Goal: Information Seeking & Learning: Learn about a topic

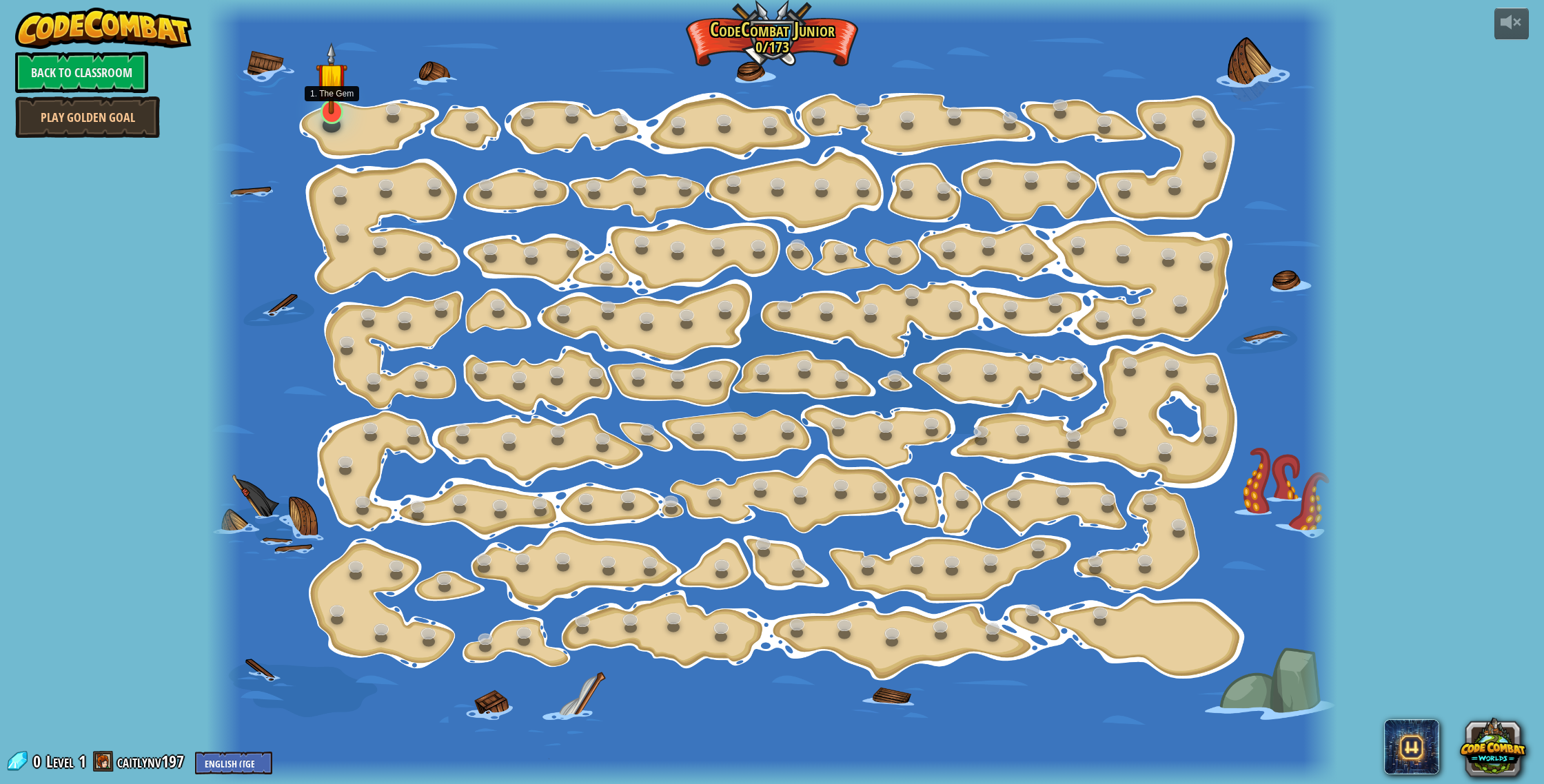
click at [333, 112] on img at bounding box center [331, 78] width 32 height 73
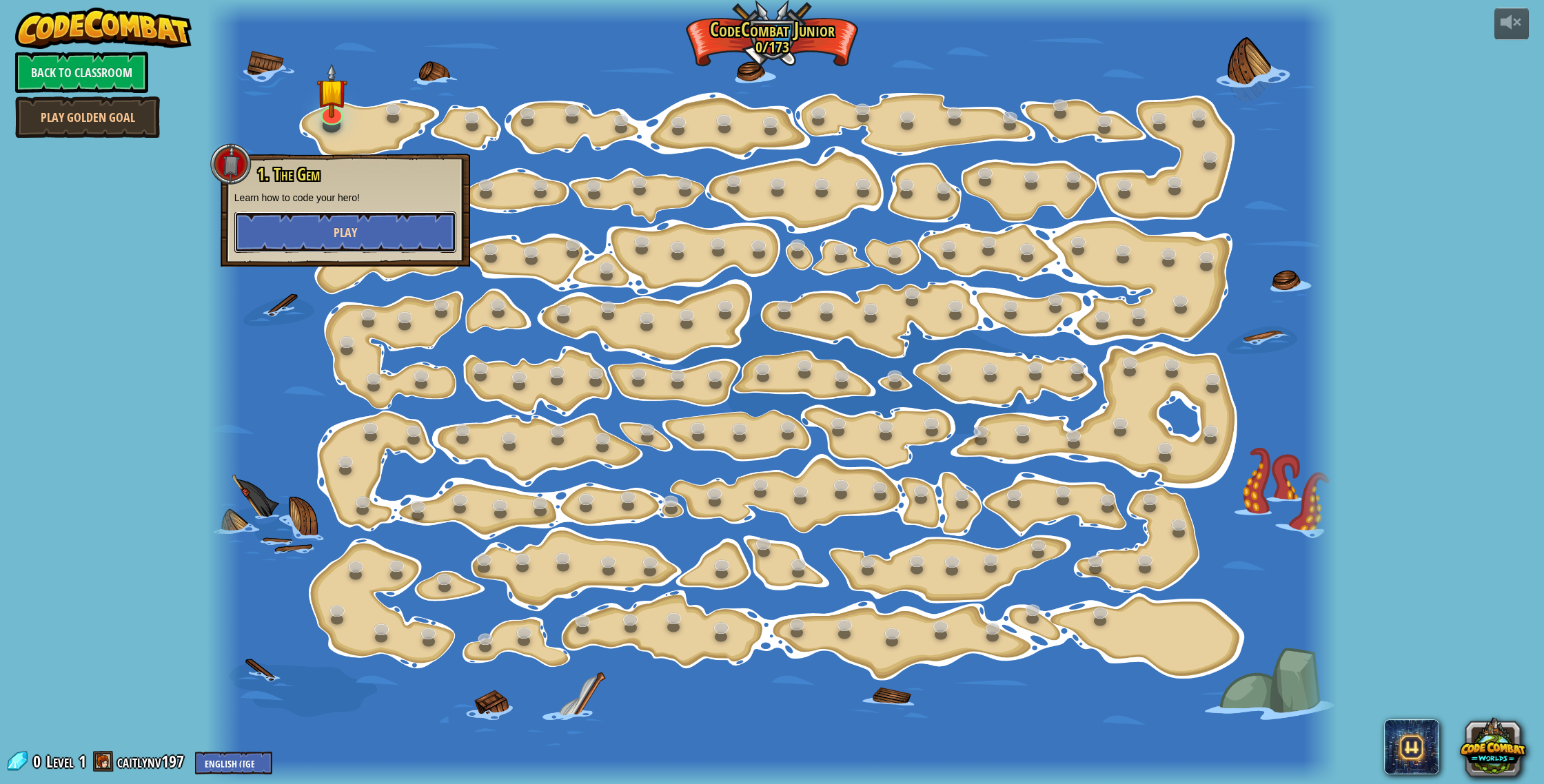
click at [306, 237] on button "Play" at bounding box center [345, 232] width 222 height 41
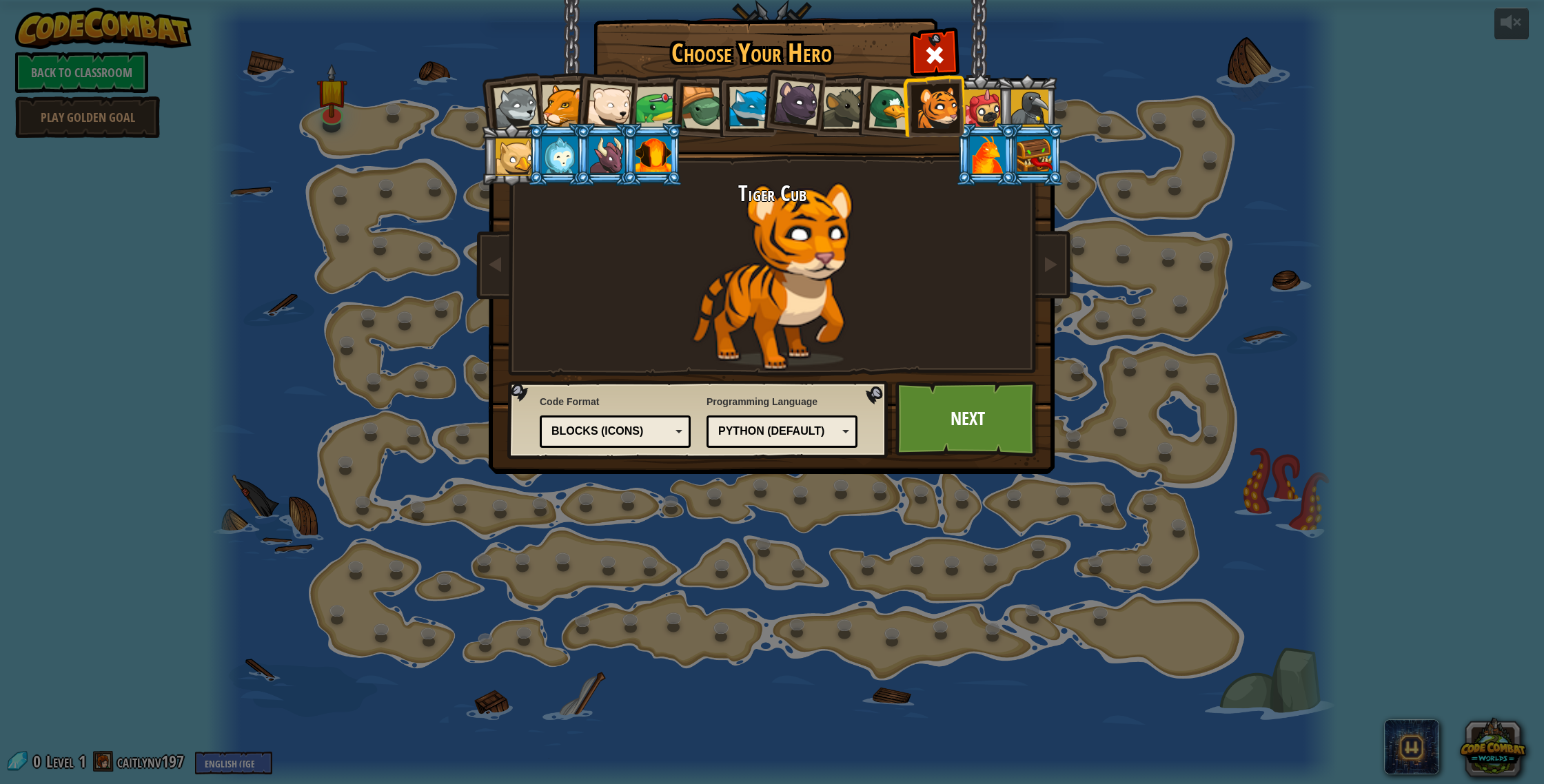
click at [530, 151] on li at bounding box center [558, 155] width 62 height 63
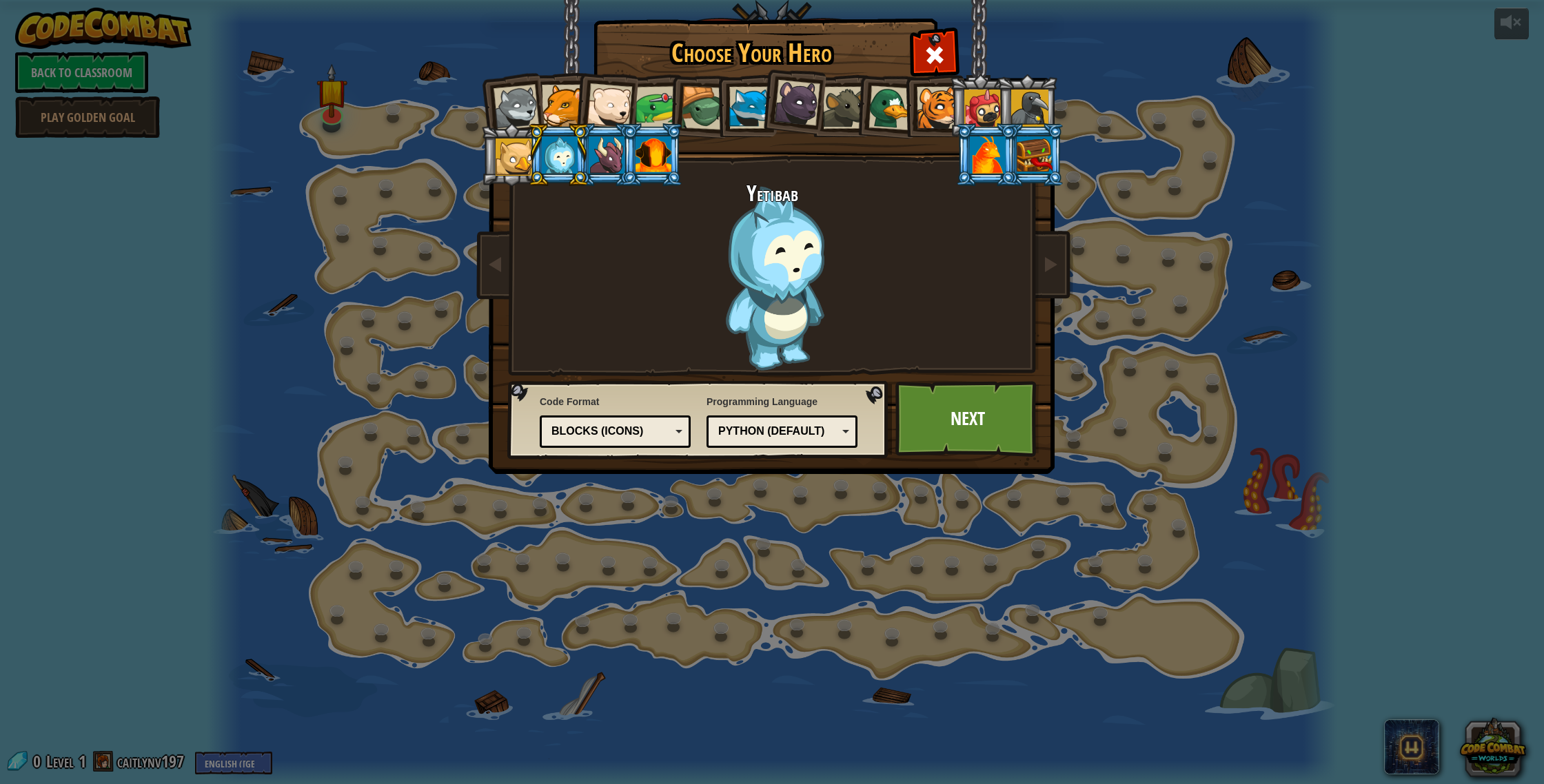
click at [528, 152] on li at bounding box center [558, 155] width 62 height 63
click at [514, 151] on div at bounding box center [514, 157] width 37 height 37
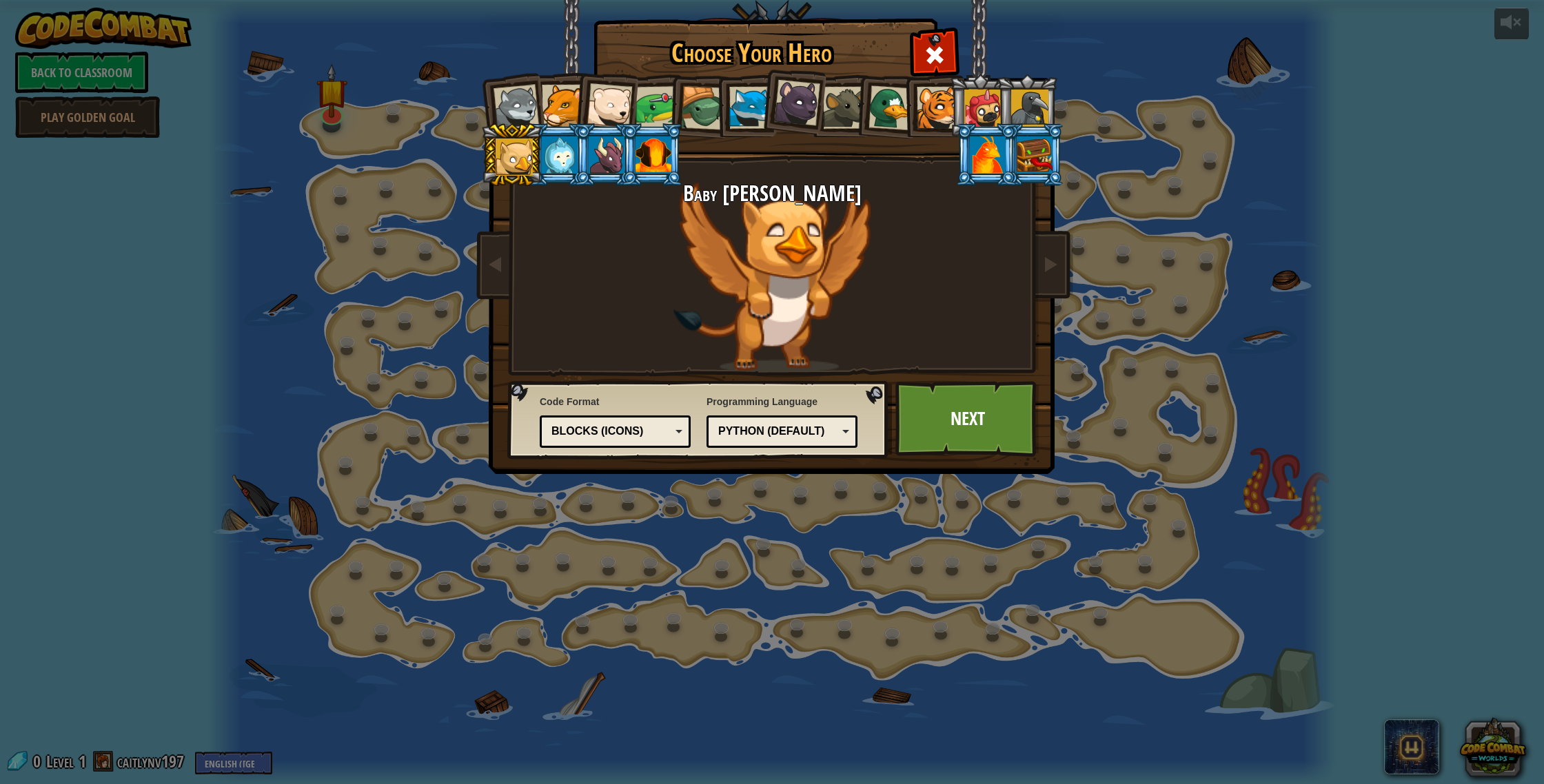
click at [568, 112] on div at bounding box center [562, 106] width 42 height 42
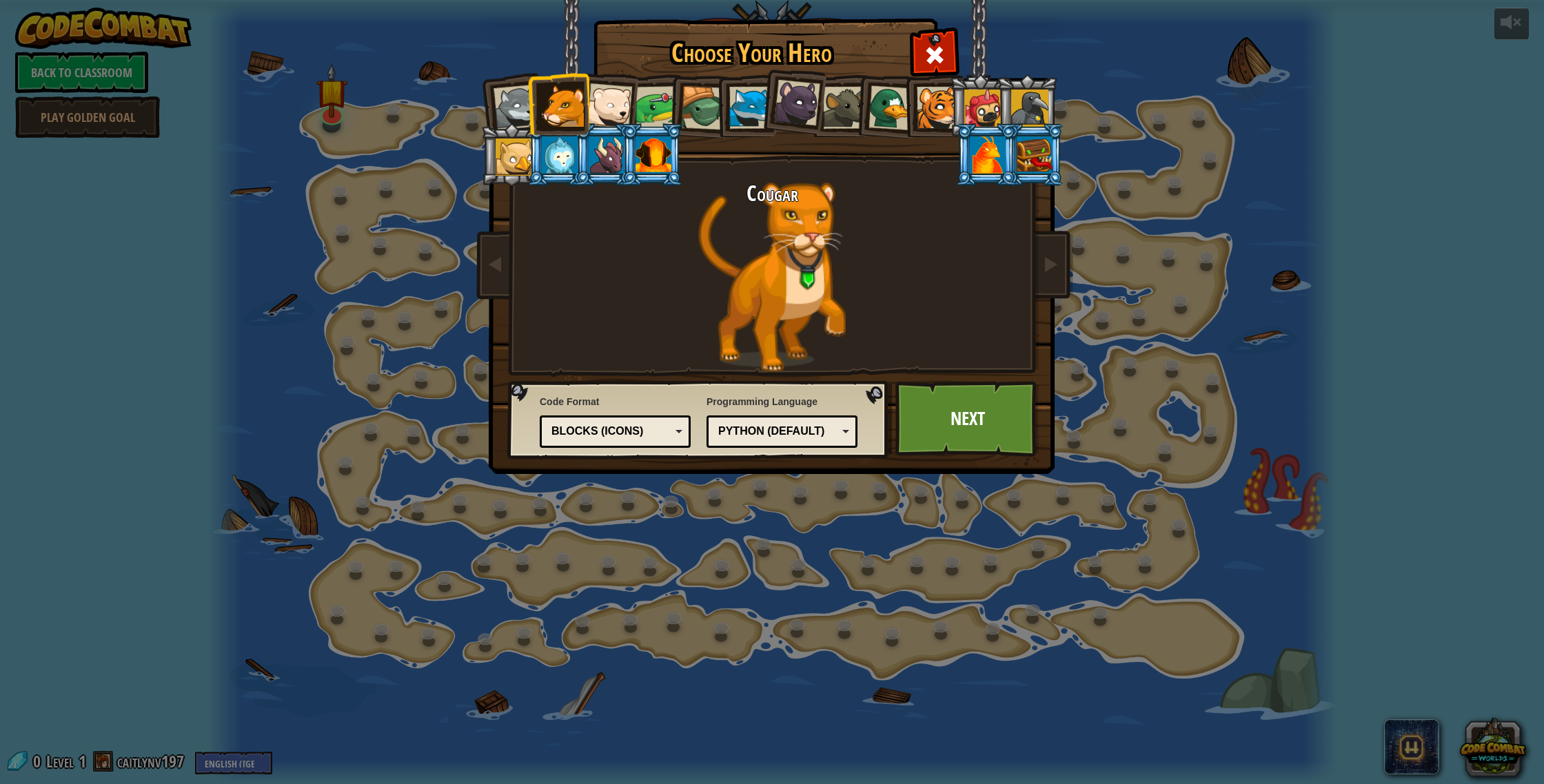
click at [806, 106] on div at bounding box center [797, 103] width 46 height 46
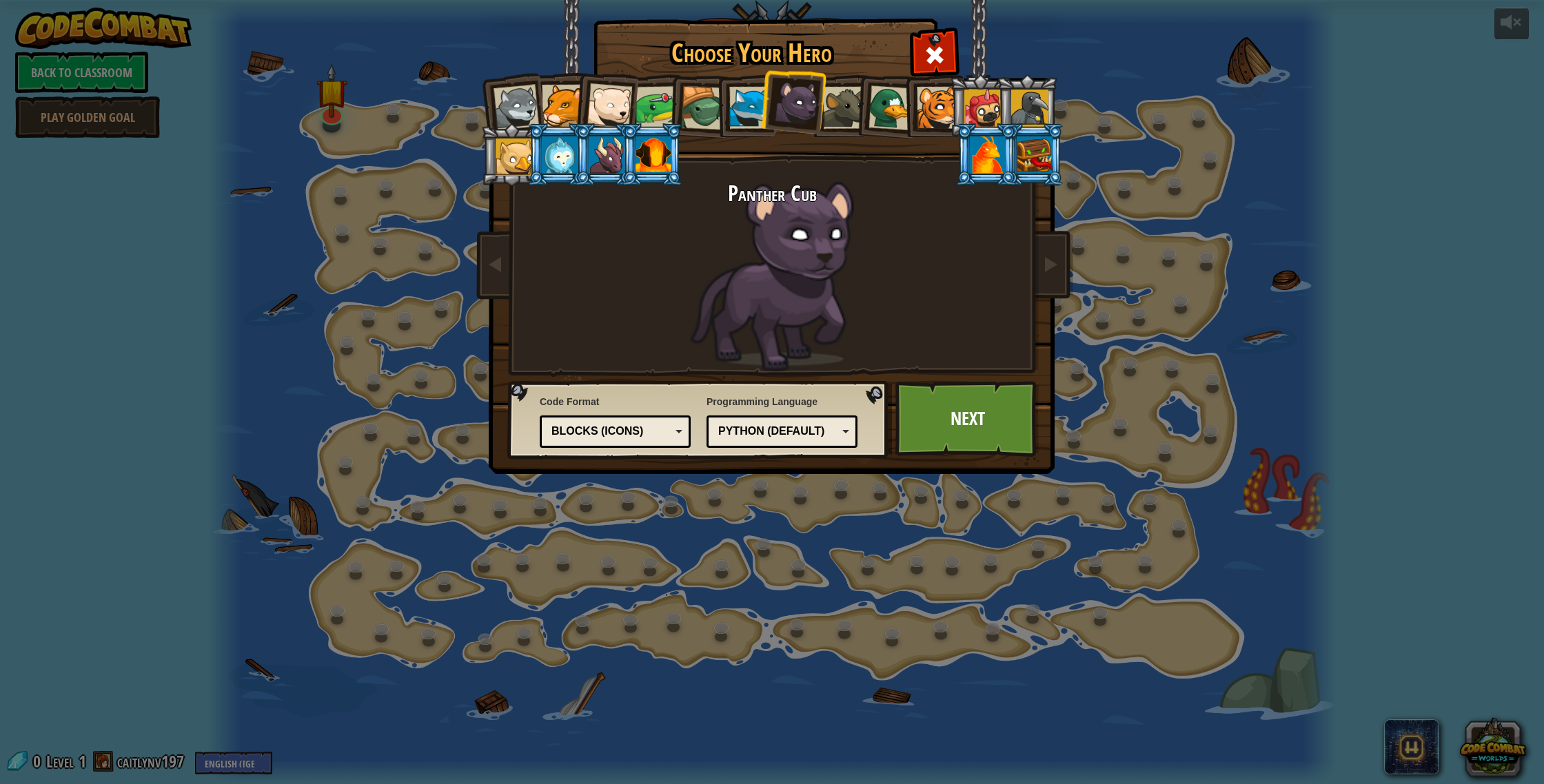
click at [757, 105] on div at bounding box center [750, 108] width 42 height 42
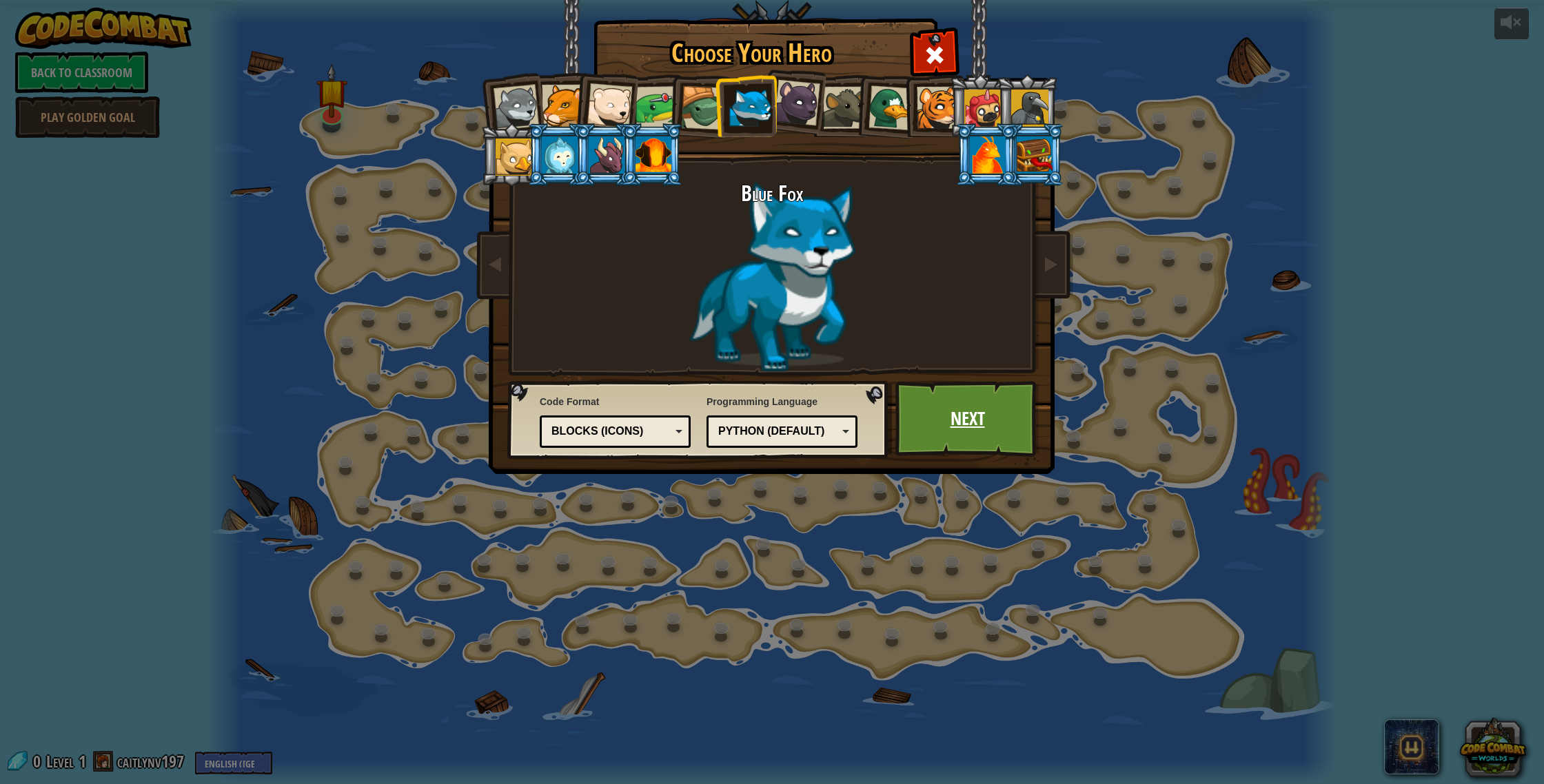
click at [940, 433] on link "Next" at bounding box center [967, 418] width 144 height 75
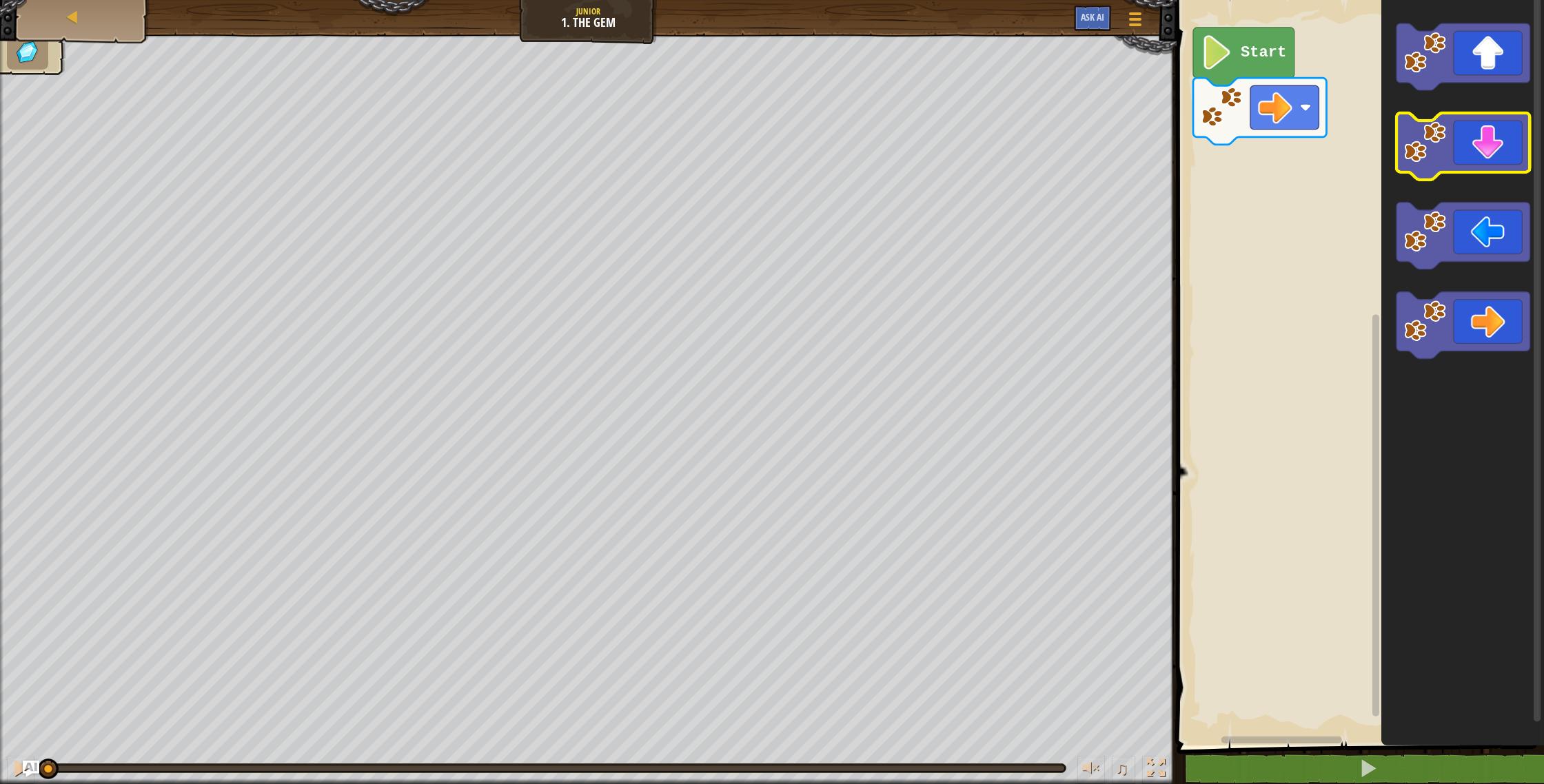
click at [1457, 130] on icon "Blockly Workspace" at bounding box center [1463, 146] width 133 height 67
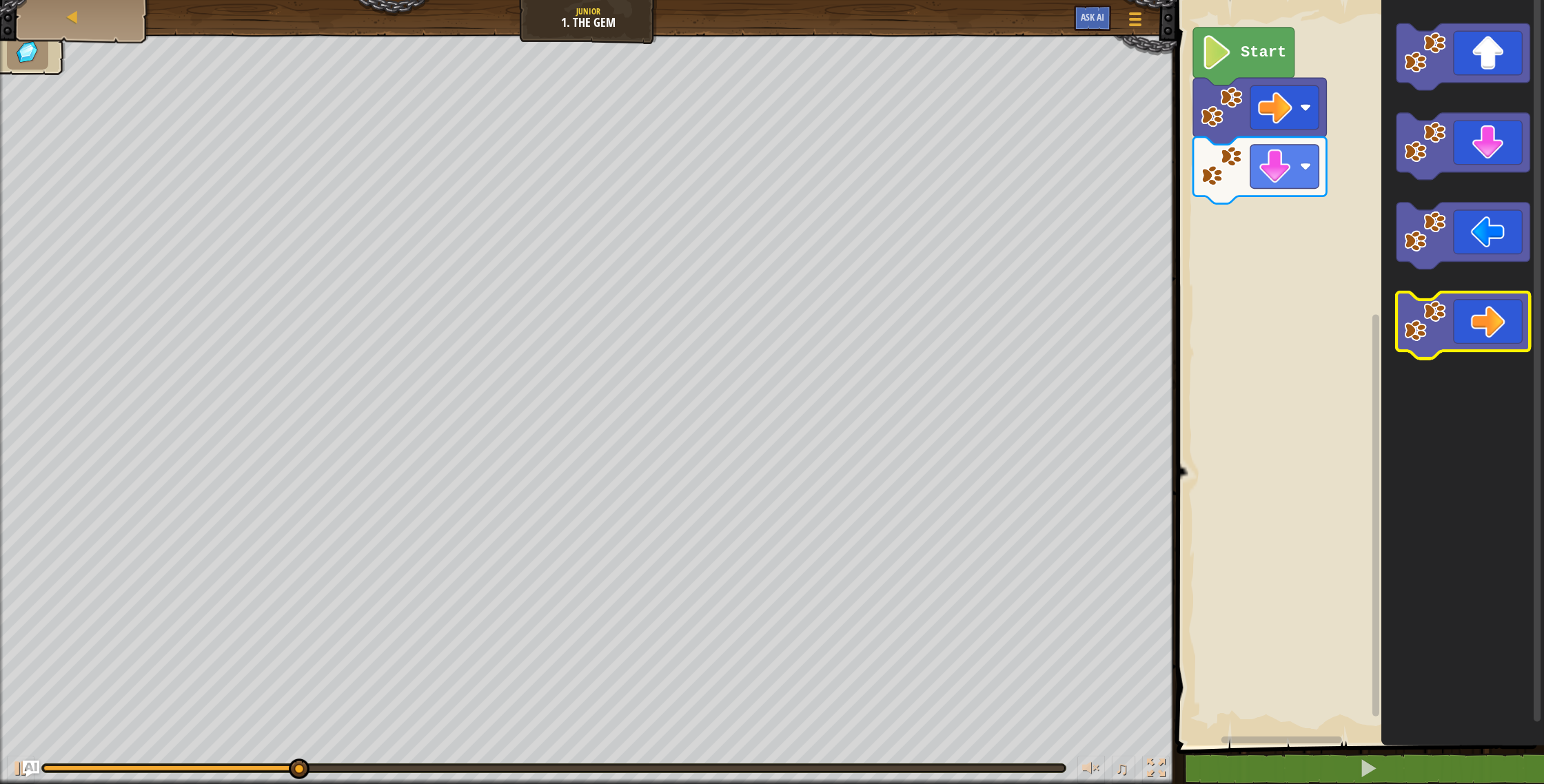
click at [1480, 344] on icon "Blockly Workspace" at bounding box center [1463, 325] width 133 height 67
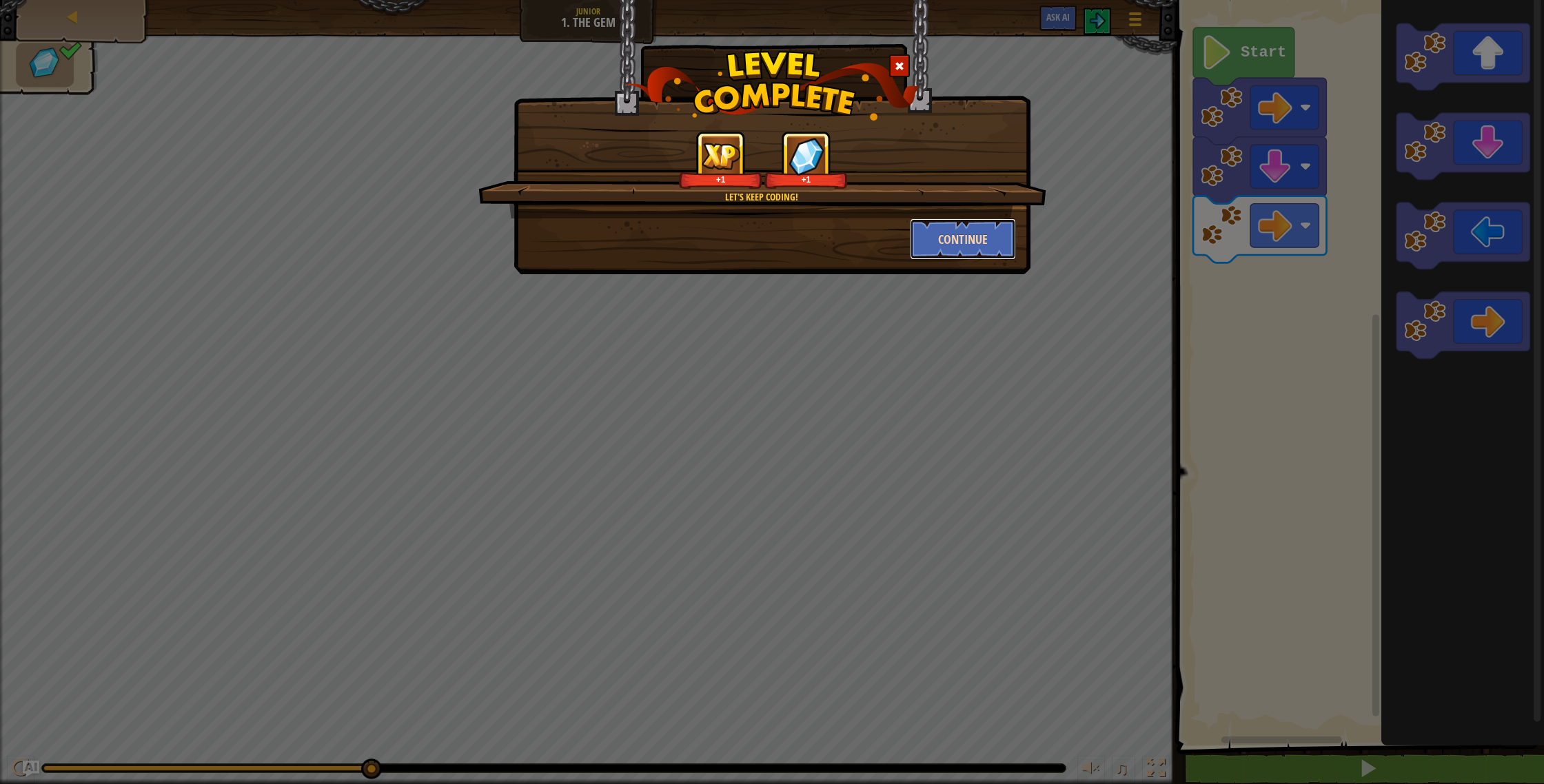
click at [961, 243] on button "Continue" at bounding box center [964, 239] width 107 height 41
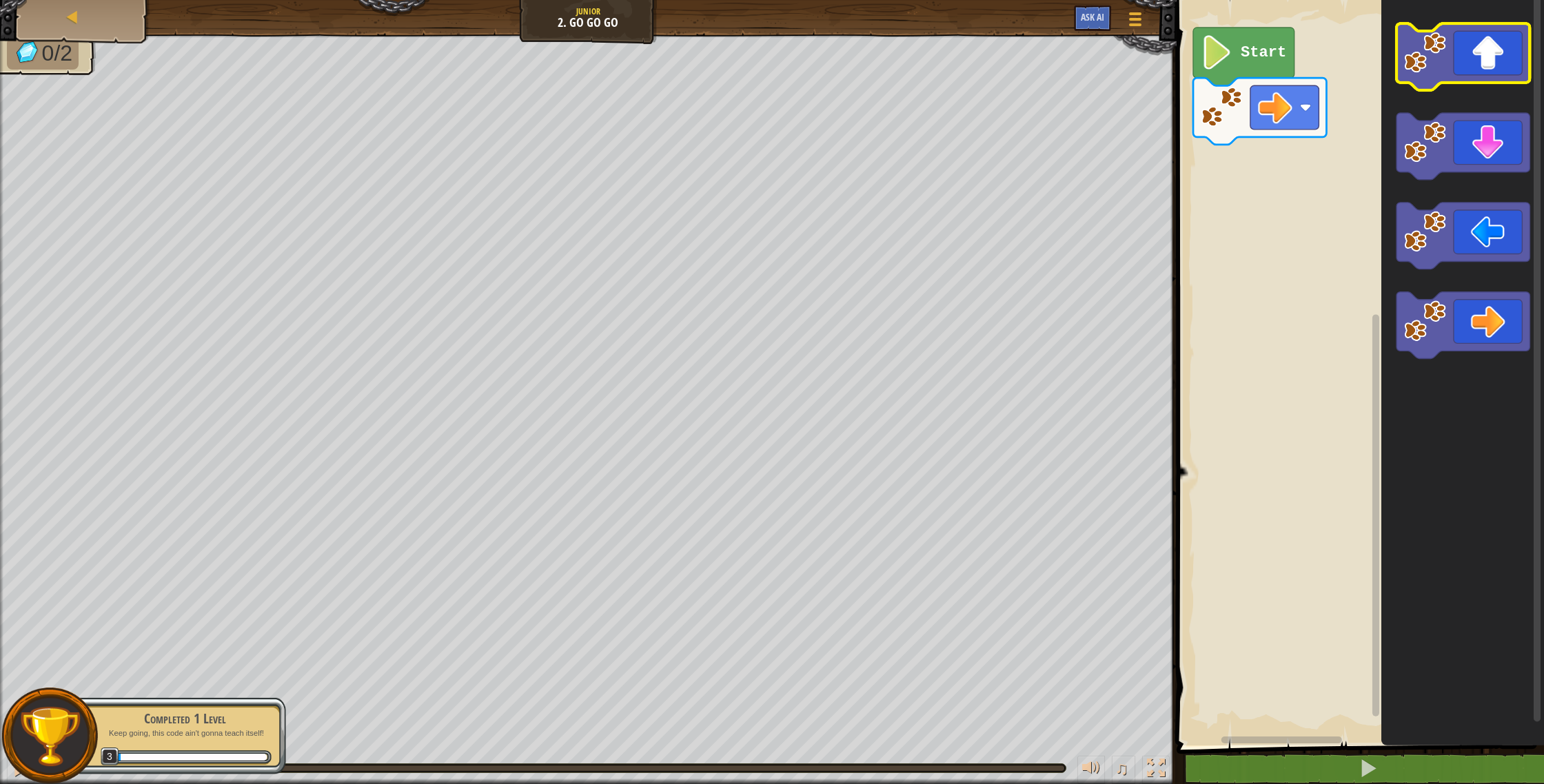
click at [1451, 70] on icon "Blockly Workspace" at bounding box center [1463, 56] width 133 height 67
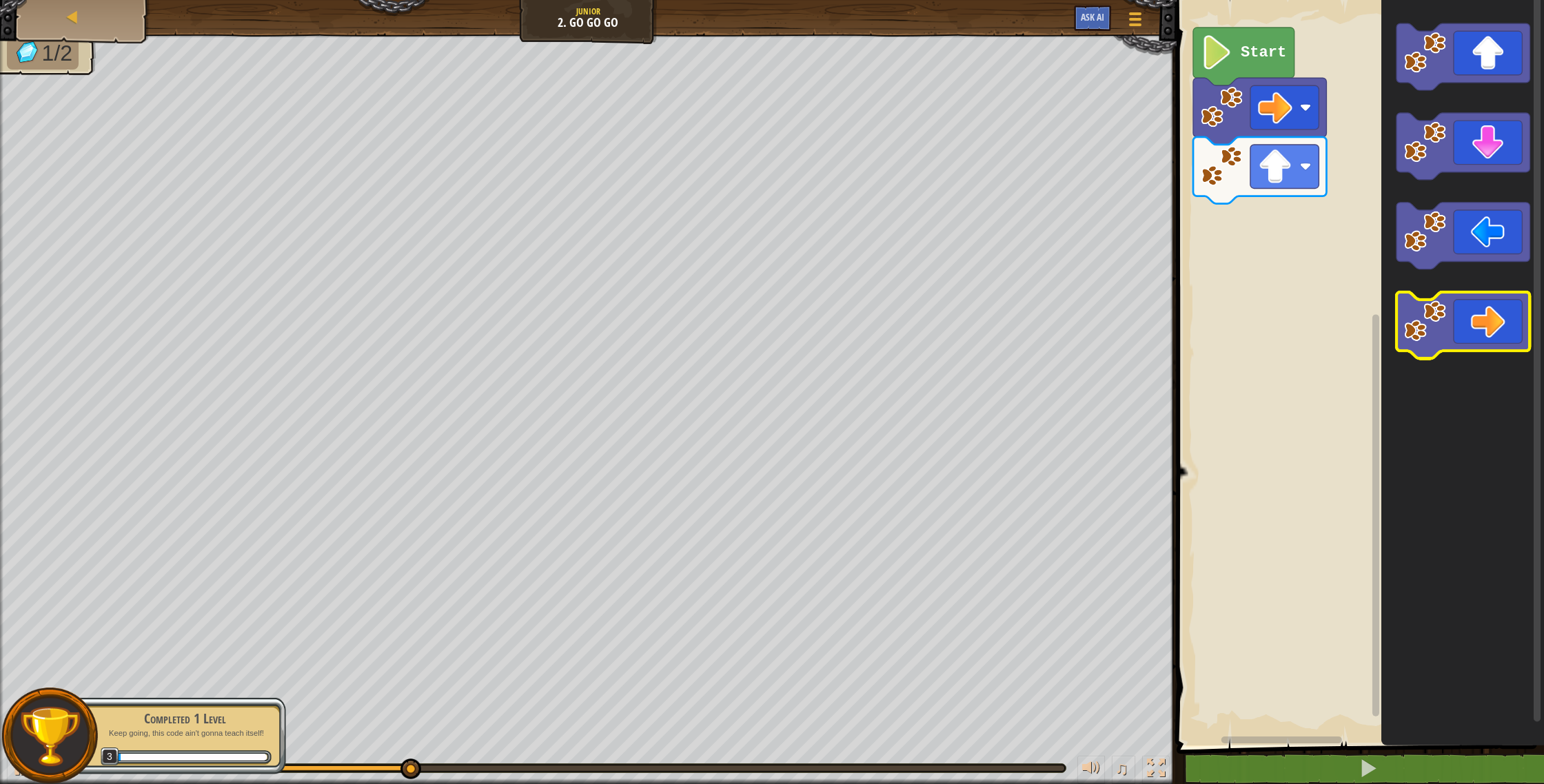
click at [1491, 317] on icon "Blockly Workspace" at bounding box center [1463, 325] width 133 height 67
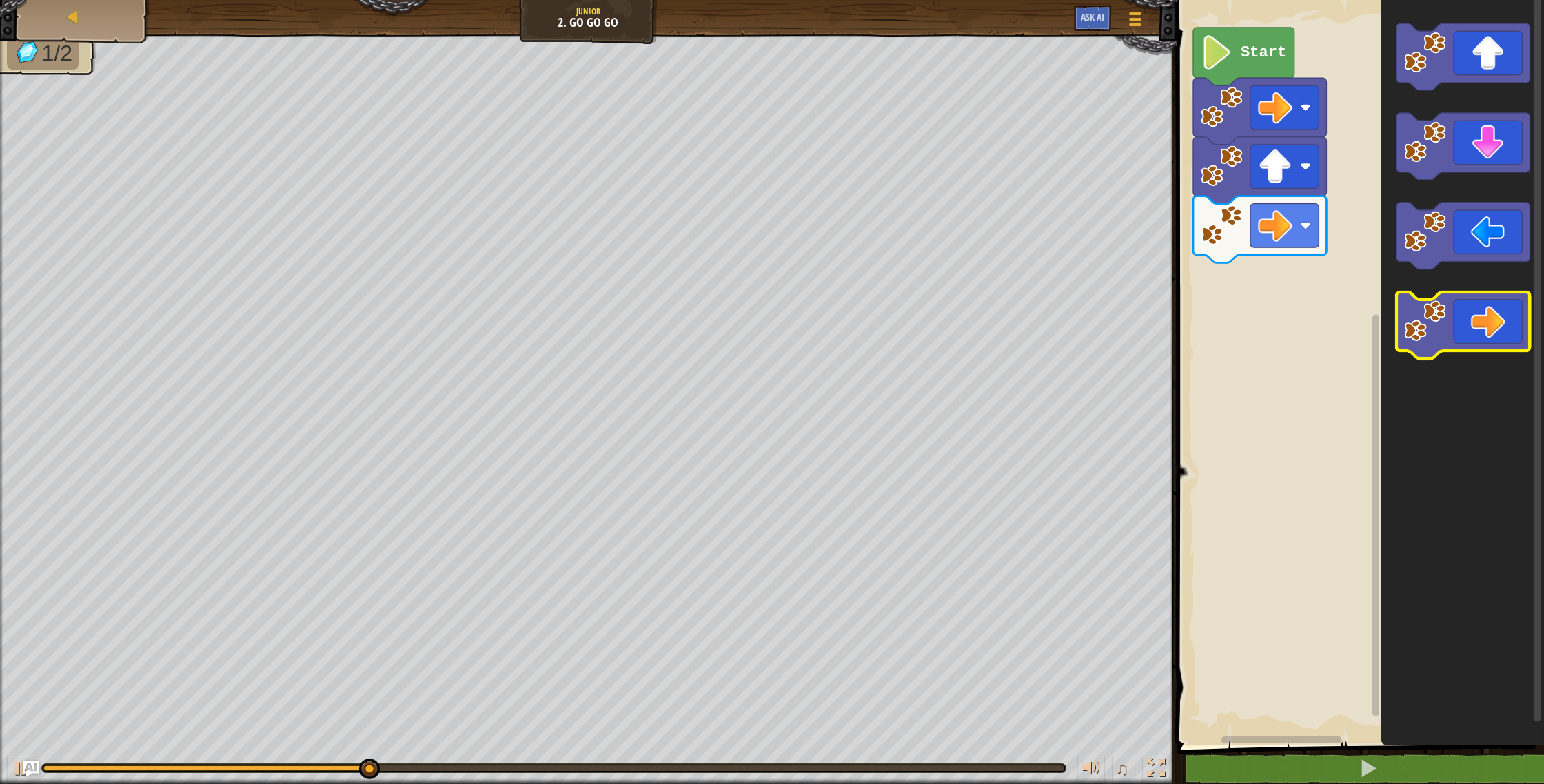
click at [1491, 318] on icon "Blockly Workspace" at bounding box center [1463, 325] width 133 height 67
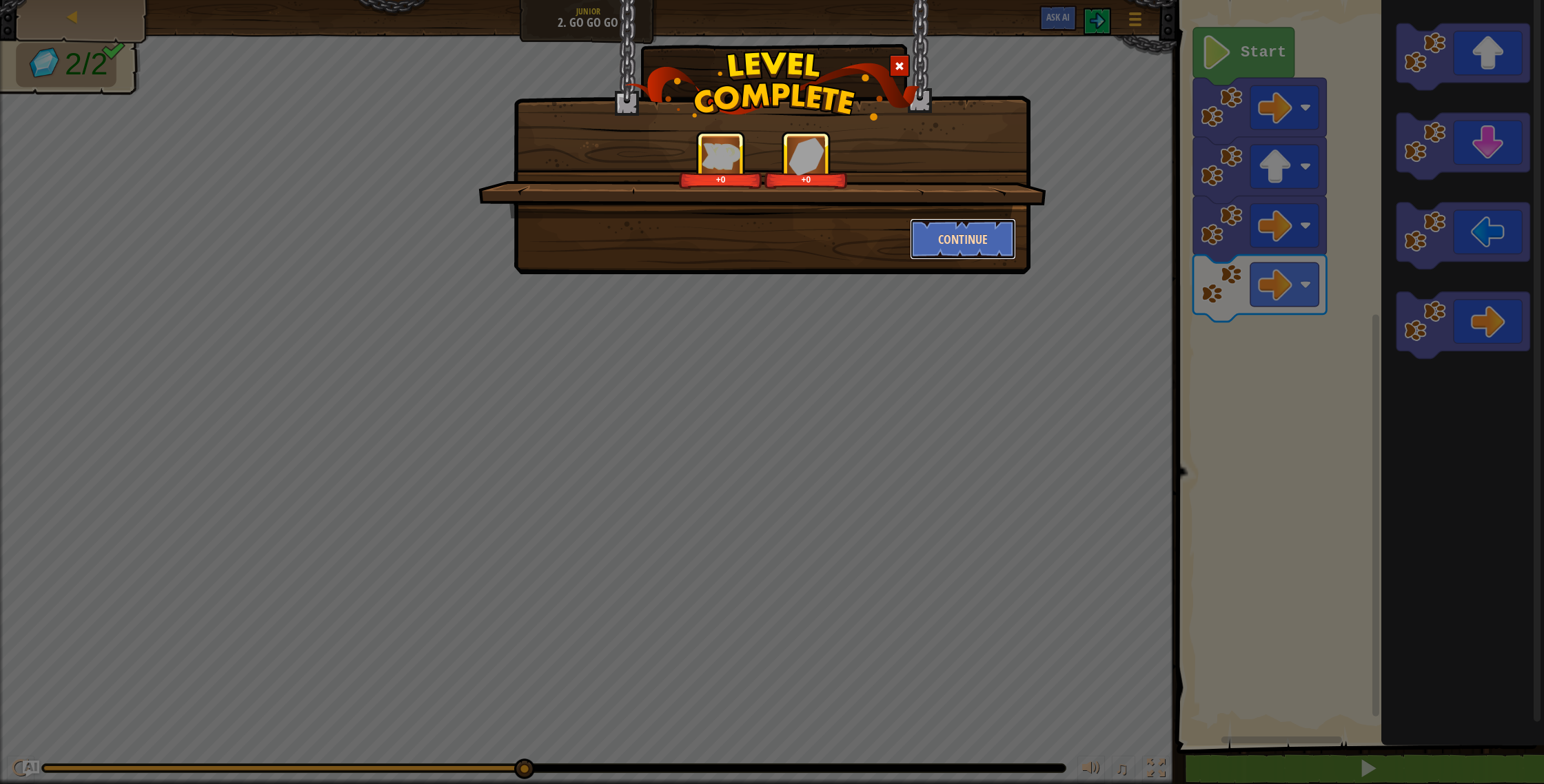
click at [956, 234] on button "Continue" at bounding box center [964, 239] width 107 height 41
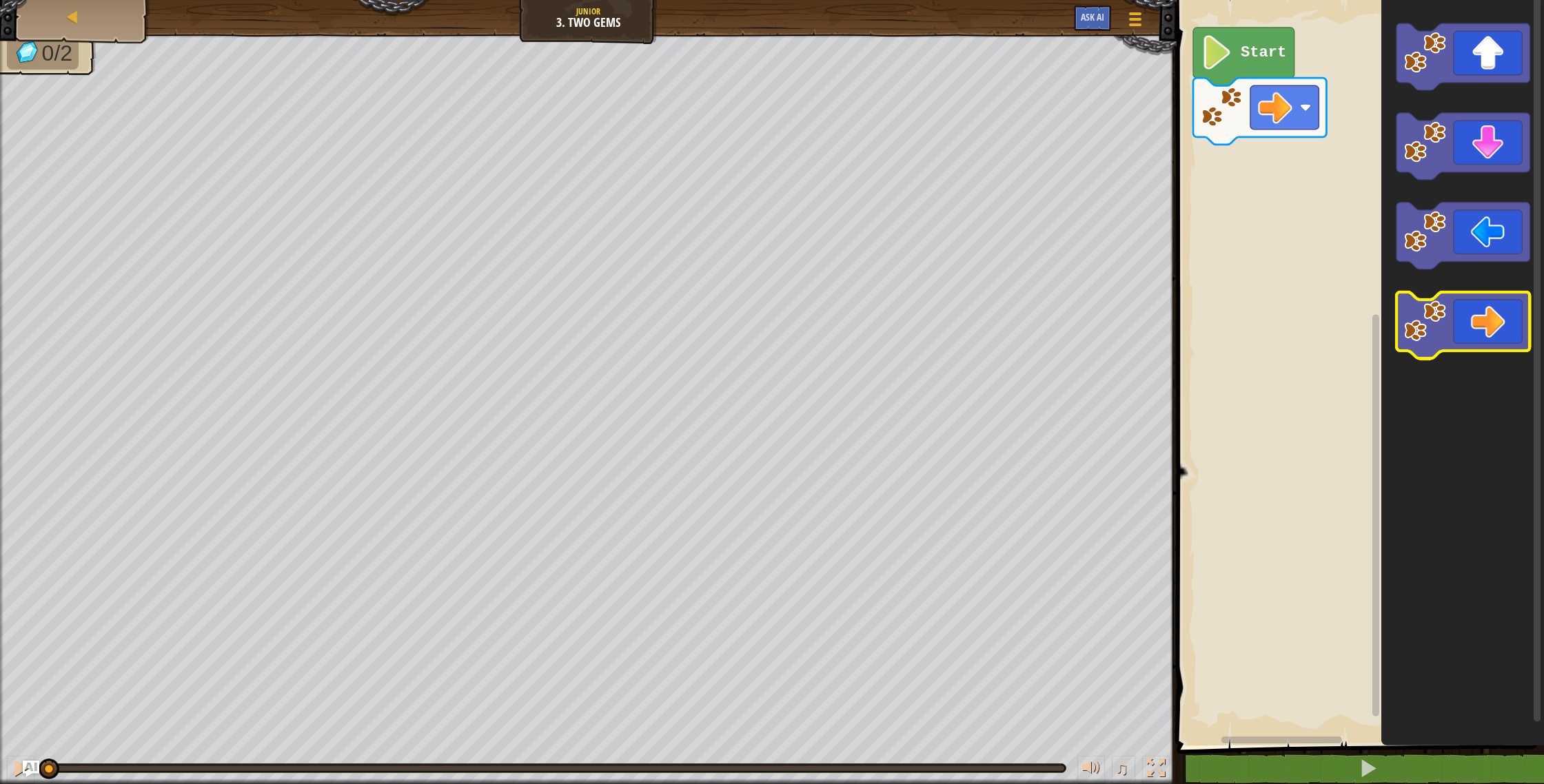
click at [1473, 302] on icon "Blockly Workspace" at bounding box center [1463, 325] width 133 height 67
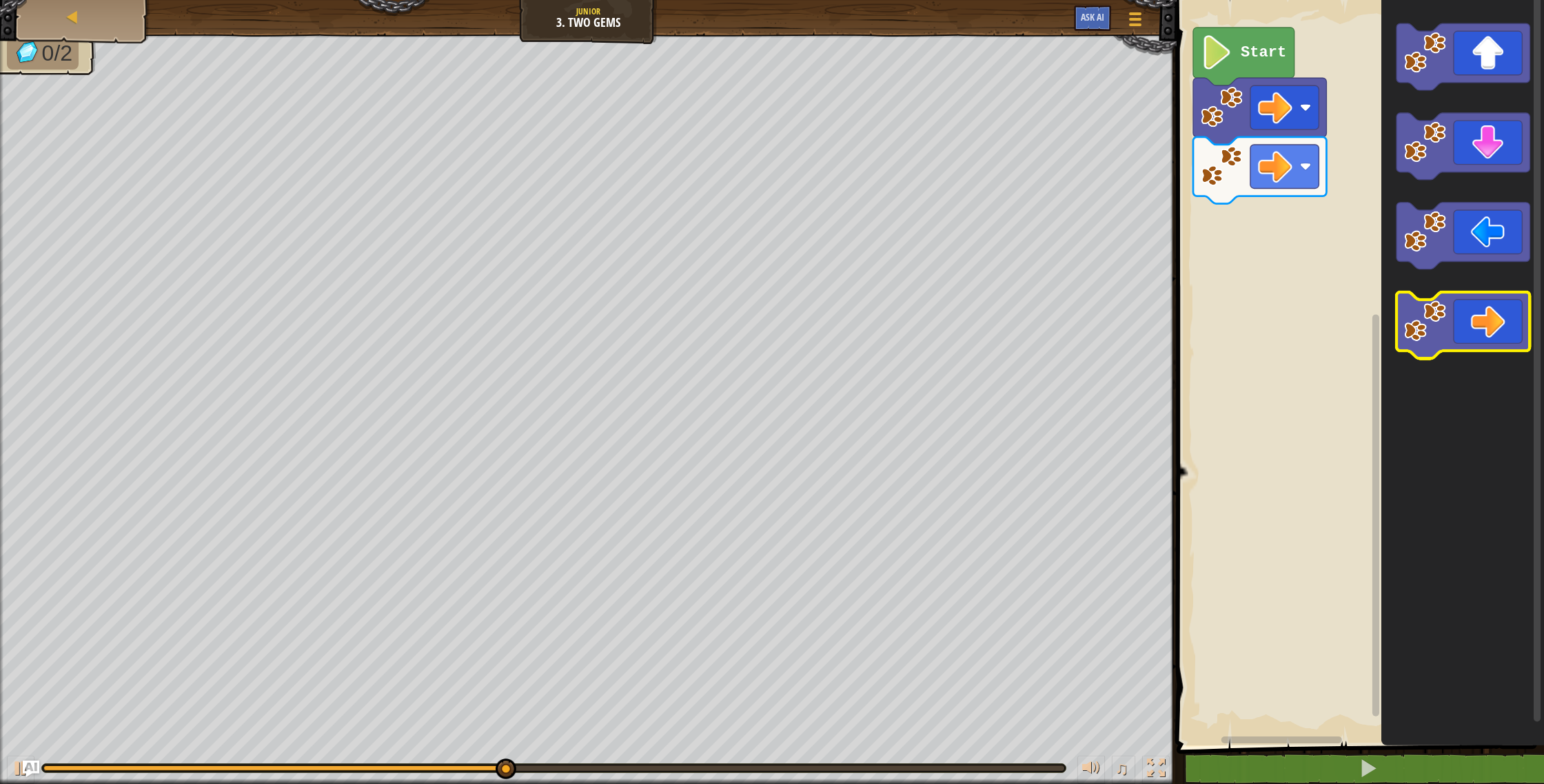
click at [1508, 310] on icon "Blockly Workspace" at bounding box center [1463, 325] width 133 height 67
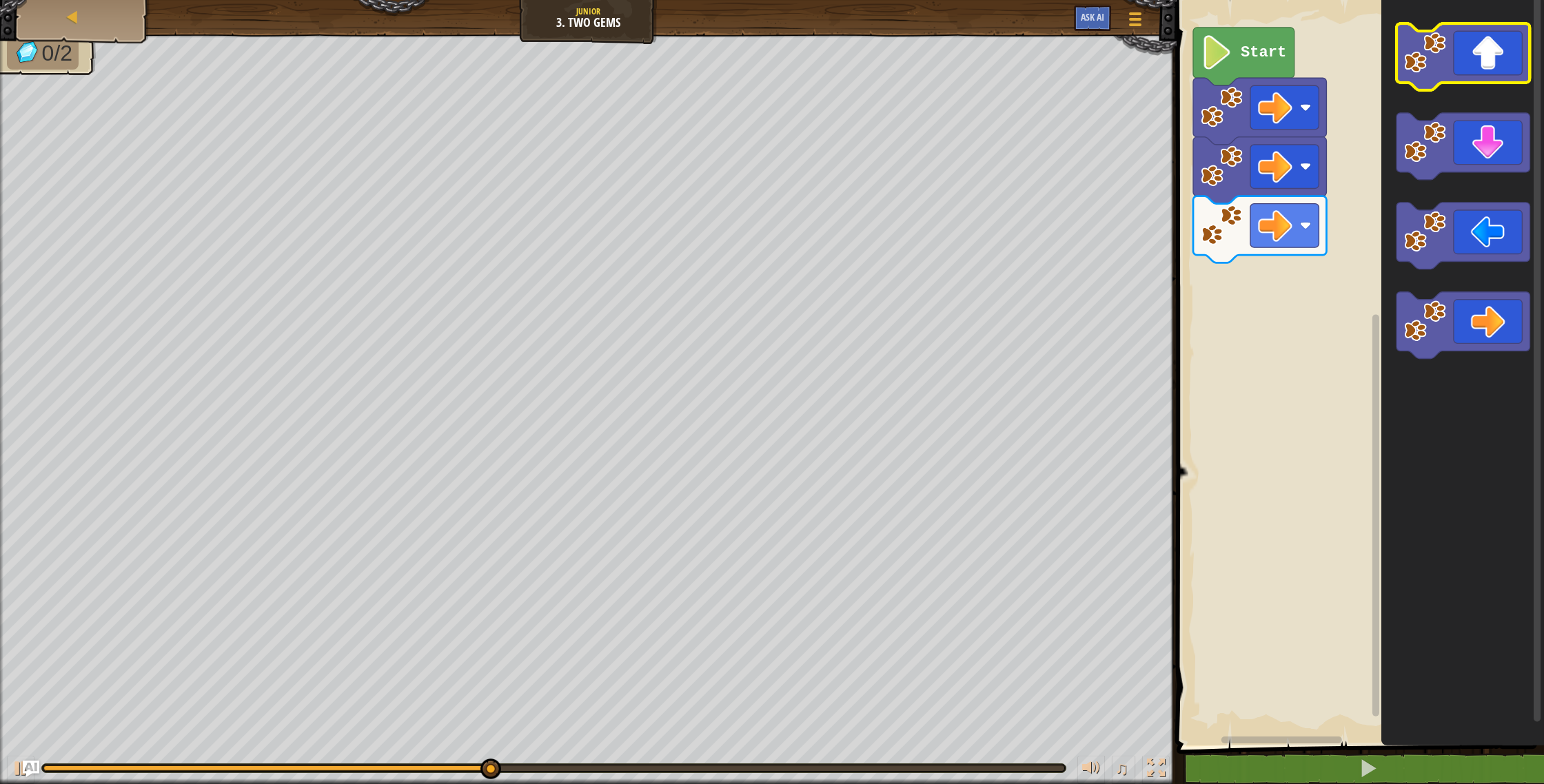
click at [1482, 62] on icon "Blockly Workspace" at bounding box center [1463, 56] width 133 height 67
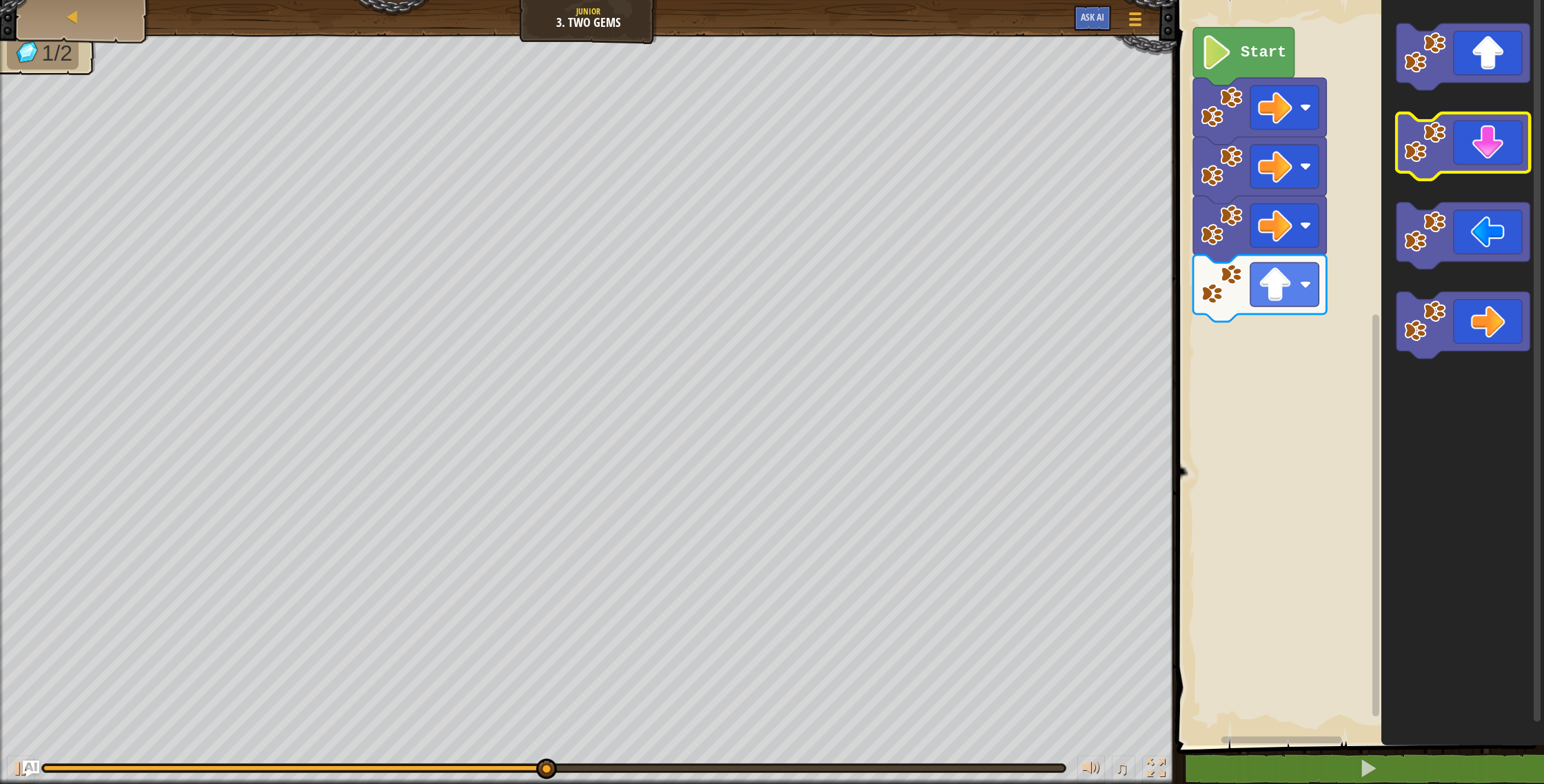
click at [1484, 147] on icon "Blockly Workspace" at bounding box center [1463, 146] width 133 height 67
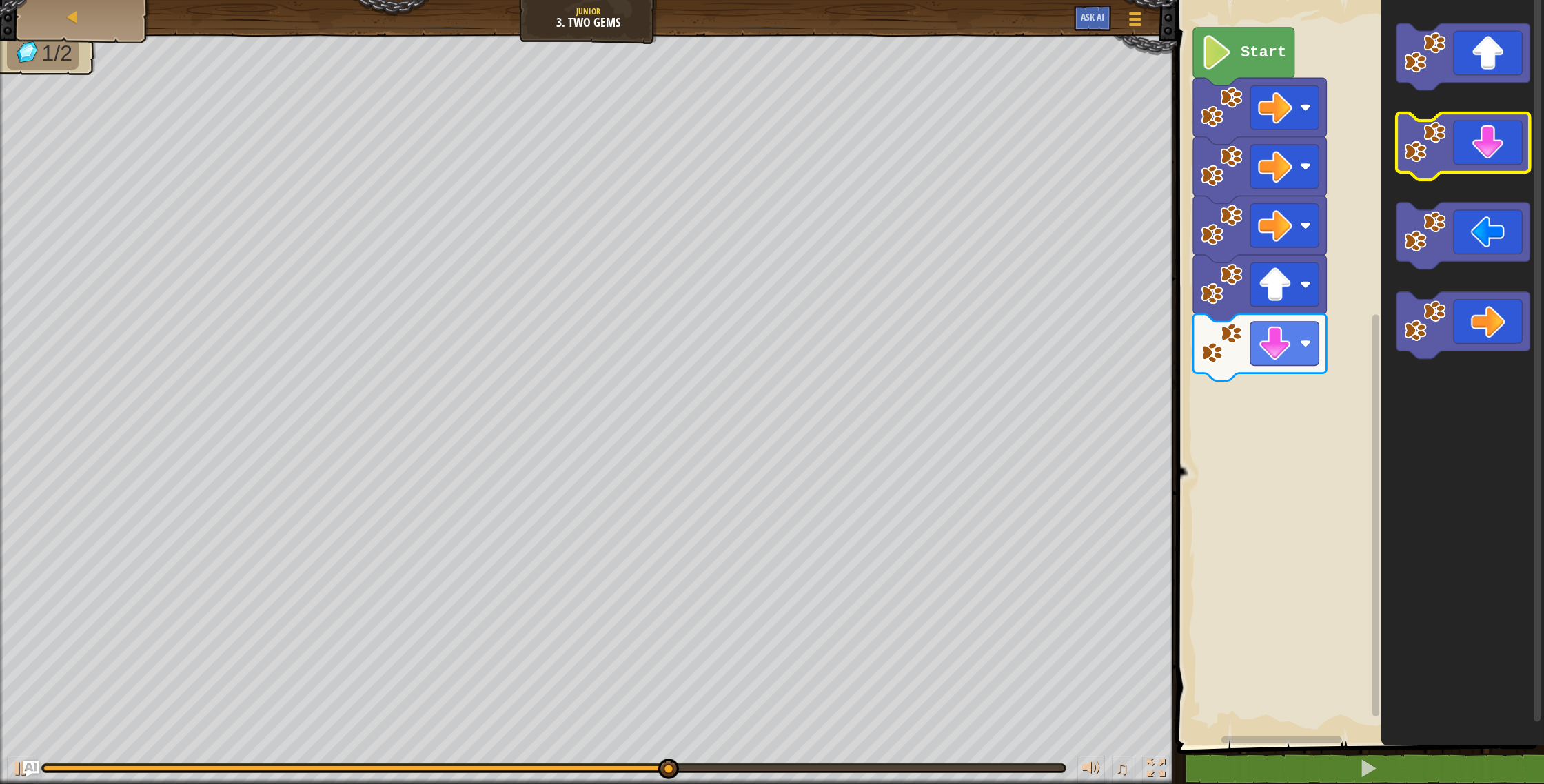
click at [1484, 147] on icon "Blockly Workspace" at bounding box center [1463, 146] width 133 height 67
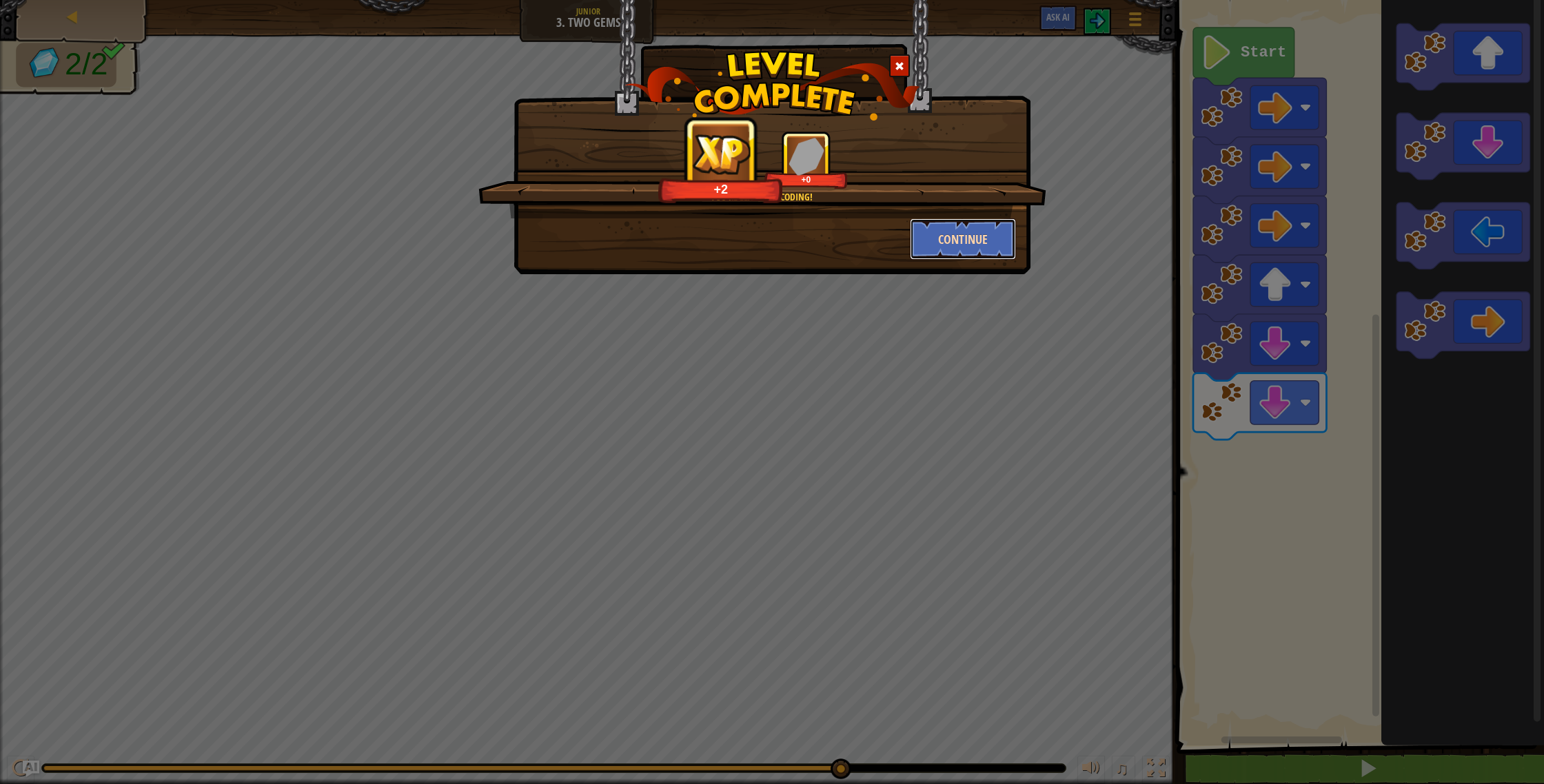
click at [979, 232] on button "Continue" at bounding box center [964, 239] width 107 height 41
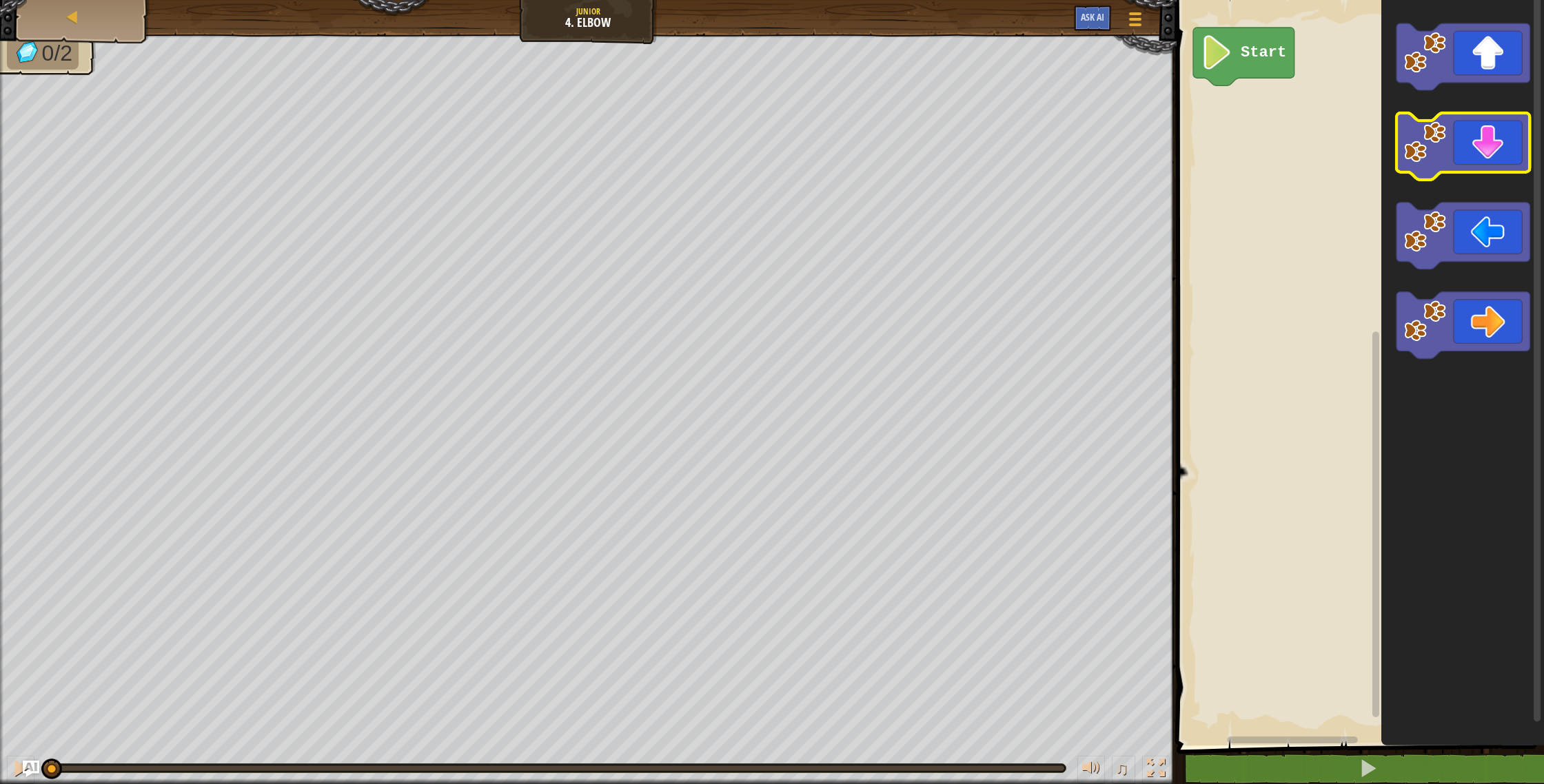
click at [1454, 159] on icon "Blockly Workspace" at bounding box center [1463, 146] width 133 height 67
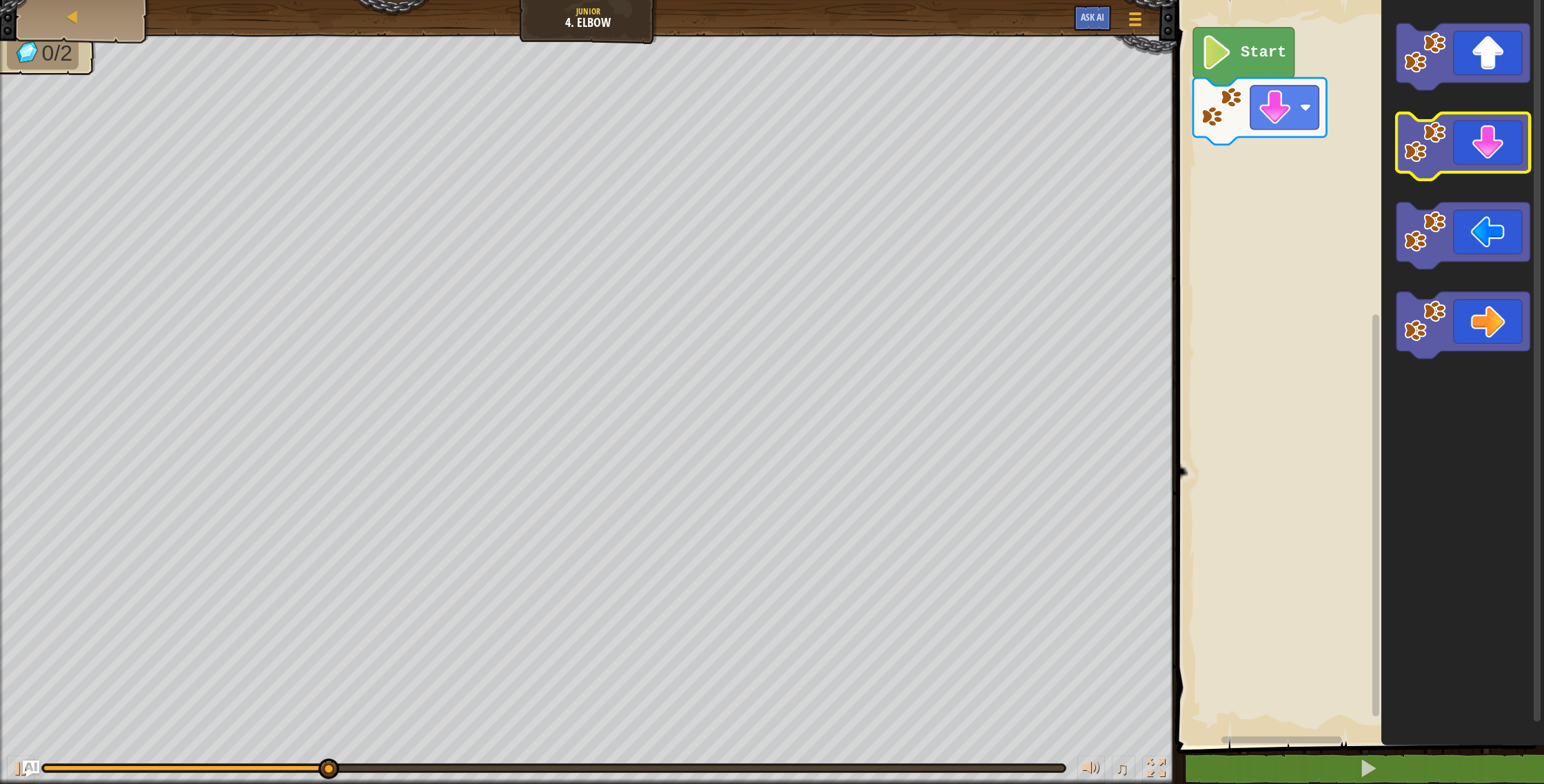
click at [1455, 159] on icon "Blockly Workspace" at bounding box center [1463, 146] width 133 height 67
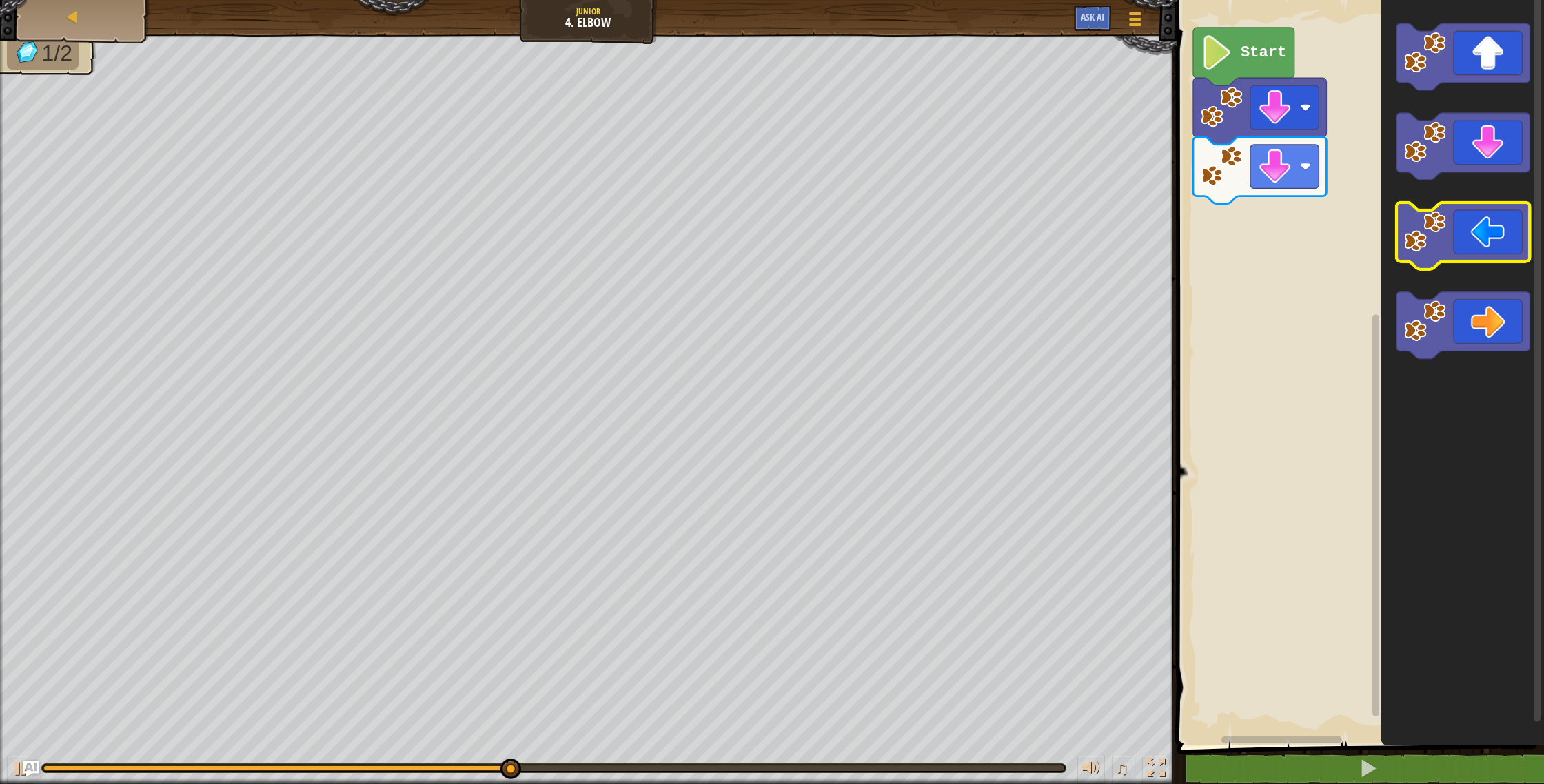
click at [1474, 243] on icon "Blockly Workspace" at bounding box center [1463, 236] width 133 height 67
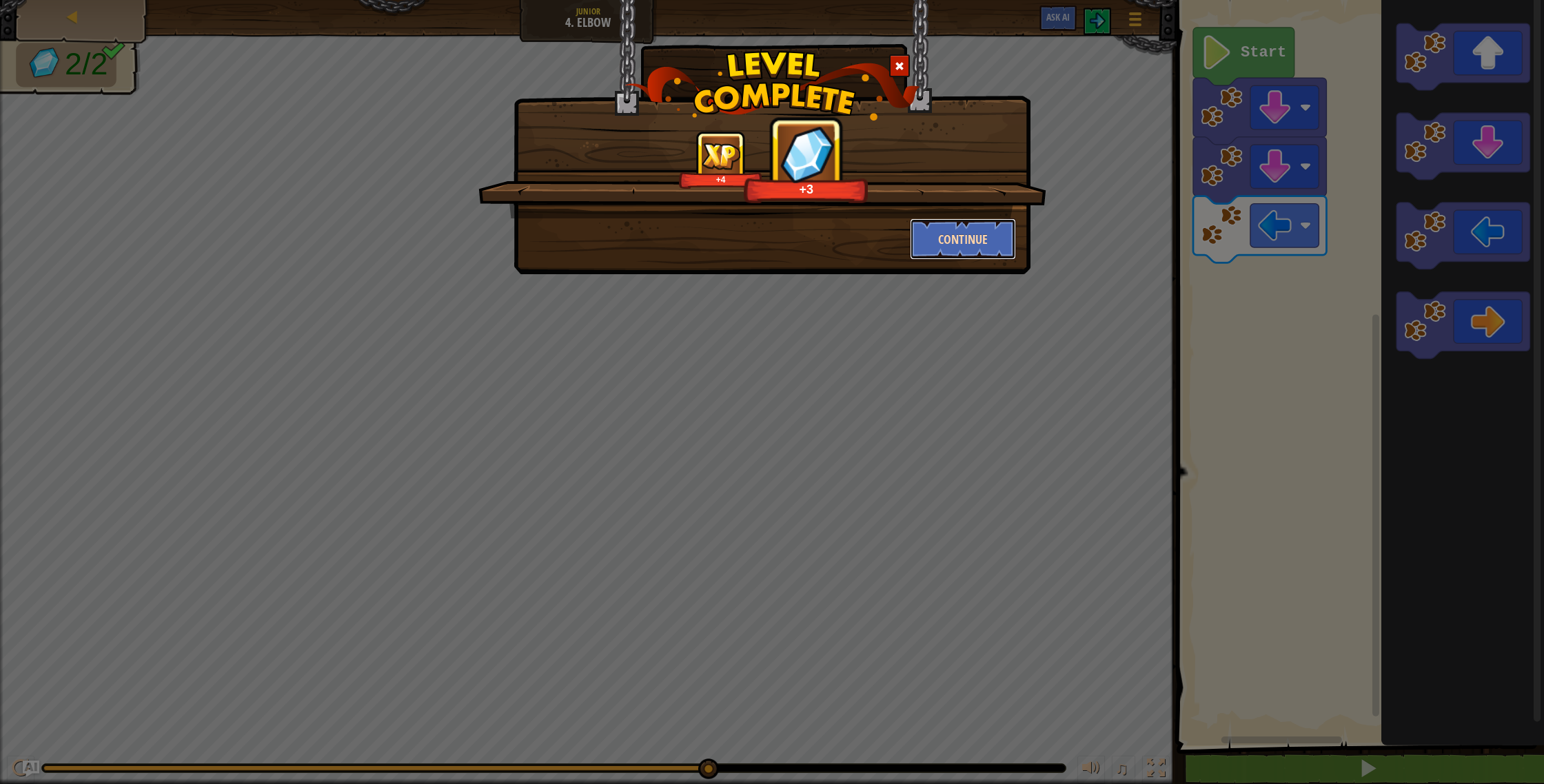
click at [945, 252] on button "Continue" at bounding box center [964, 239] width 107 height 41
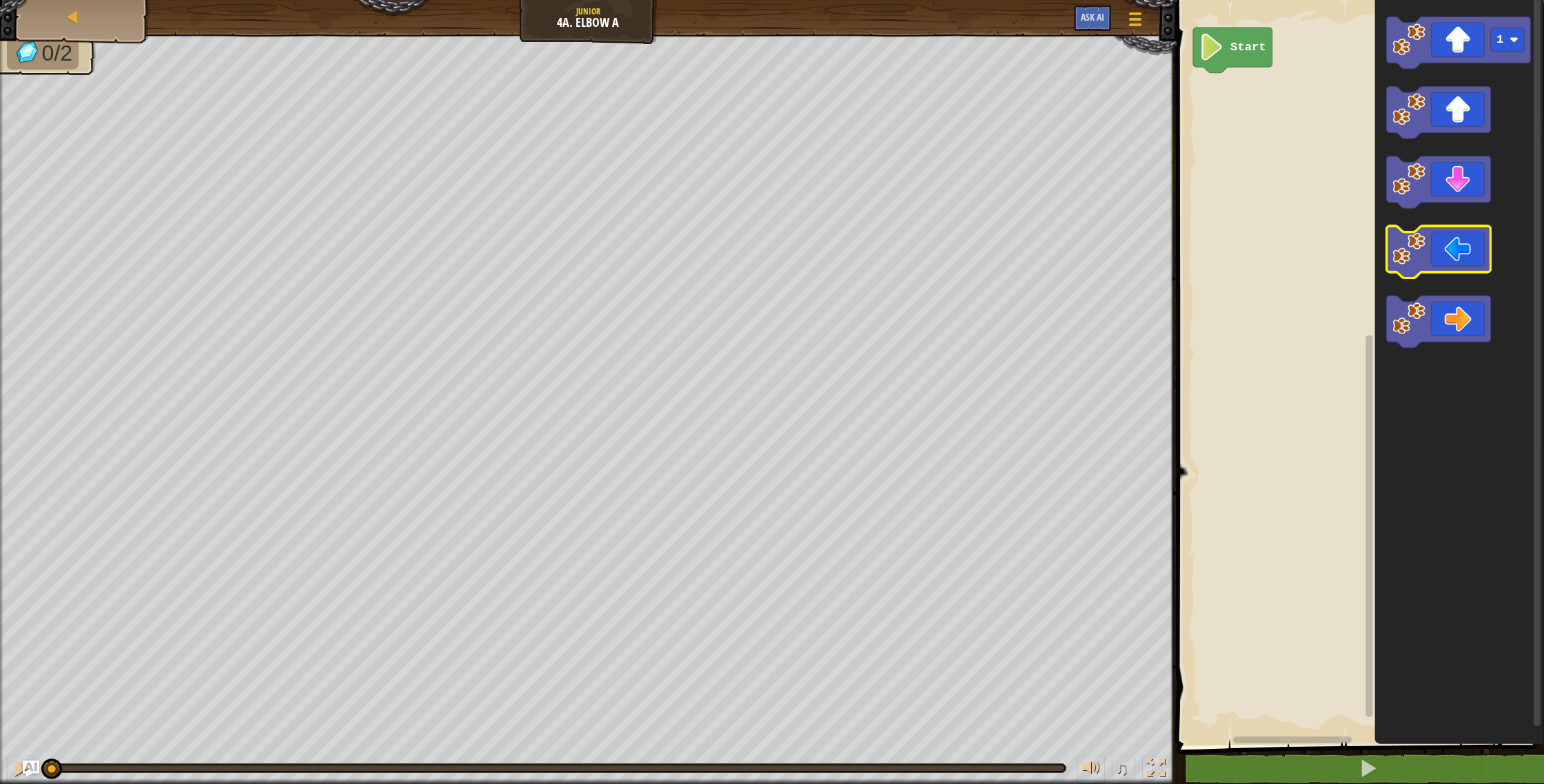
click at [1417, 265] on image "Blockly Workspace" at bounding box center [1408, 249] width 32 height 32
click at [1417, 265] on image "Blockly Workspace" at bounding box center [1408, 249] width 32 height 32
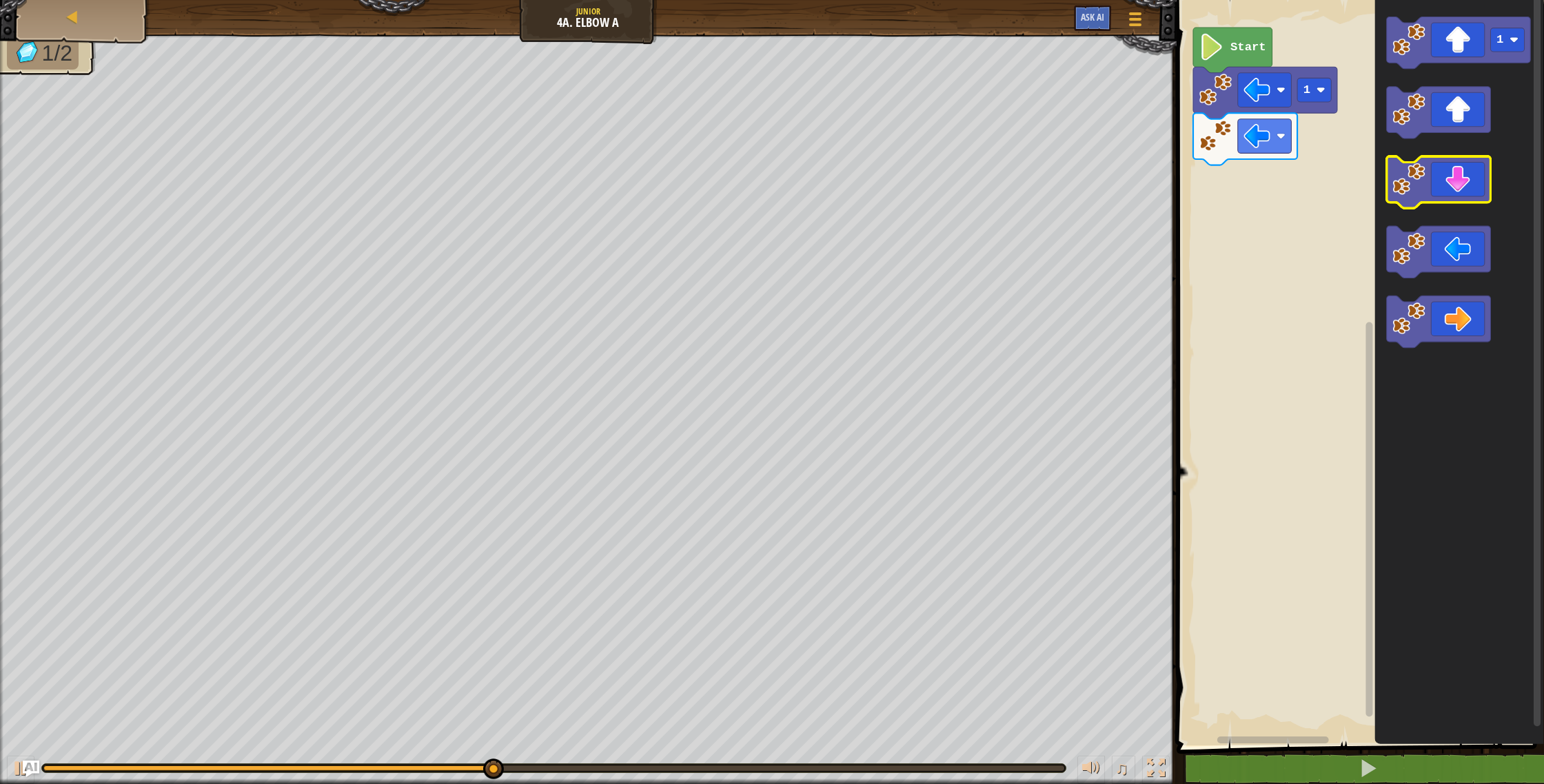
click at [1441, 200] on icon "Blockly Workspace" at bounding box center [1438, 182] width 104 height 52
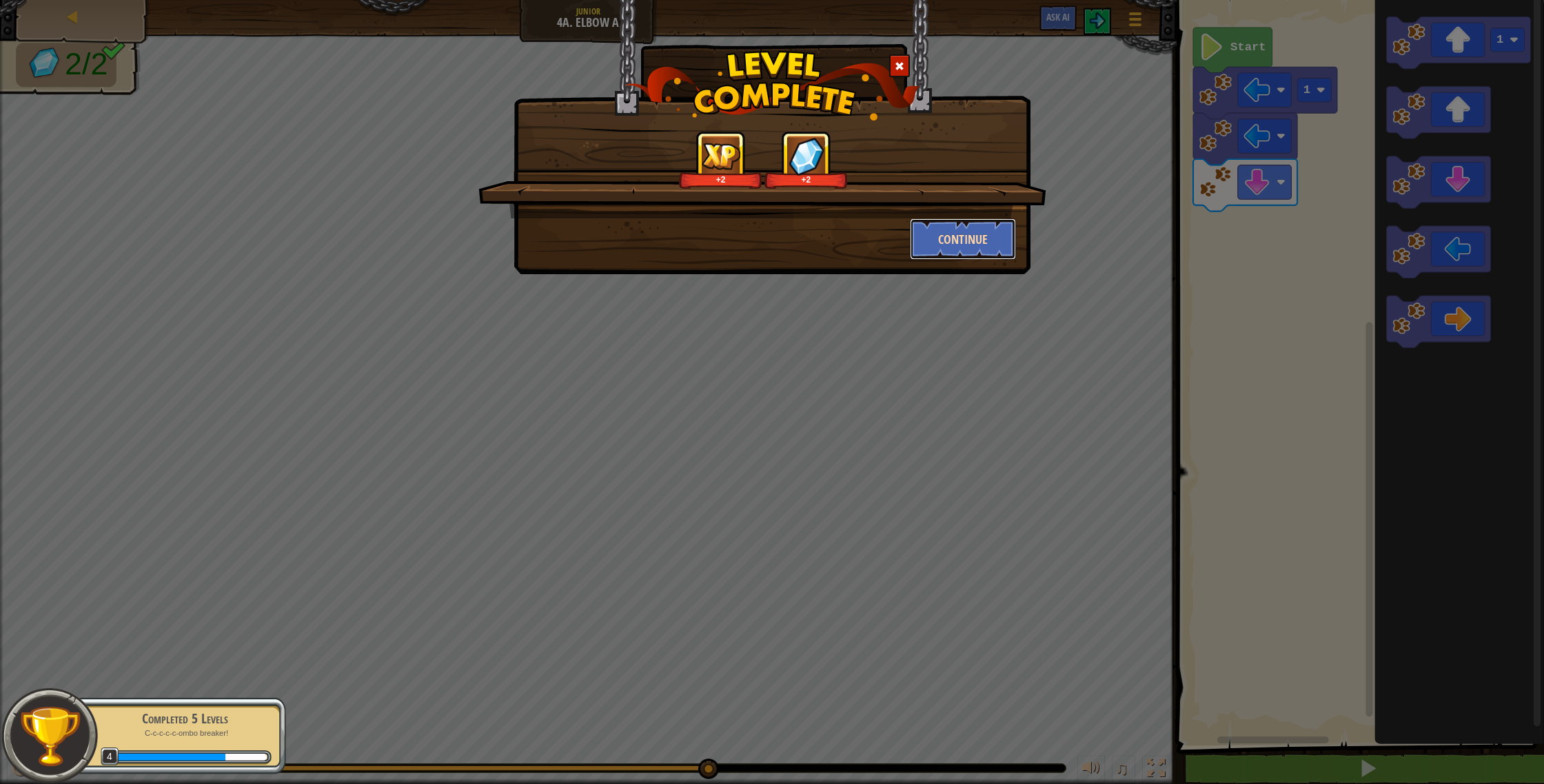
click at [988, 242] on button "Continue" at bounding box center [964, 239] width 107 height 41
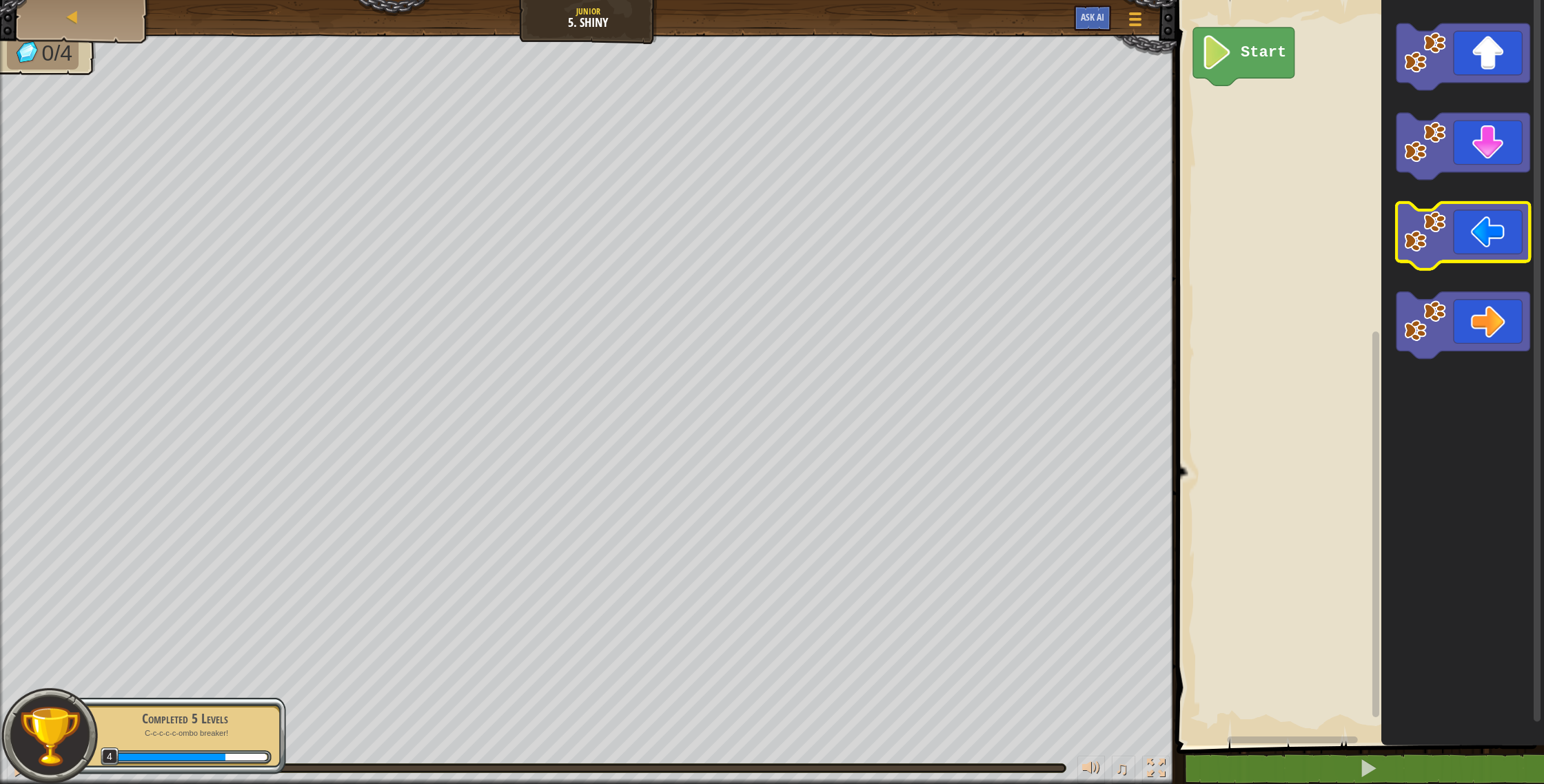
click at [1444, 242] on image "Blockly Workspace" at bounding box center [1425, 232] width 42 height 42
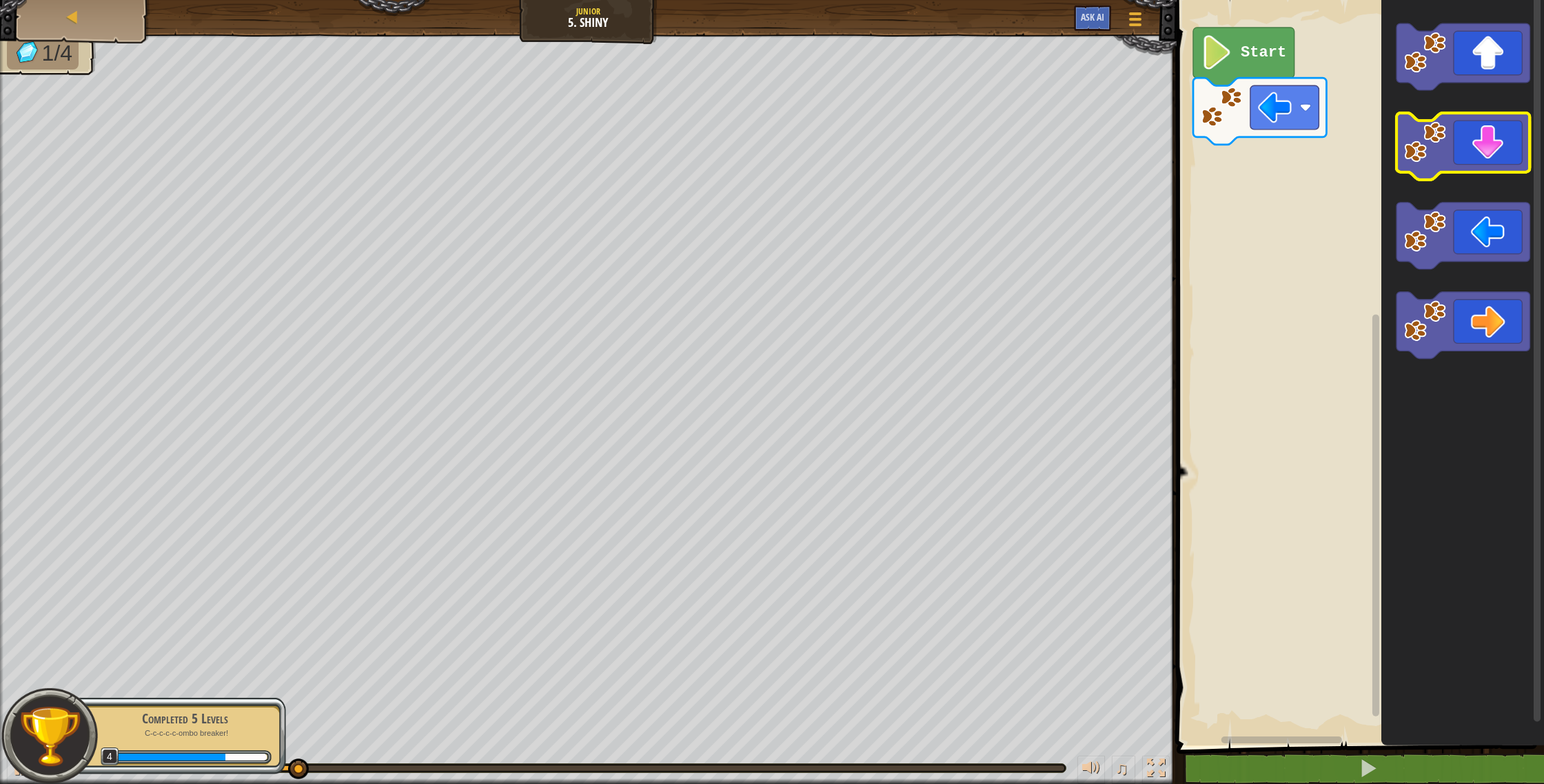
click at [1448, 154] on icon "Blockly Workspace" at bounding box center [1463, 146] width 133 height 67
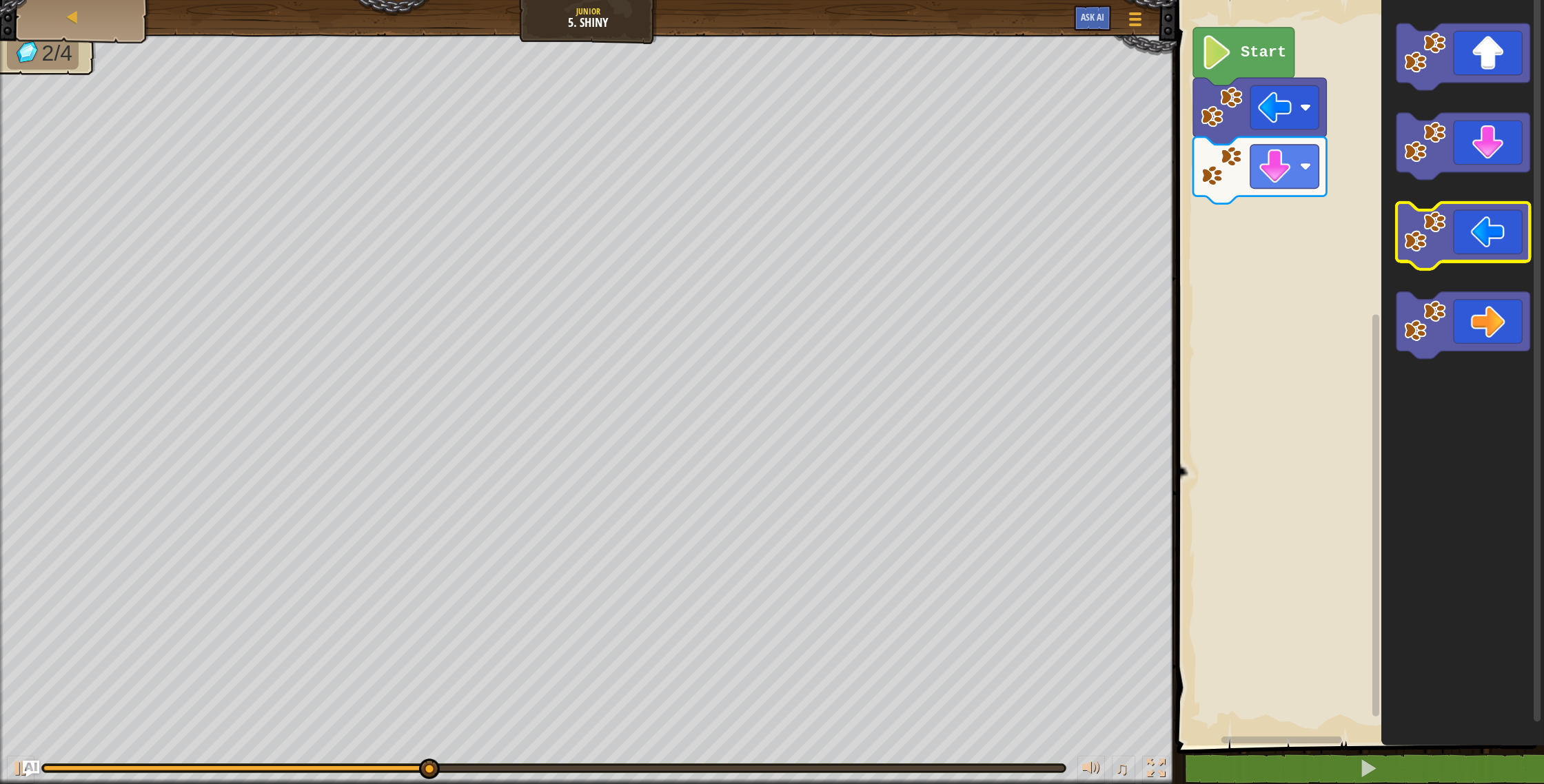
click at [1460, 226] on icon "Blockly Workspace" at bounding box center [1463, 236] width 133 height 67
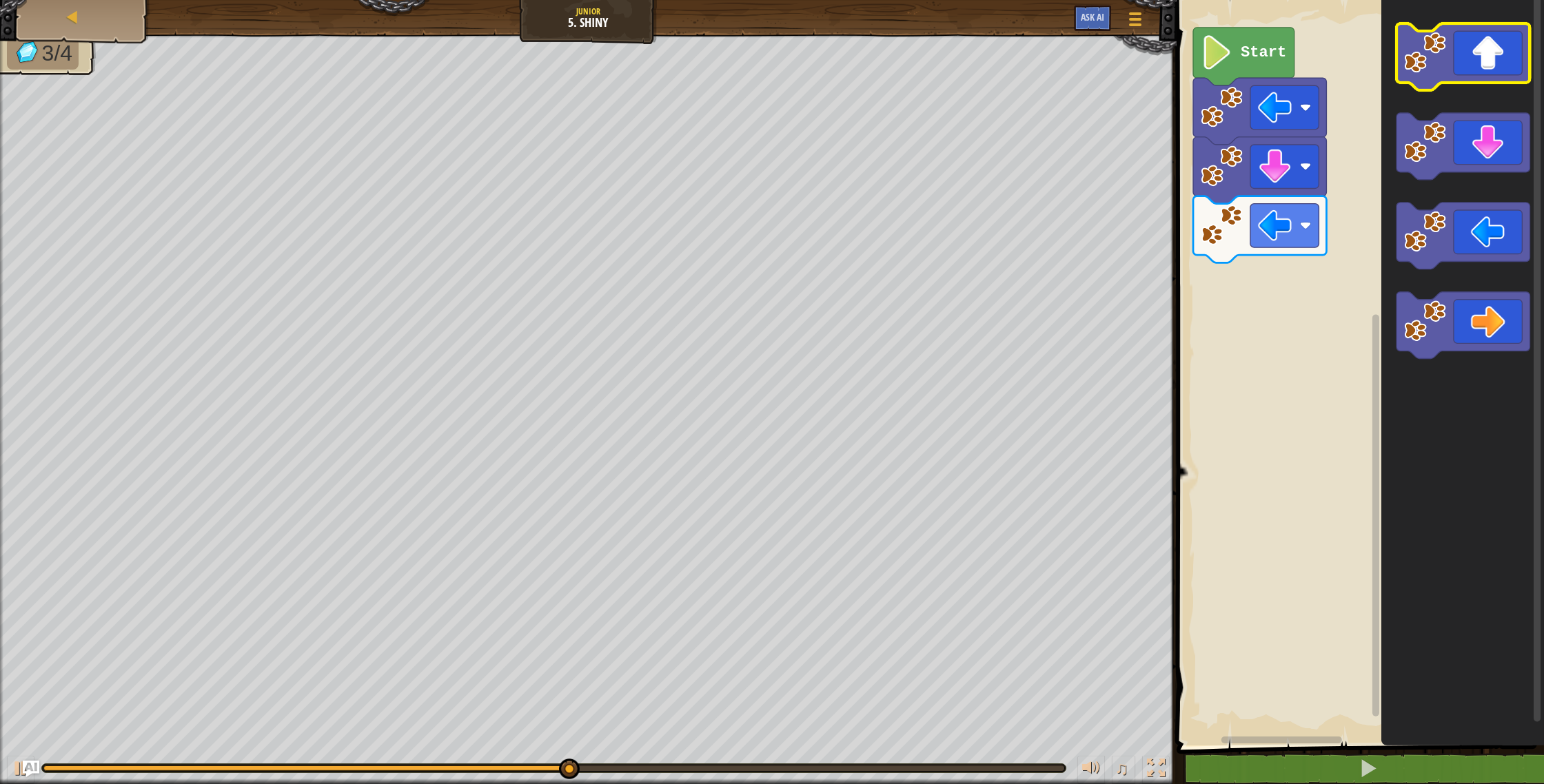
click at [1455, 50] on icon "Blockly Workspace" at bounding box center [1463, 56] width 133 height 67
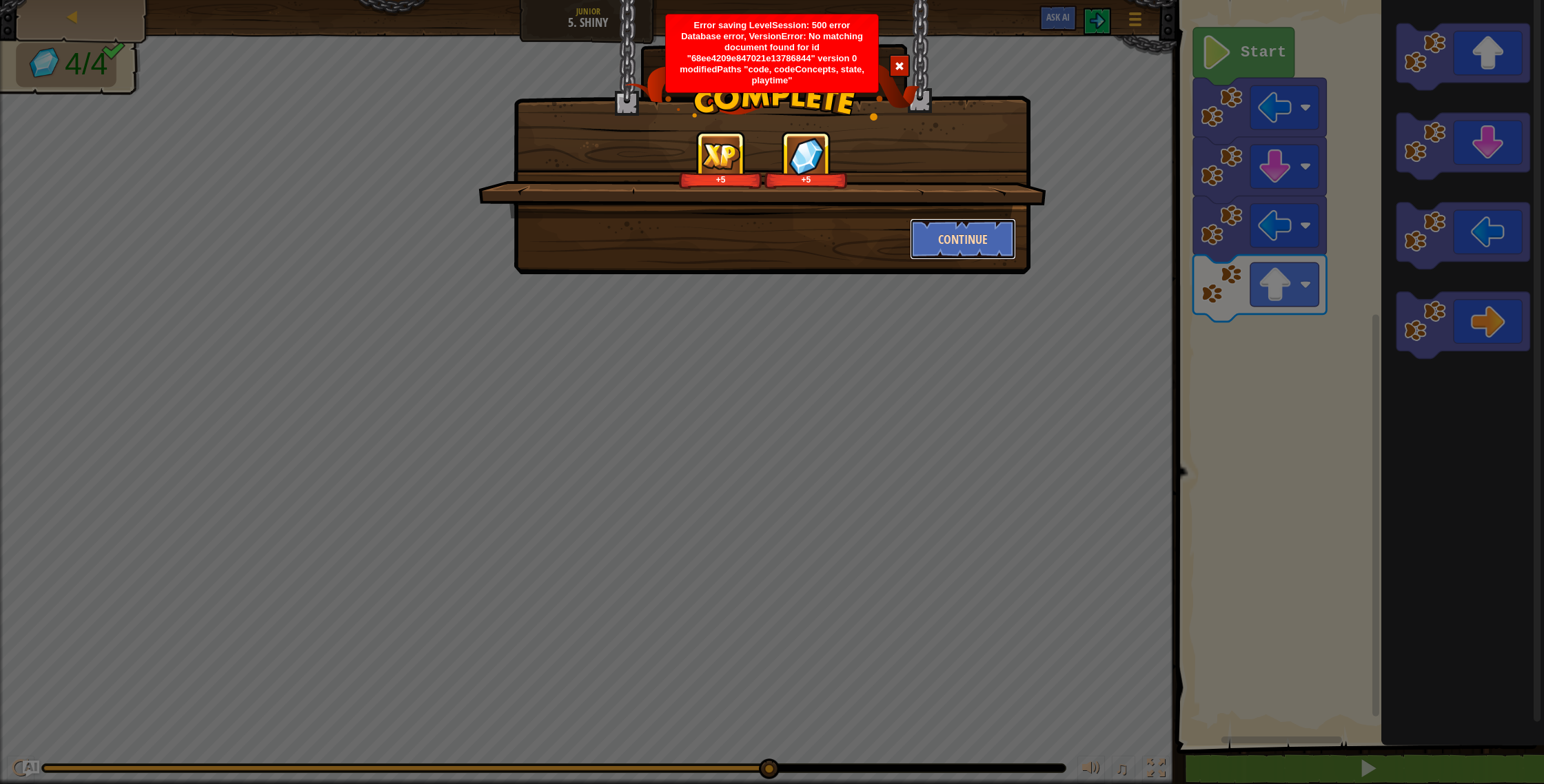
click at [973, 240] on button "Continue" at bounding box center [964, 239] width 107 height 41
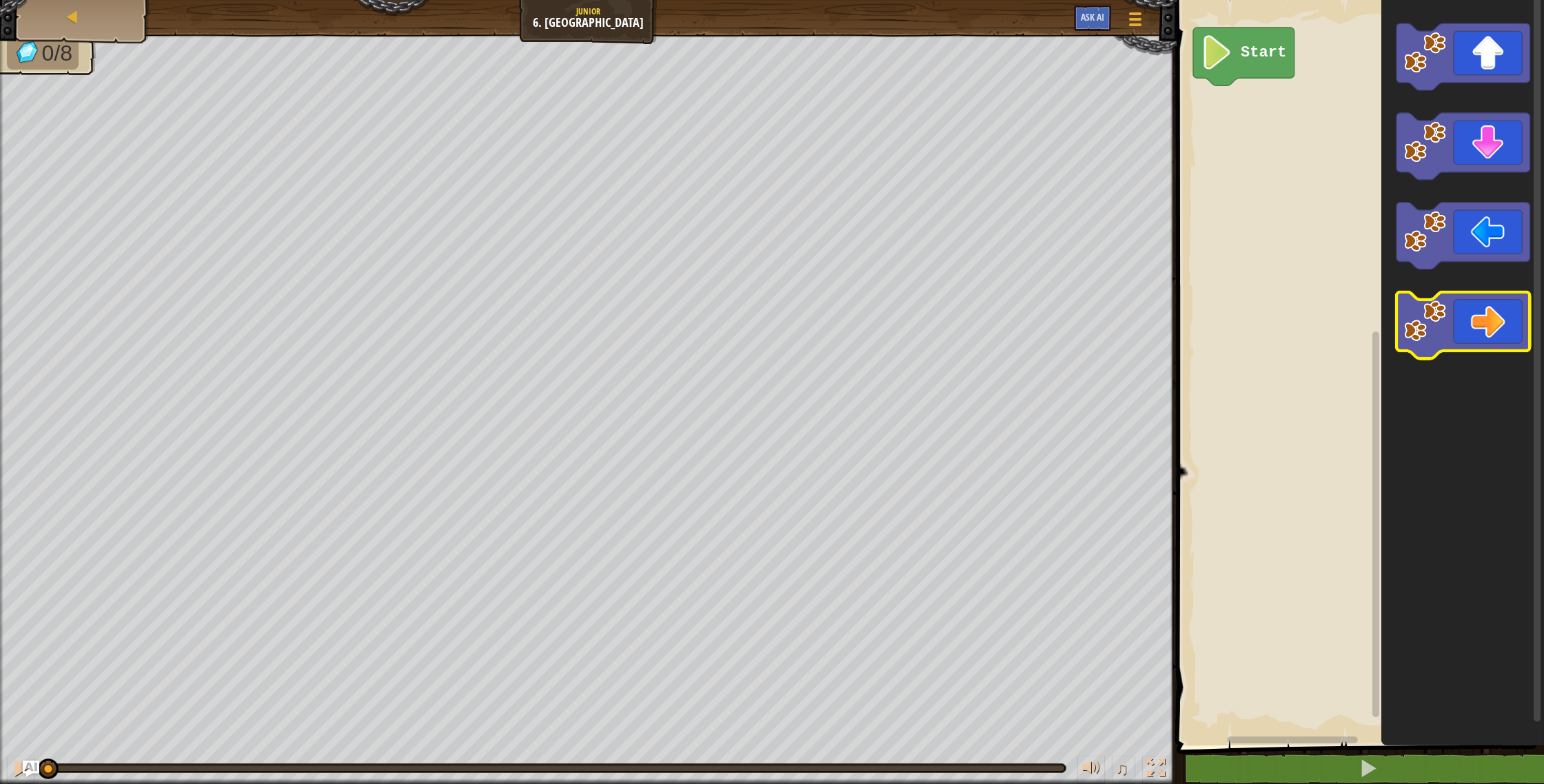
click at [1478, 314] on icon "Blockly Workspace" at bounding box center [1463, 325] width 133 height 67
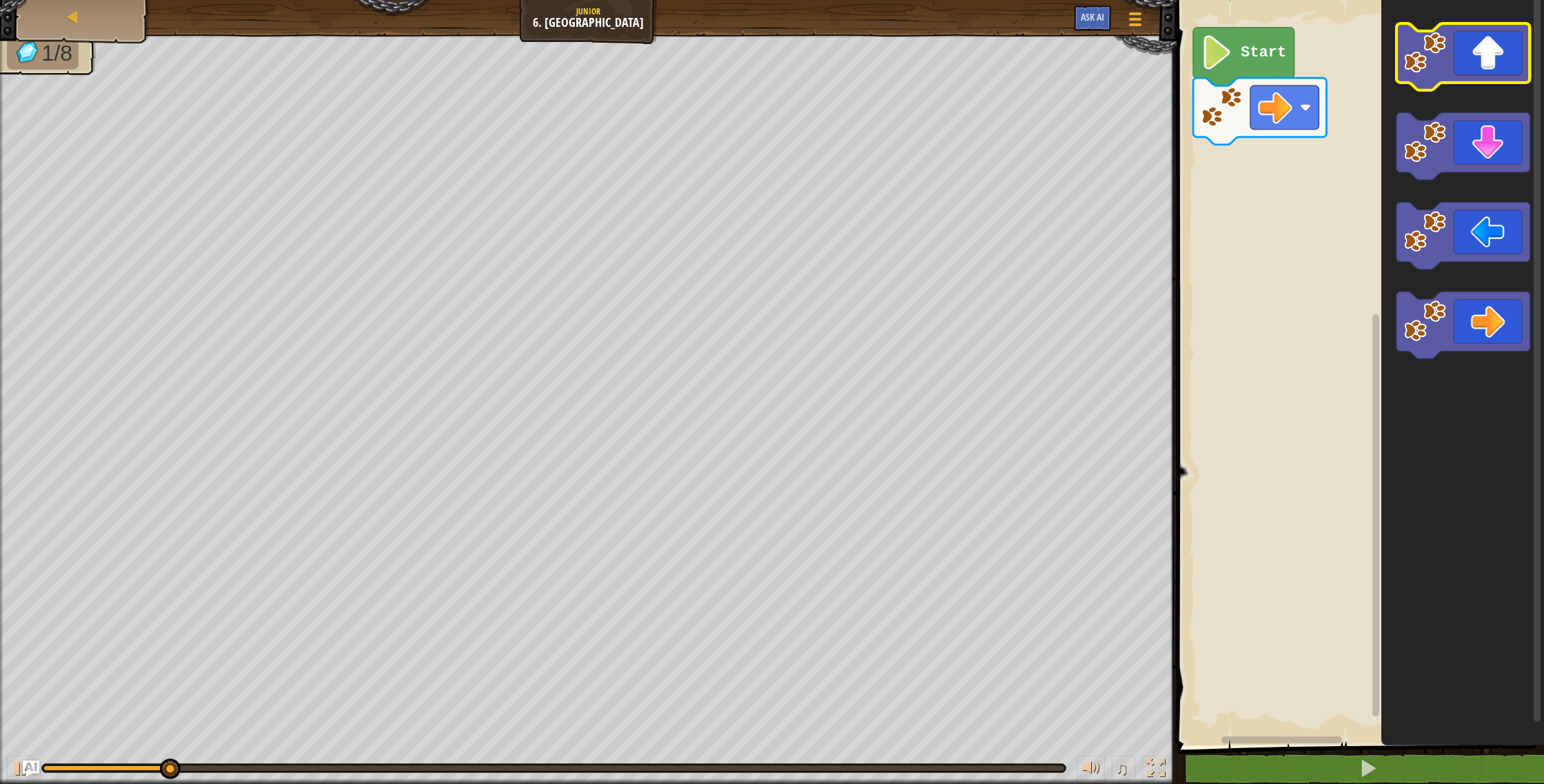
click at [1453, 70] on icon "Blockly Workspace" at bounding box center [1463, 56] width 133 height 67
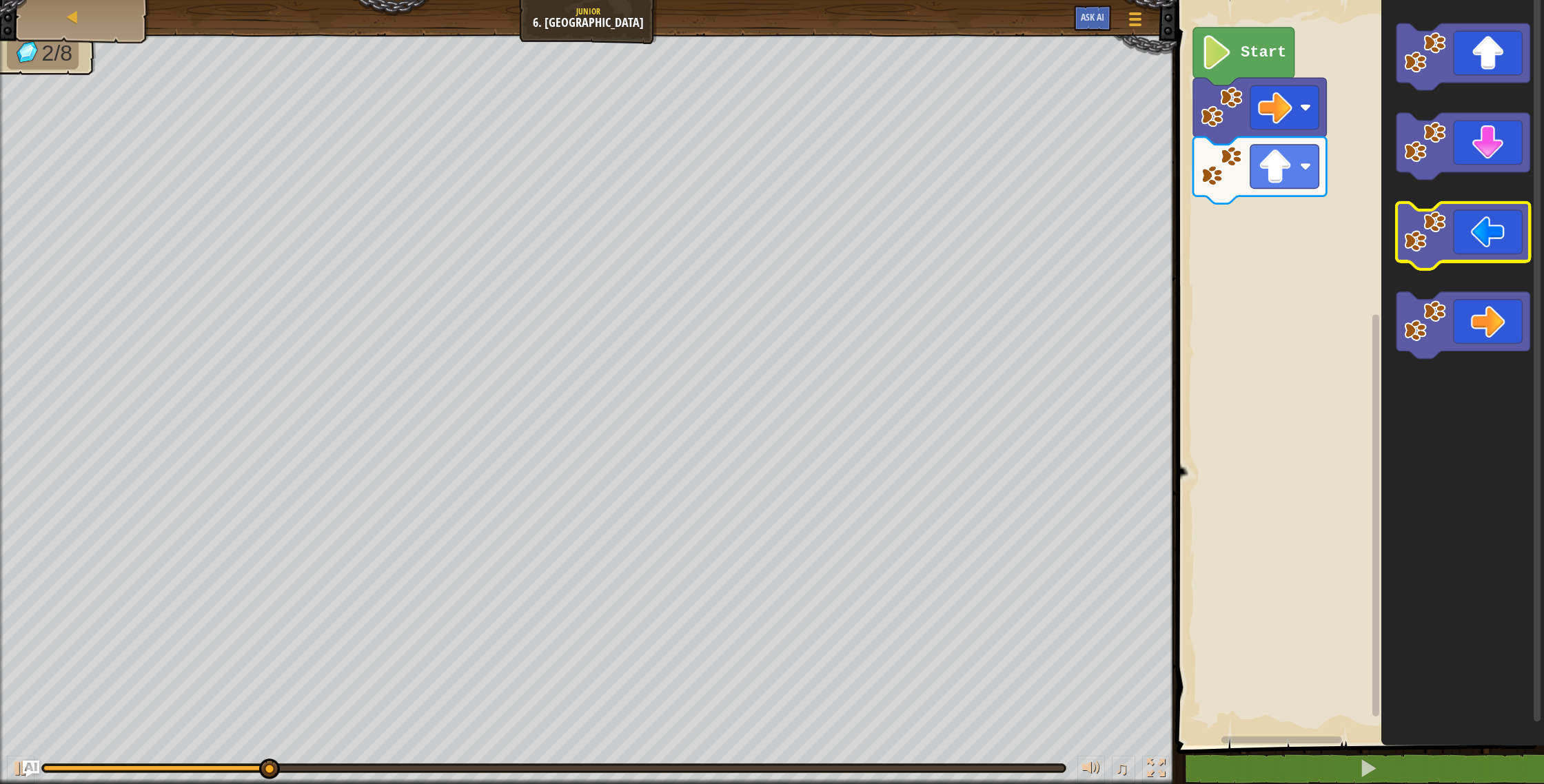
click at [1449, 210] on icon "Blockly Workspace" at bounding box center [1463, 236] width 133 height 67
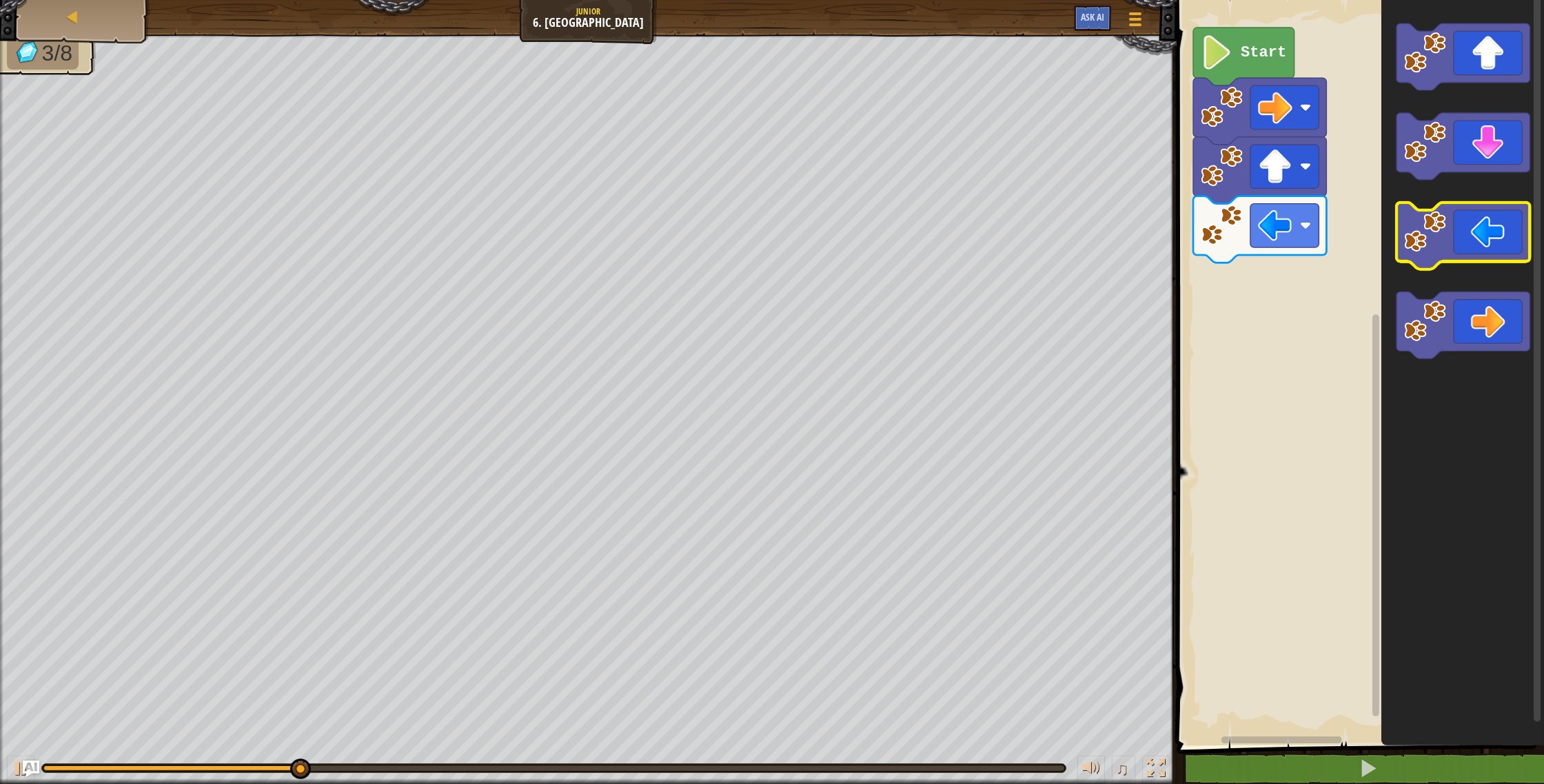
click at [1454, 215] on icon "Blockly Workspace" at bounding box center [1463, 236] width 133 height 67
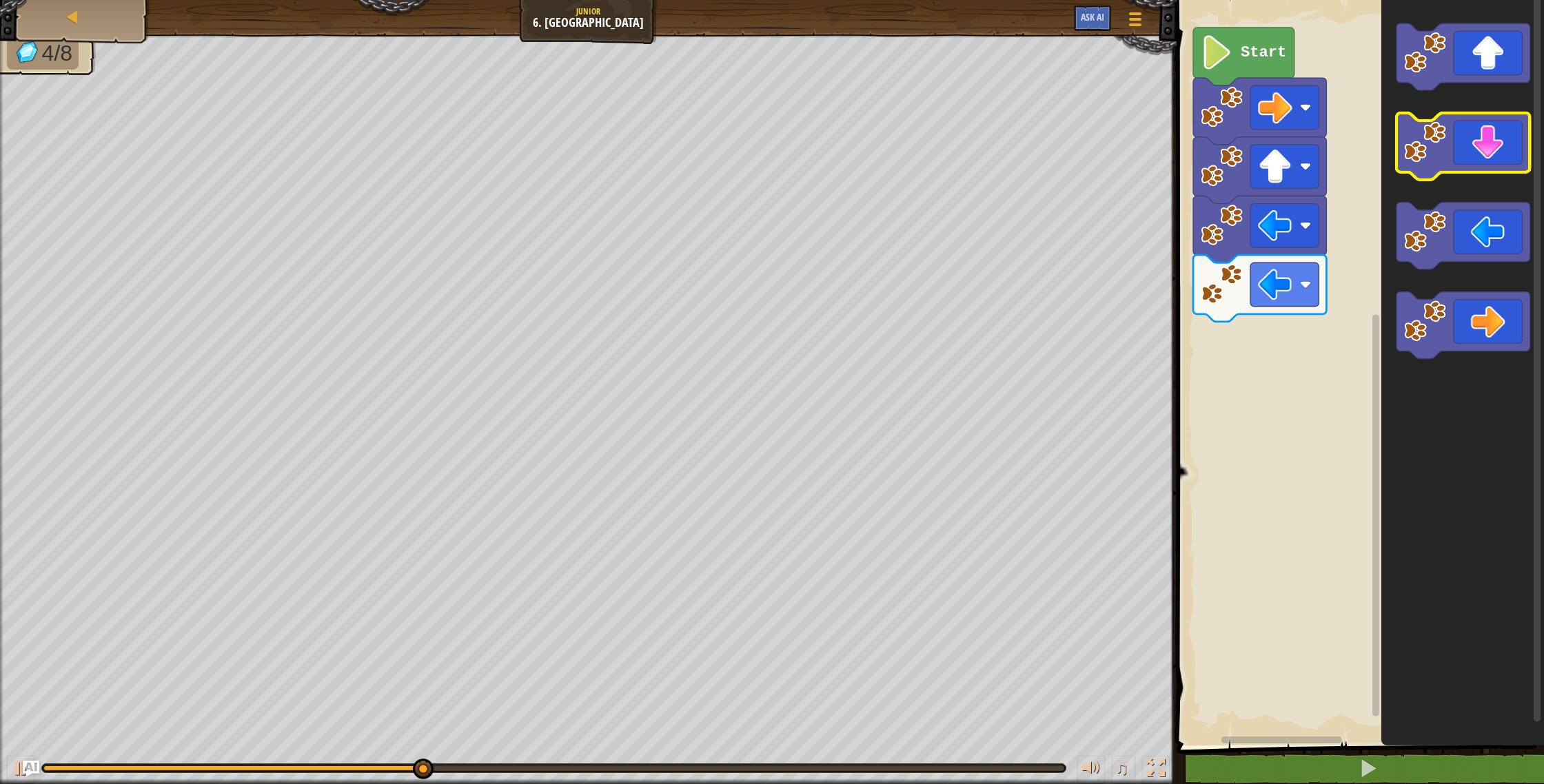
click at [1488, 169] on icon "Blockly Workspace" at bounding box center [1463, 146] width 133 height 67
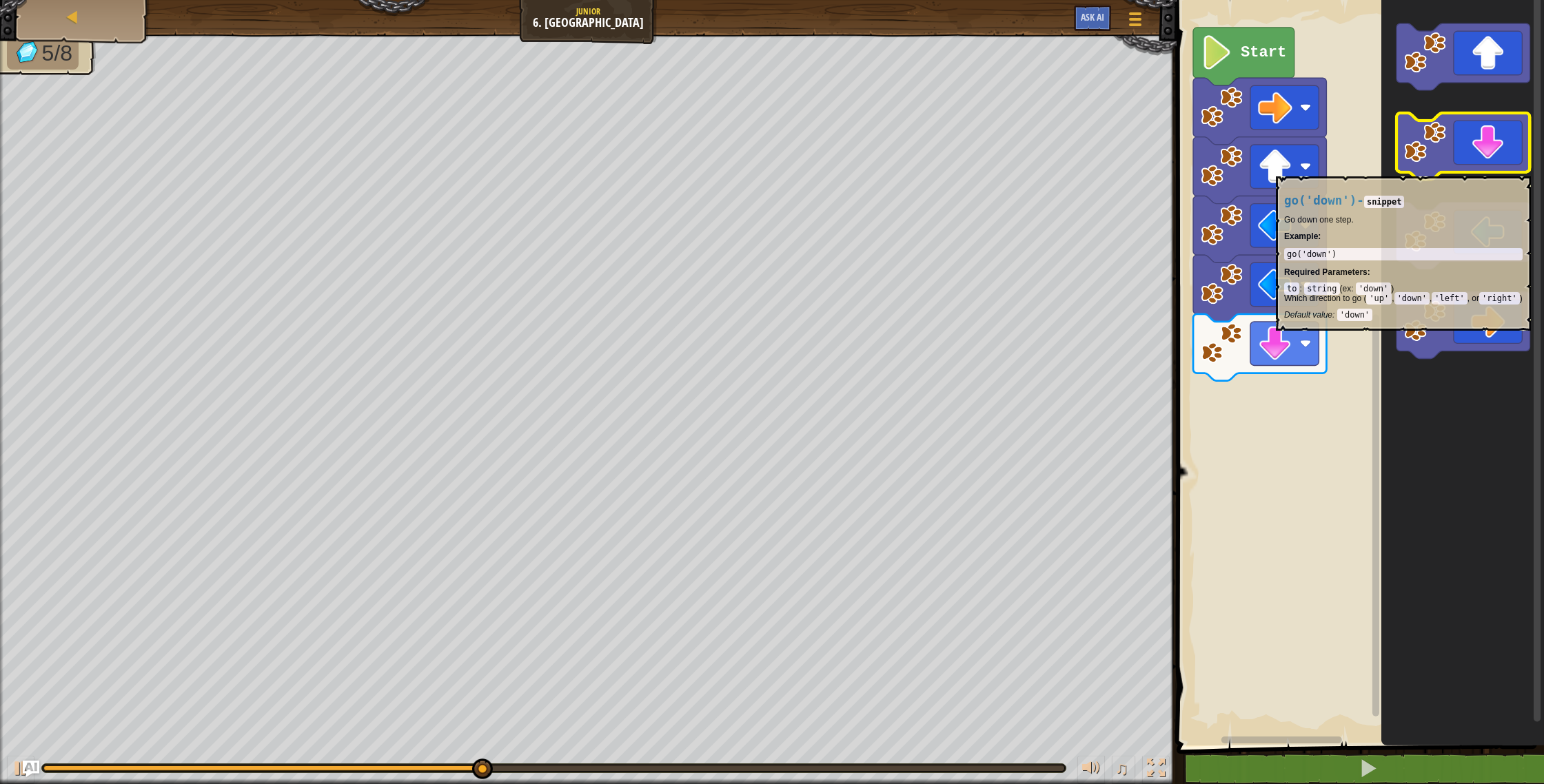
click at [1487, 169] on icon "Blockly Workspace" at bounding box center [1463, 146] width 133 height 67
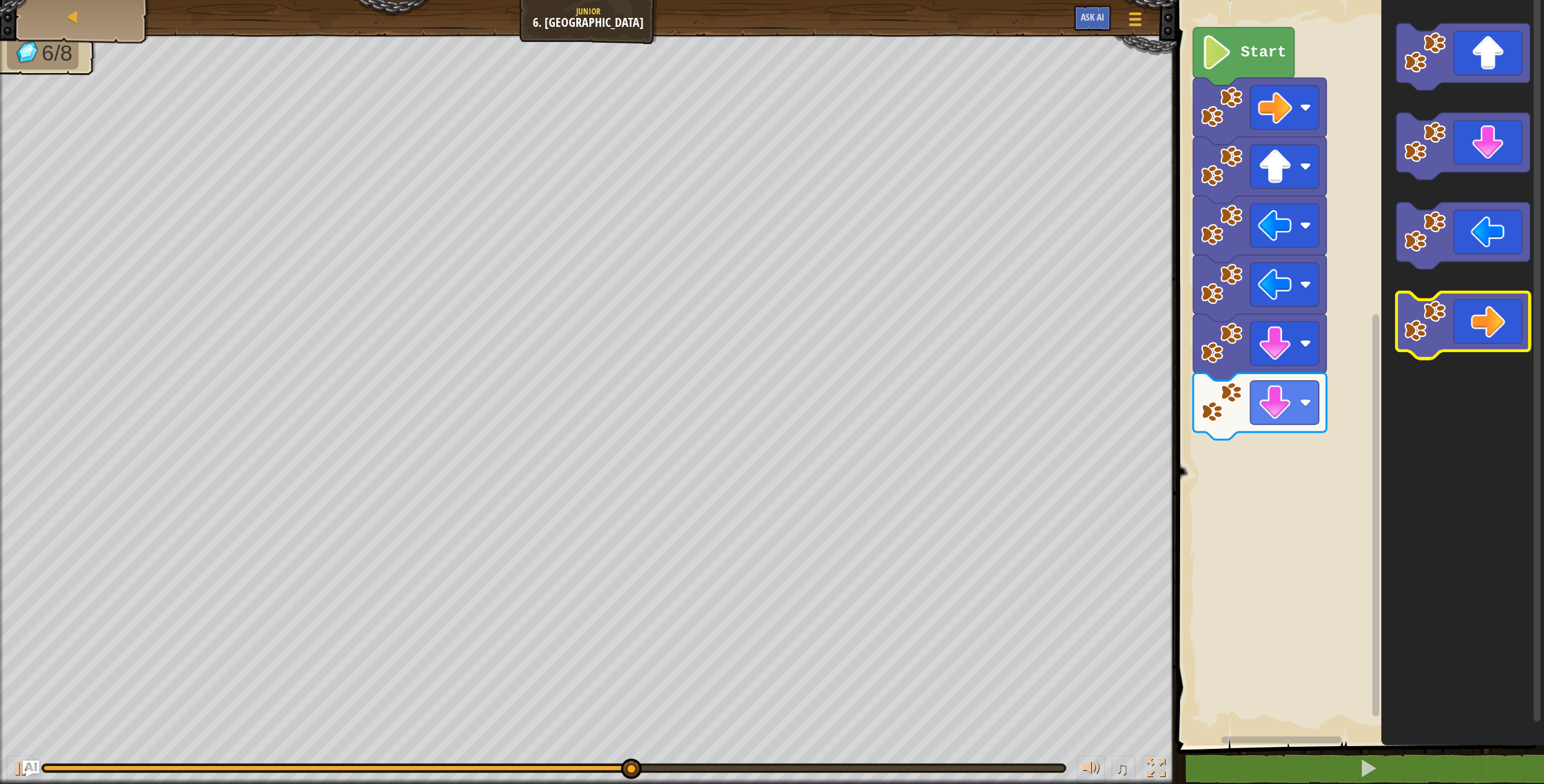
click at [1502, 311] on icon "Blockly Workspace" at bounding box center [1463, 325] width 133 height 67
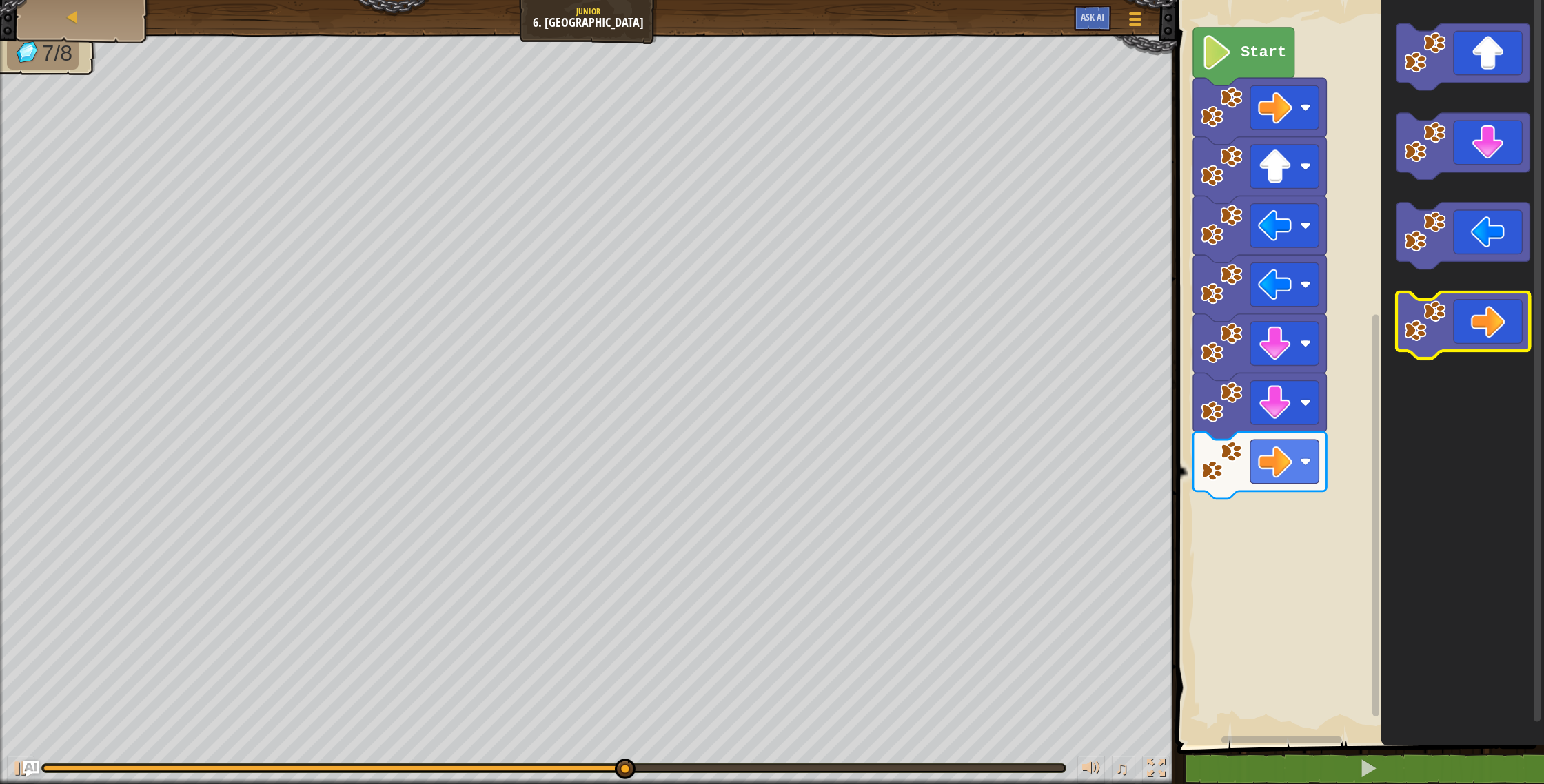
click at [1502, 311] on icon "Blockly Workspace" at bounding box center [1463, 325] width 133 height 67
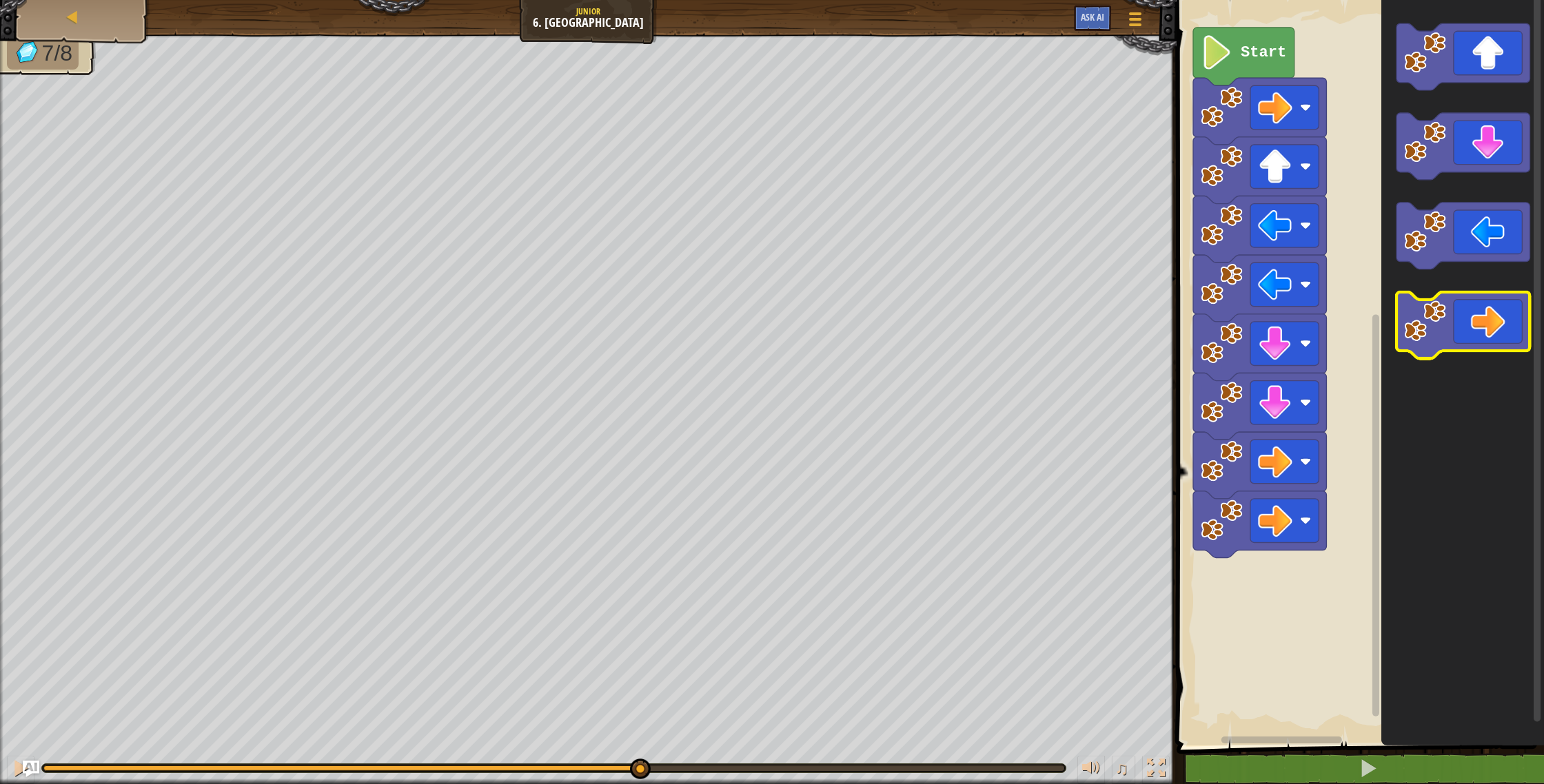
click at [1502, 311] on icon "Blockly Workspace" at bounding box center [1463, 325] width 133 height 67
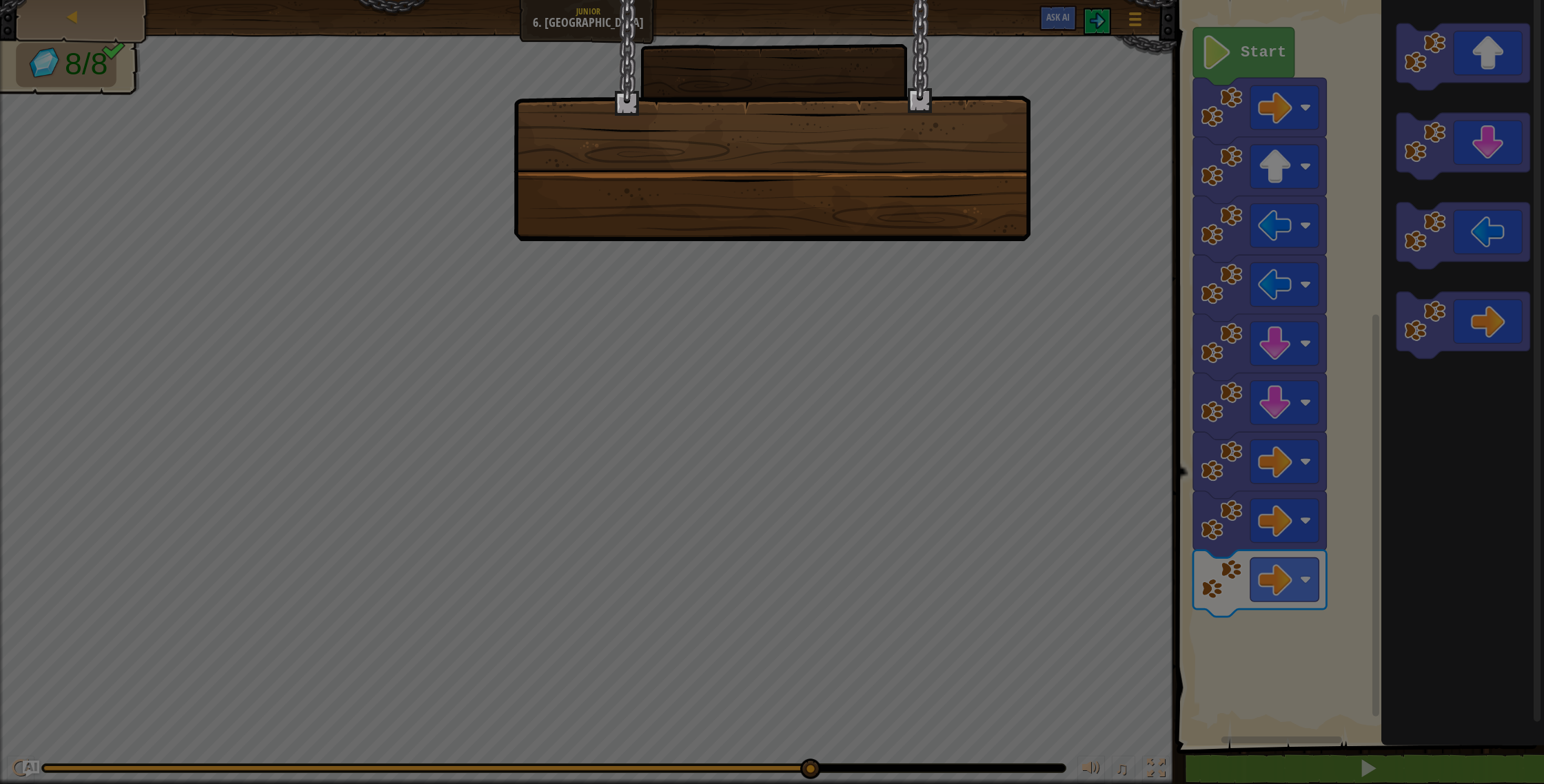
click at [1266, 1] on body "Map Junior 6. Gem Square Game Menu Ask AI 1 ההההההההההההההההההההההההההההההההההה…" at bounding box center [772, 1] width 1544 height 1
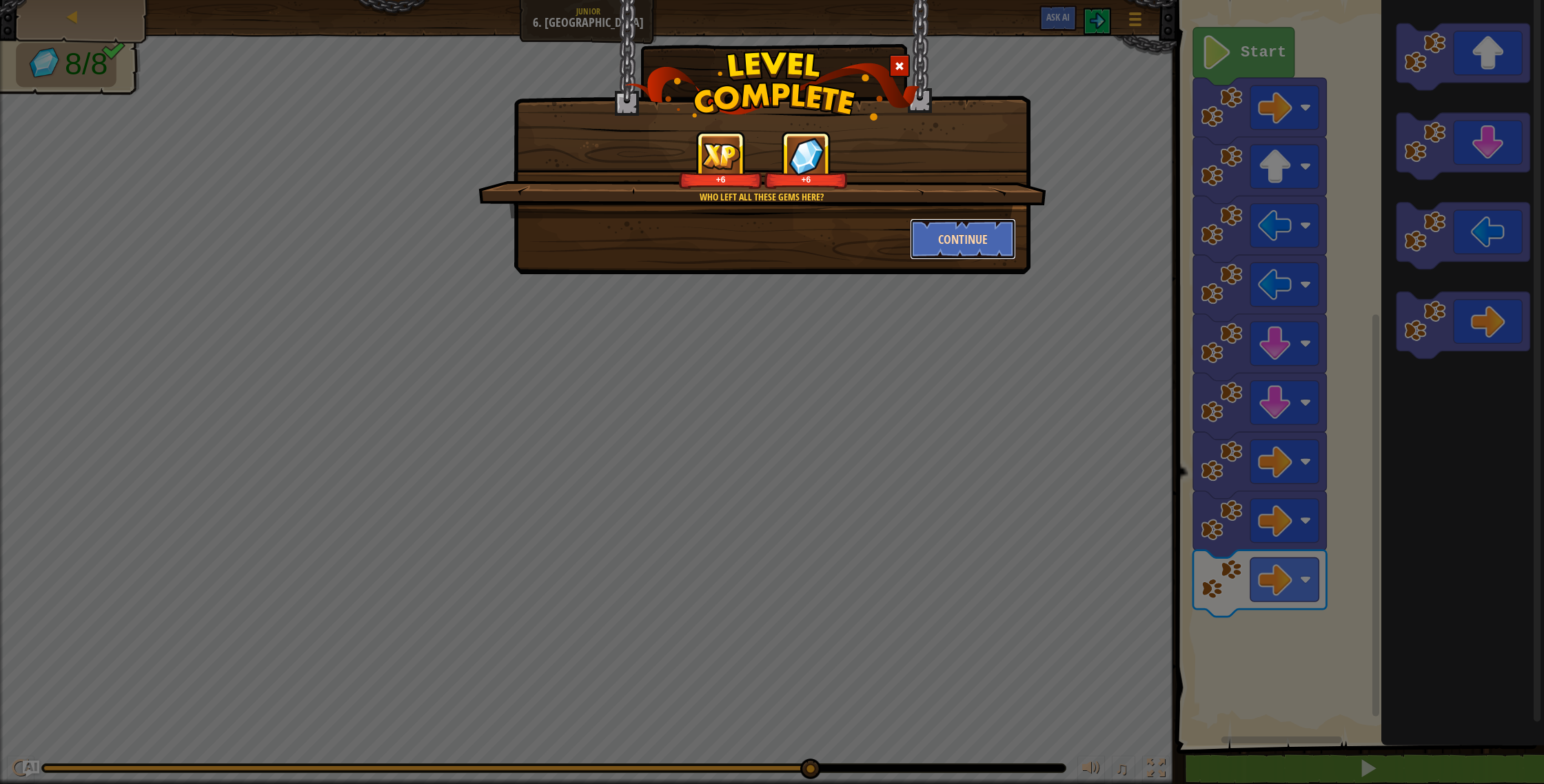
click at [986, 237] on button "Continue" at bounding box center [964, 239] width 107 height 41
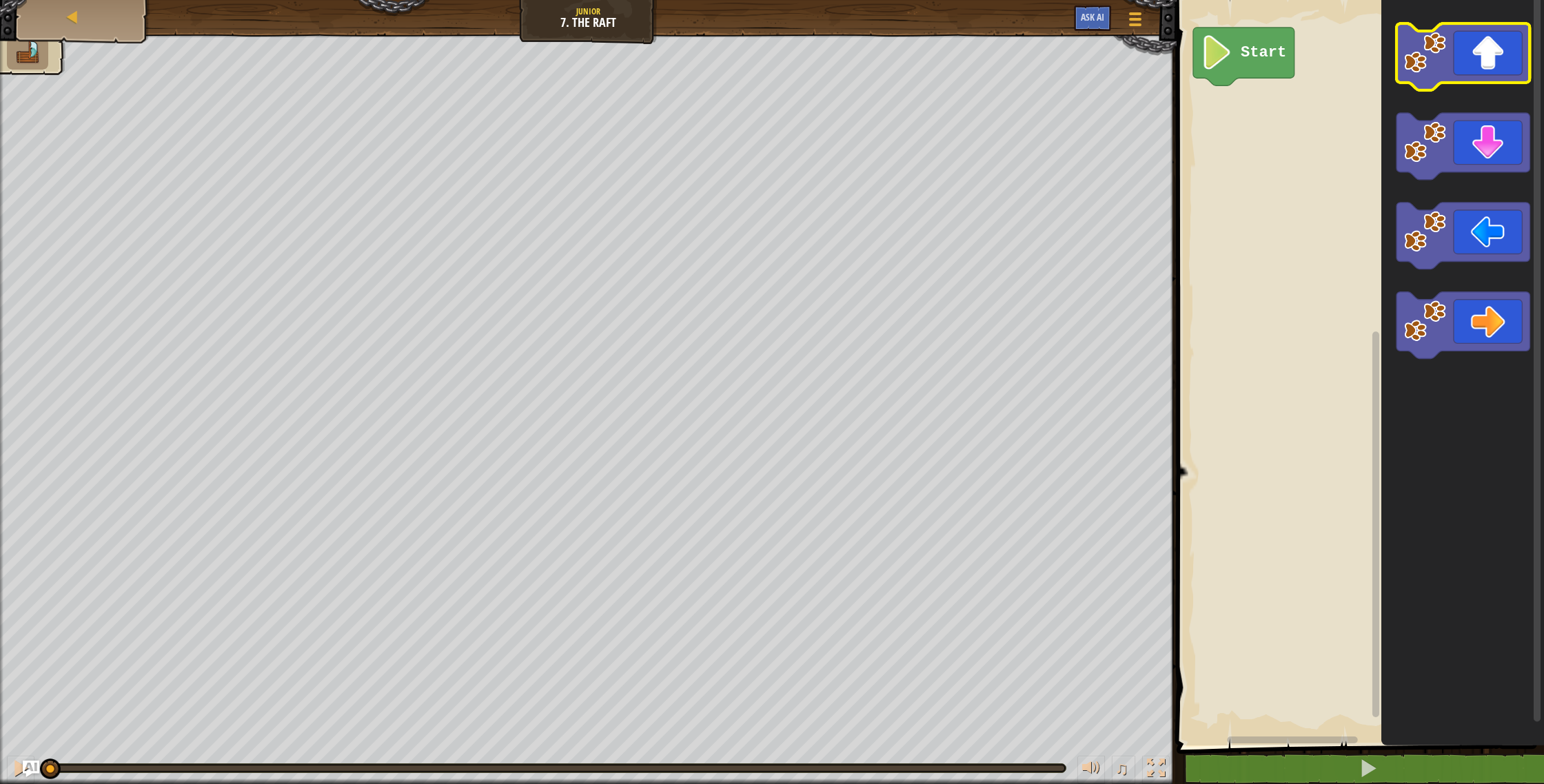
click at [1459, 78] on icon "Blockly Workspace" at bounding box center [1463, 56] width 133 height 67
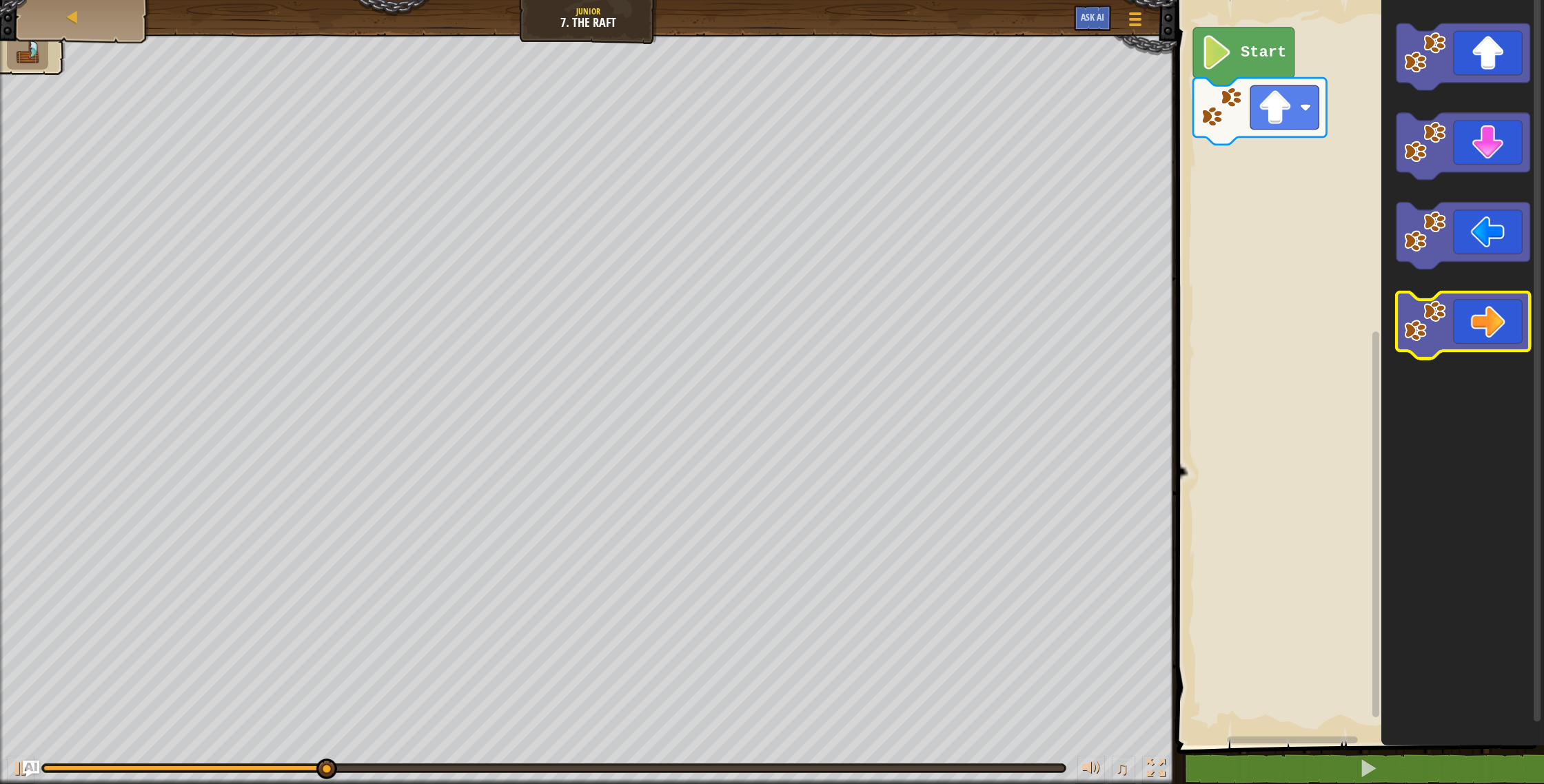
click at [1485, 310] on icon "Blockly Workspace" at bounding box center [1463, 325] width 133 height 67
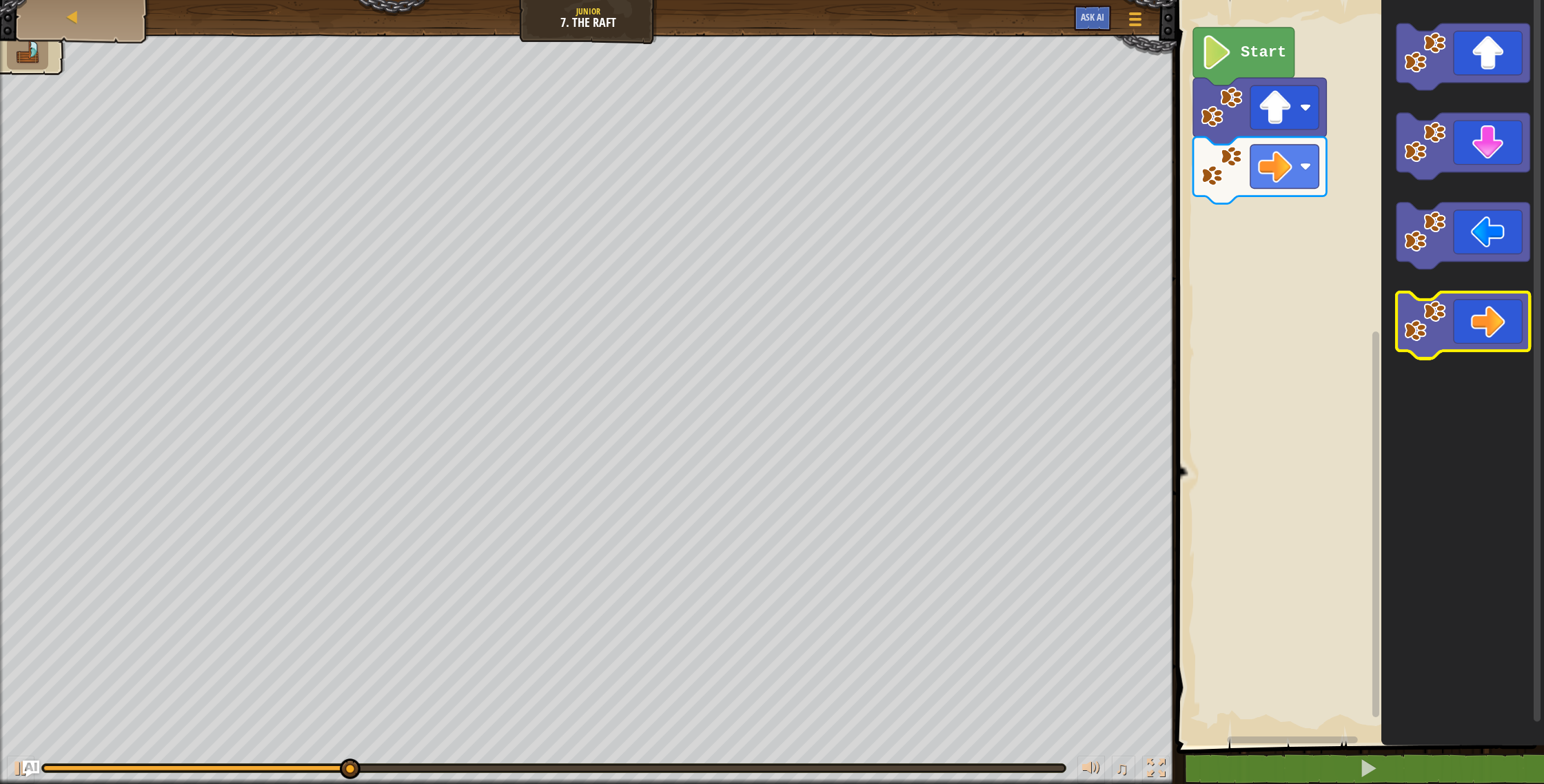
click at [1484, 309] on icon "Blockly Workspace" at bounding box center [1463, 325] width 133 height 67
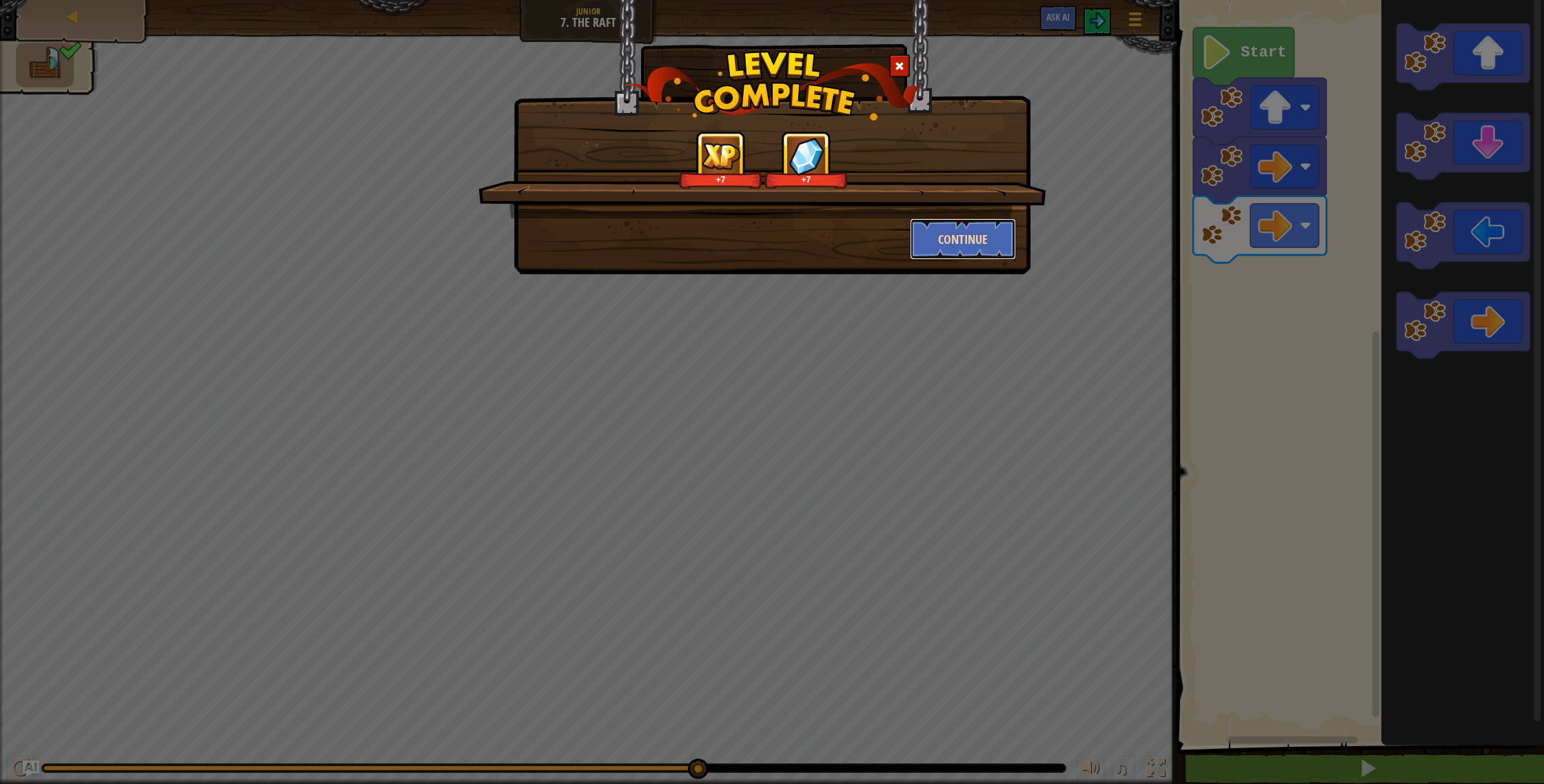
click at [994, 234] on button "Continue" at bounding box center [964, 239] width 107 height 41
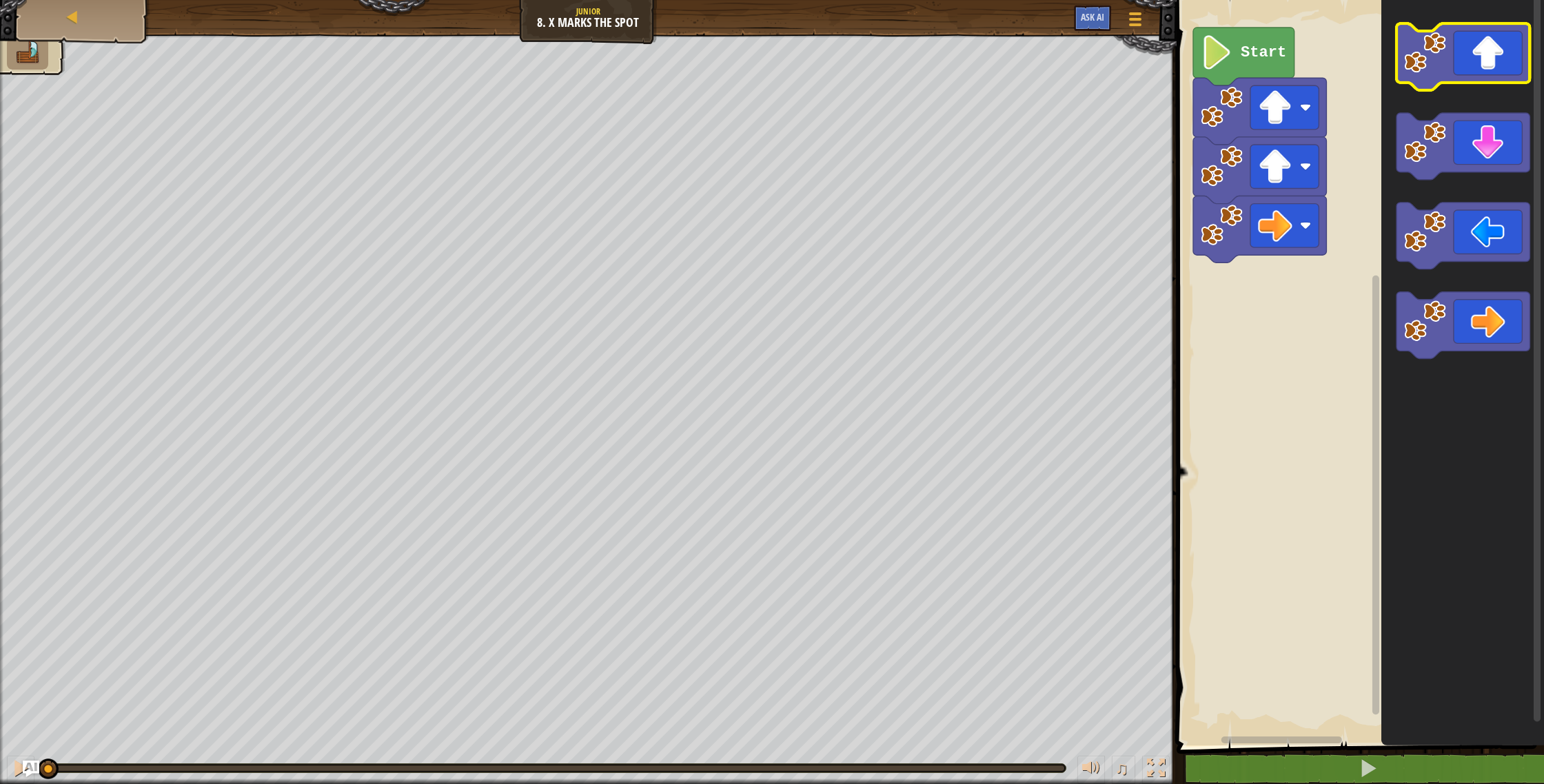
click at [1466, 77] on icon "Blockly Workspace" at bounding box center [1463, 56] width 133 height 67
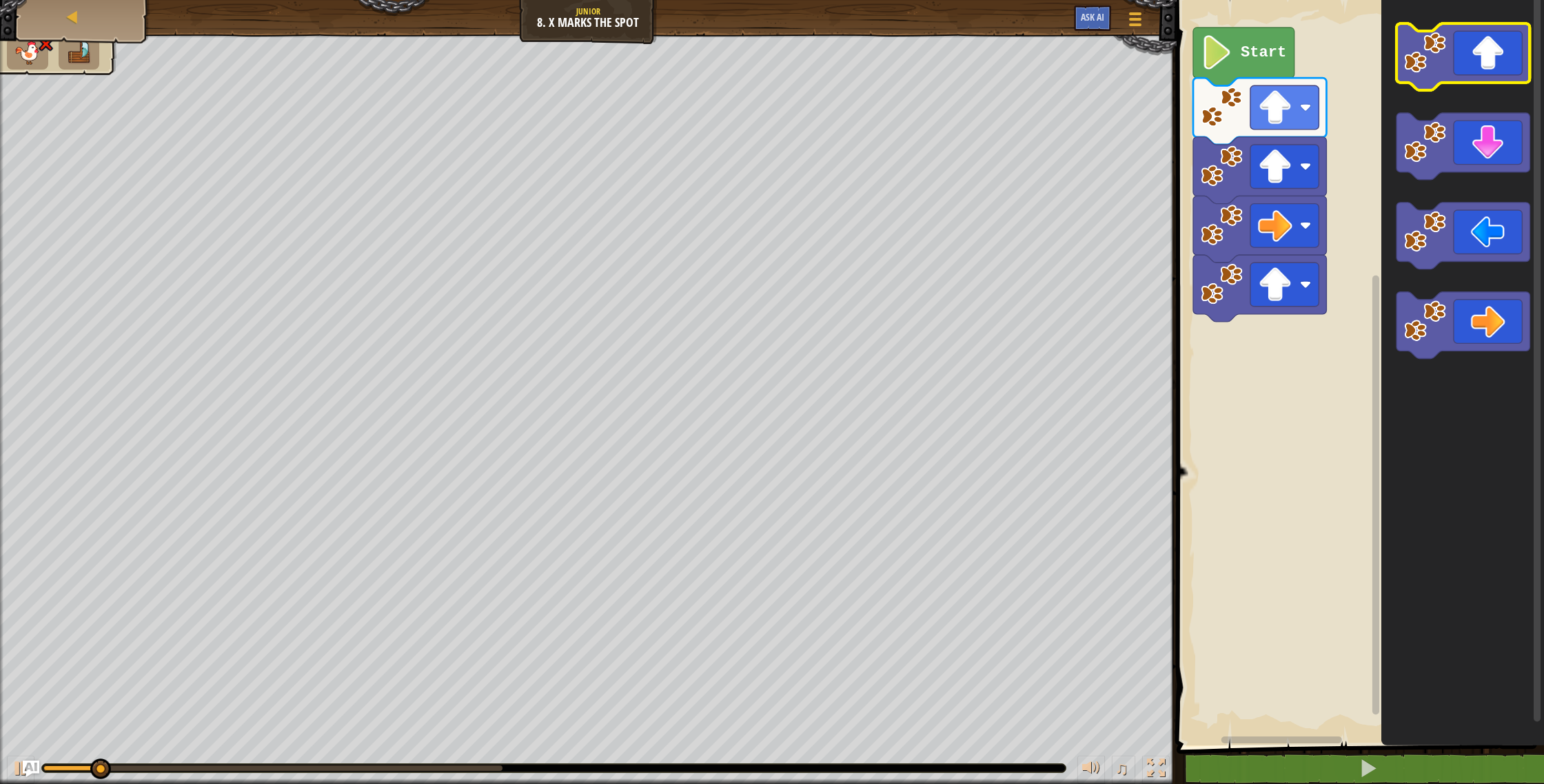
click at [1466, 77] on icon "Blockly Workspace" at bounding box center [1463, 56] width 133 height 67
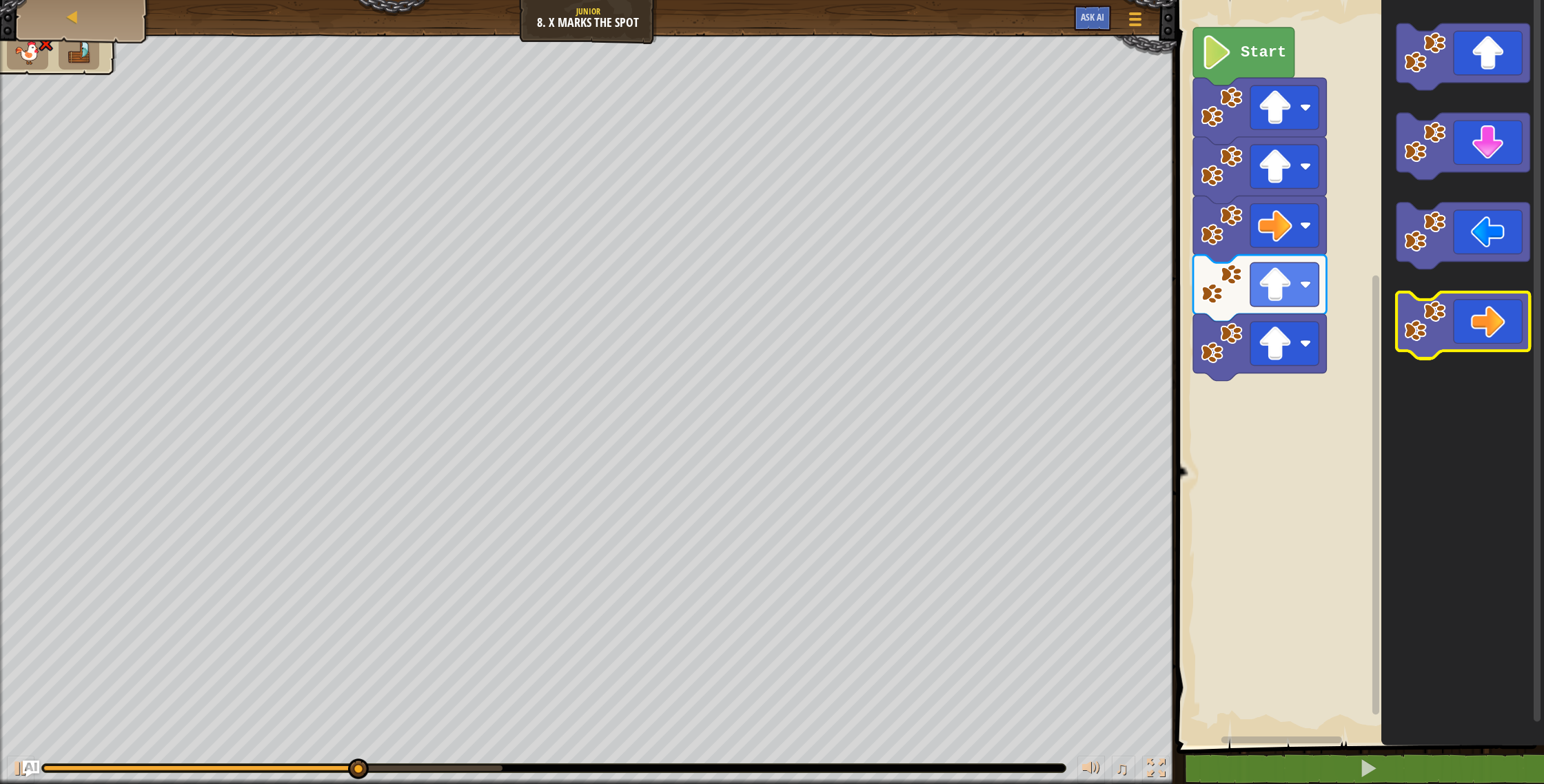
click at [1490, 319] on icon "Blockly Workspace" at bounding box center [1463, 325] width 133 height 67
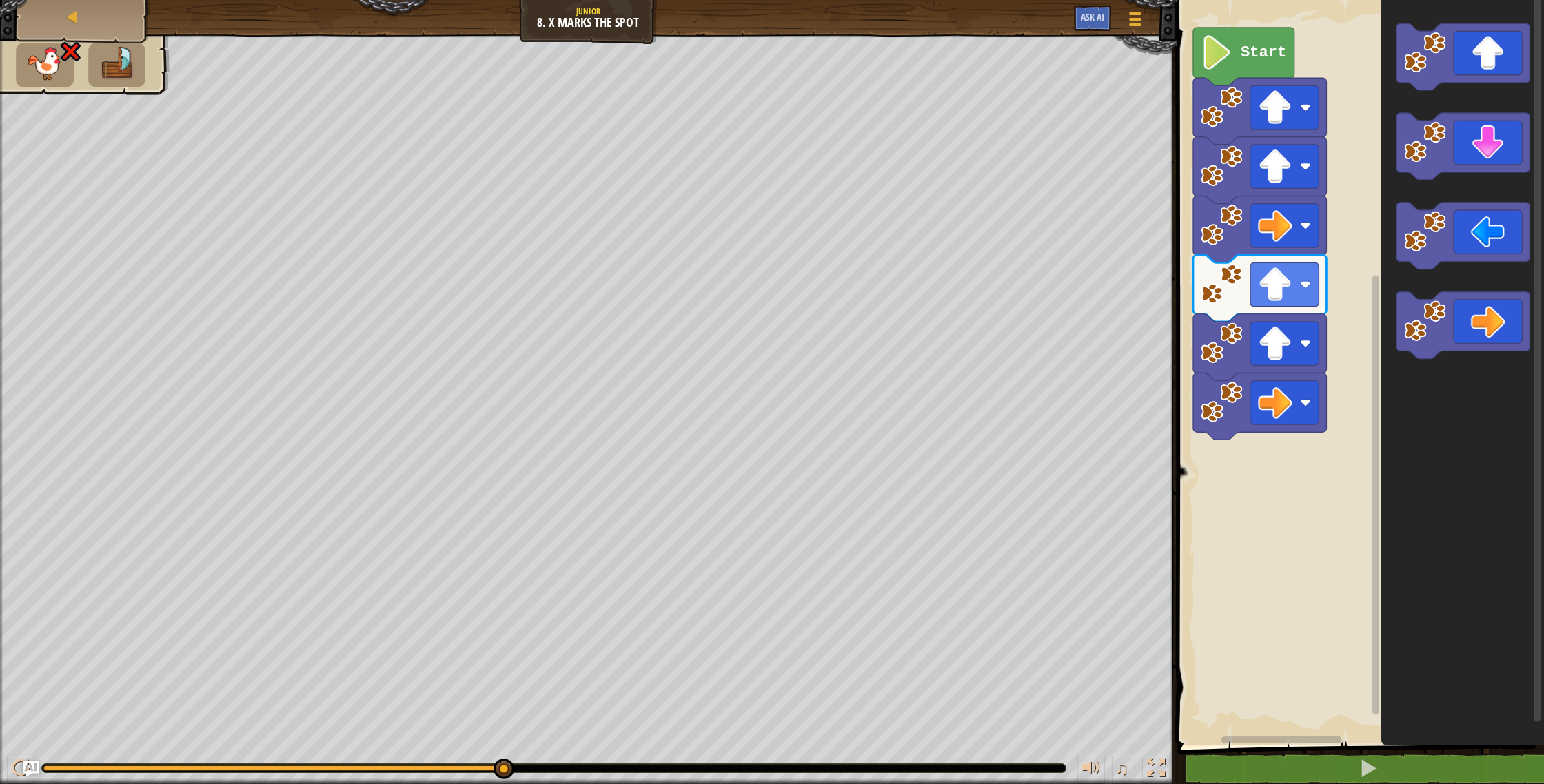
click at [1268, 51] on text "Start" at bounding box center [1263, 53] width 45 height 18
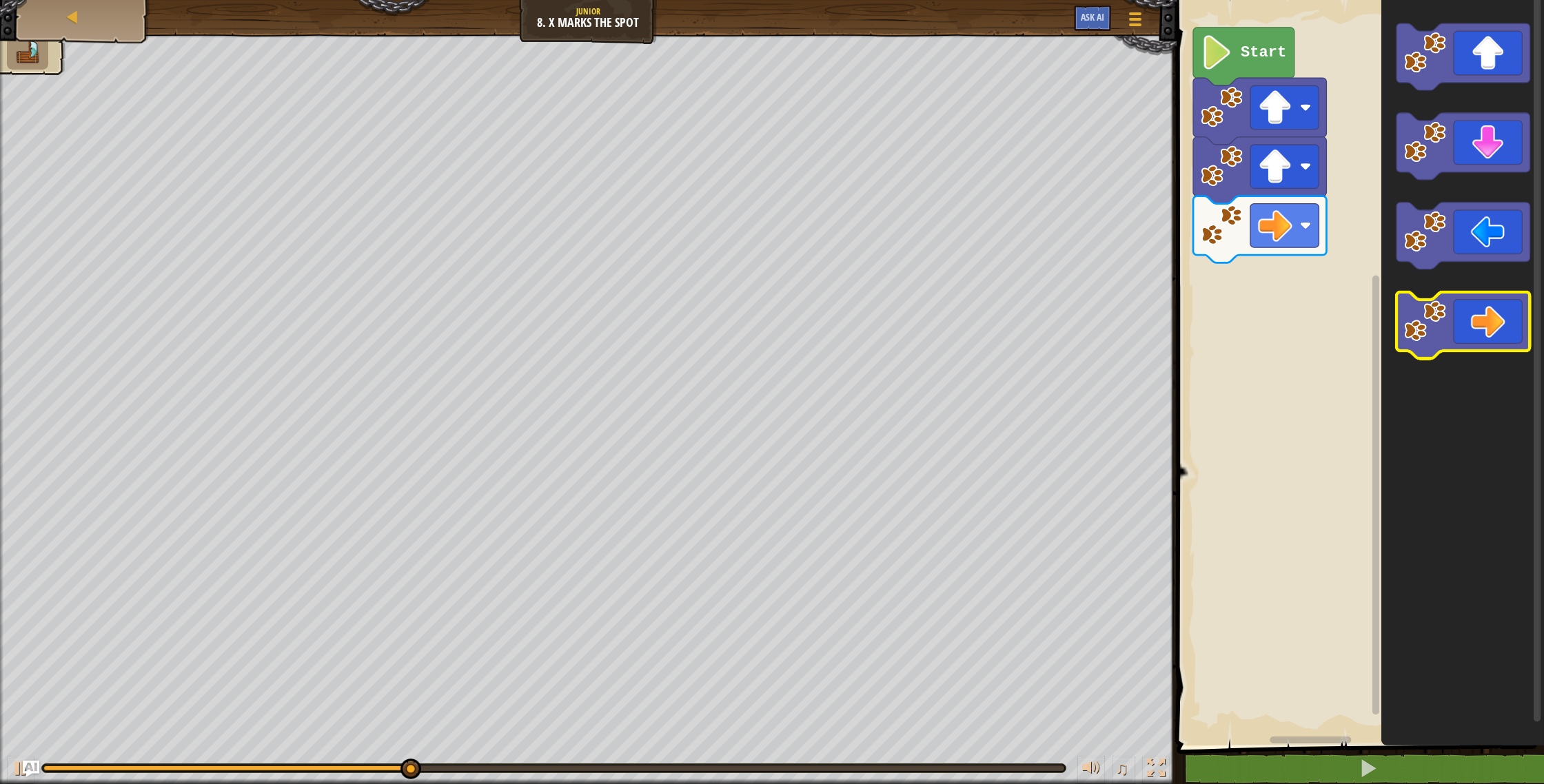
click at [1458, 317] on icon "Blockly Workspace" at bounding box center [1463, 325] width 133 height 67
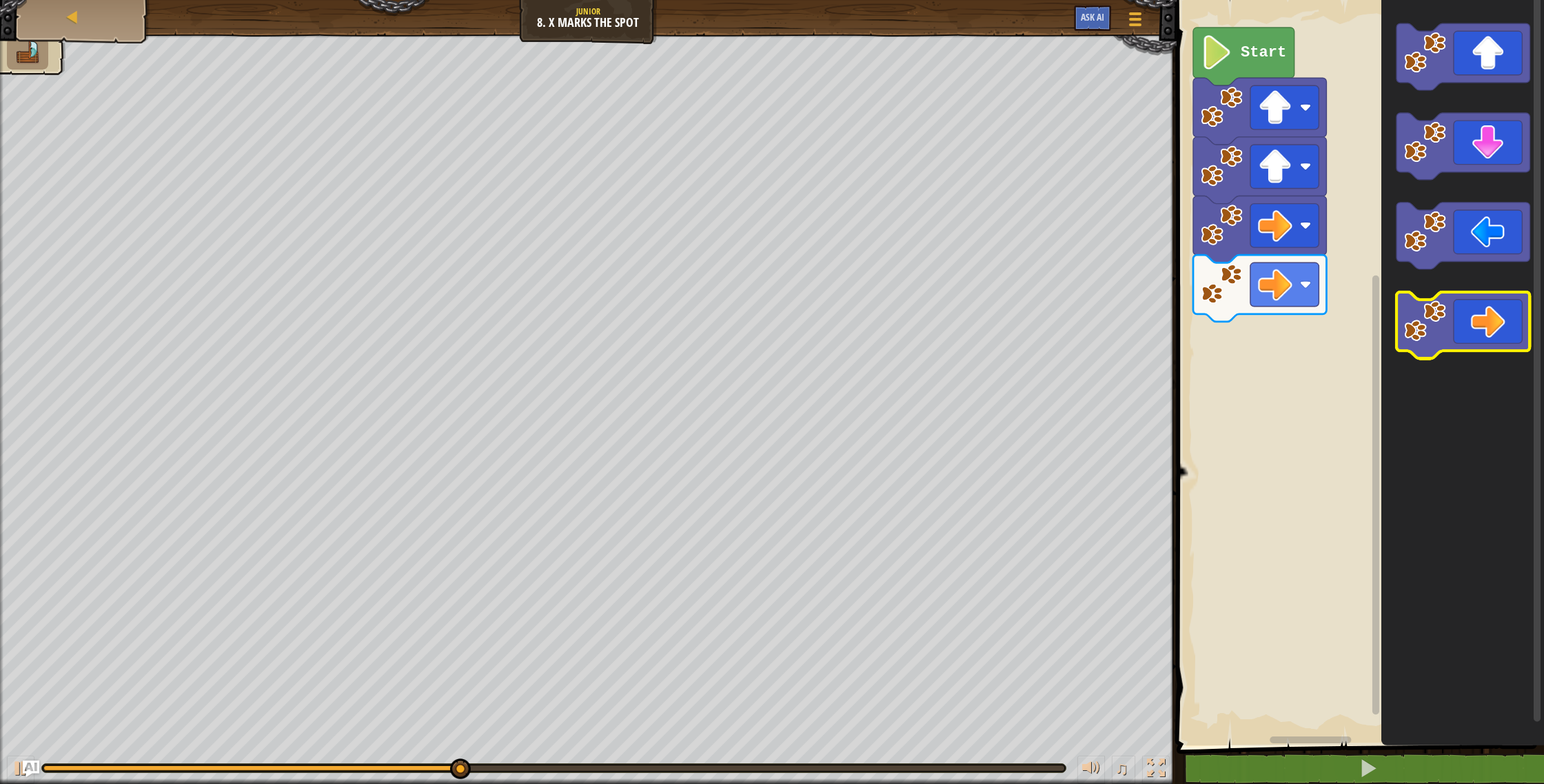
click at [1464, 325] on icon "Blockly Workspace" at bounding box center [1463, 325] width 133 height 67
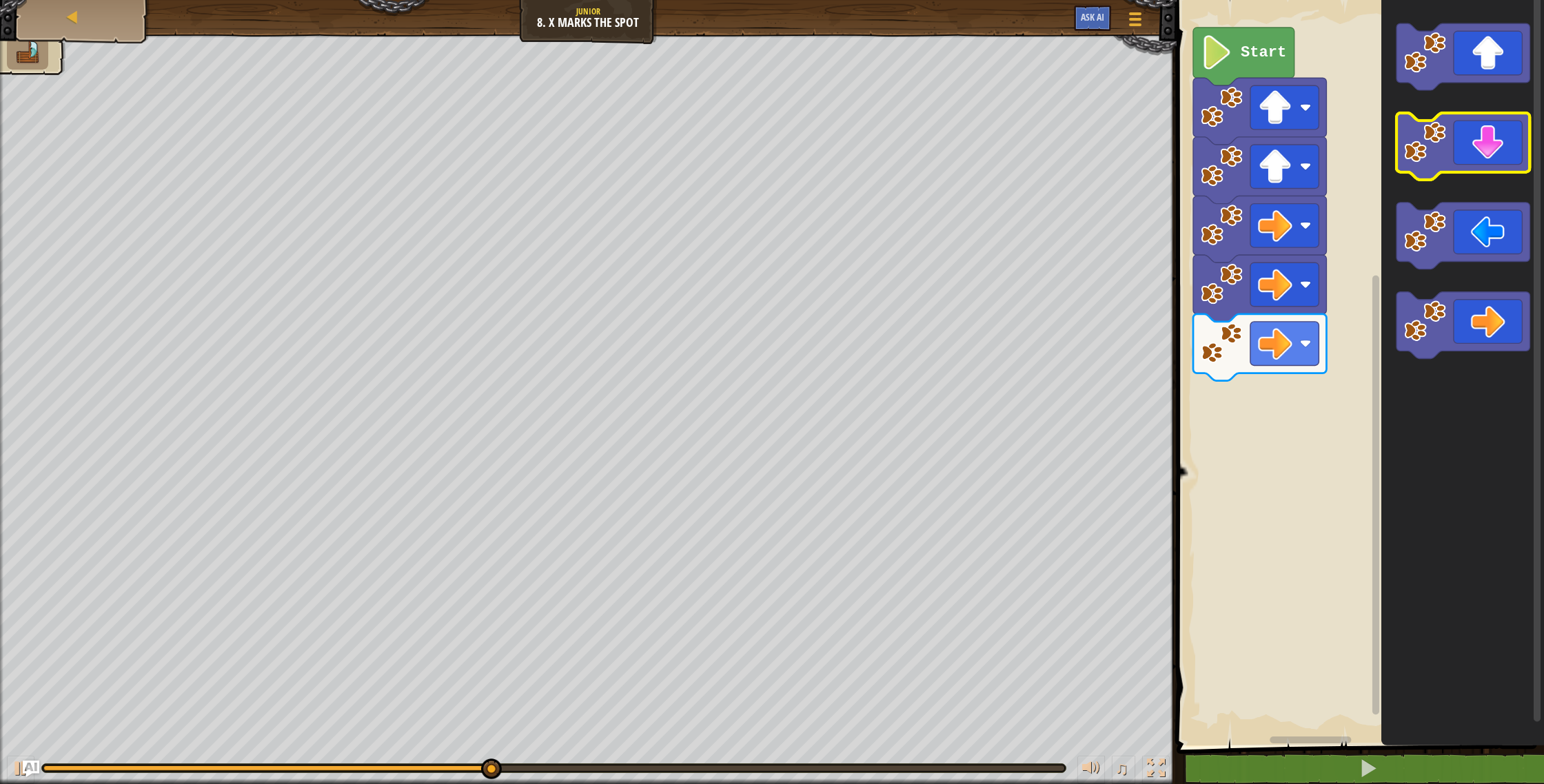
click at [1459, 159] on icon "Blockly Workspace" at bounding box center [1463, 146] width 133 height 67
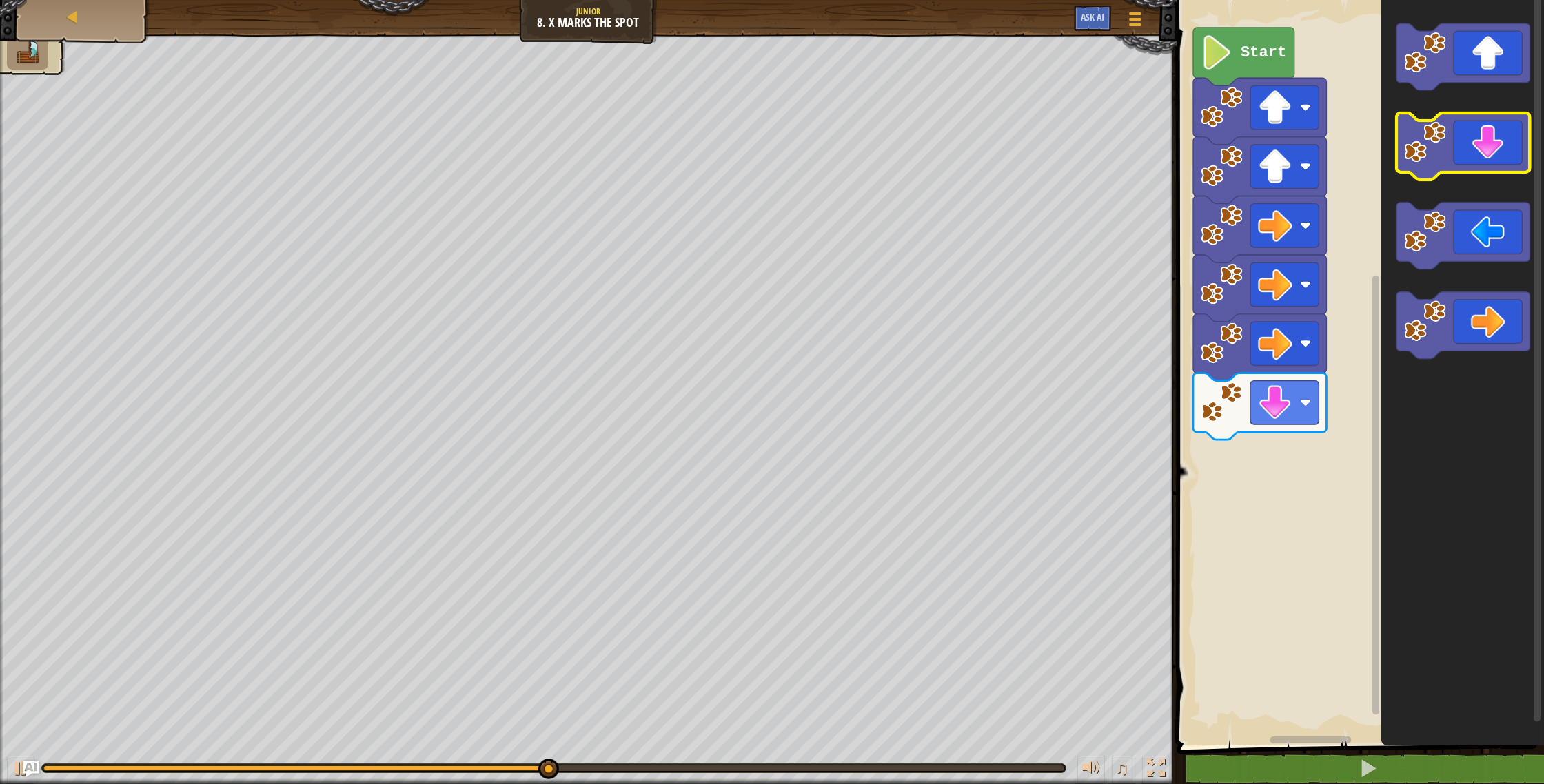
click at [1459, 159] on icon "Blockly Workspace" at bounding box center [1463, 146] width 133 height 67
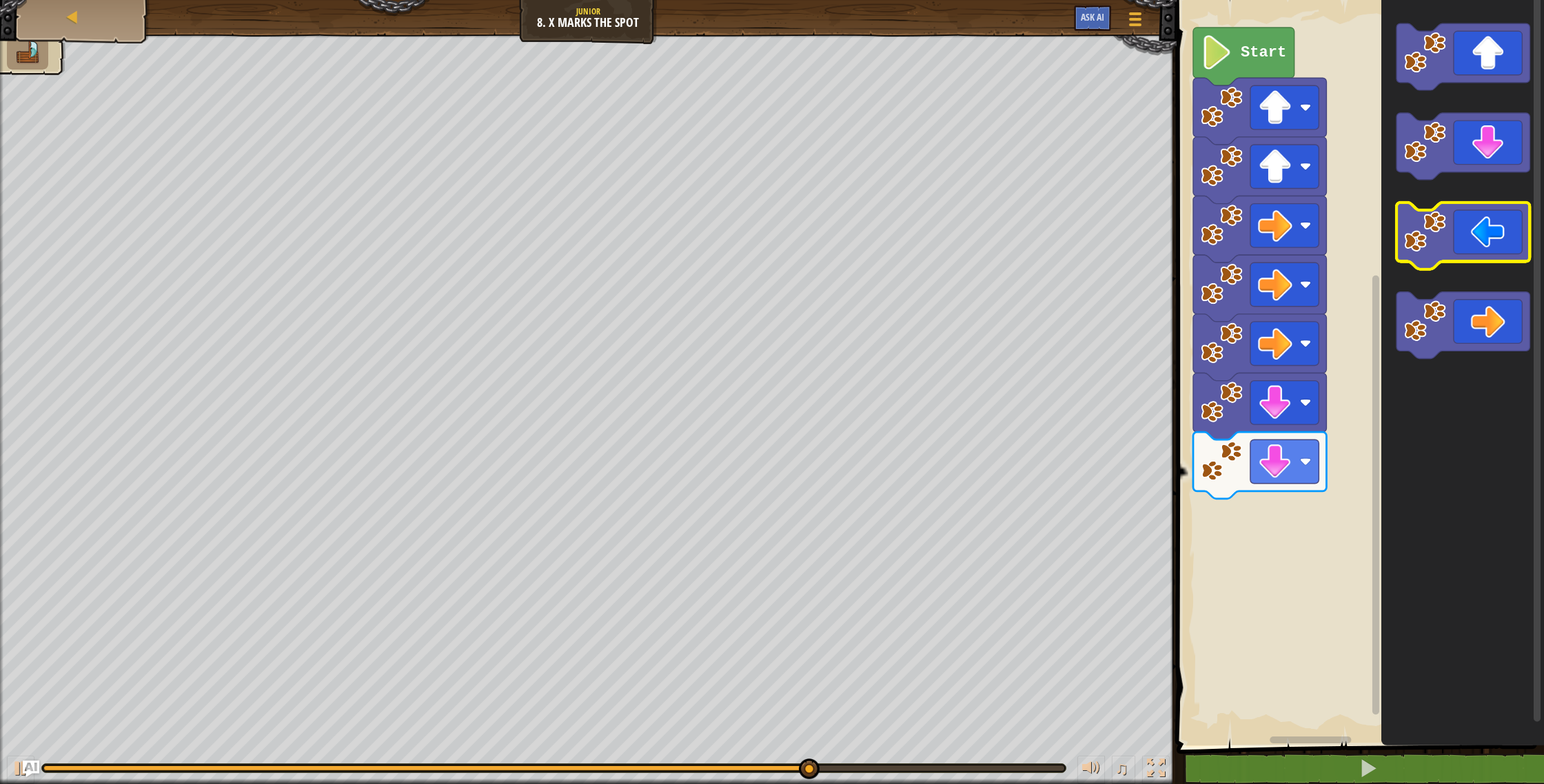
click at [1446, 236] on icon "Blockly Workspace" at bounding box center [1463, 236] width 133 height 67
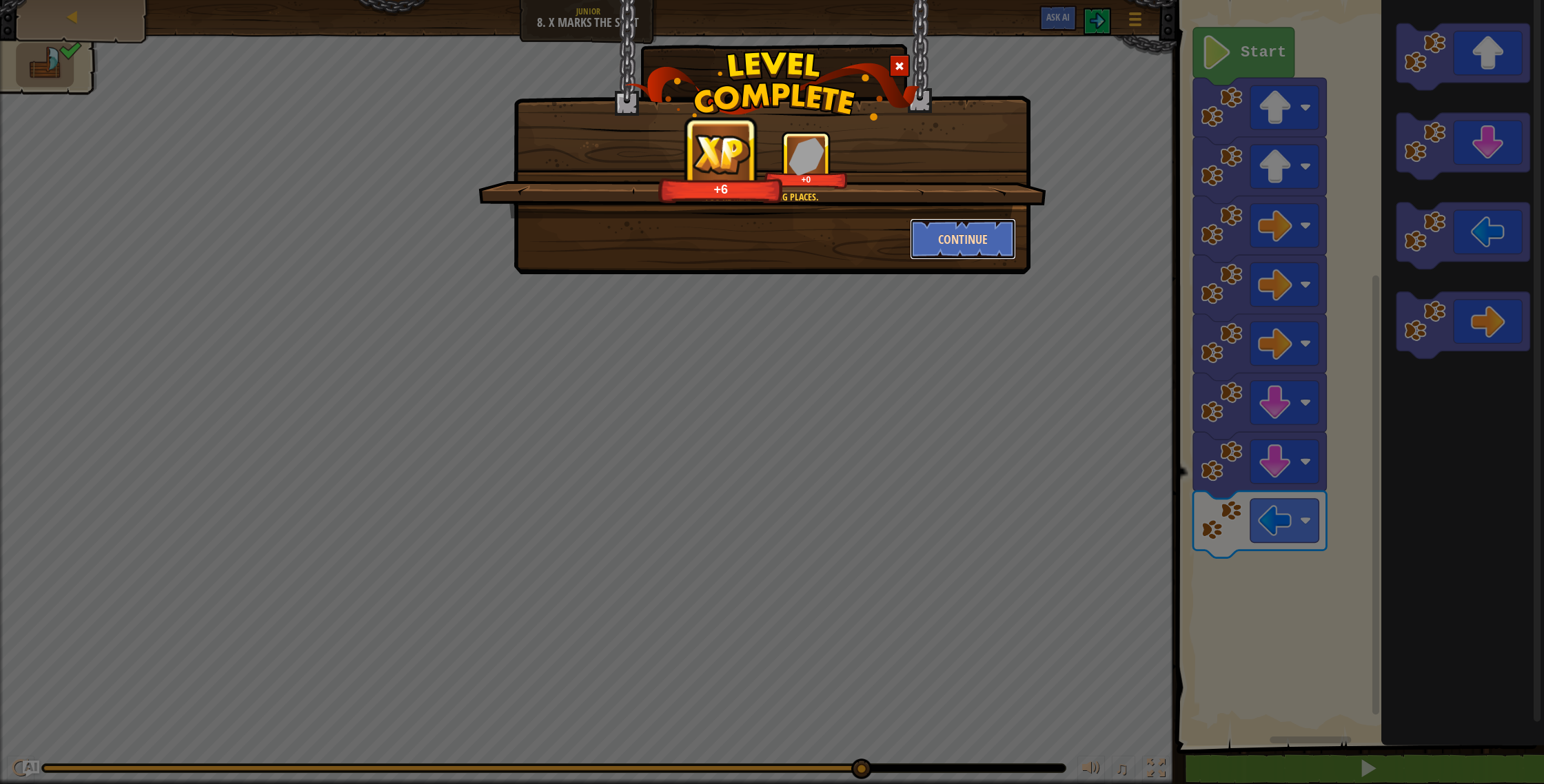
click at [966, 223] on button "Continue" at bounding box center [964, 239] width 107 height 41
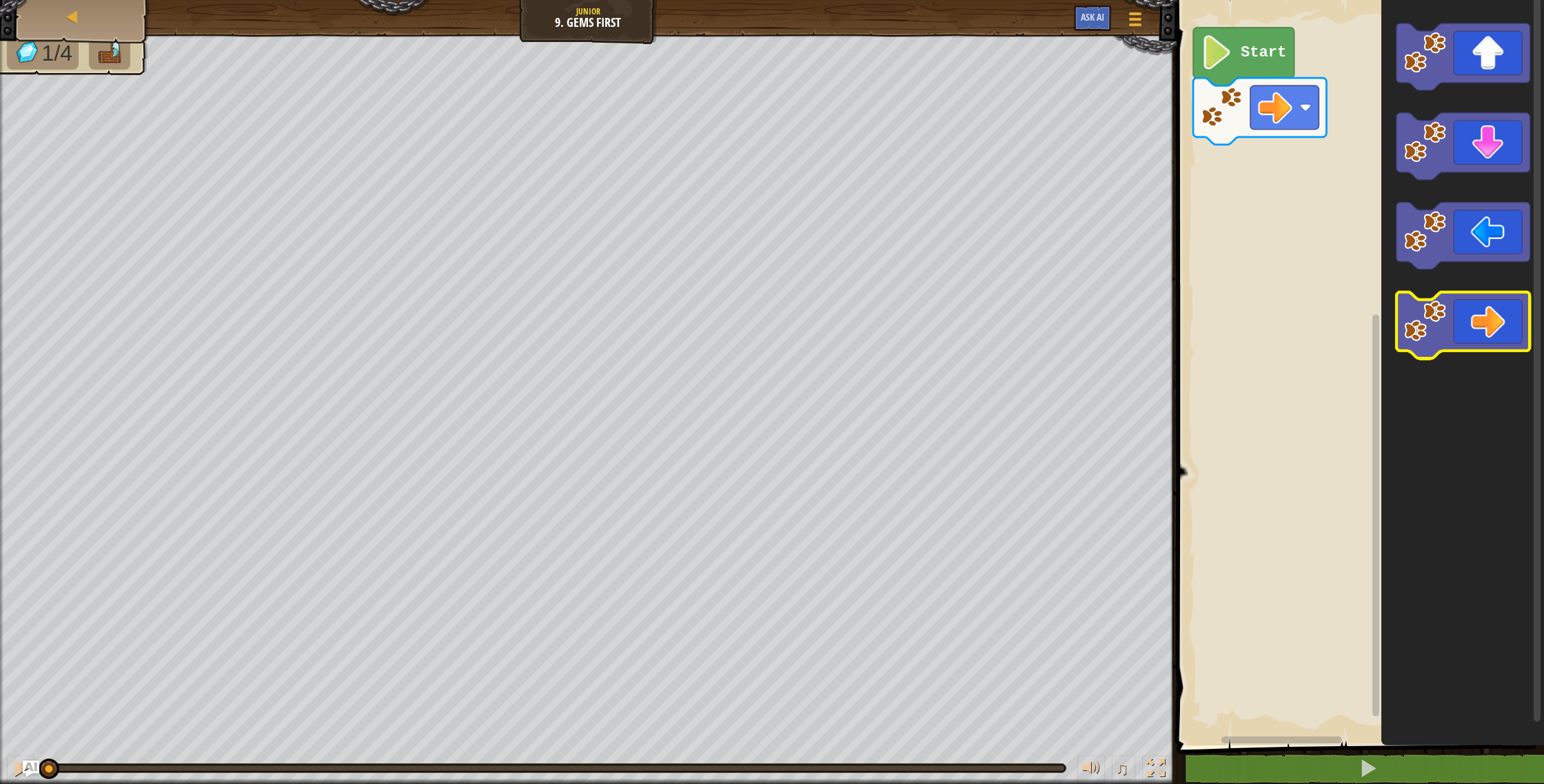
click at [1477, 309] on icon "Blockly Workspace" at bounding box center [1463, 325] width 133 height 67
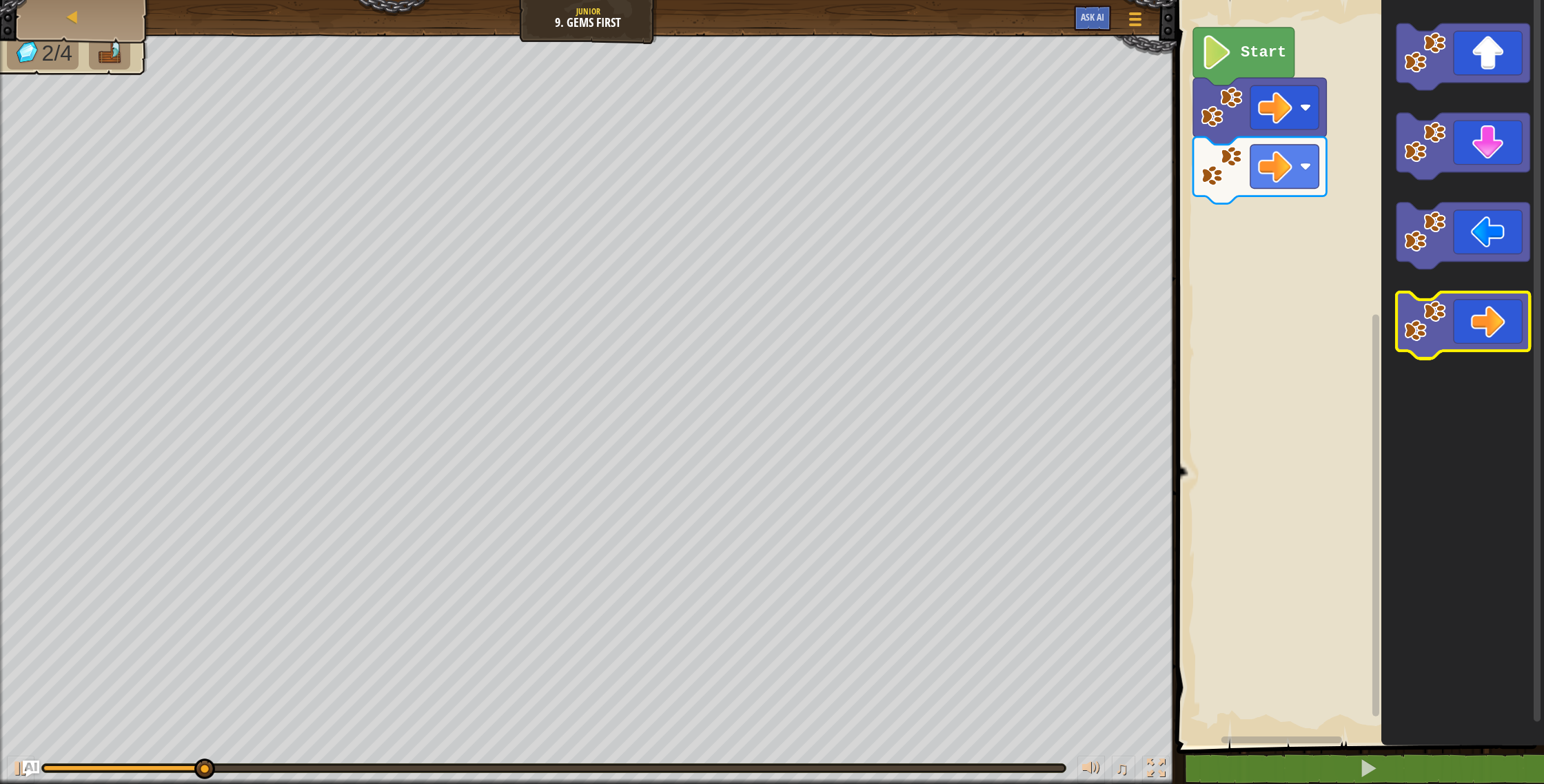
click at [1478, 305] on icon "Blockly Workspace" at bounding box center [1463, 325] width 133 height 67
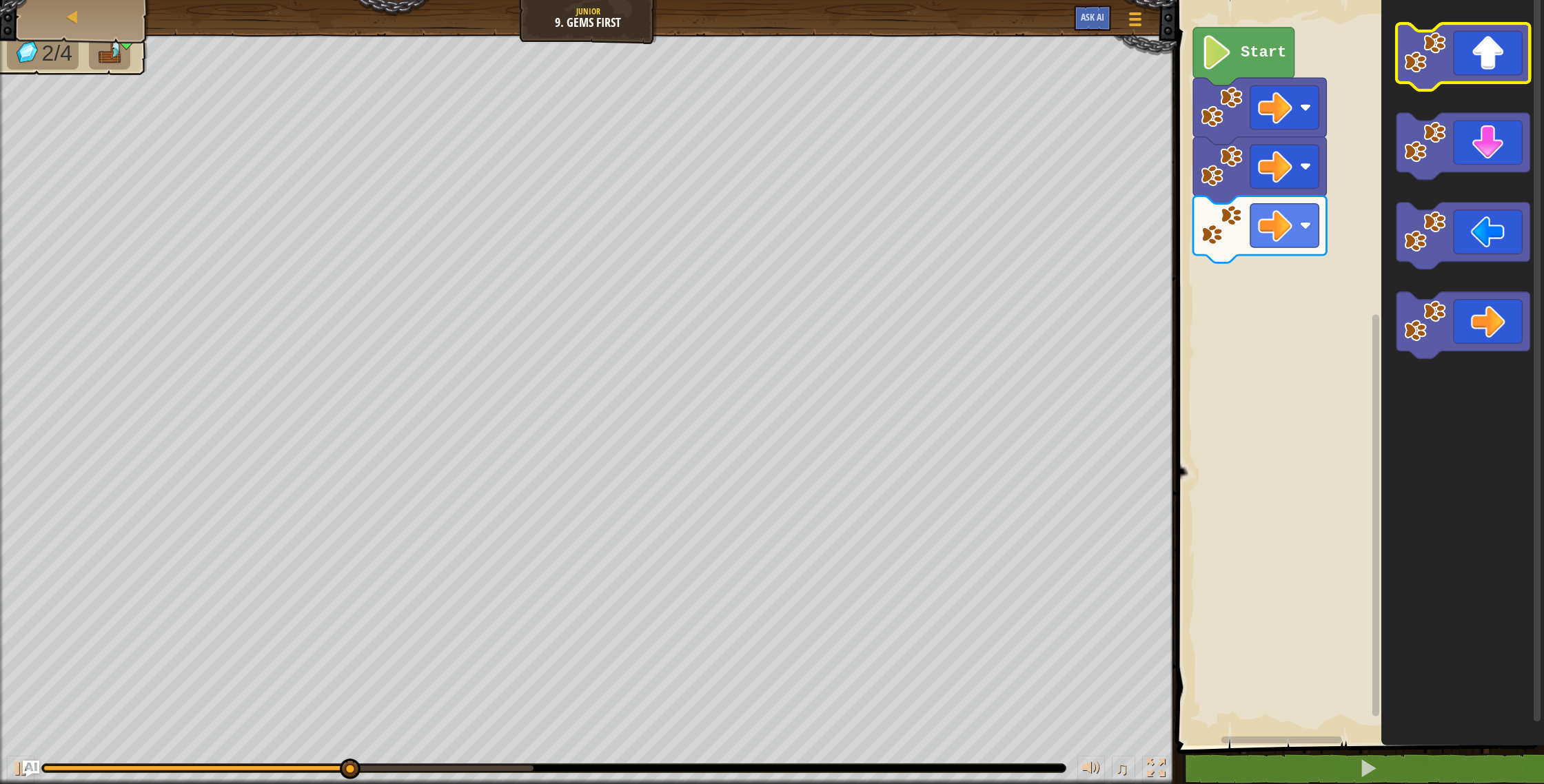
click at [1481, 73] on icon "Blockly Workspace" at bounding box center [1463, 56] width 133 height 67
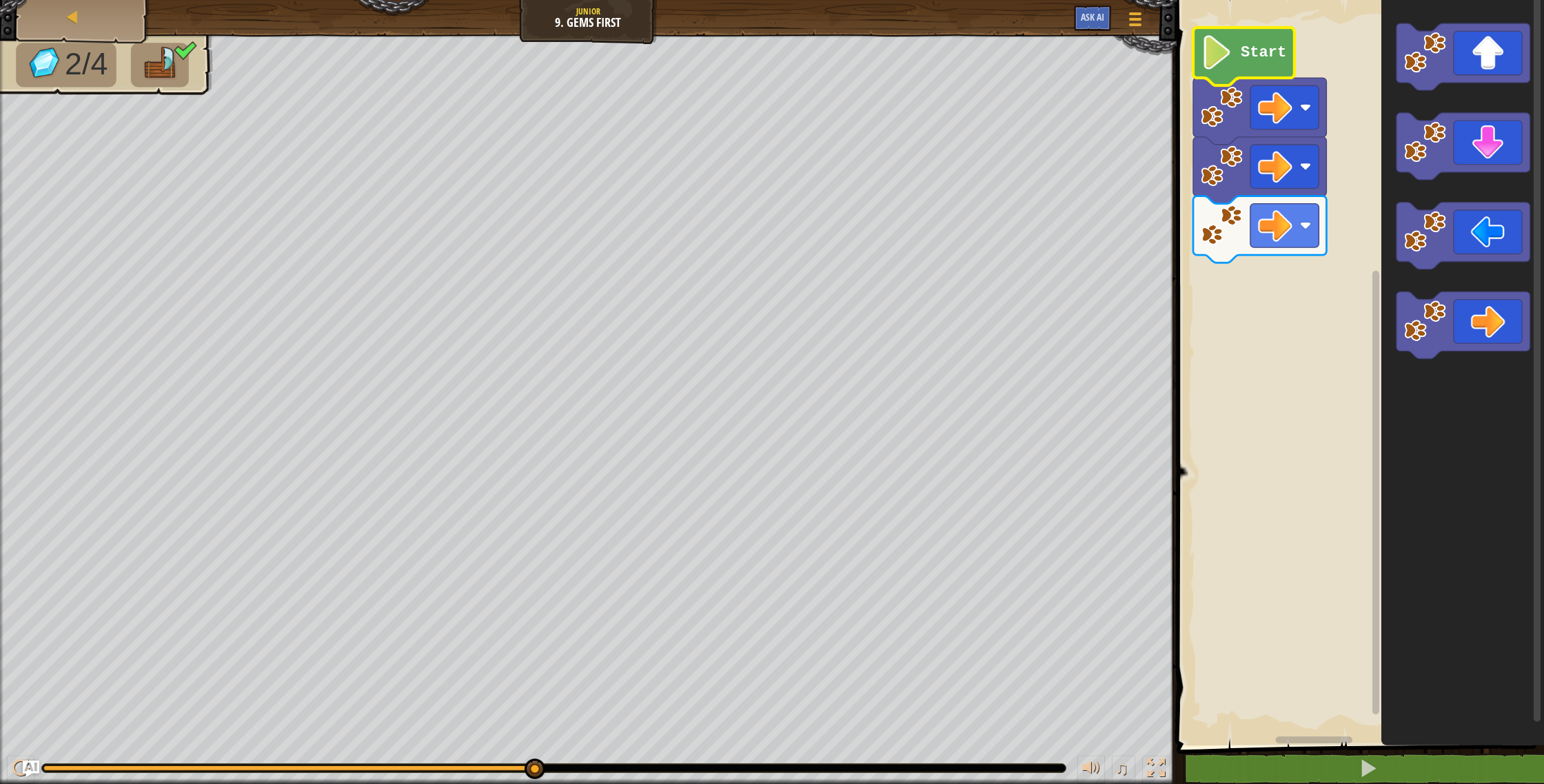
click at [1255, 53] on text "Start" at bounding box center [1263, 53] width 45 height 18
click at [1256, 61] on text "Start" at bounding box center [1263, 53] width 45 height 18
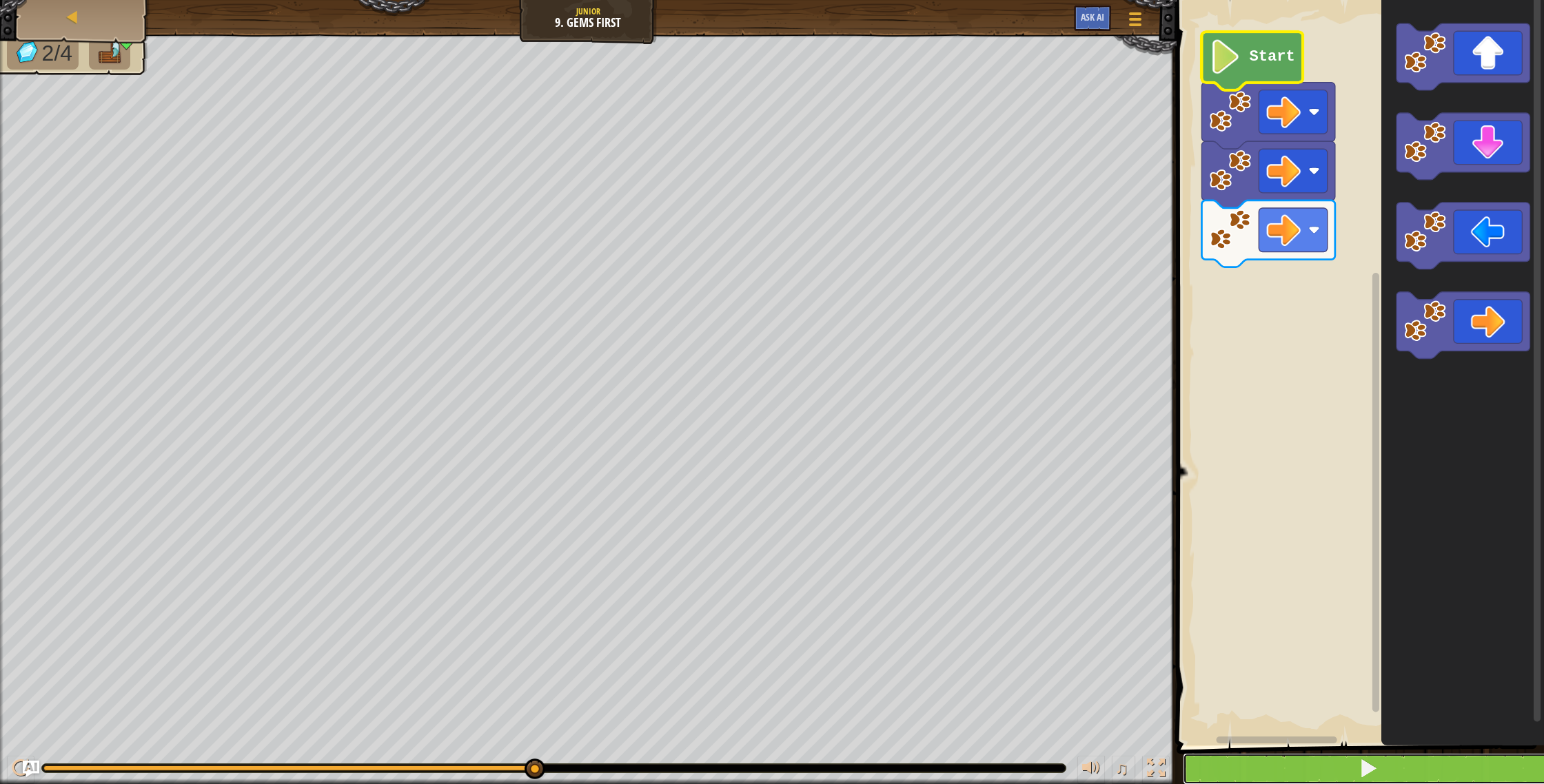
click at [1361, 777] on span at bounding box center [1368, 769] width 19 height 19
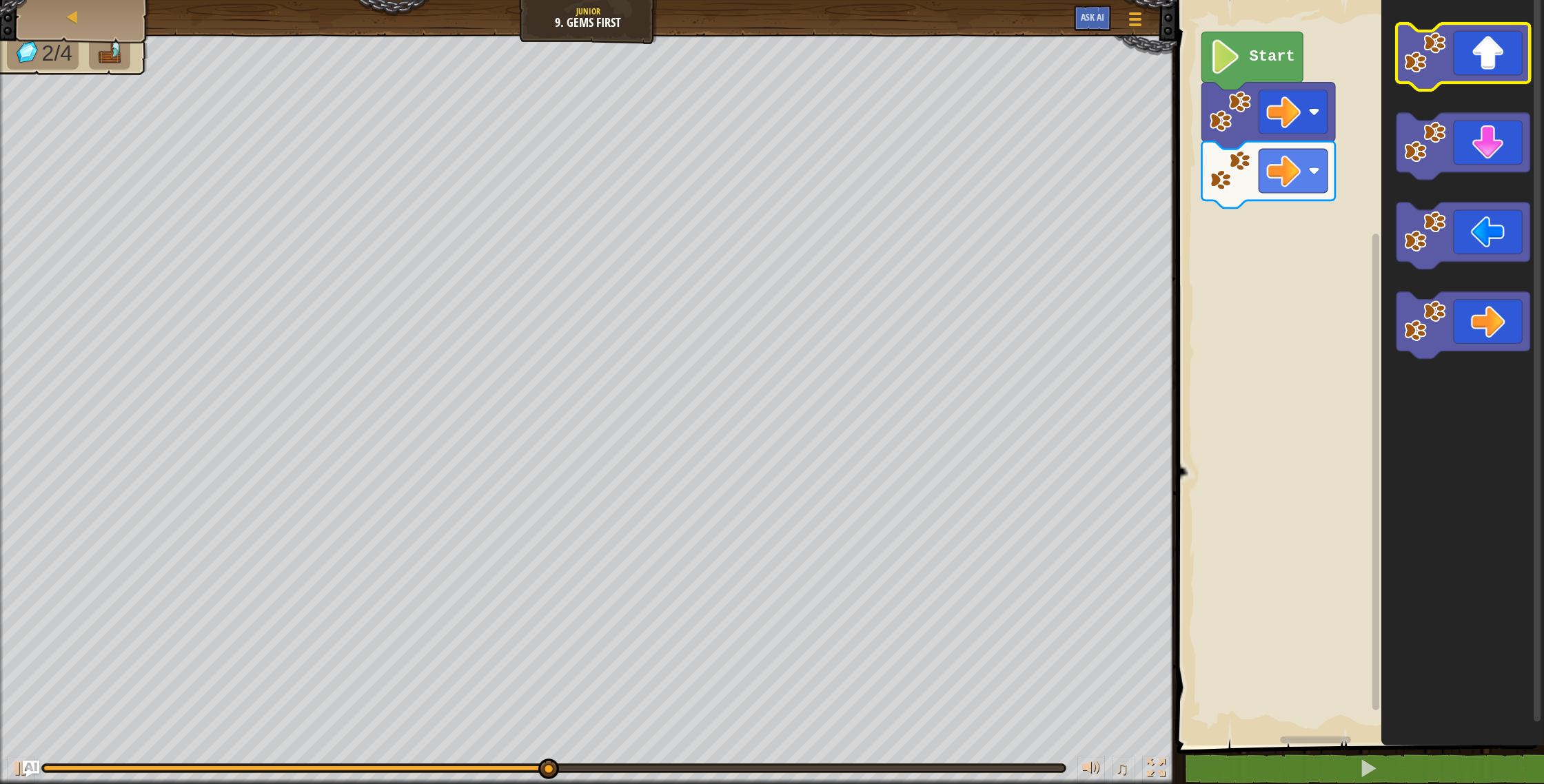
click at [1452, 41] on icon "Blockly Workspace" at bounding box center [1463, 56] width 133 height 67
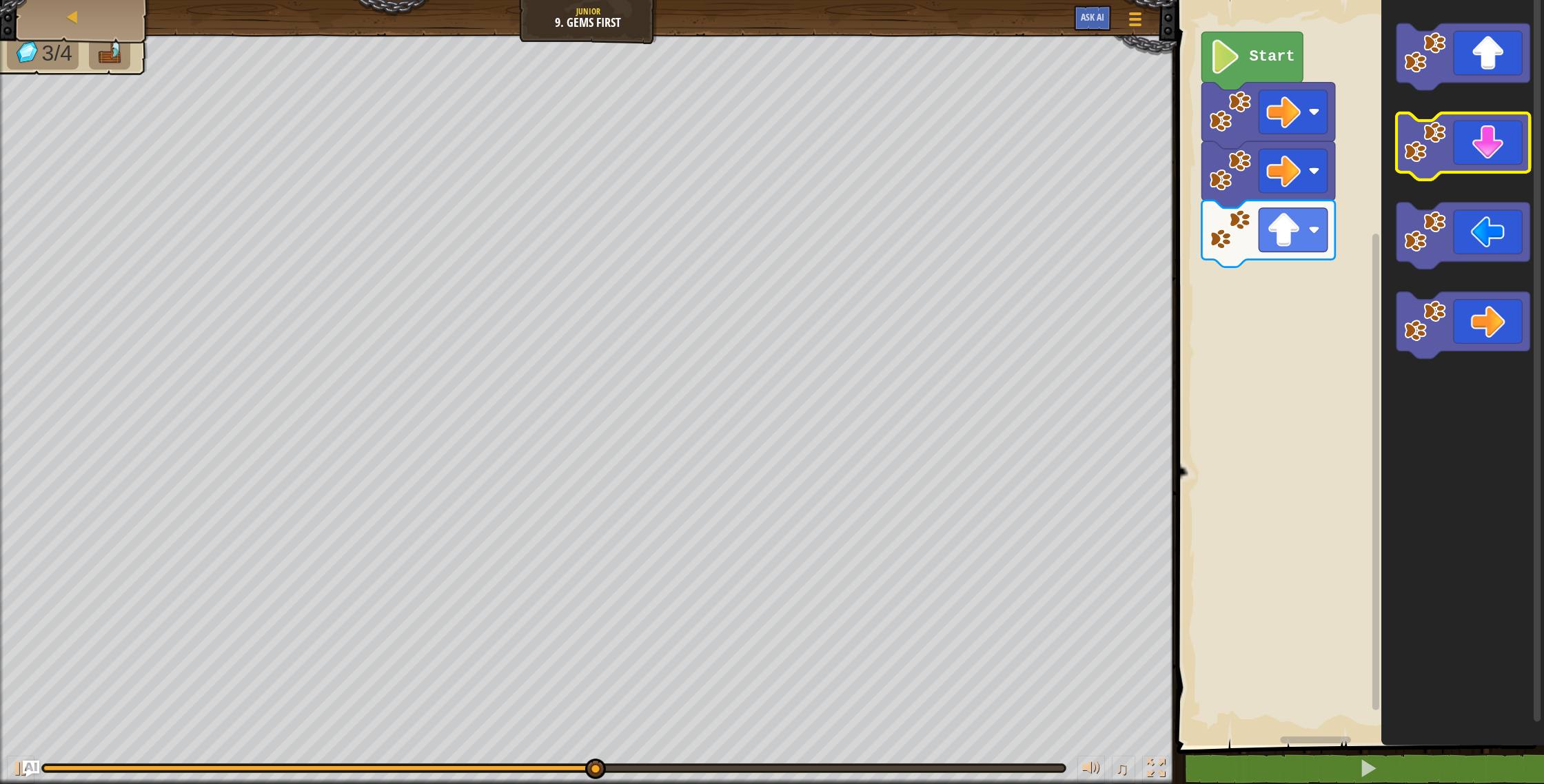
click at [1453, 151] on icon "Blockly Workspace" at bounding box center [1463, 146] width 133 height 67
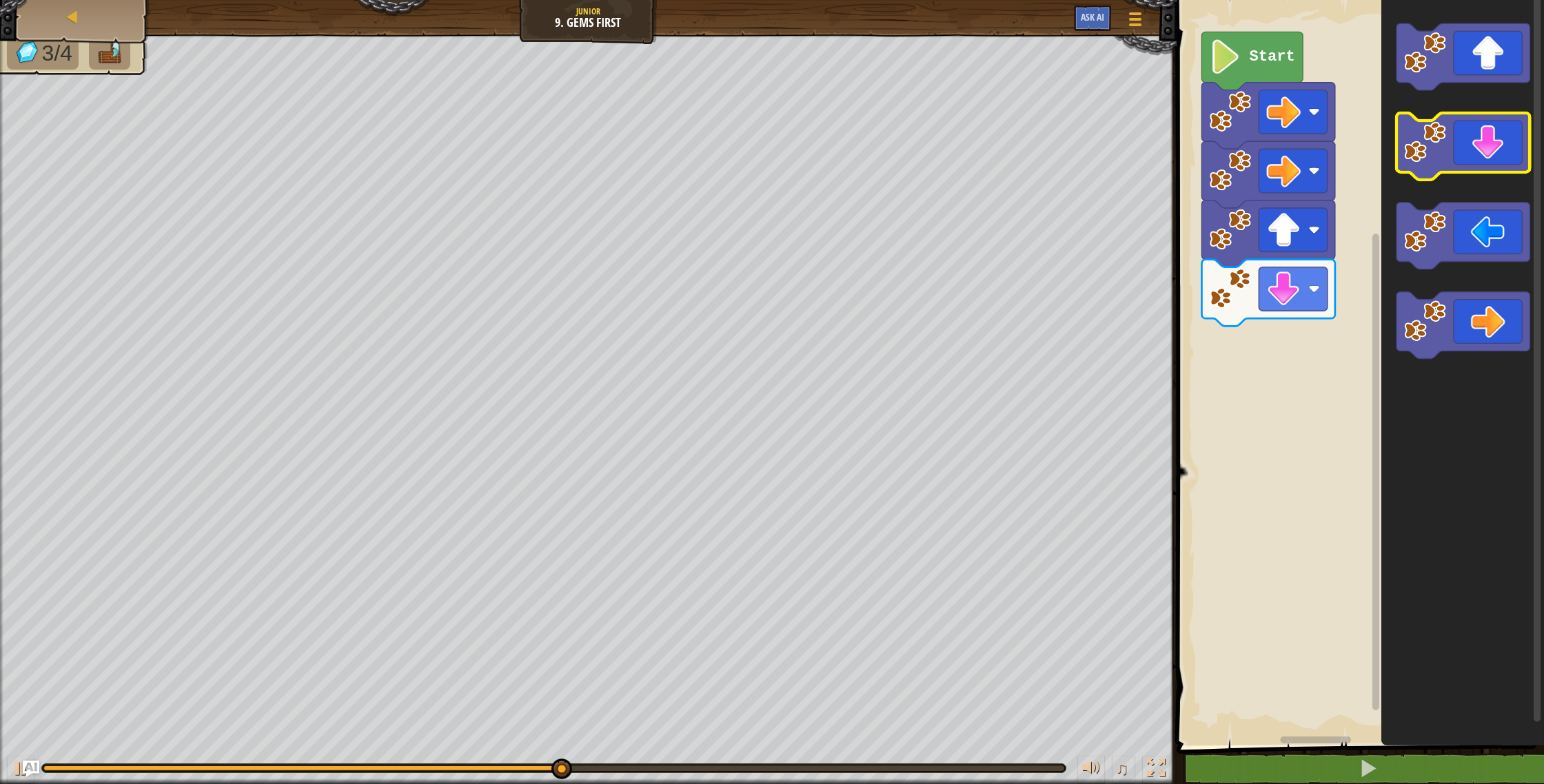
click at [1452, 152] on icon "Blockly Workspace" at bounding box center [1463, 146] width 133 height 67
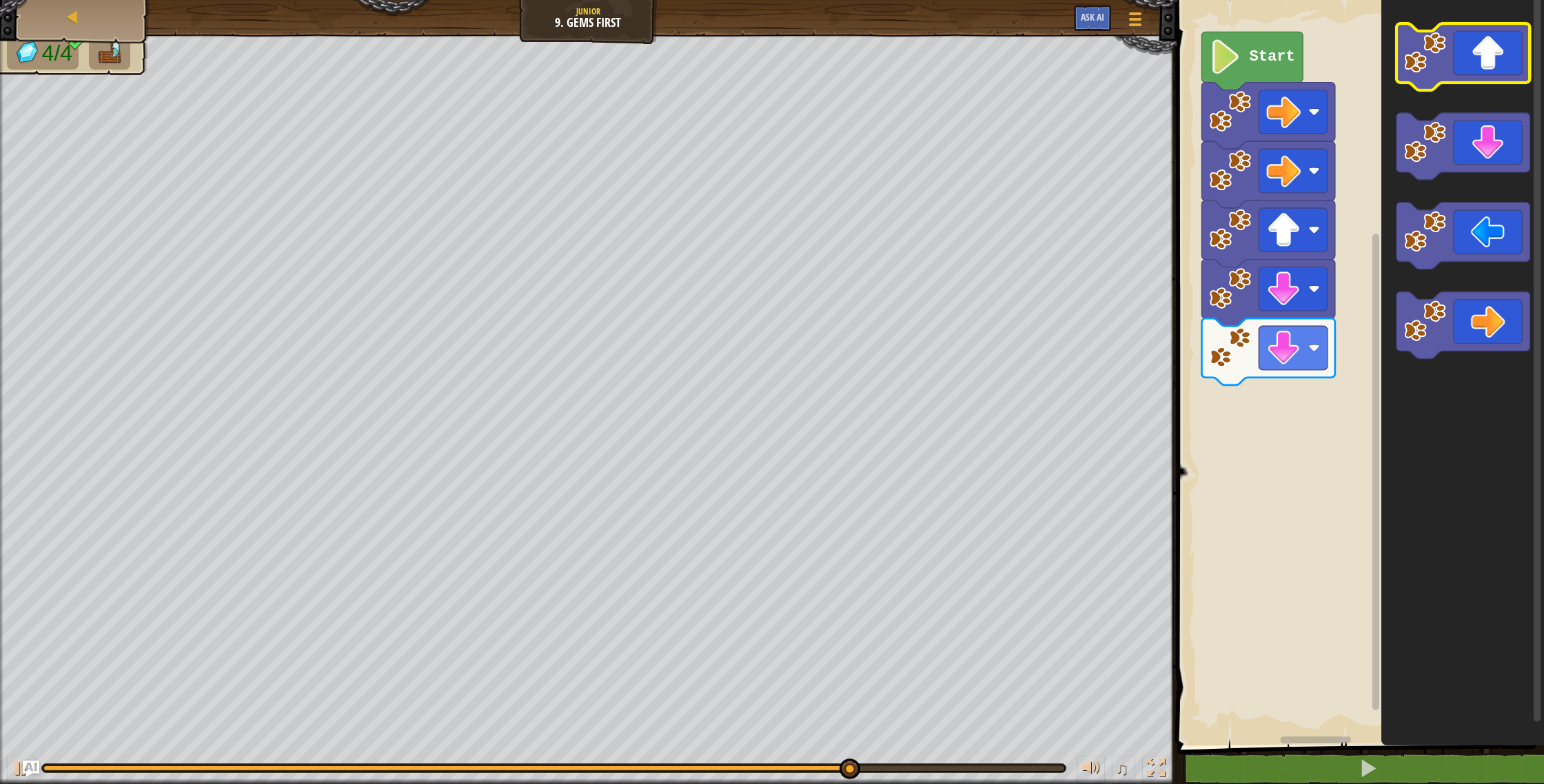
click at [1476, 79] on icon "Blockly Workspace" at bounding box center [1463, 56] width 133 height 67
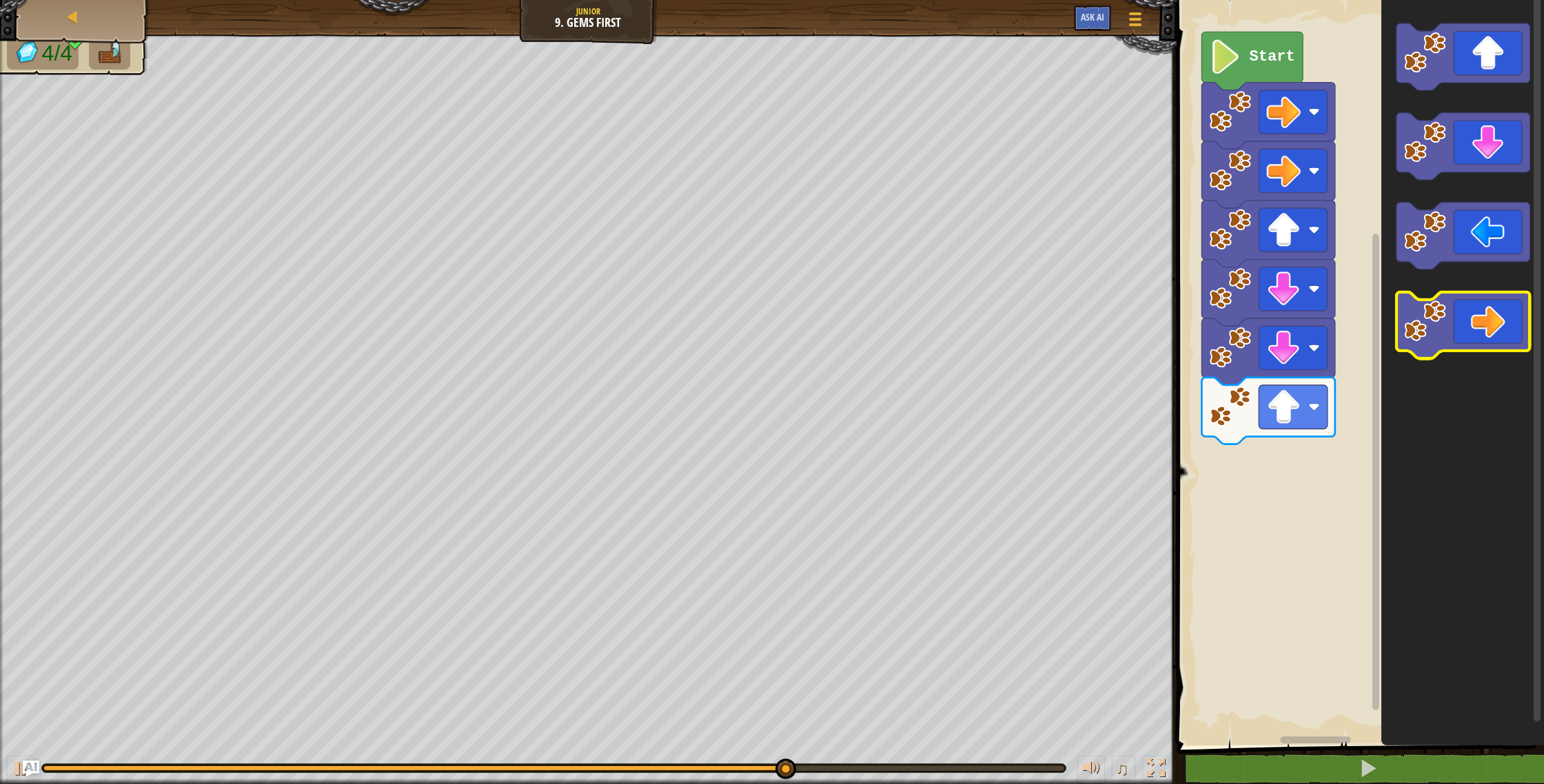
click at [1467, 337] on icon "Blockly Workspace" at bounding box center [1463, 325] width 133 height 67
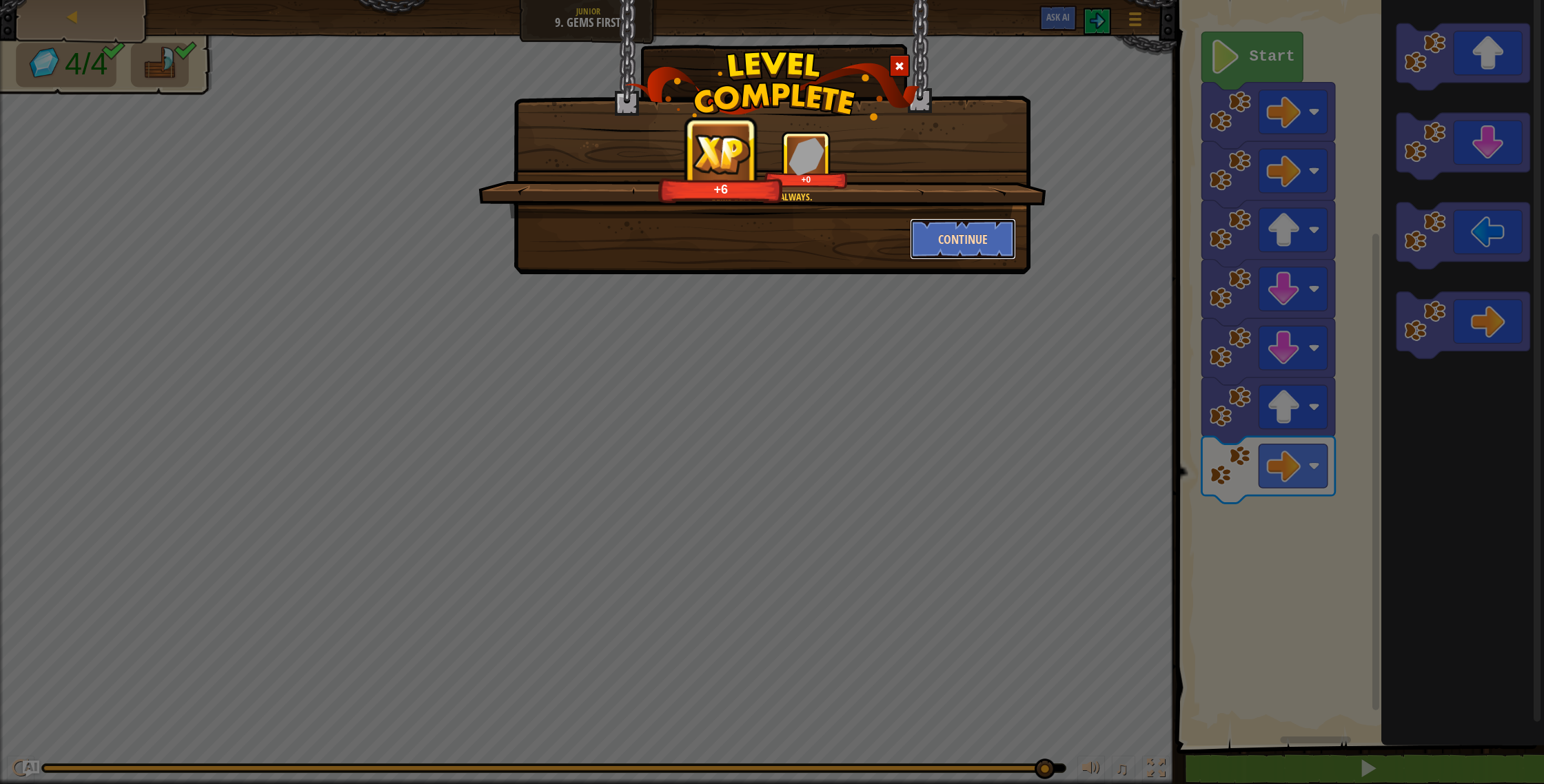
click at [980, 221] on button "Continue" at bounding box center [964, 239] width 107 height 41
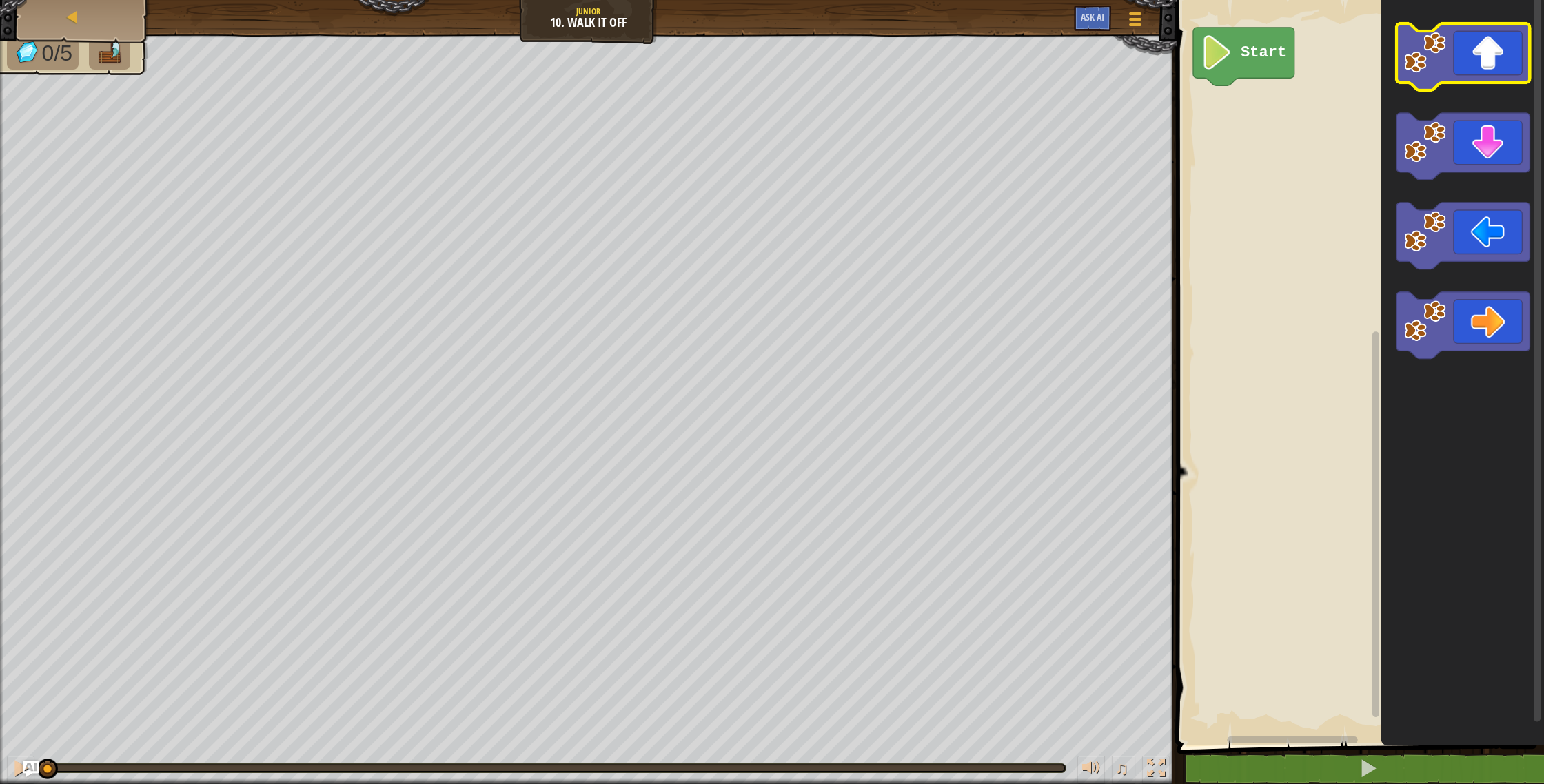
click at [1482, 67] on icon "Blockly Workspace" at bounding box center [1463, 56] width 133 height 67
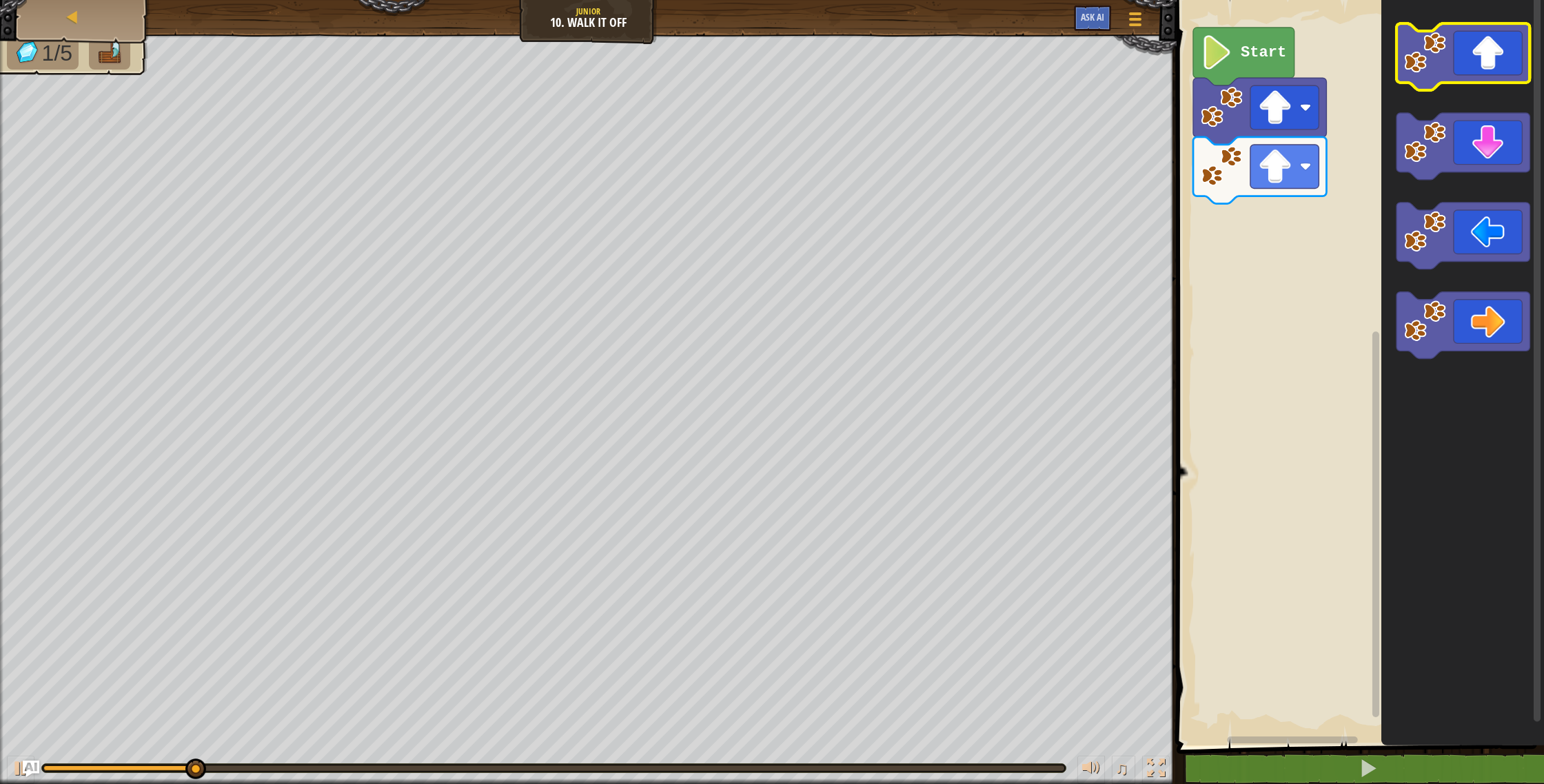
click at [1482, 67] on icon "Blockly Workspace" at bounding box center [1463, 56] width 133 height 67
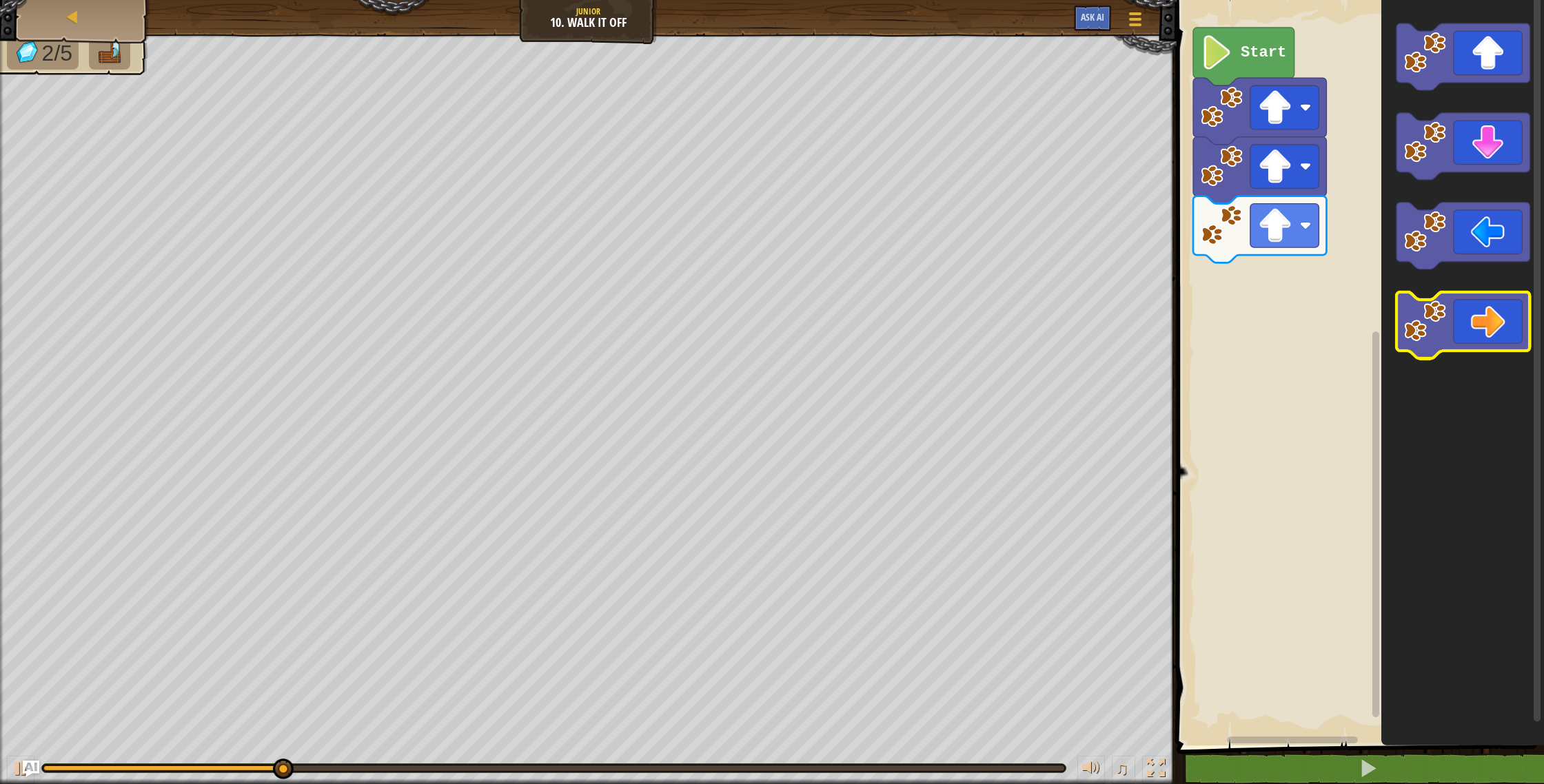
click at [1497, 328] on icon "Blockly Workspace" at bounding box center [1463, 325] width 133 height 67
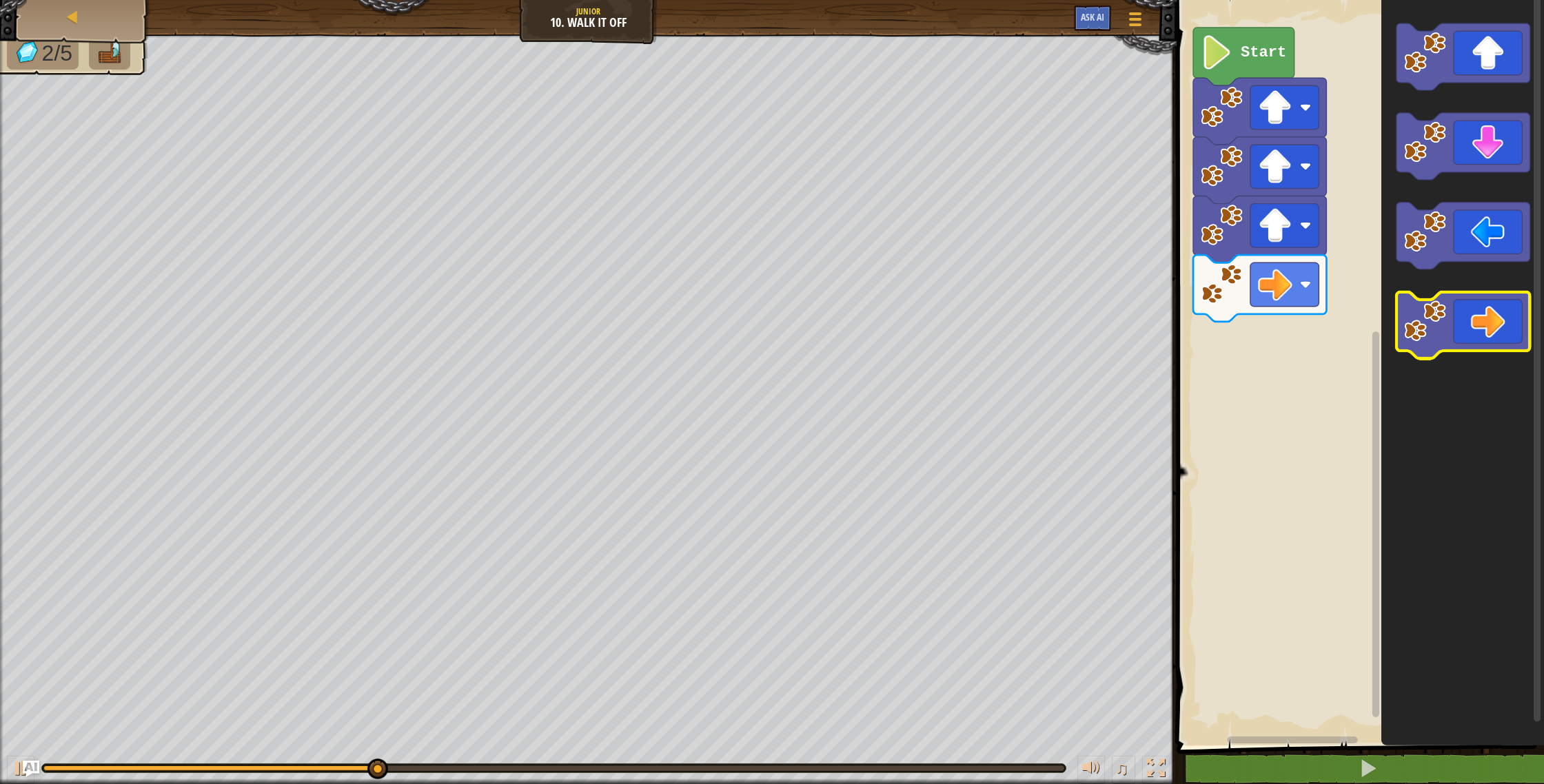
click at [1496, 325] on icon "Blockly Workspace" at bounding box center [1463, 325] width 133 height 67
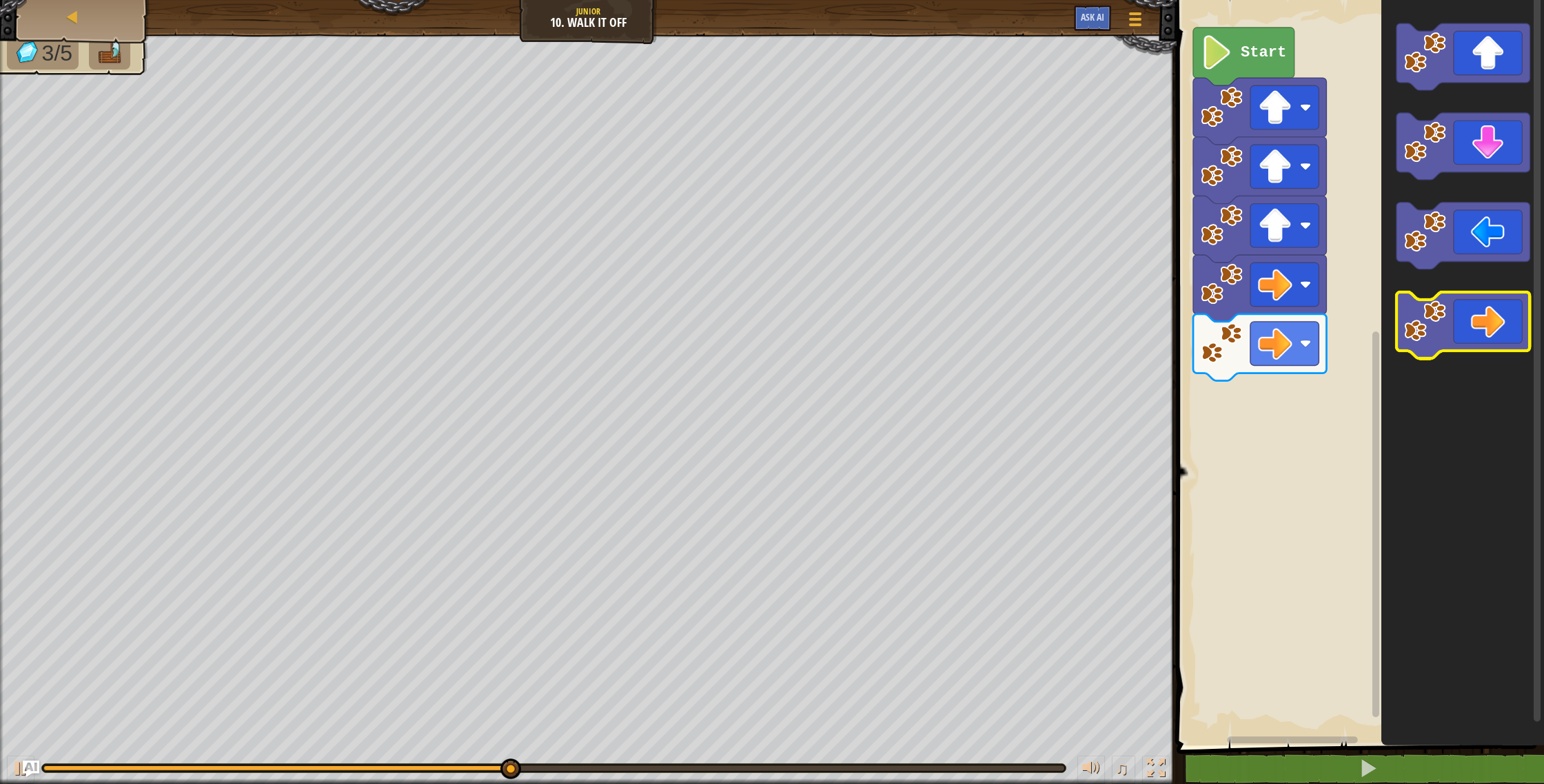
click at [1496, 325] on icon "Blockly Workspace" at bounding box center [1463, 325] width 133 height 67
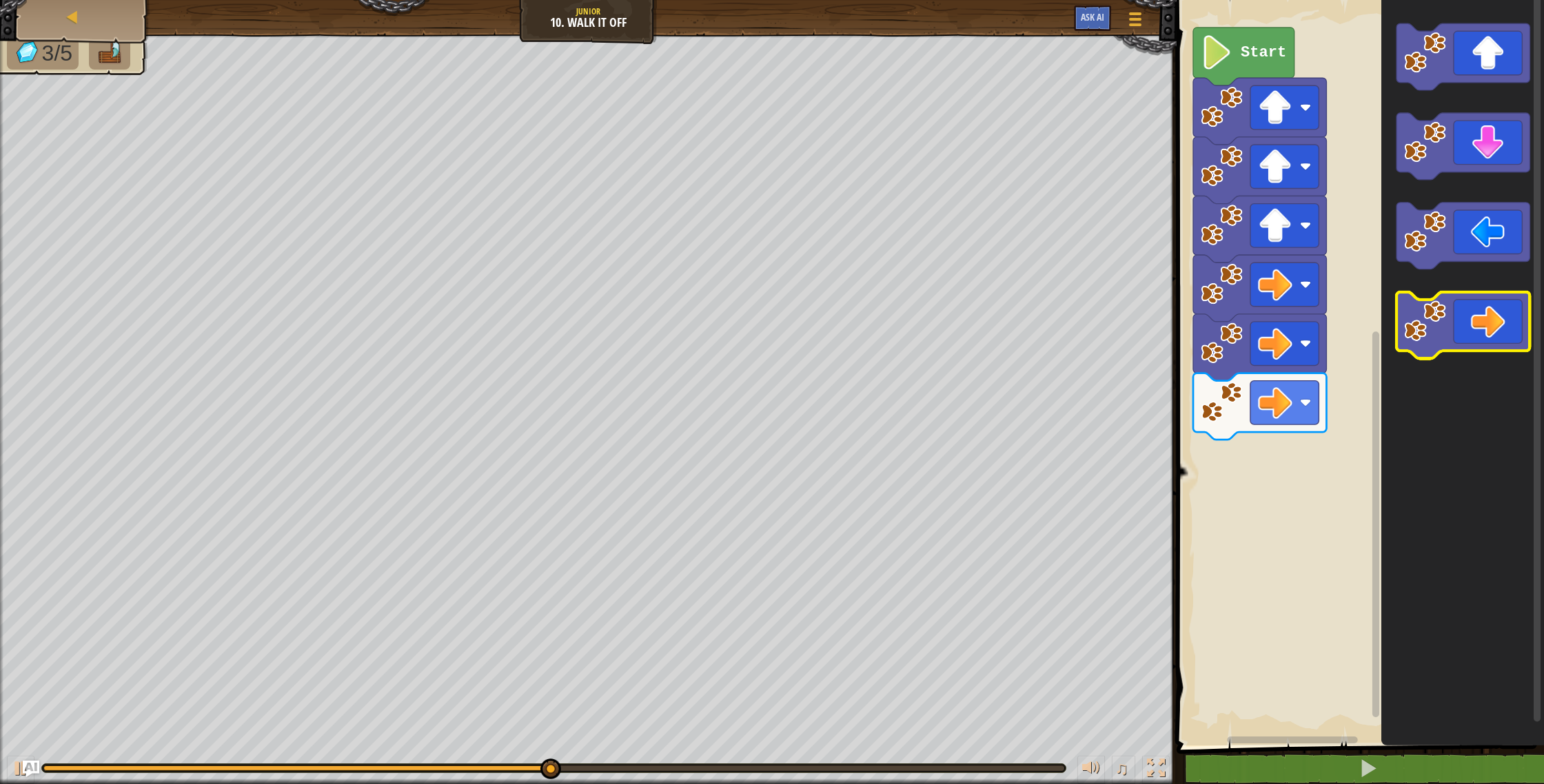
click at [1496, 325] on icon "Blockly Workspace" at bounding box center [1463, 325] width 133 height 67
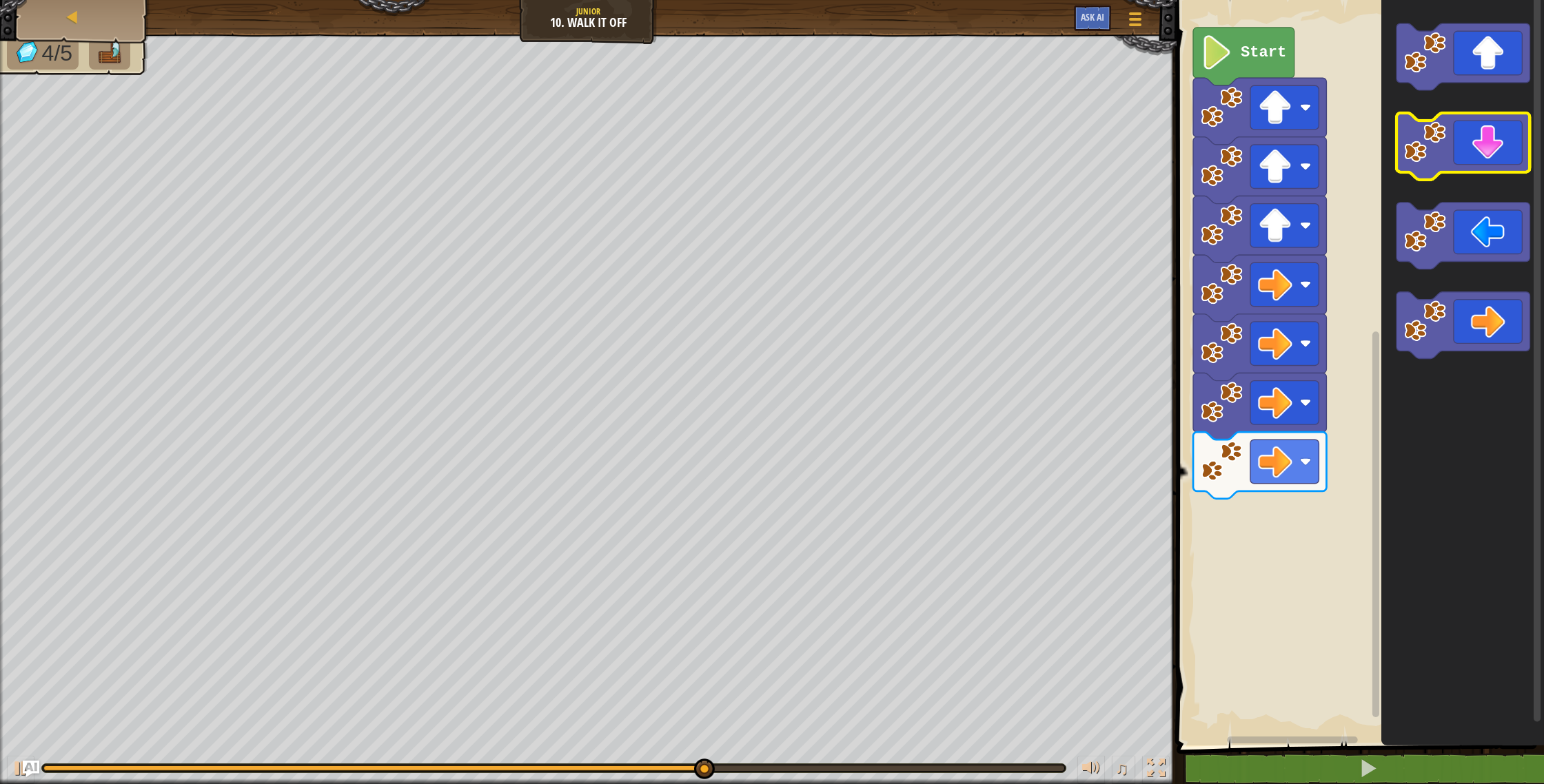
click at [1460, 171] on icon "Blockly Workspace" at bounding box center [1463, 146] width 133 height 67
click at [1463, 168] on icon "Blockly Workspace" at bounding box center [1463, 146] width 133 height 67
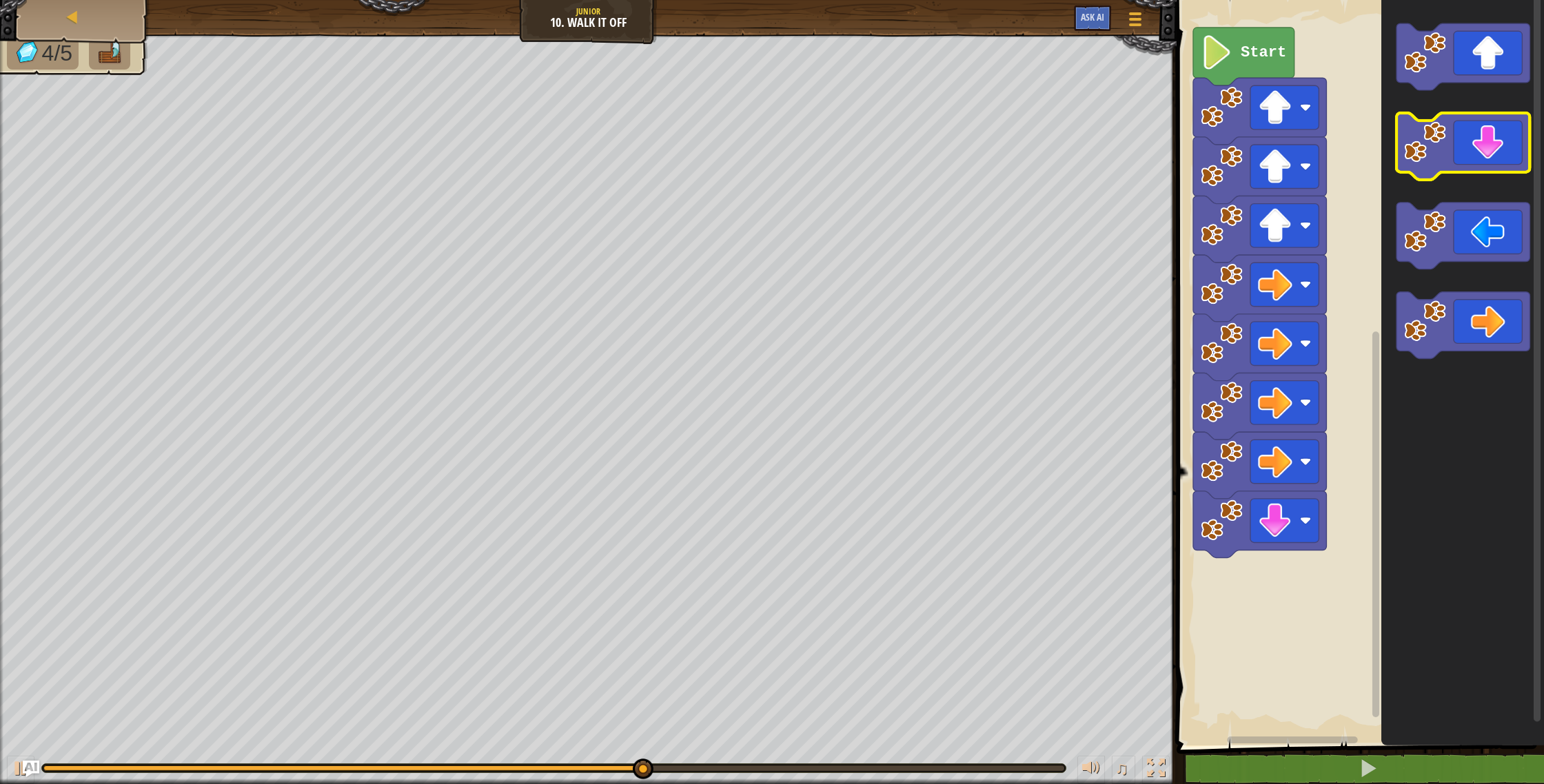
click at [1463, 168] on icon "Blockly Workspace" at bounding box center [1463, 146] width 133 height 67
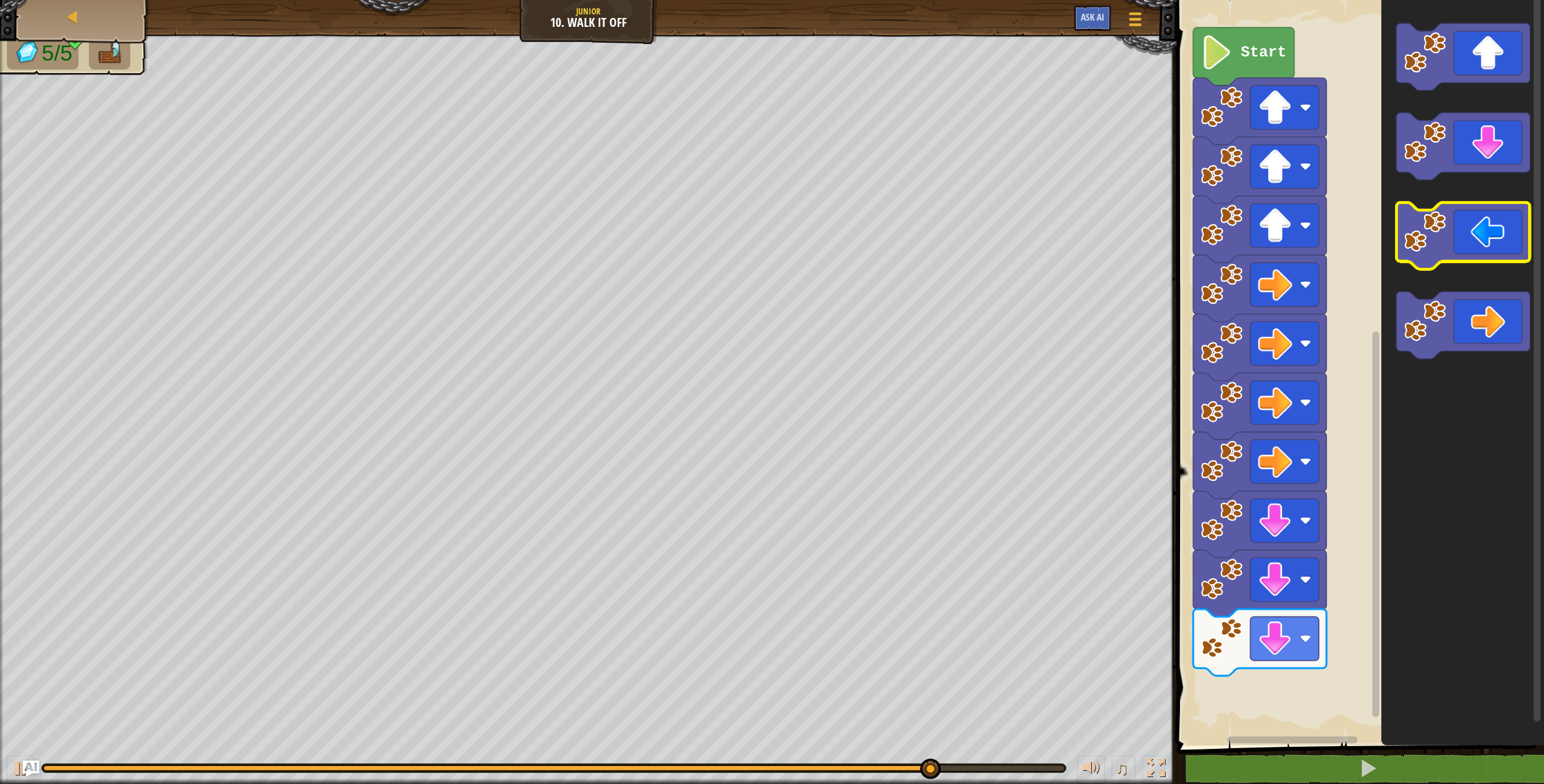
click at [1444, 223] on image "Blockly Workspace" at bounding box center [1425, 232] width 42 height 42
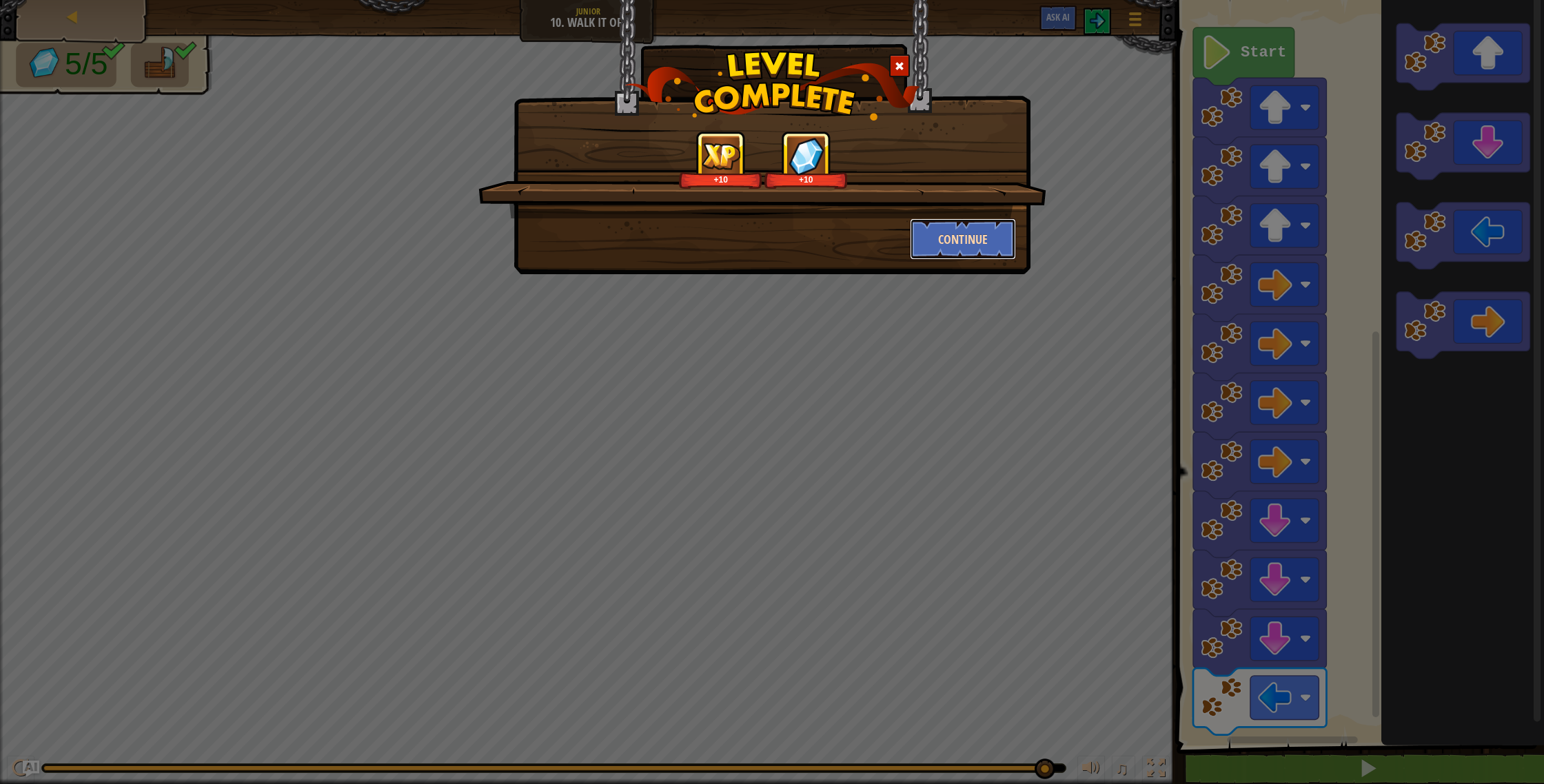
click at [970, 251] on button "Continue" at bounding box center [964, 239] width 107 height 41
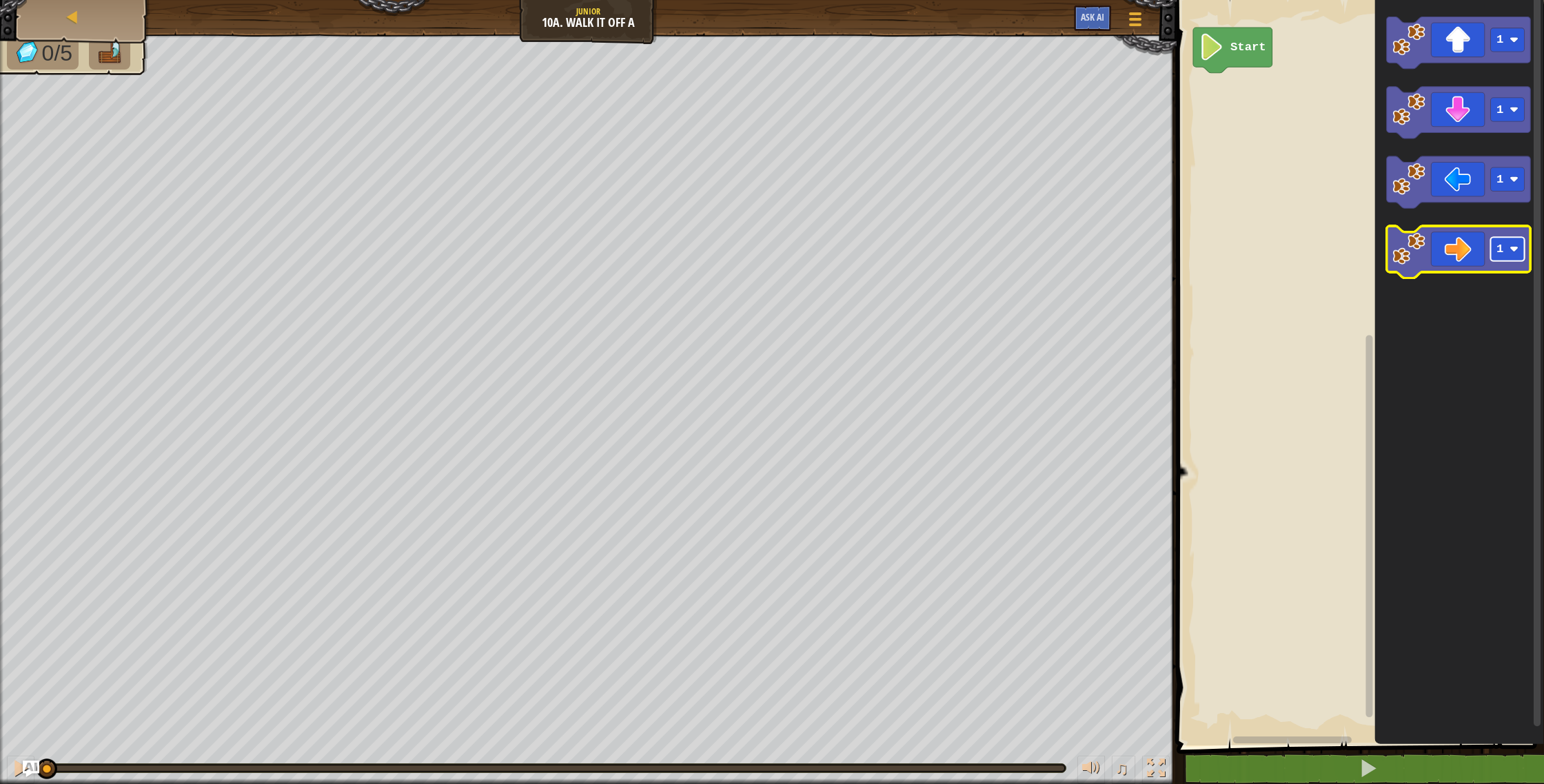
click at [1510, 245] on rect "Blockly Workspace" at bounding box center [1507, 249] width 34 height 24
click at [1470, 268] on icon "Blockly Workspace" at bounding box center [1458, 252] width 144 height 52
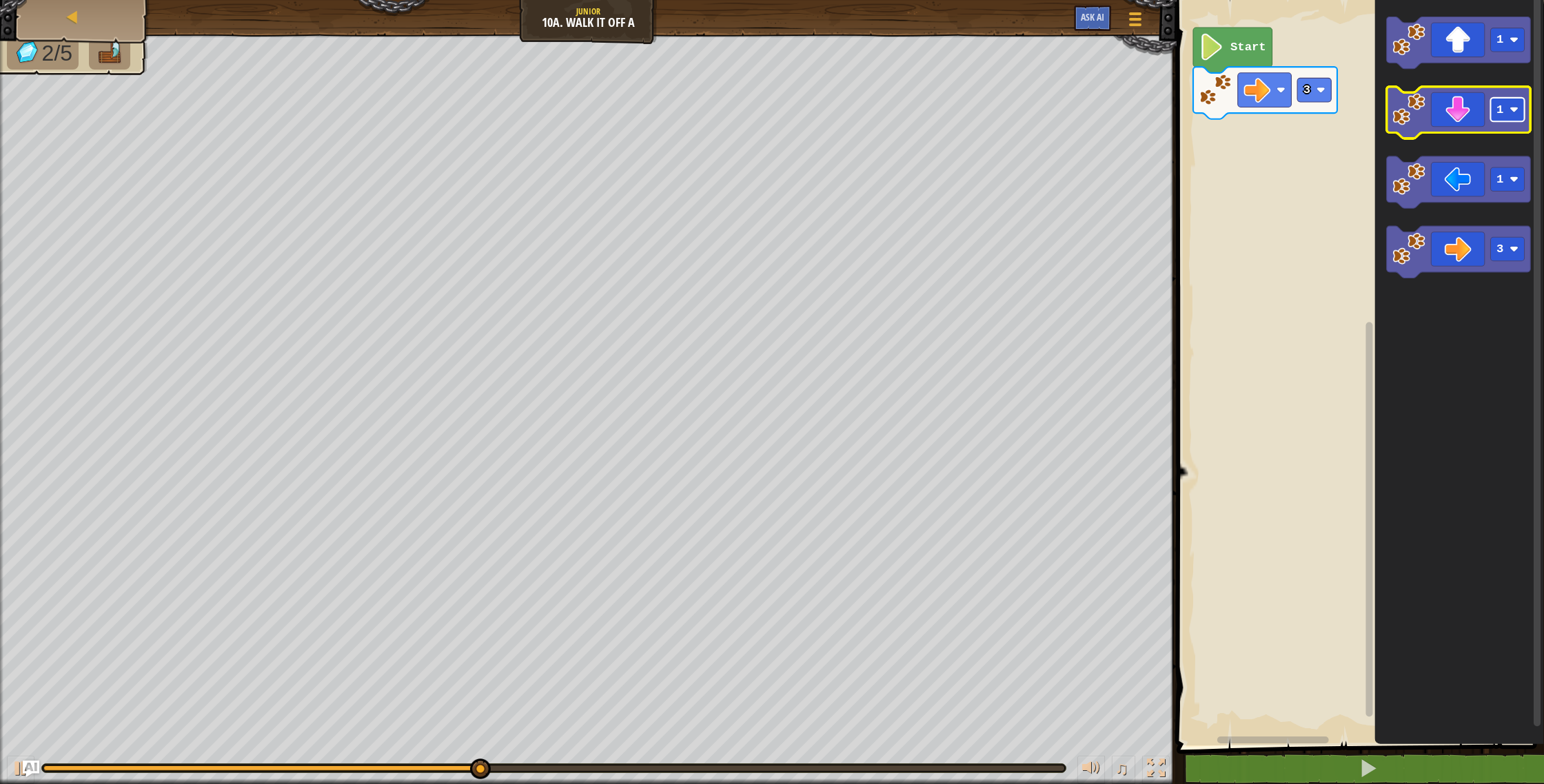
click at [1504, 110] on rect "Blockly Workspace" at bounding box center [1507, 110] width 34 height 24
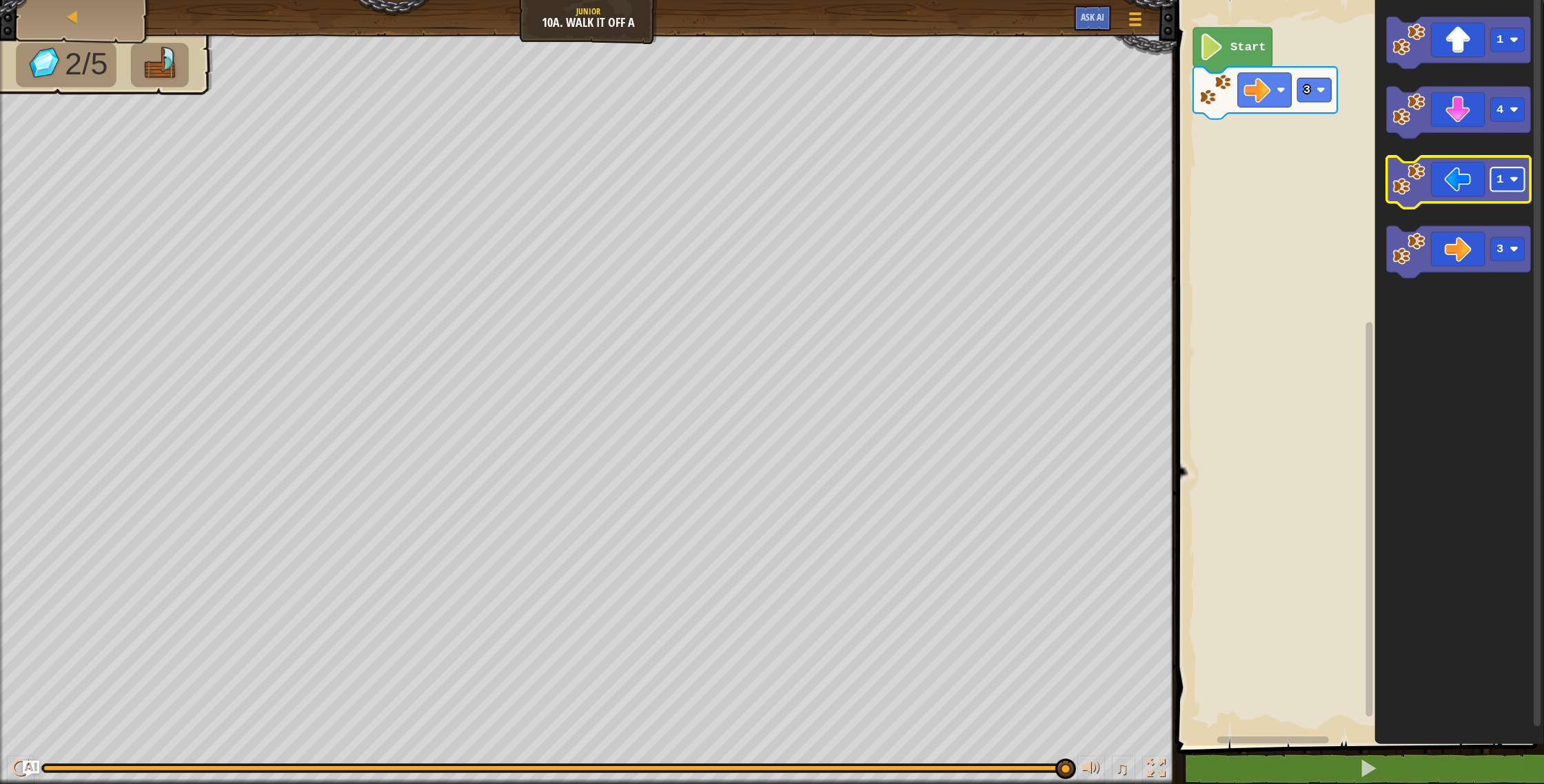
click at [1495, 191] on rect "Blockly Workspace" at bounding box center [1507, 180] width 34 height 24
click at [1466, 103] on icon "Blockly Workspace" at bounding box center [1458, 113] width 144 height 52
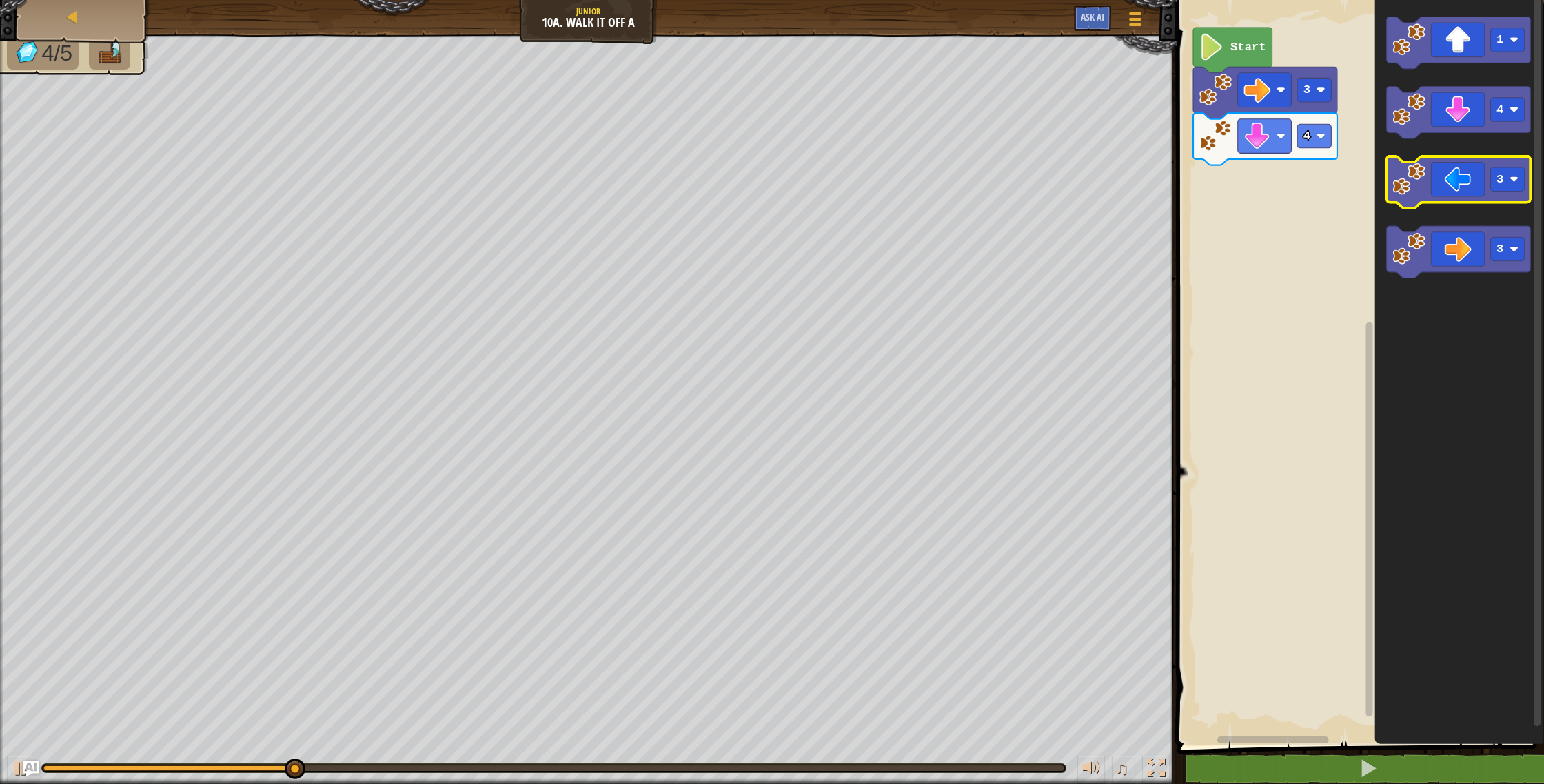
click at [1471, 180] on icon "Blockly Workspace" at bounding box center [1458, 182] width 144 height 52
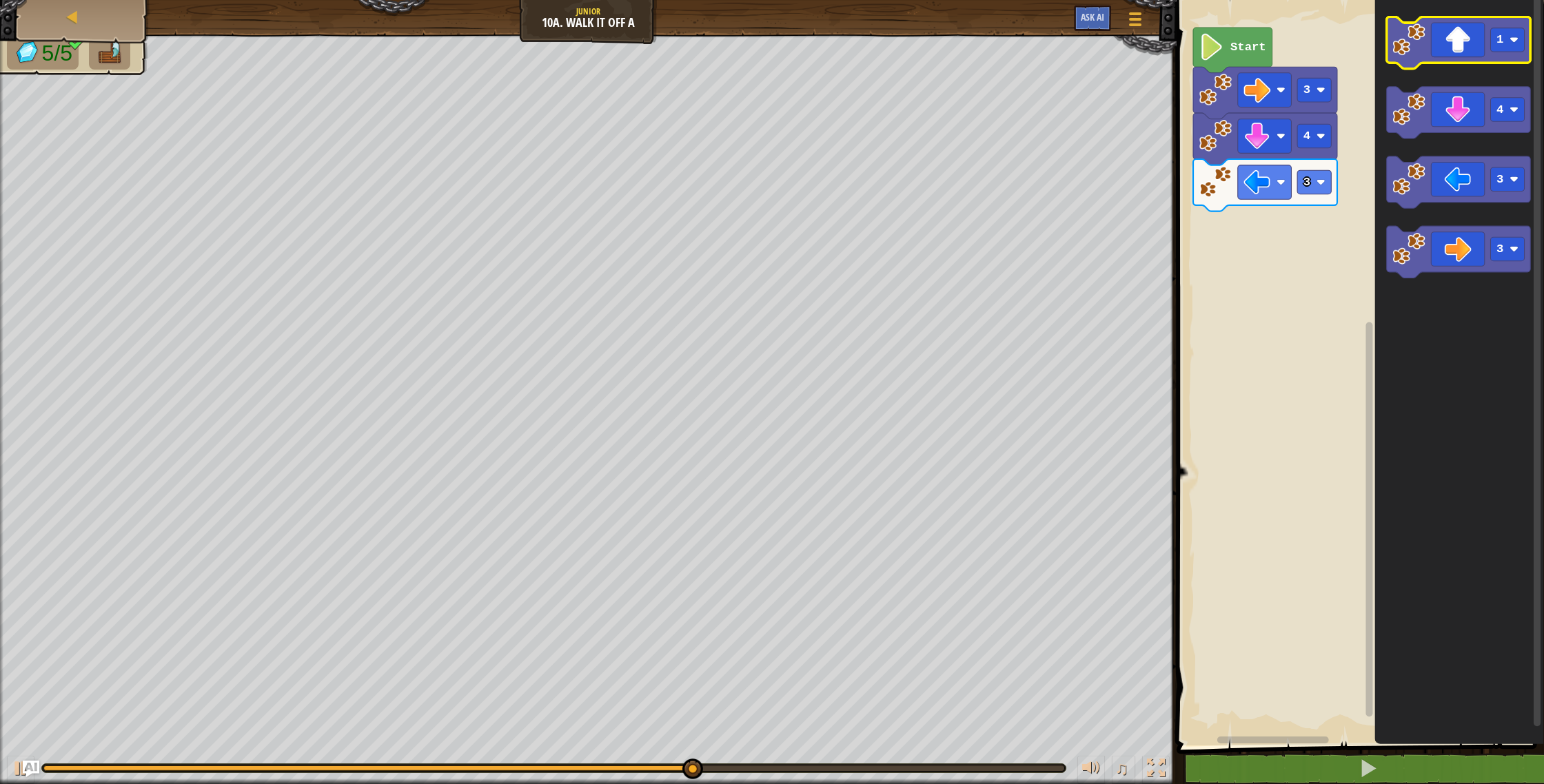
click at [1458, 40] on icon "Blockly Workspace" at bounding box center [1458, 43] width 144 height 52
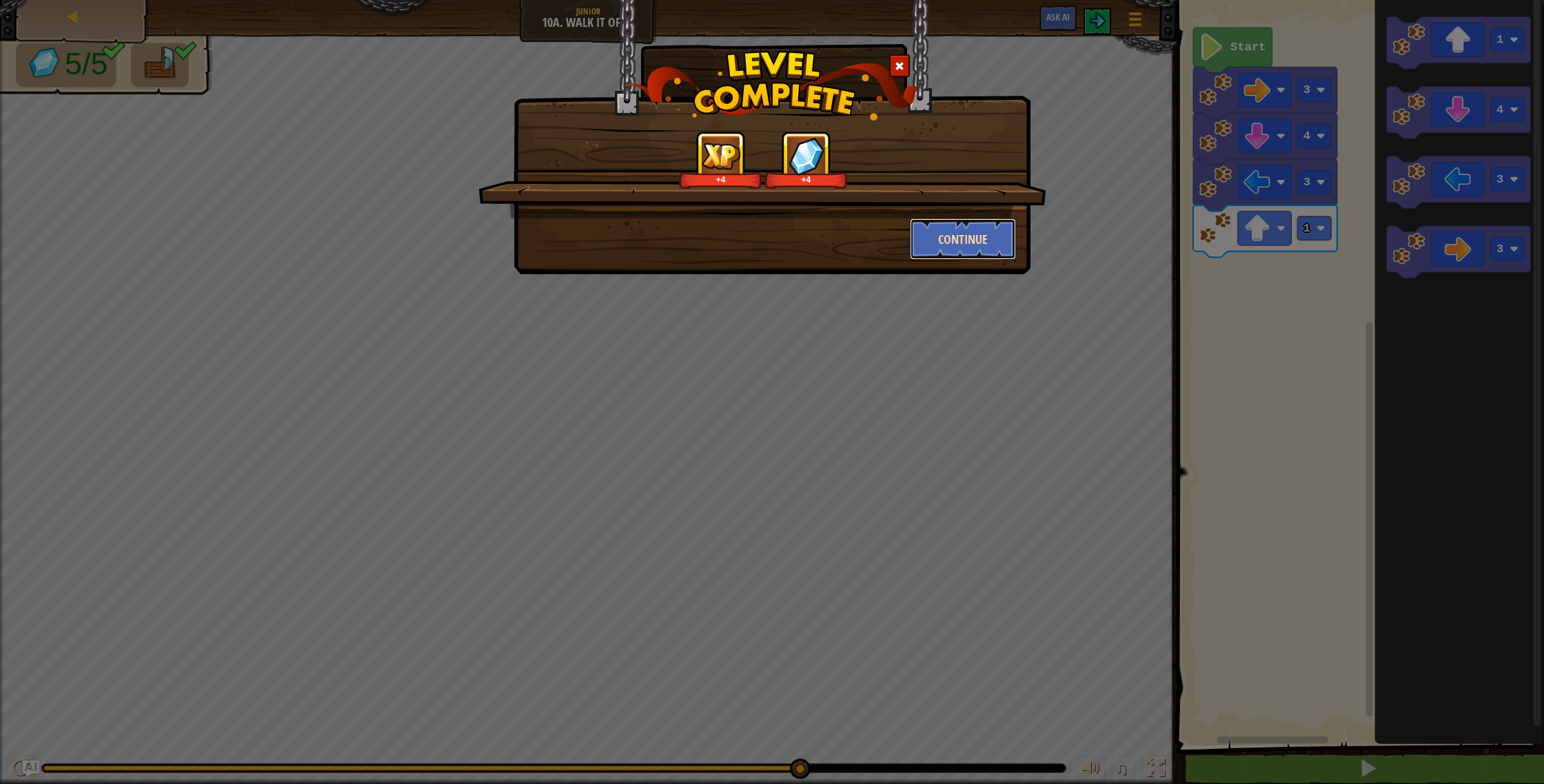
click at [988, 254] on button "Continue" at bounding box center [964, 239] width 107 height 41
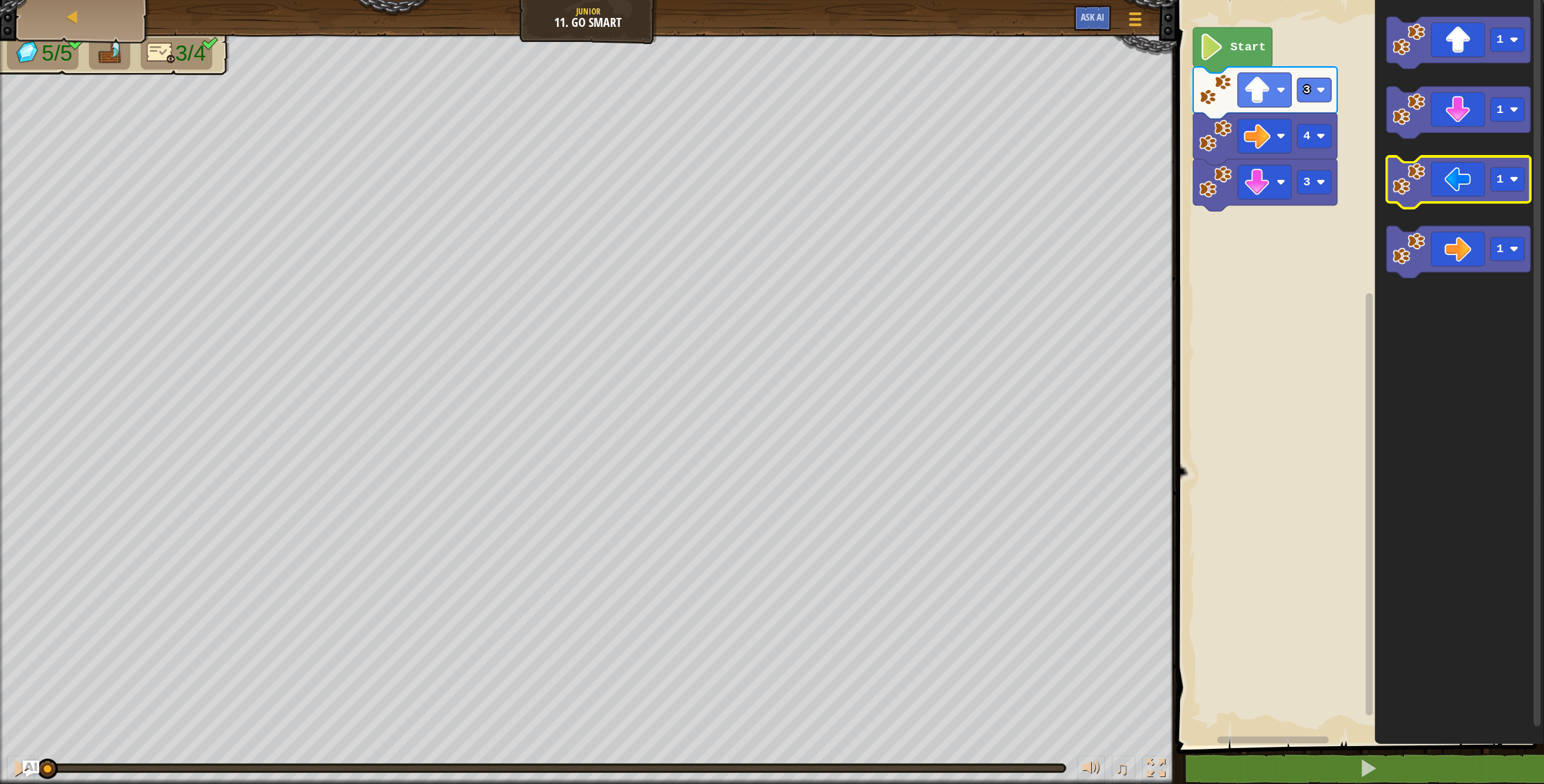
click at [1488, 173] on icon "Blockly Workspace" at bounding box center [1458, 182] width 144 height 52
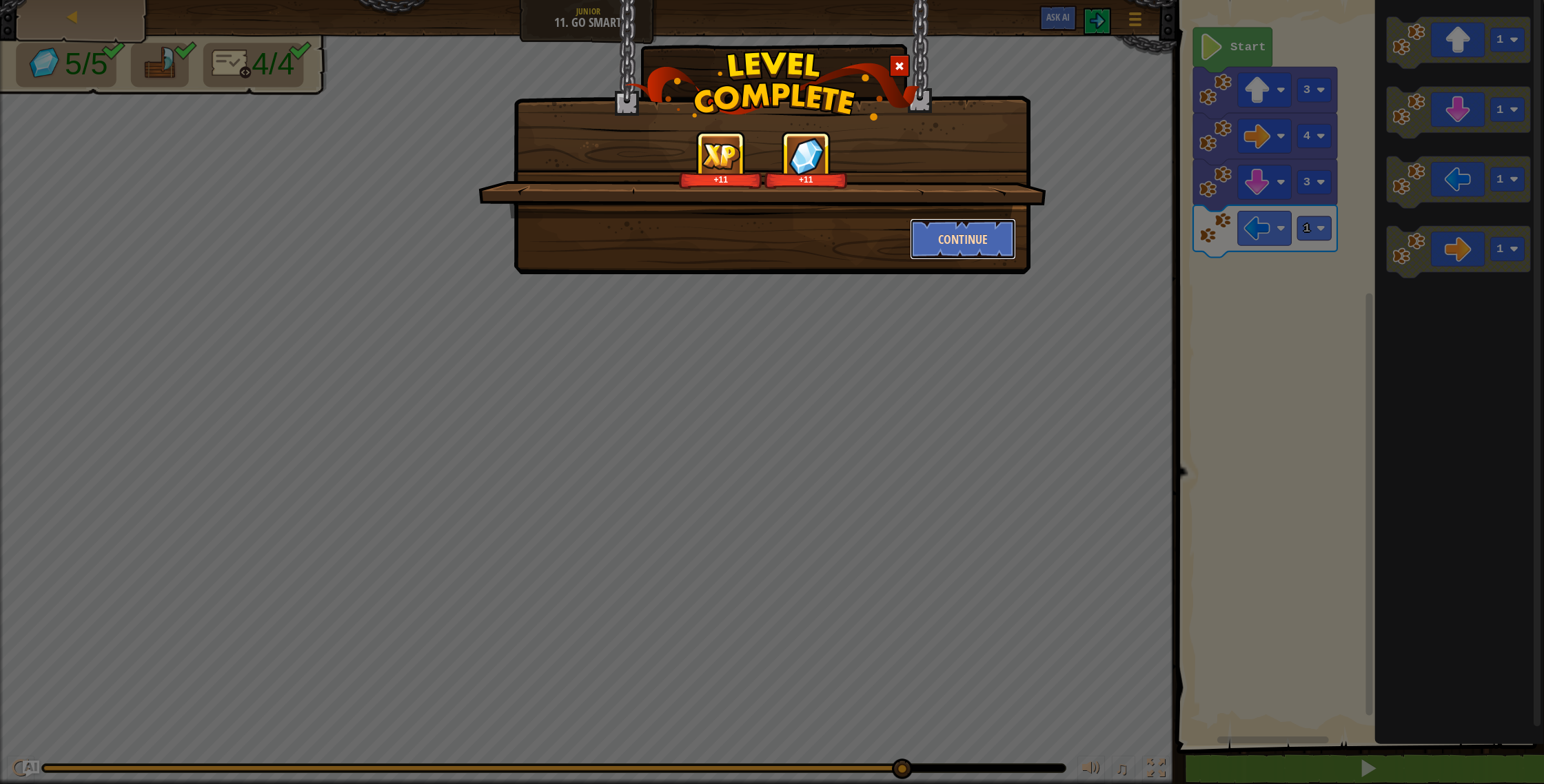
click at [968, 248] on button "Continue" at bounding box center [964, 239] width 107 height 41
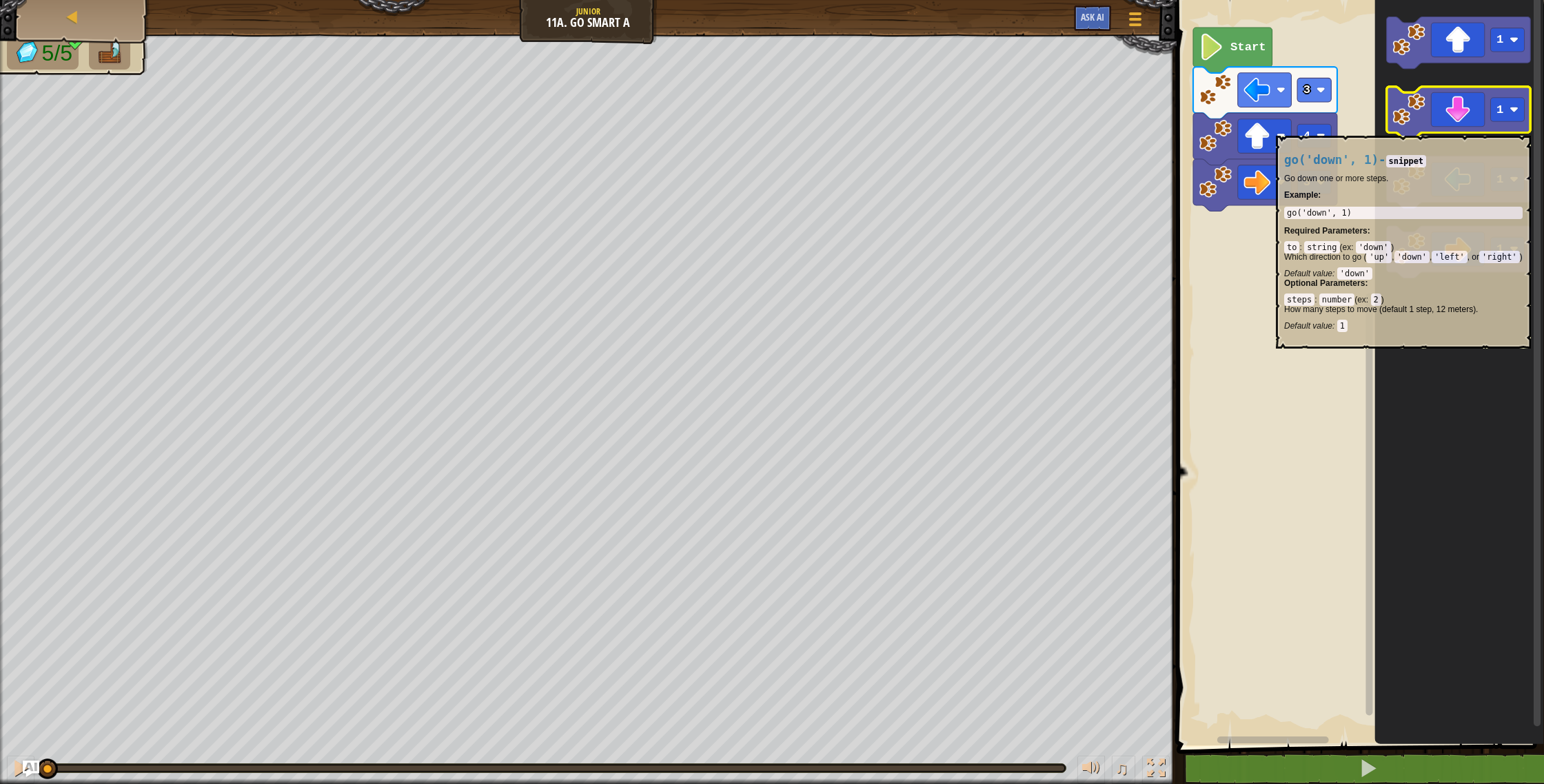
click at [1474, 128] on icon "Blockly Workspace" at bounding box center [1458, 113] width 144 height 52
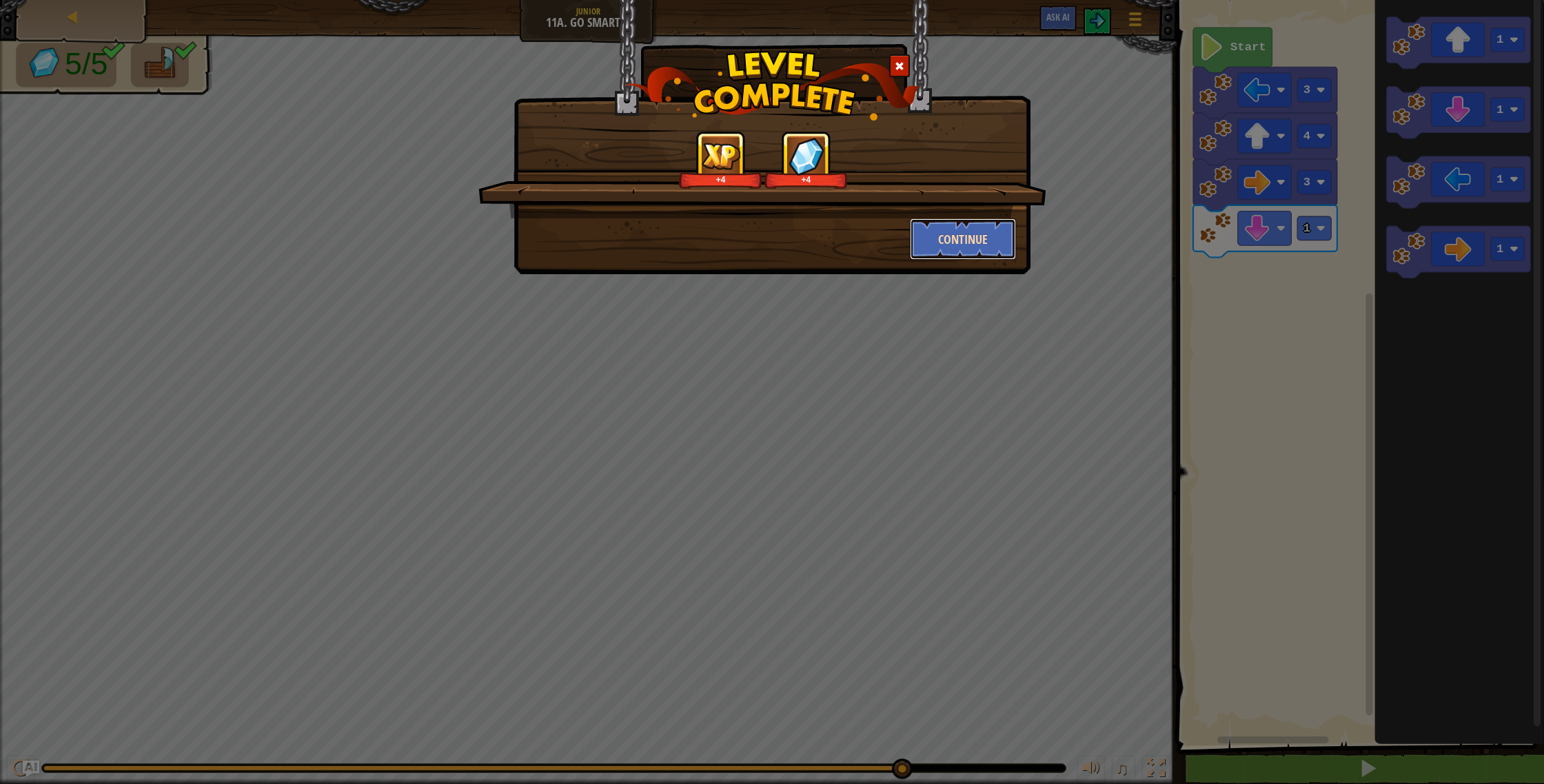
click at [1010, 240] on button "Continue" at bounding box center [964, 239] width 107 height 41
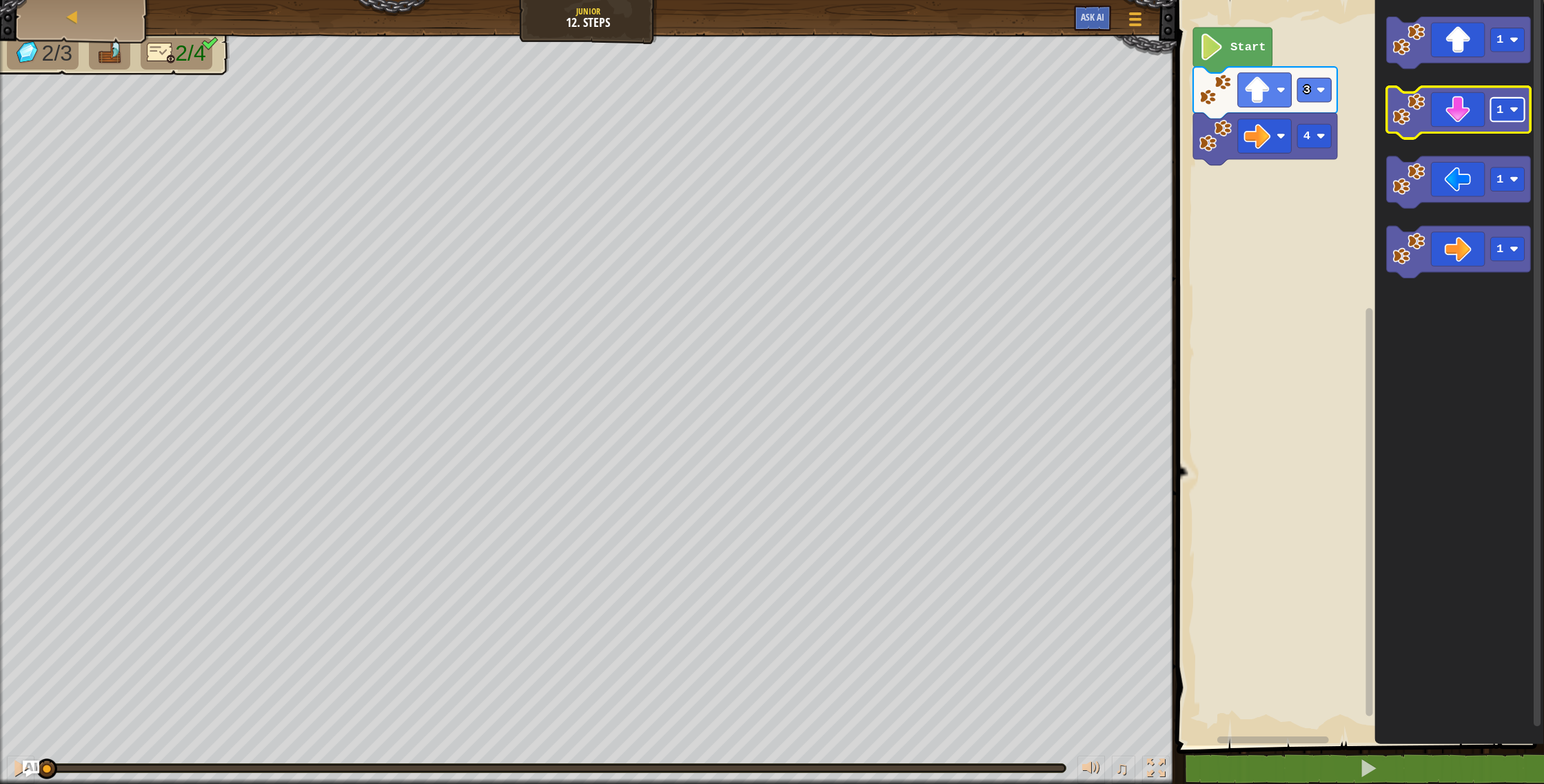
click at [1523, 114] on rect "Blockly Workspace" at bounding box center [1507, 110] width 34 height 24
click at [1455, 122] on icon "Blockly Workspace" at bounding box center [1458, 113] width 144 height 52
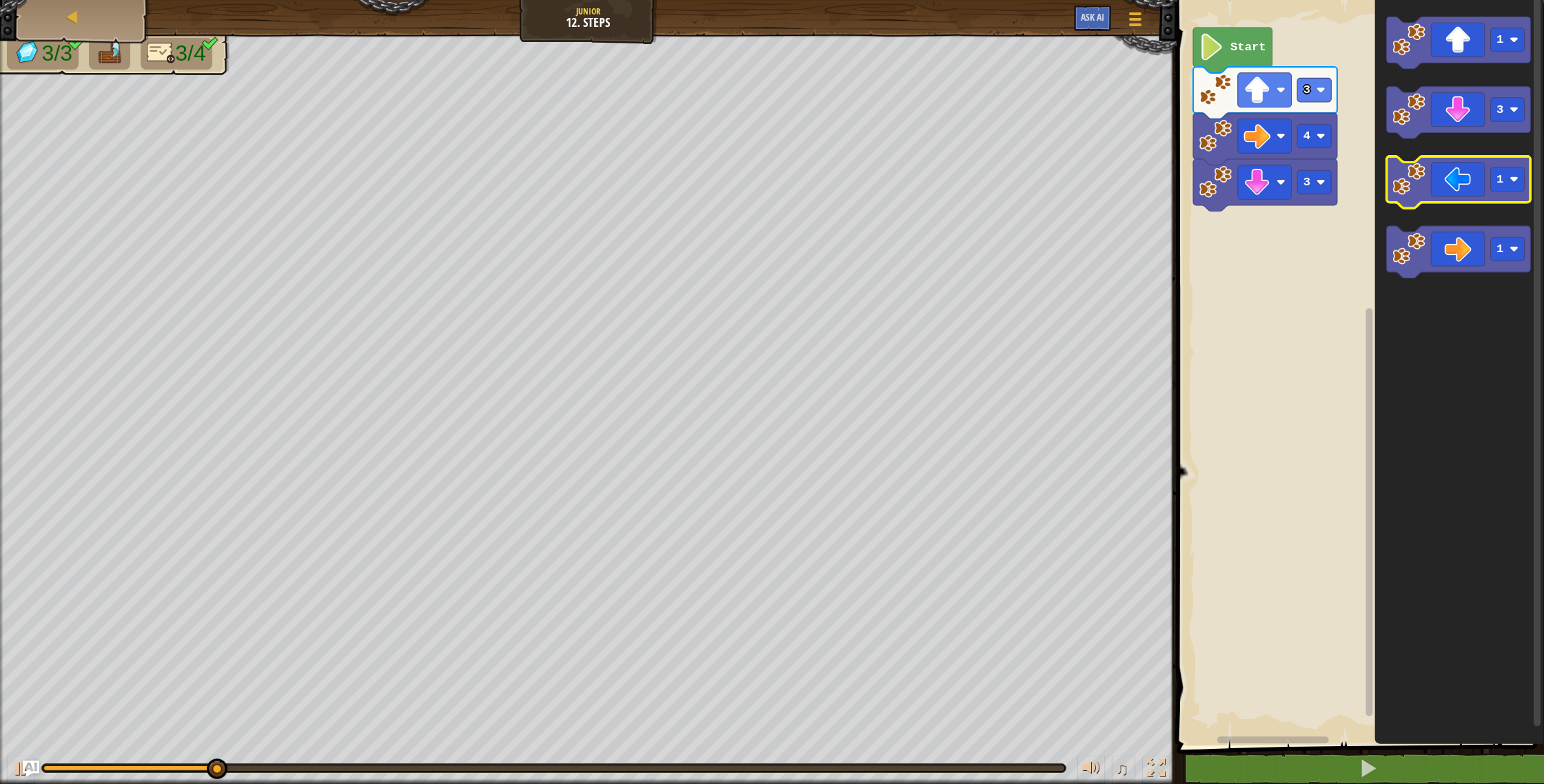
click at [1444, 201] on icon "Blockly Workspace" at bounding box center [1458, 182] width 144 height 52
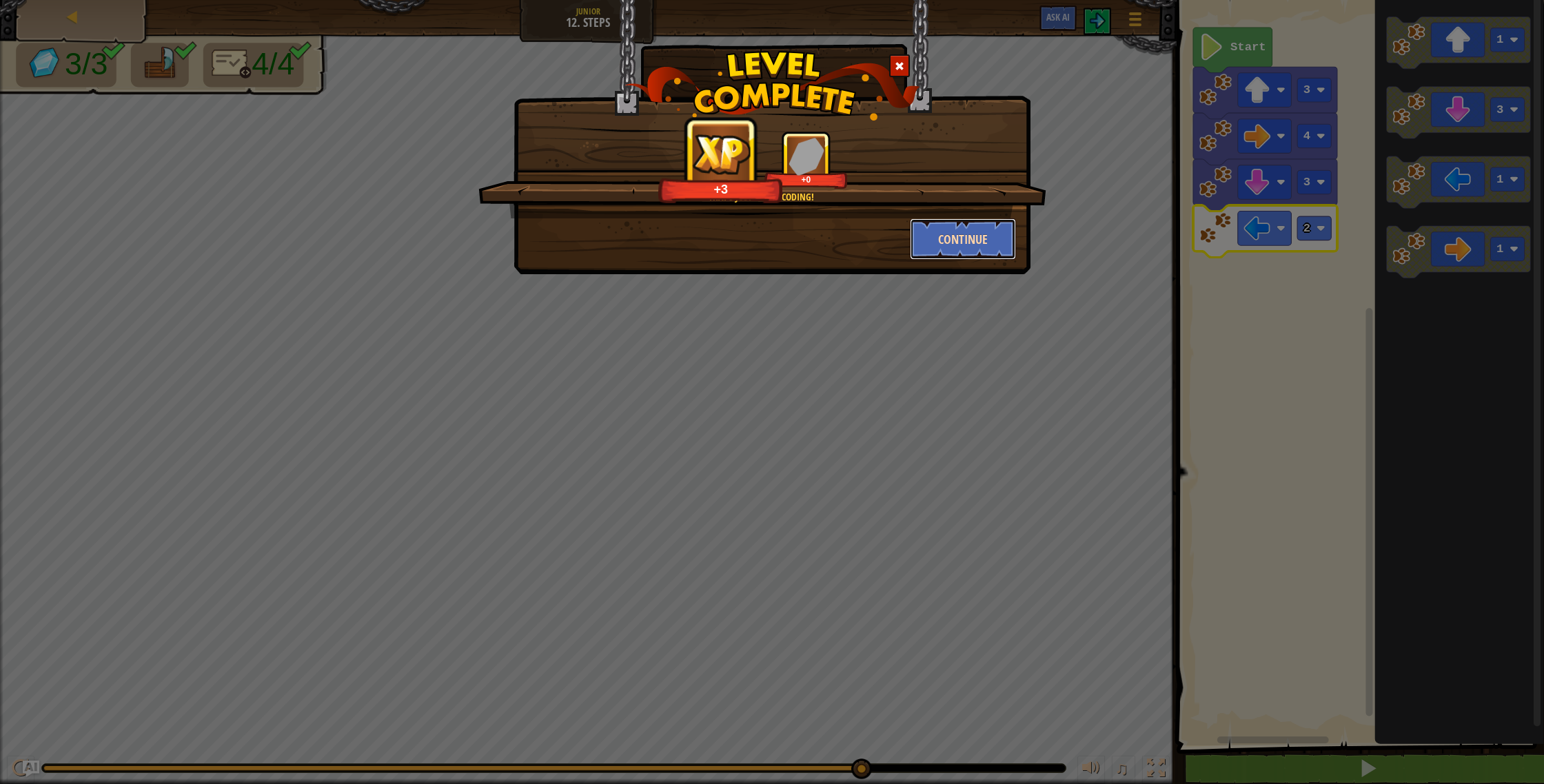
click at [956, 238] on button "Continue" at bounding box center [964, 239] width 107 height 41
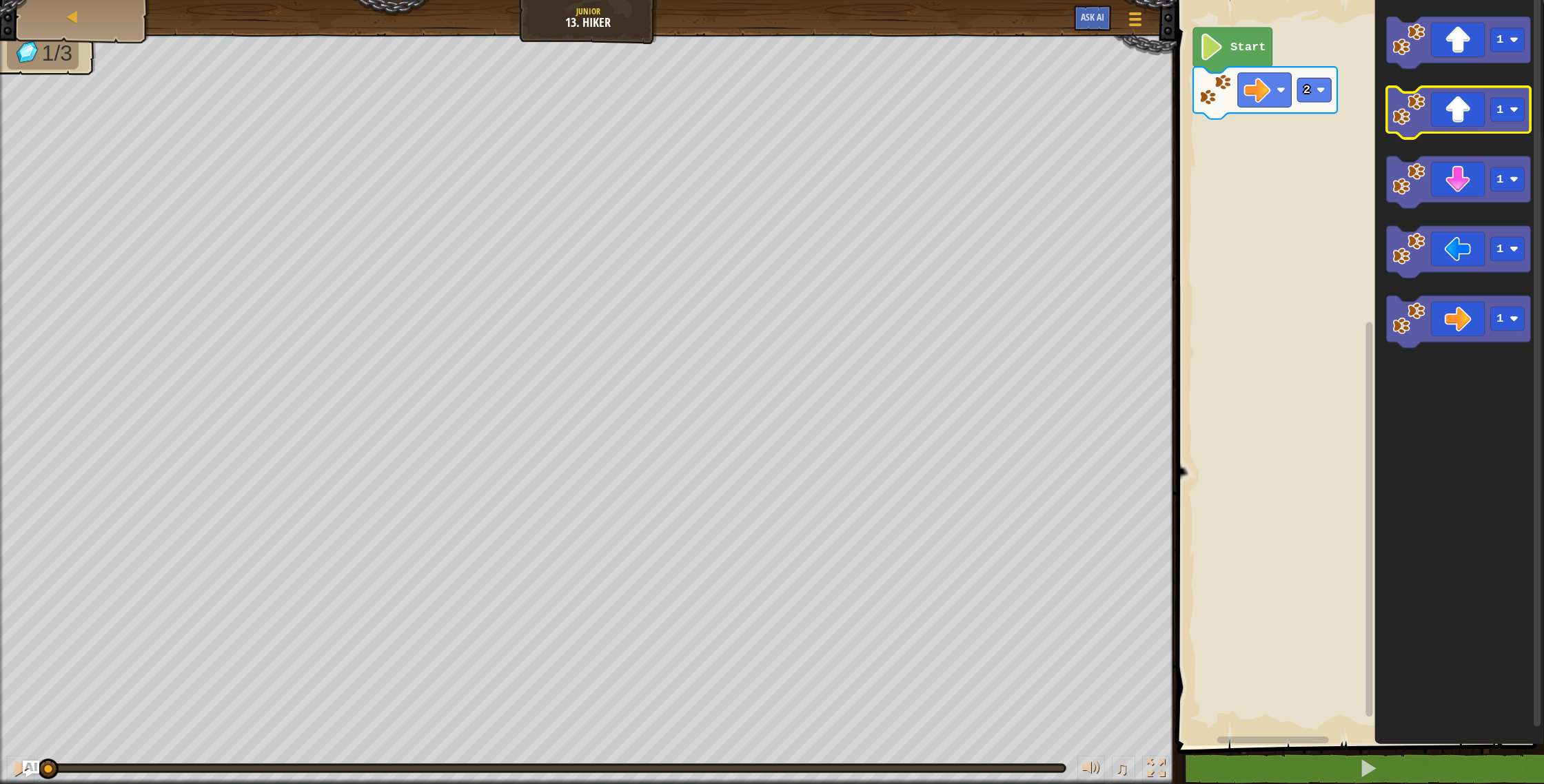
click at [1504, 122] on icon "Blockly Workspace" at bounding box center [1458, 113] width 144 height 52
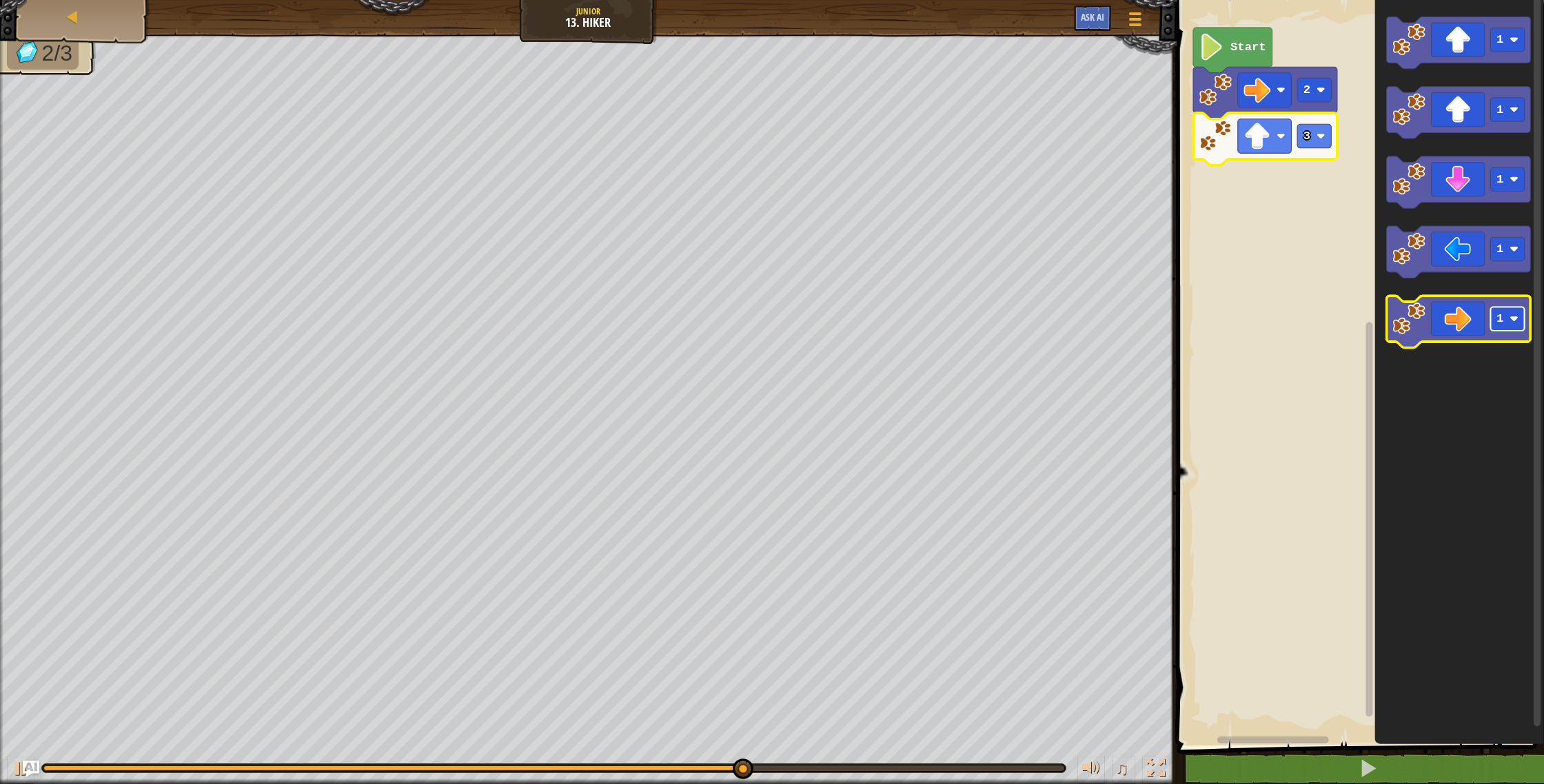
click at [1500, 321] on text "1" at bounding box center [1499, 319] width 7 height 13
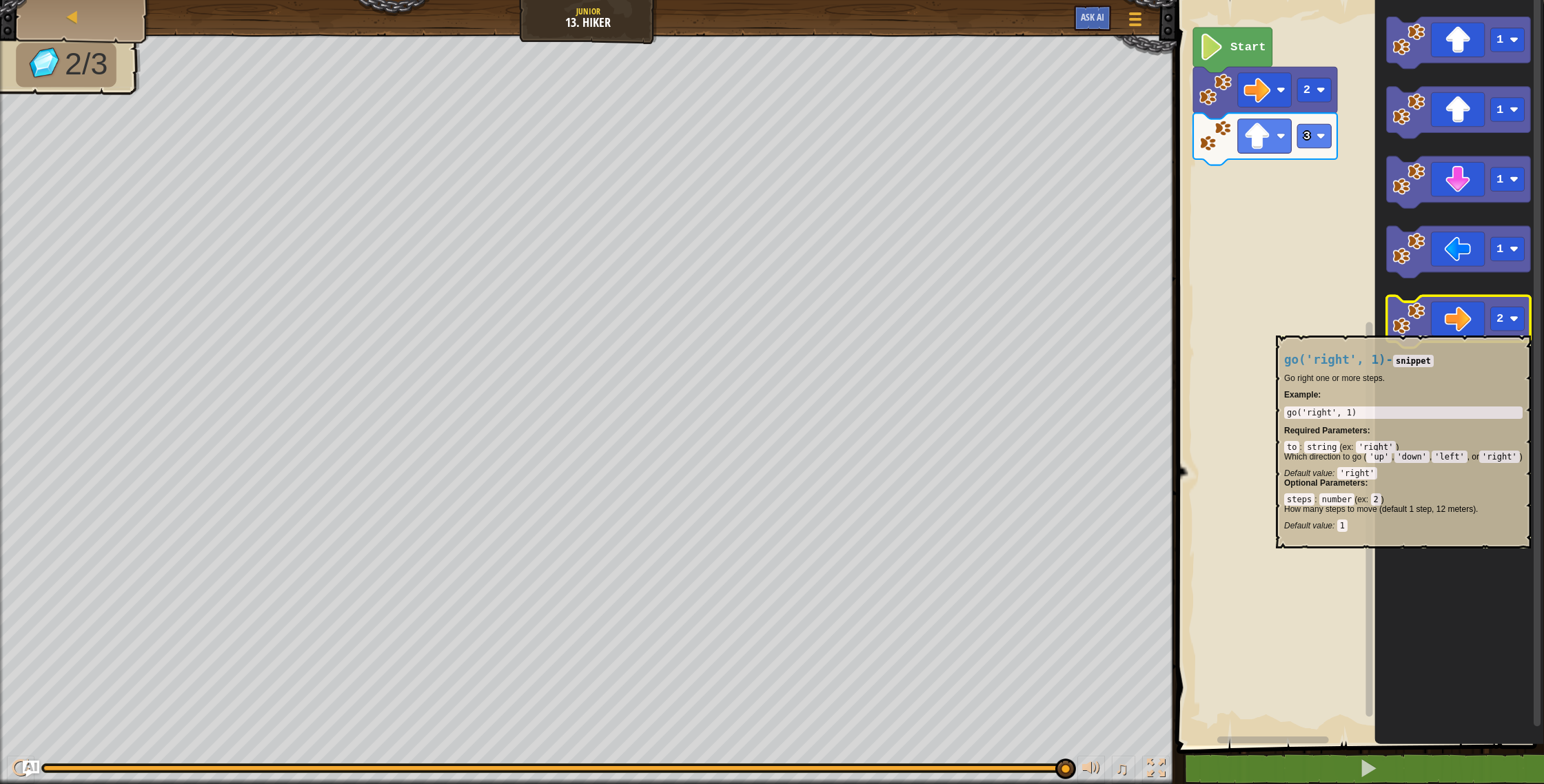
click at [1445, 329] on icon "Blockly Workspace" at bounding box center [1458, 322] width 144 height 52
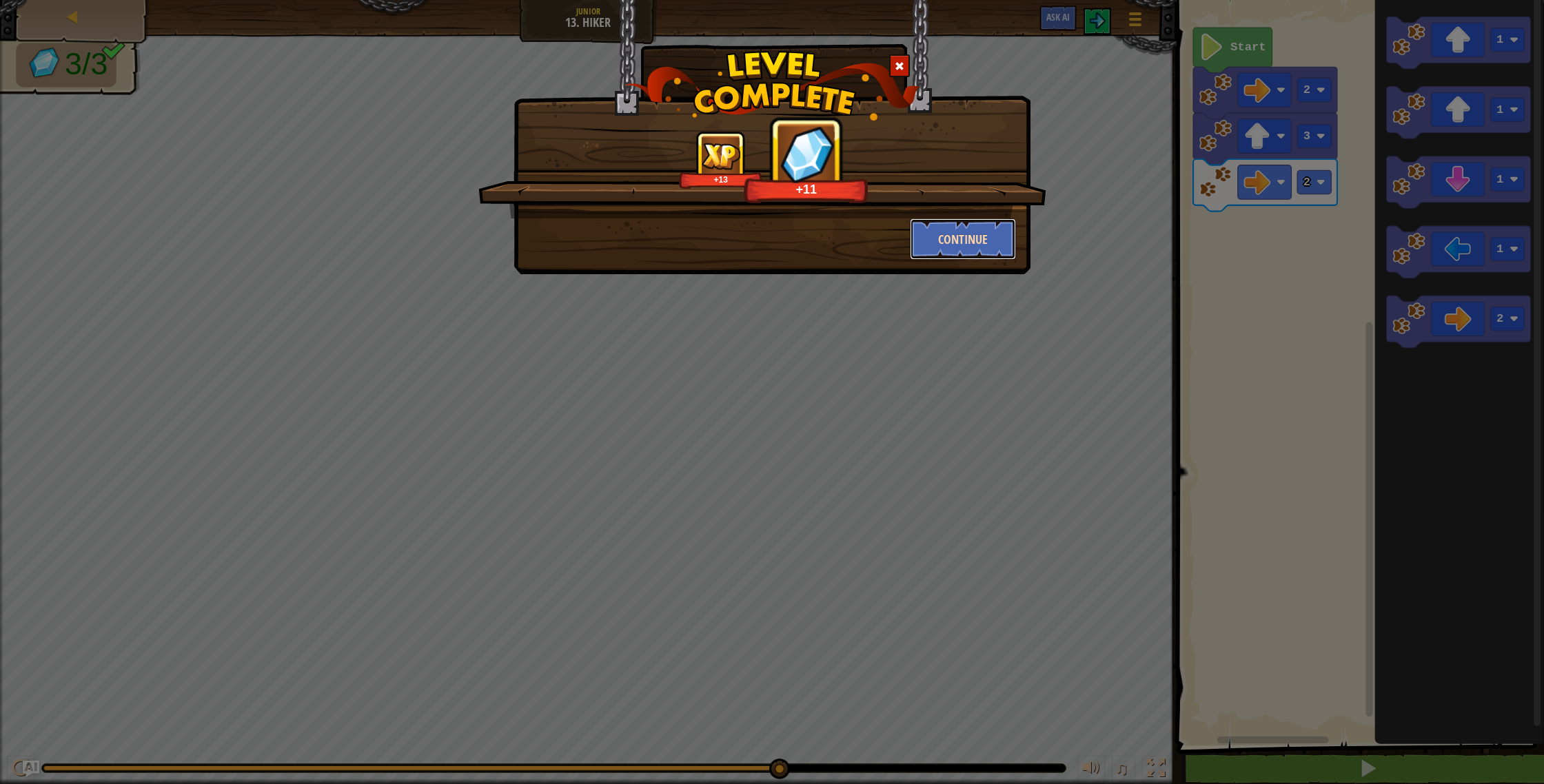
click at [956, 228] on button "Continue" at bounding box center [964, 239] width 107 height 41
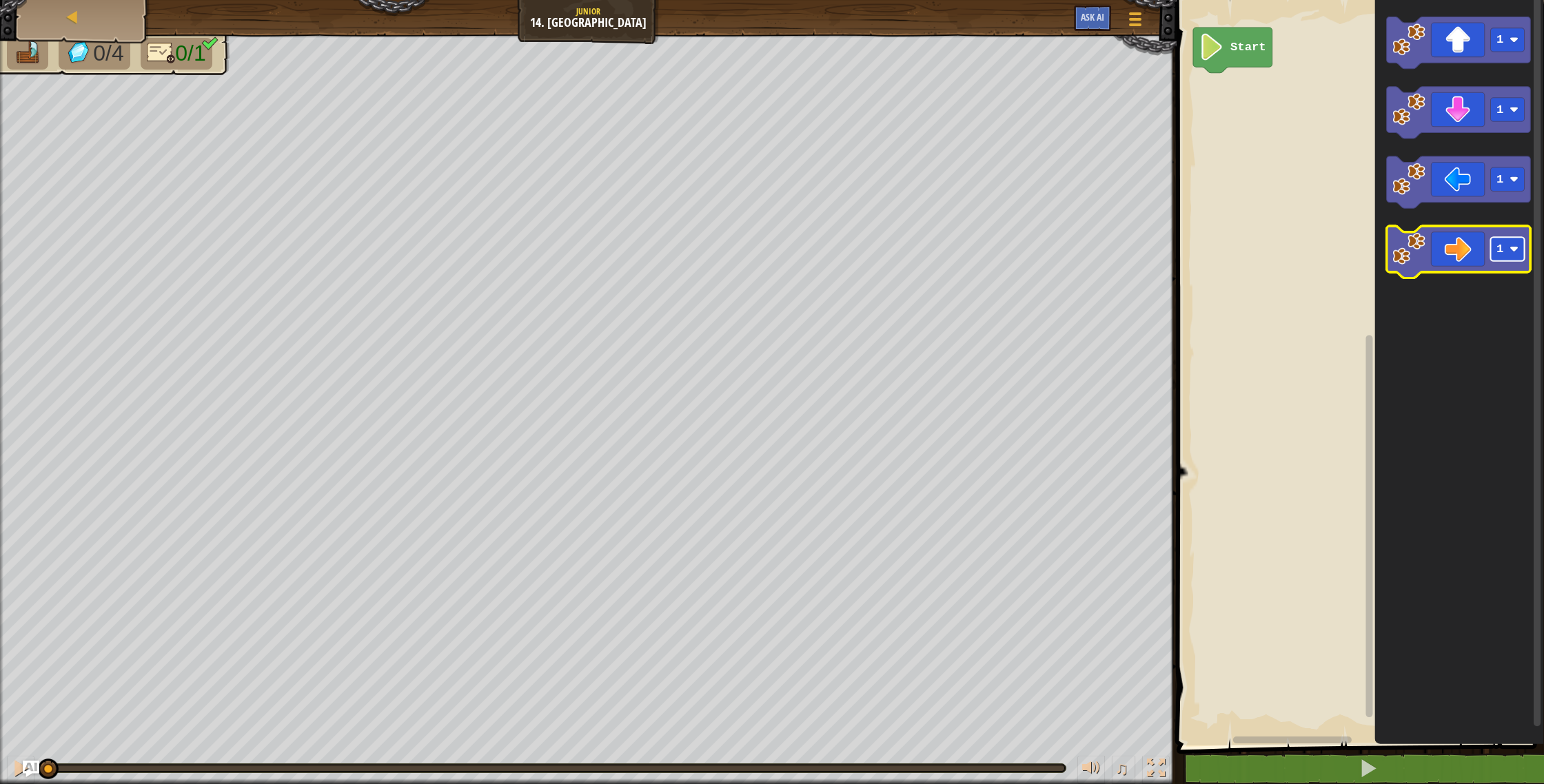
click at [1512, 243] on rect "Blockly Workspace" at bounding box center [1507, 249] width 34 height 24
click at [1465, 256] on icon "Blockly Workspace" at bounding box center [1458, 252] width 144 height 52
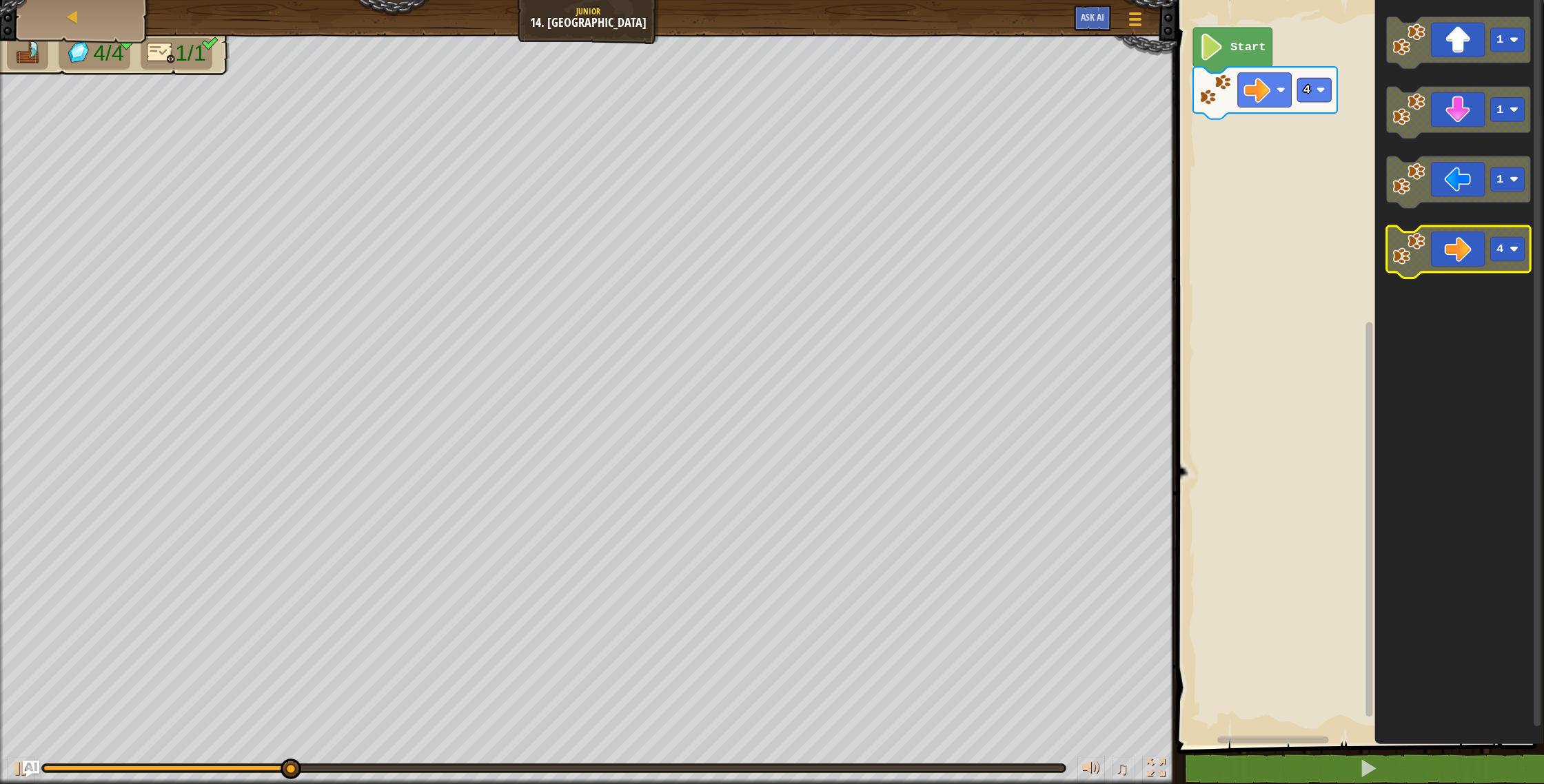
click at [1510, 255] on rect "Blockly Workspace" at bounding box center [1507, 249] width 34 height 24
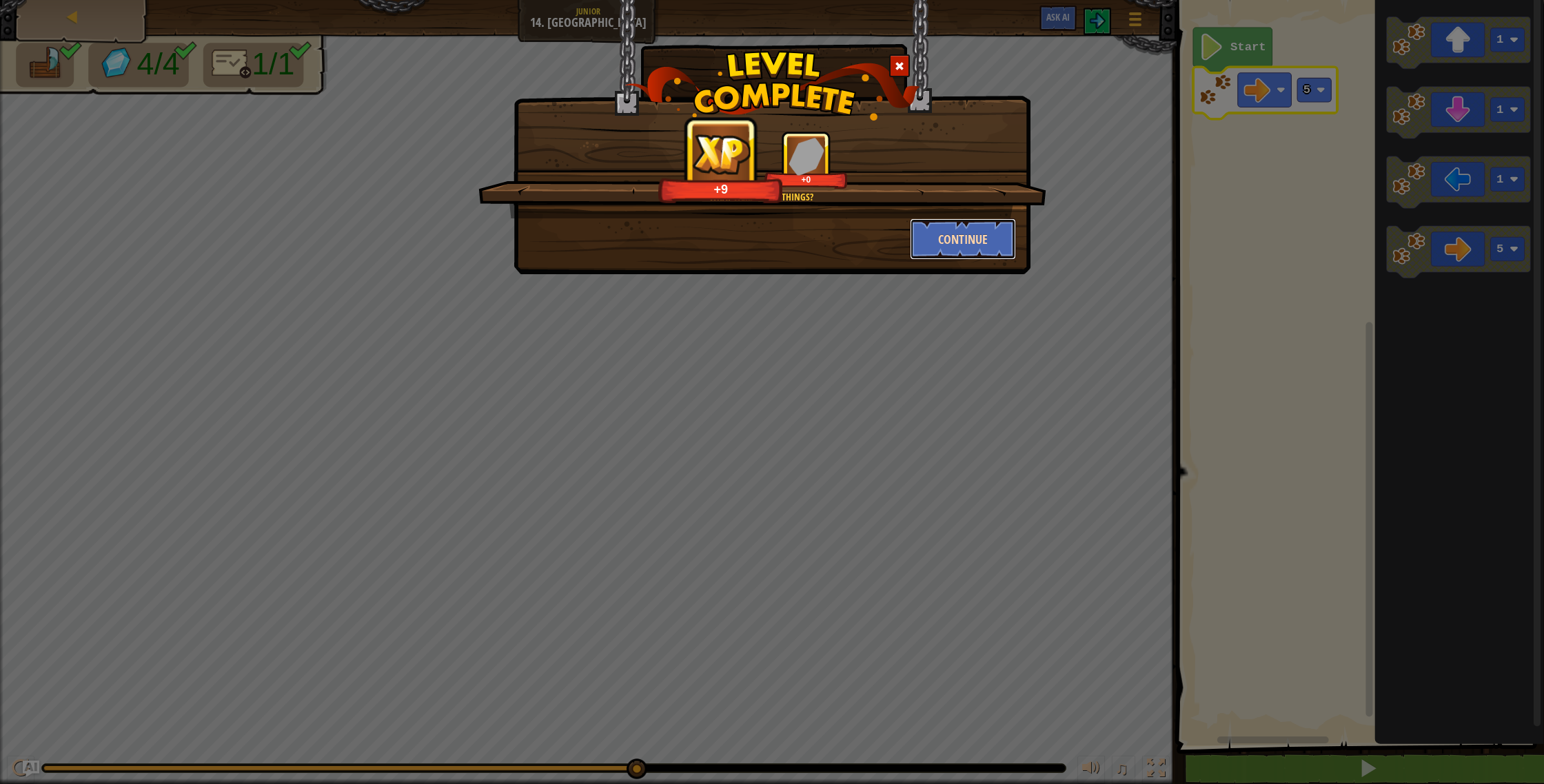
click at [948, 230] on button "Continue" at bounding box center [964, 239] width 107 height 41
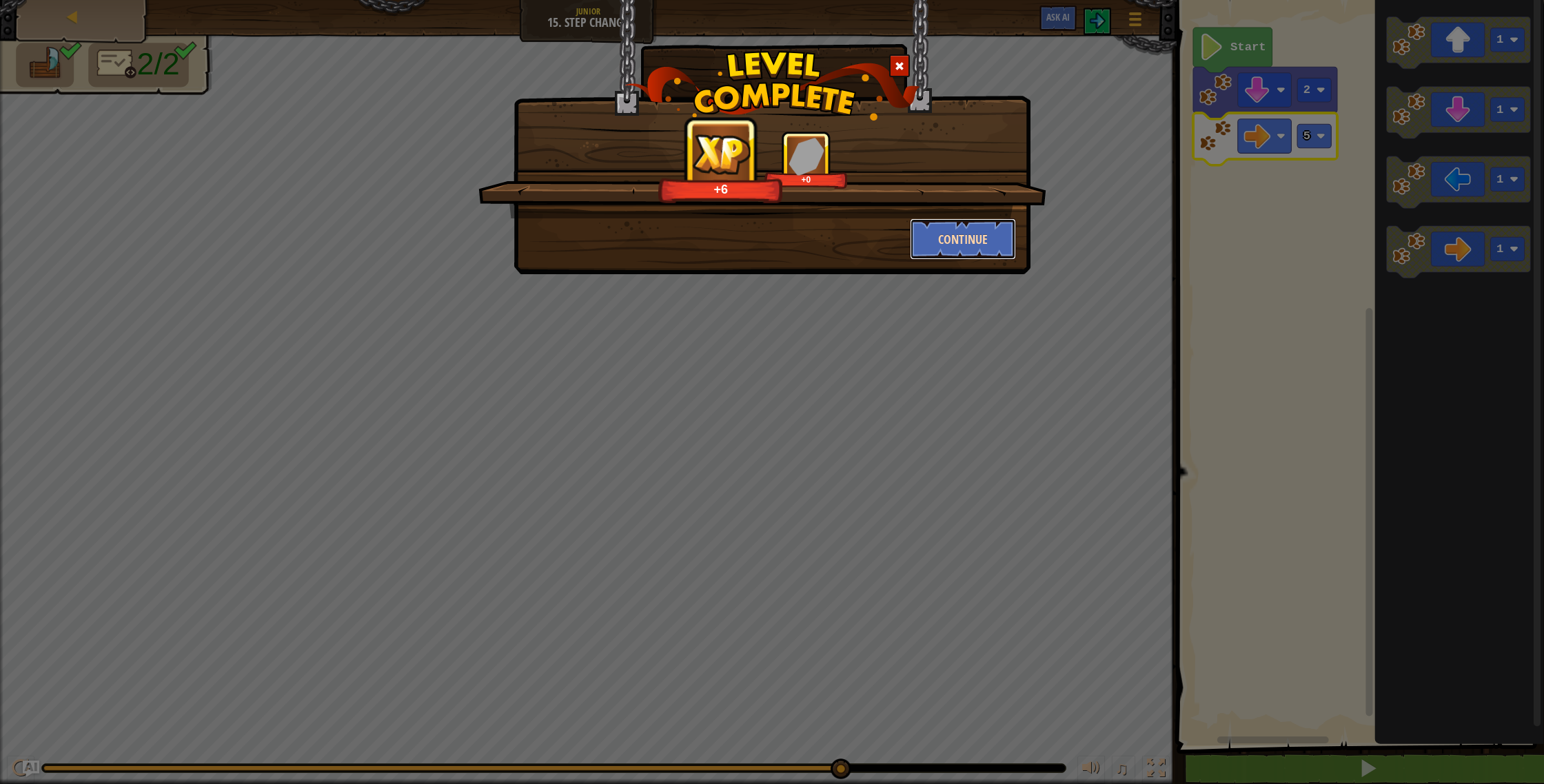
click at [964, 237] on button "Continue" at bounding box center [964, 239] width 107 height 41
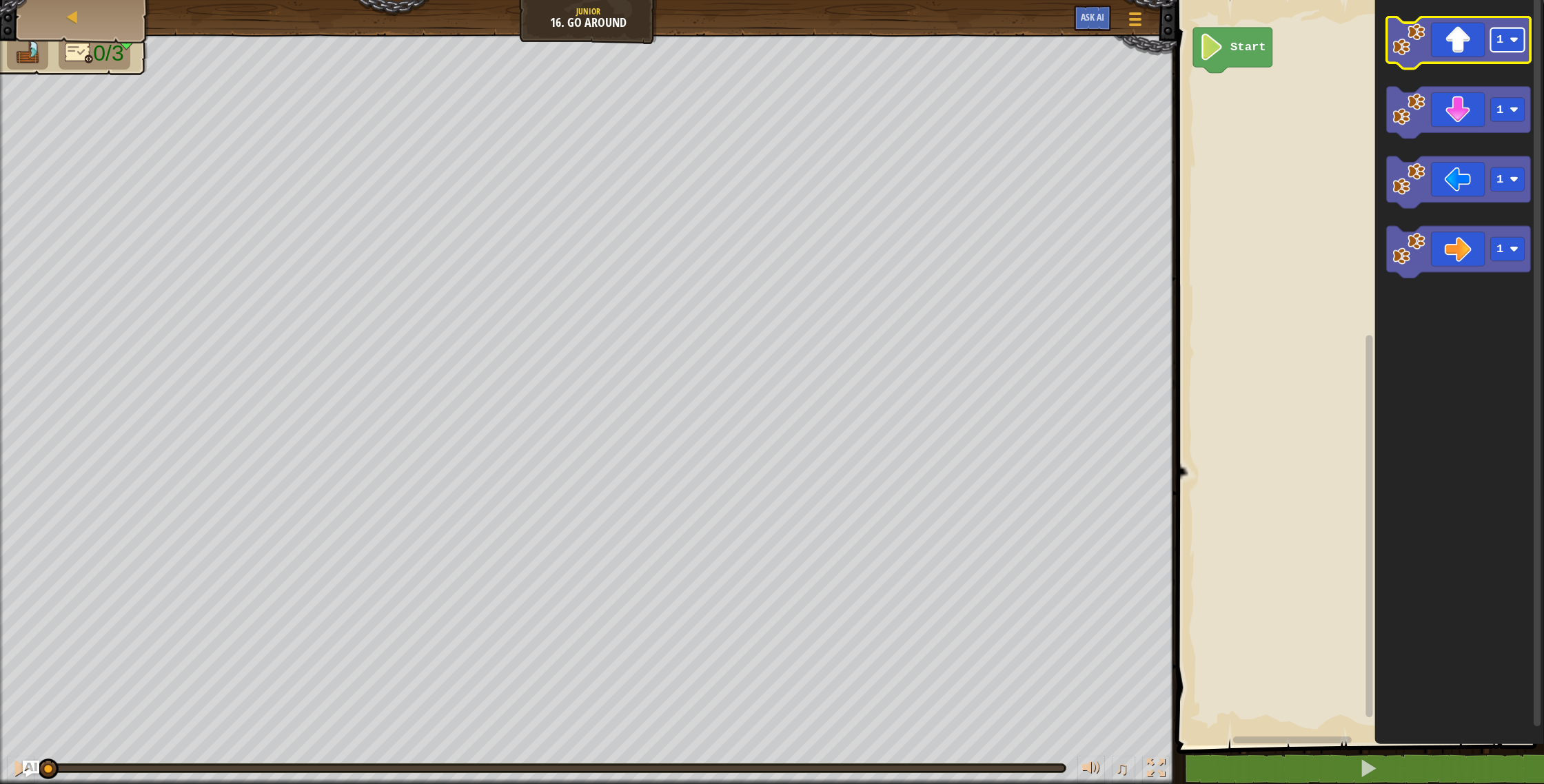
click at [1516, 42] on image "Blockly Workspace" at bounding box center [1514, 40] width 9 height 9
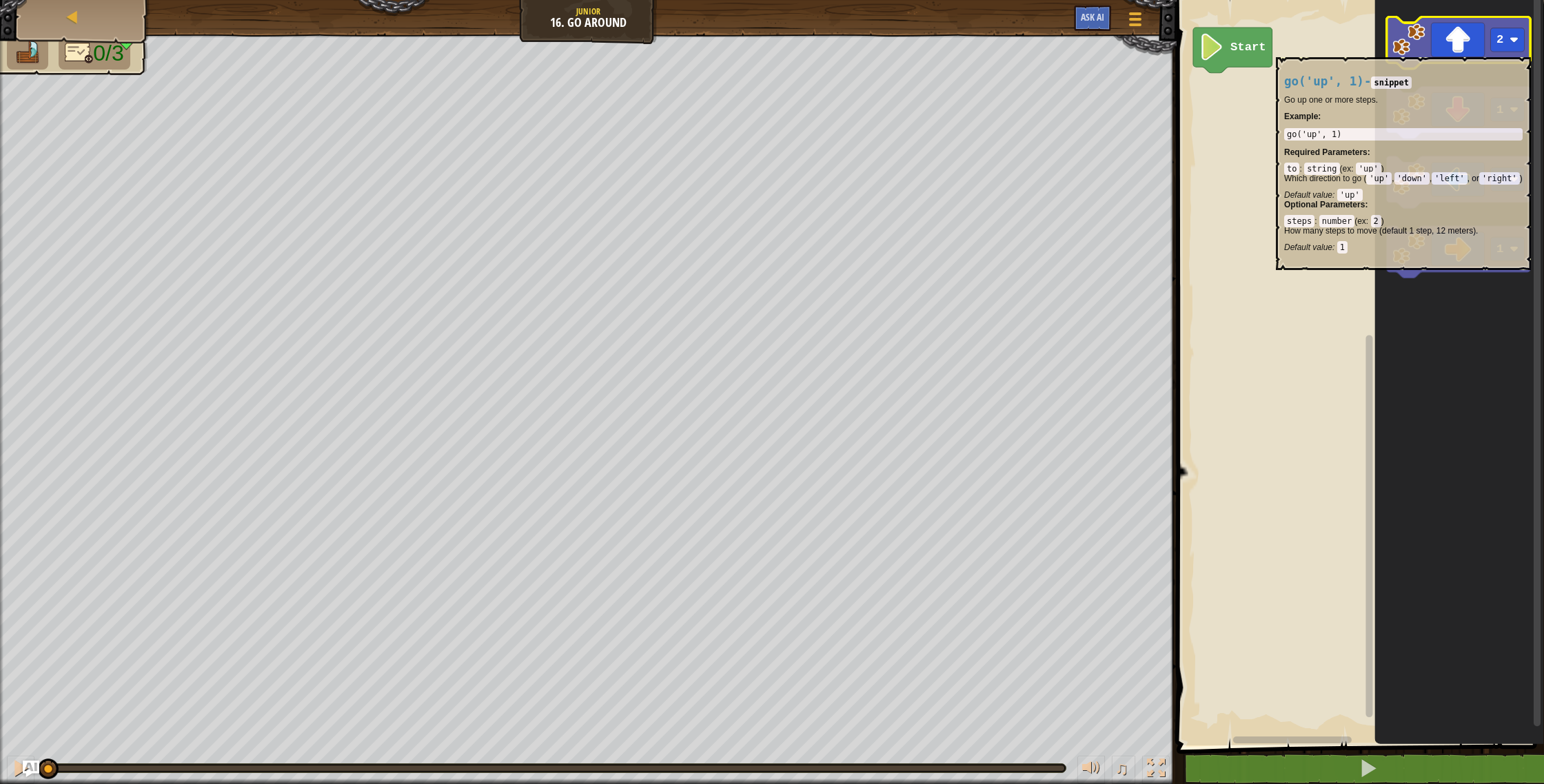
click at [1456, 50] on icon "Blockly Workspace" at bounding box center [1458, 43] width 144 height 52
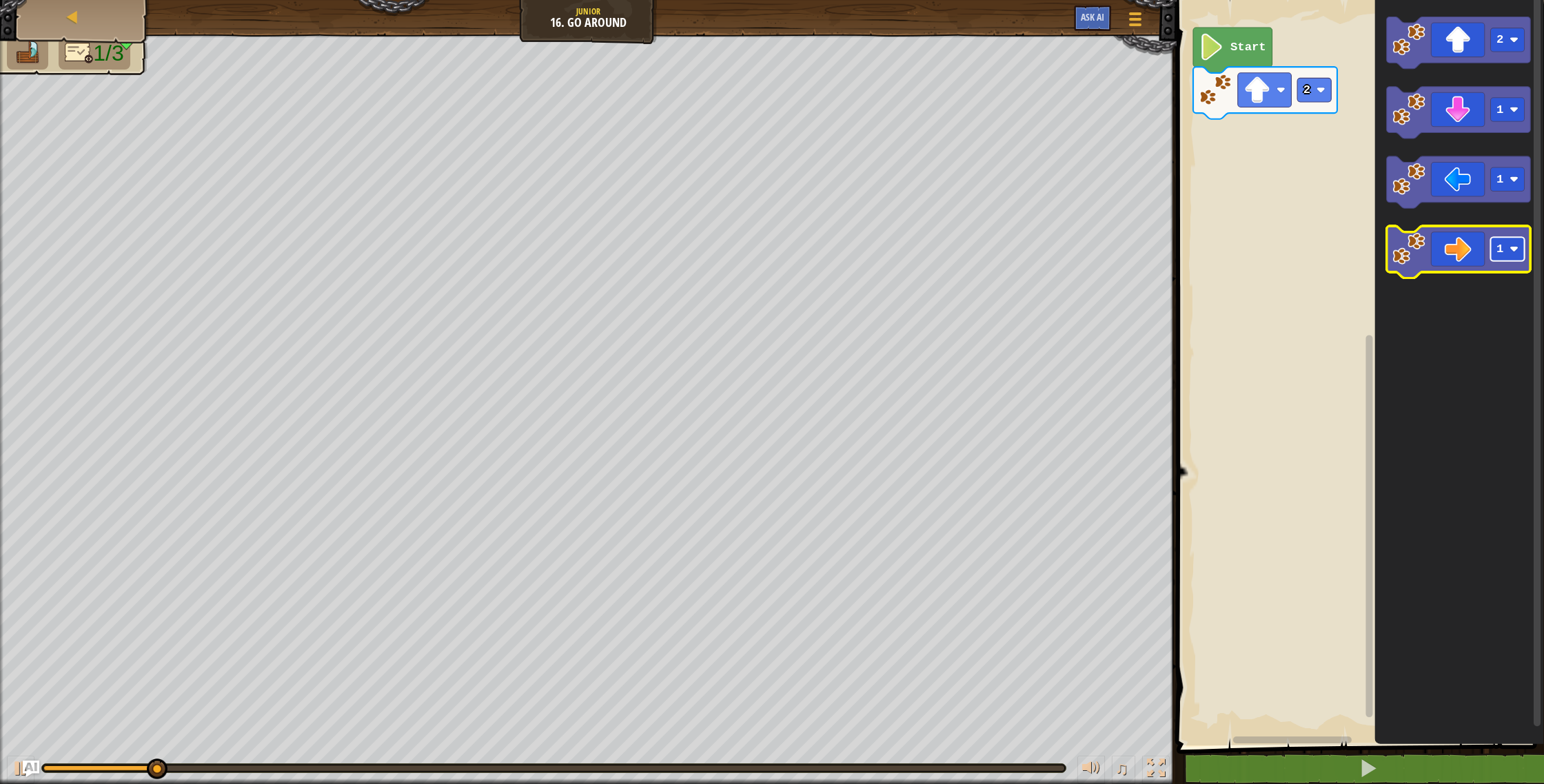
click at [1500, 250] on text "1" at bounding box center [1499, 250] width 7 height 13
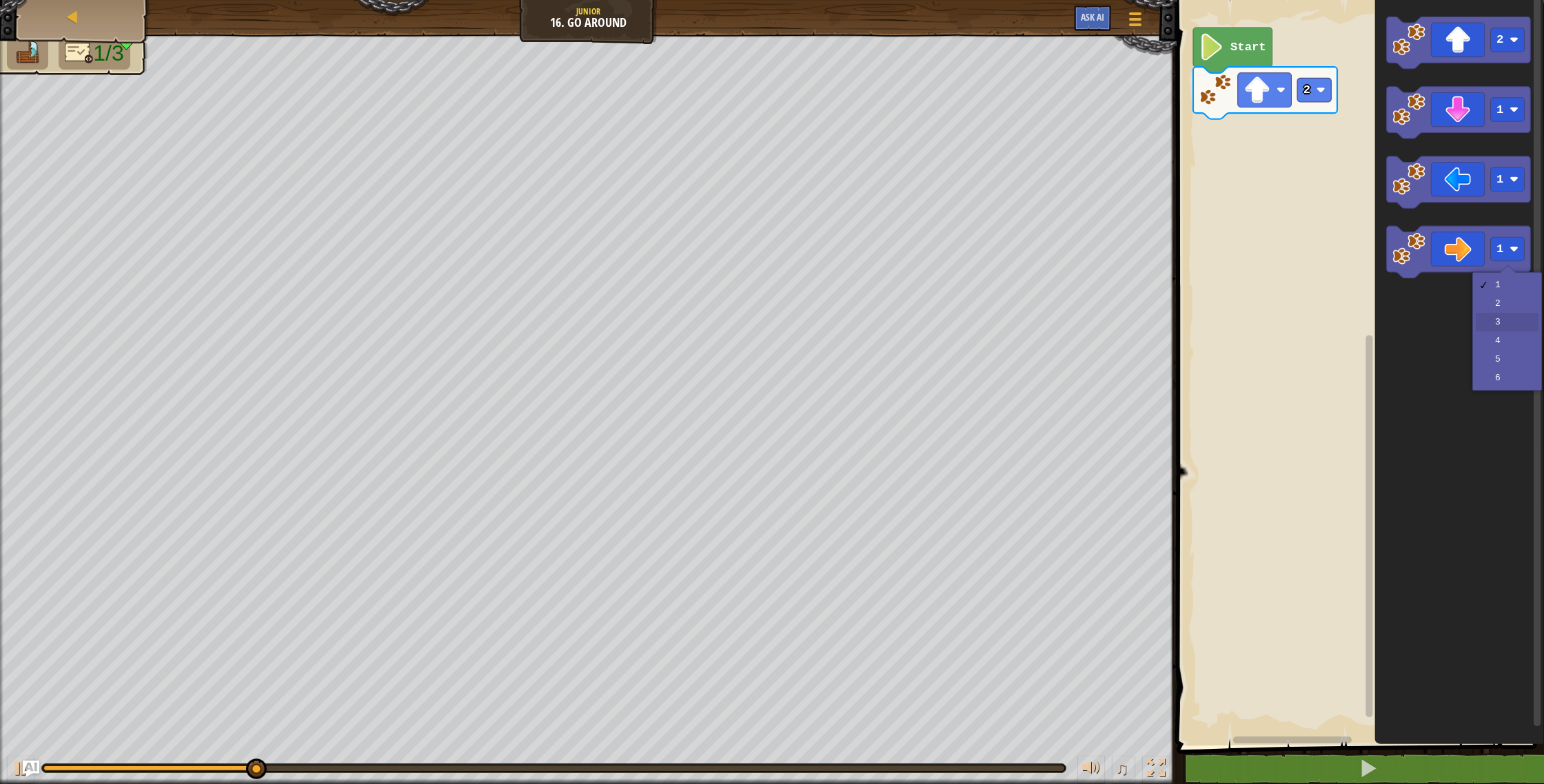
drag, startPoint x: 1501, startPoint y: 318, endPoint x: 1485, endPoint y: 284, distance: 37.6
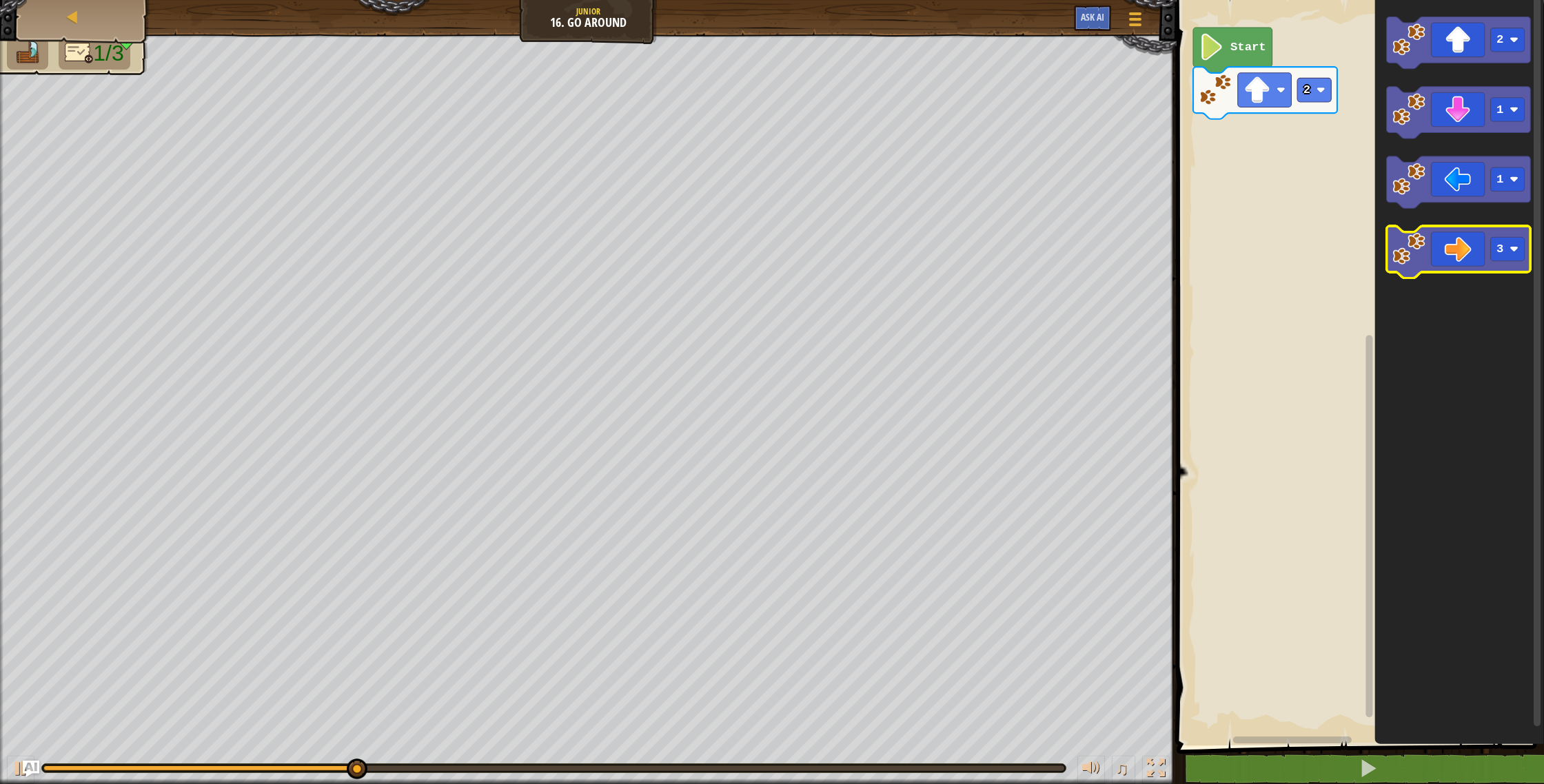
click at [1451, 250] on icon "Blockly Workspace" at bounding box center [1458, 252] width 144 height 52
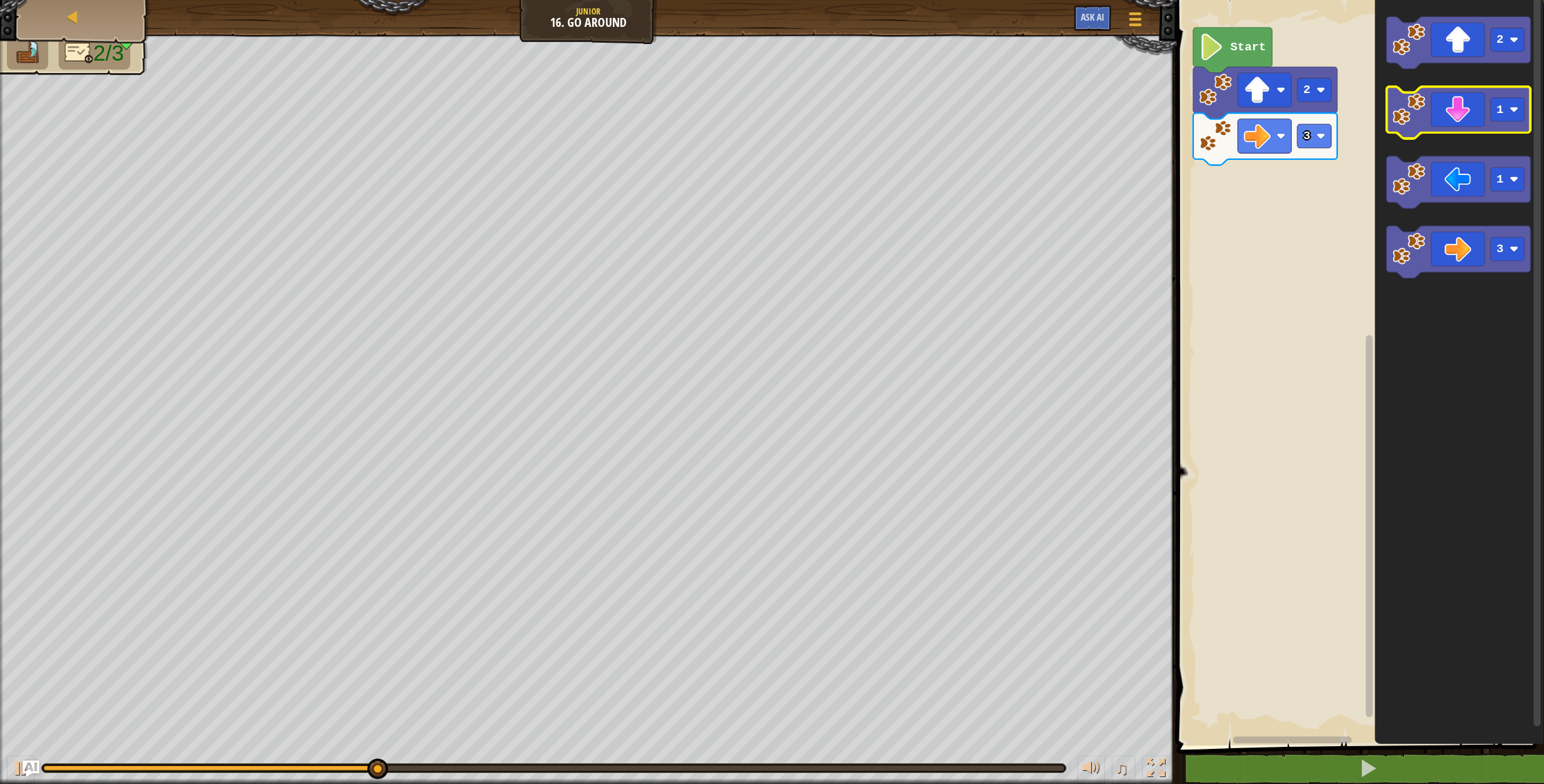
click at [1461, 119] on icon "Blockly Workspace" at bounding box center [1458, 113] width 144 height 52
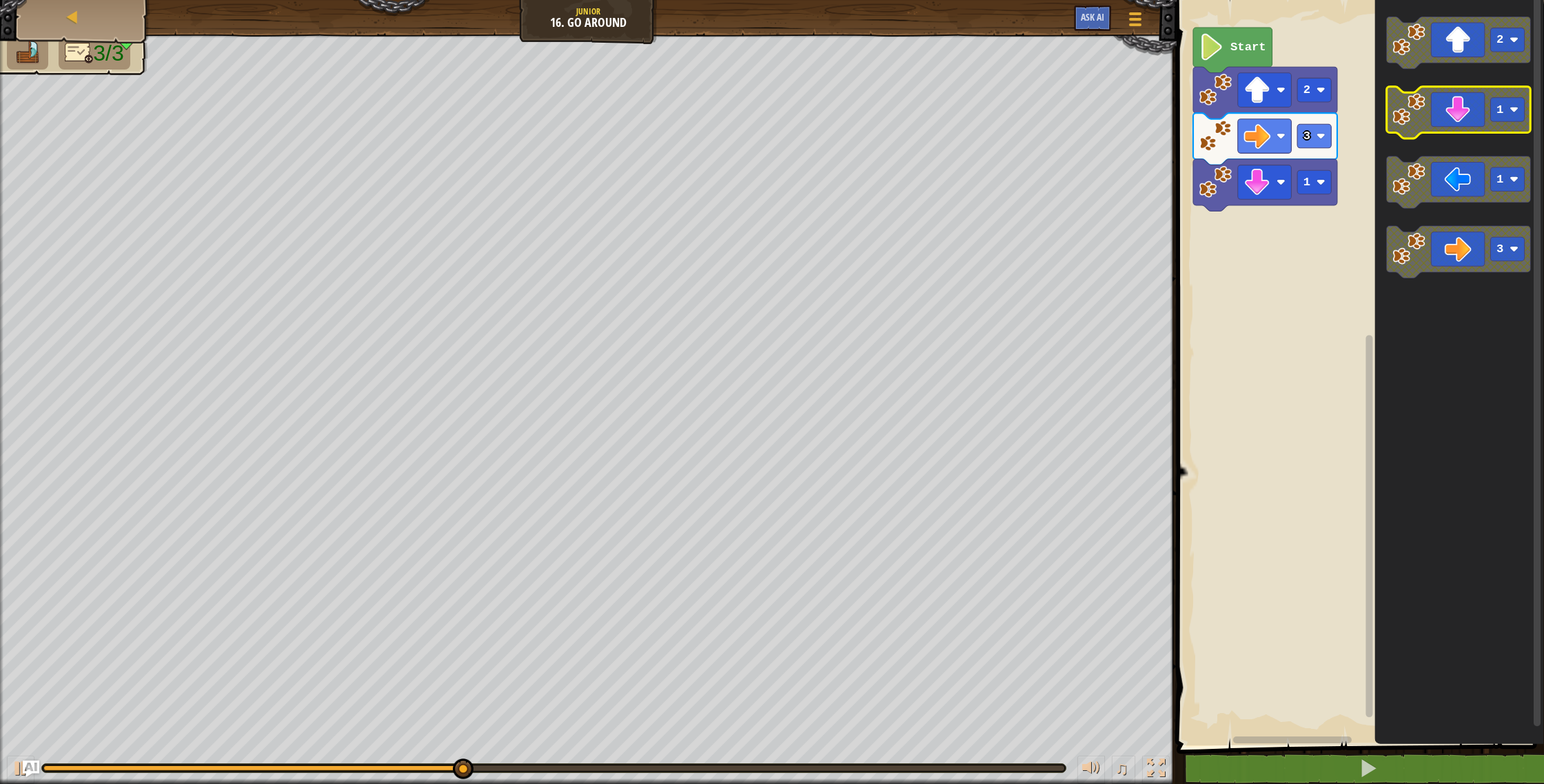
click at [1507, 116] on rect "Blockly Workspace" at bounding box center [1507, 110] width 34 height 24
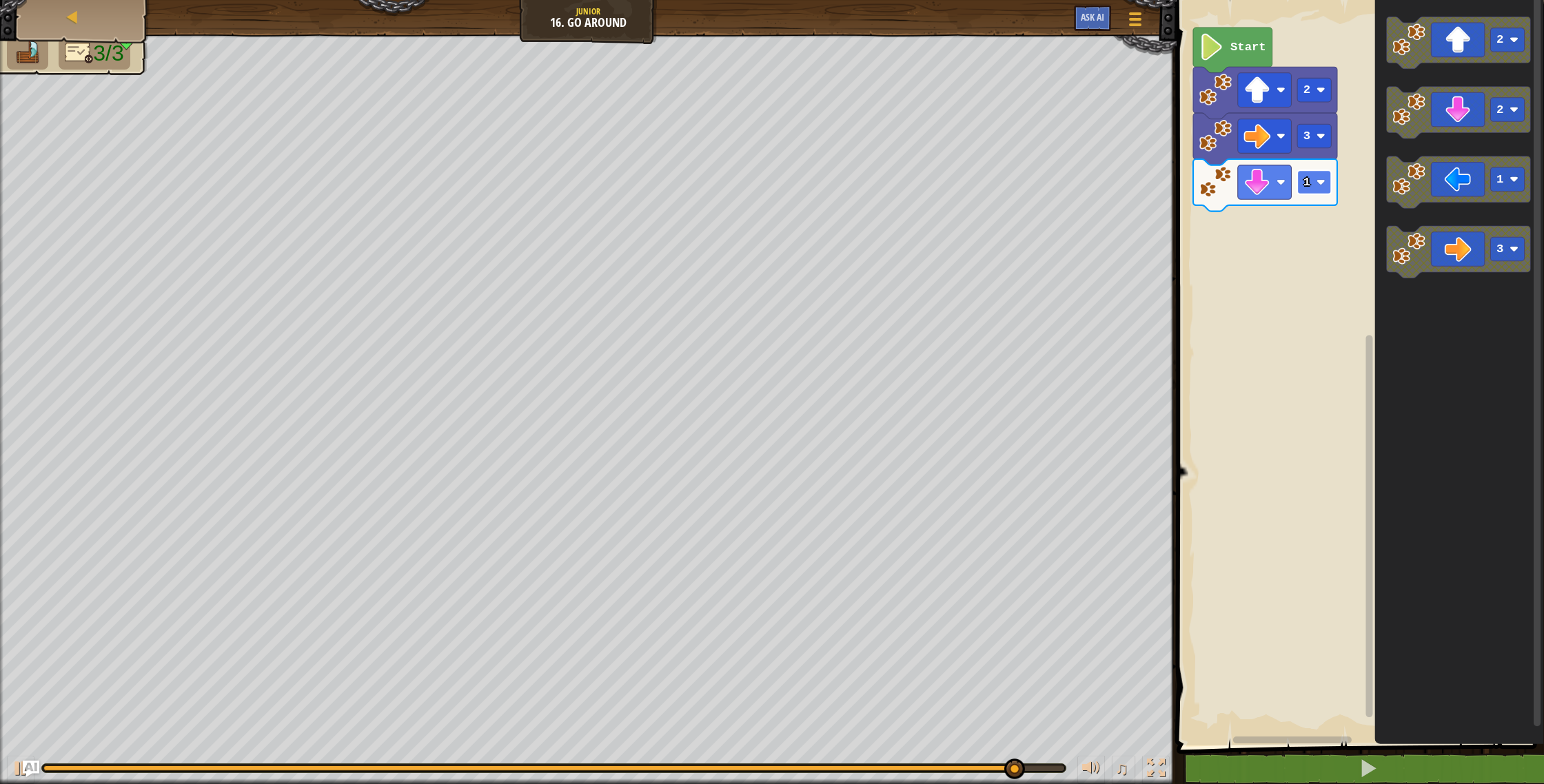
click at [1317, 189] on rect "Blockly Workspace" at bounding box center [1314, 182] width 34 height 24
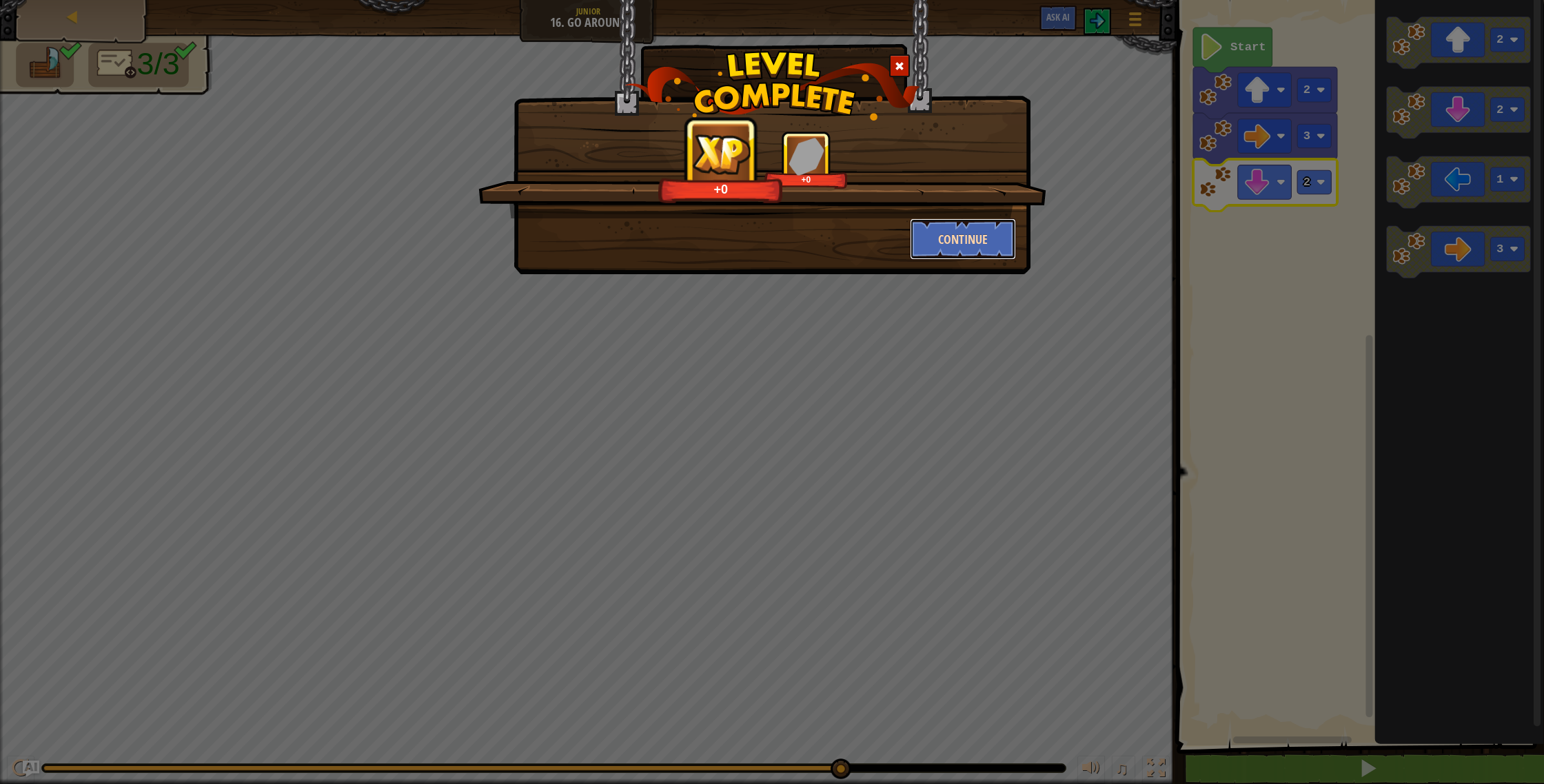
click at [983, 226] on button "Continue" at bounding box center [964, 239] width 107 height 41
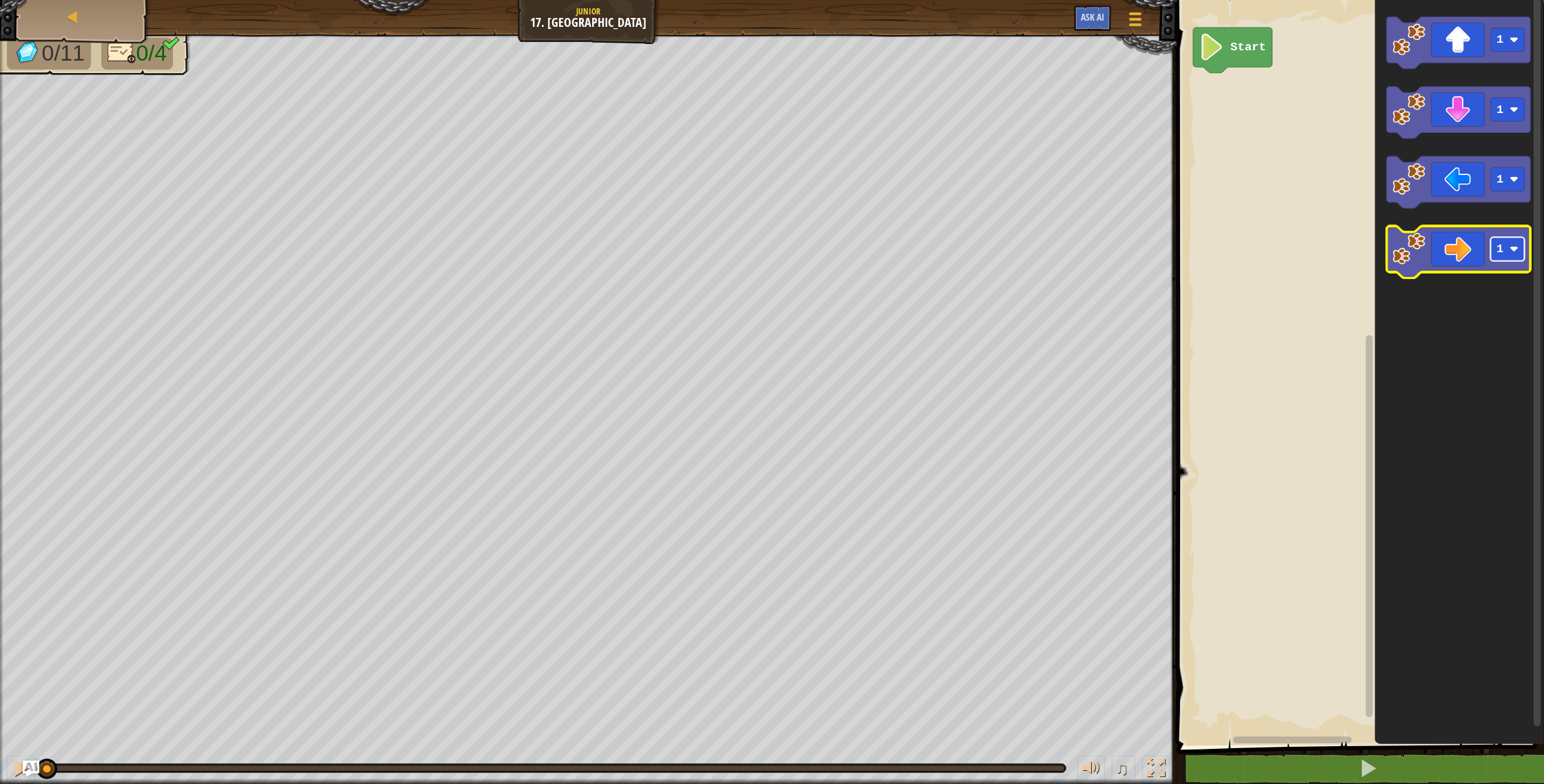
click at [1519, 254] on rect "Blockly Workspace" at bounding box center [1507, 249] width 34 height 24
click at [1446, 247] on icon "Blockly Workspace" at bounding box center [1458, 252] width 144 height 52
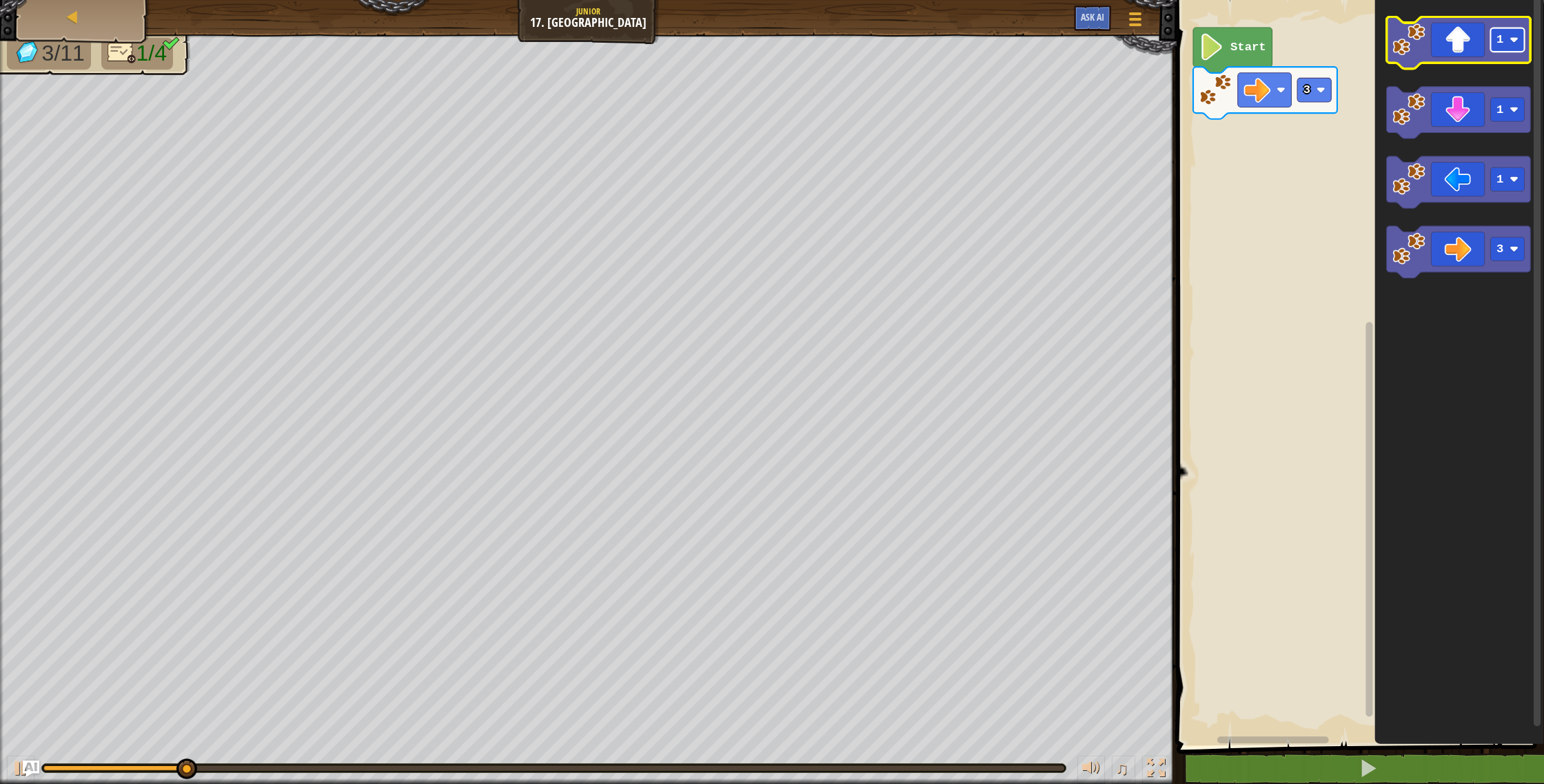
click at [1505, 40] on rect "Blockly Workspace" at bounding box center [1507, 40] width 34 height 24
click at [1460, 55] on icon "Blockly Workspace" at bounding box center [1458, 43] width 144 height 52
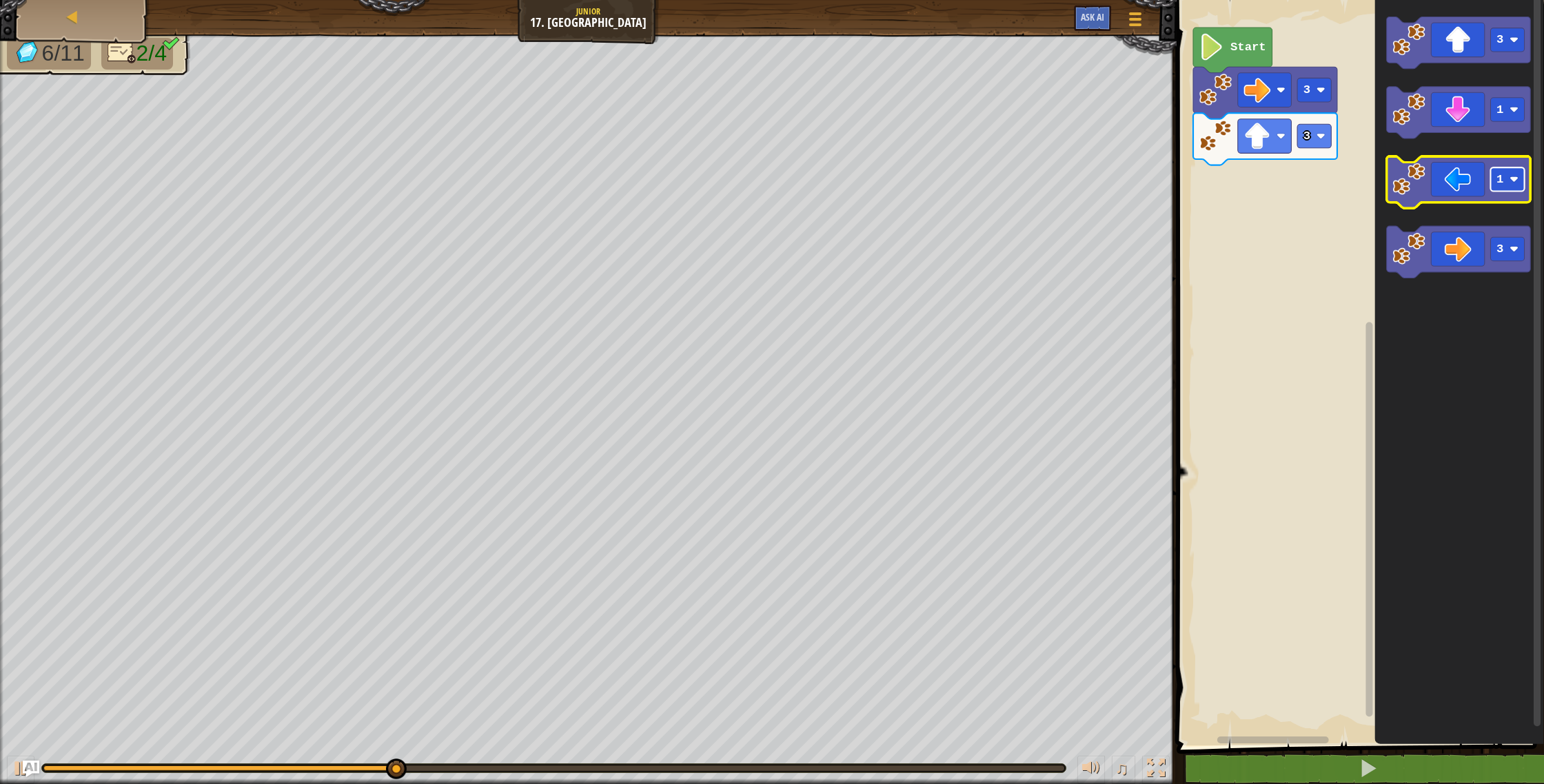
click at [1501, 180] on text "1" at bounding box center [1499, 180] width 7 height 13
click at [1438, 185] on icon "Blockly Workspace" at bounding box center [1458, 182] width 144 height 52
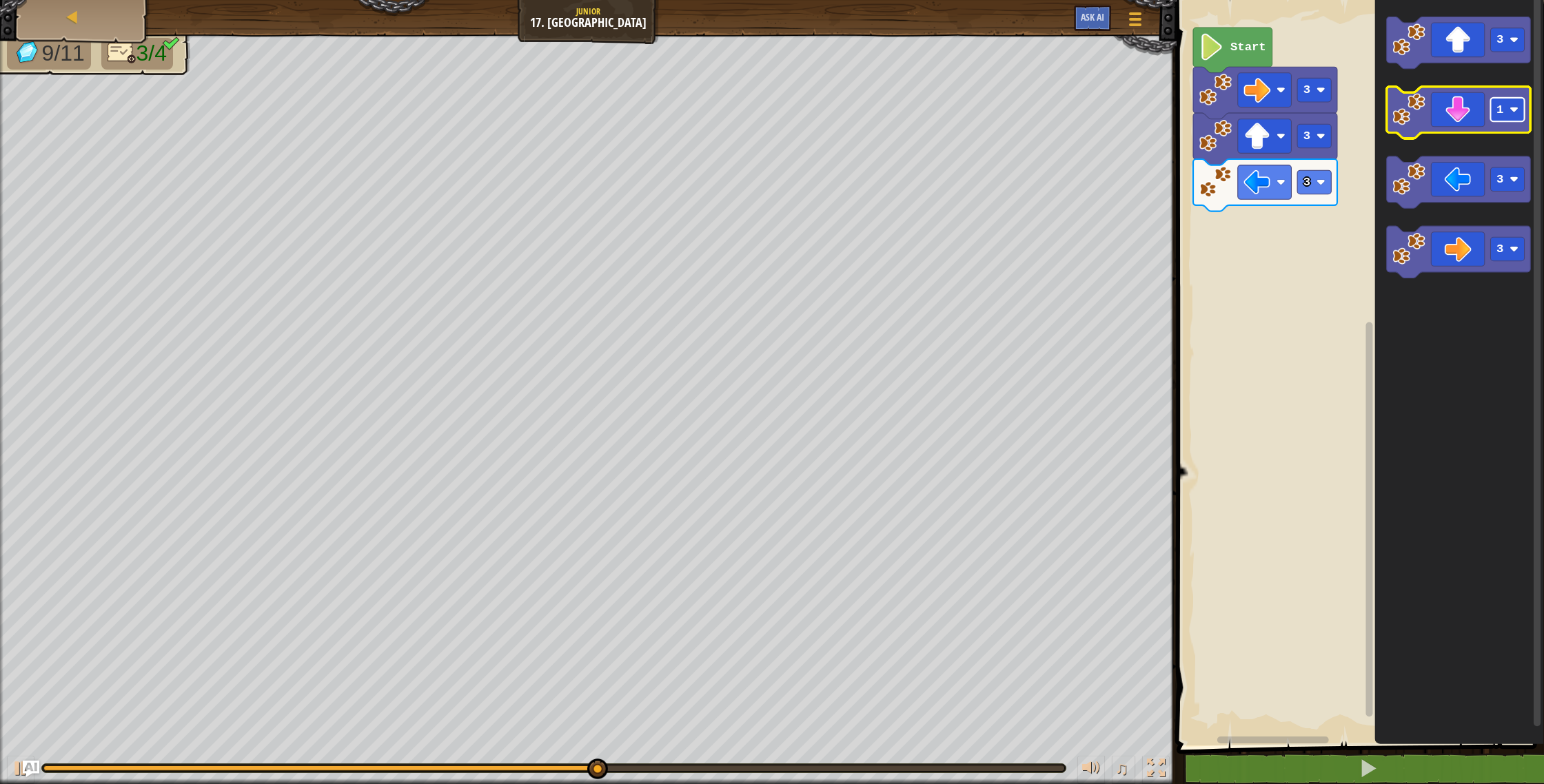
click at [1500, 116] on text "1" at bounding box center [1499, 110] width 7 height 13
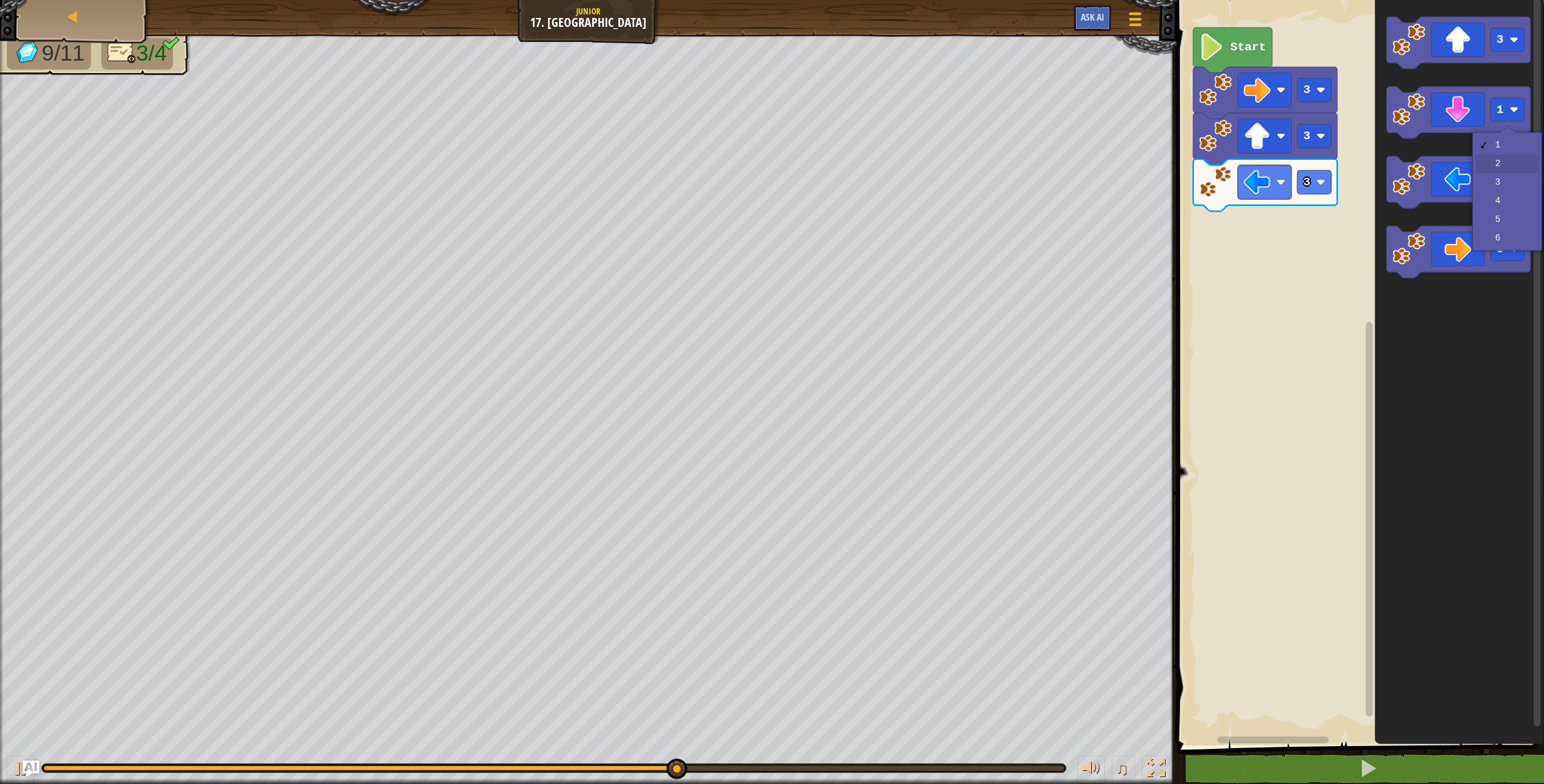
drag, startPoint x: 1503, startPoint y: 166, endPoint x: 1498, endPoint y: 156, distance: 11.2
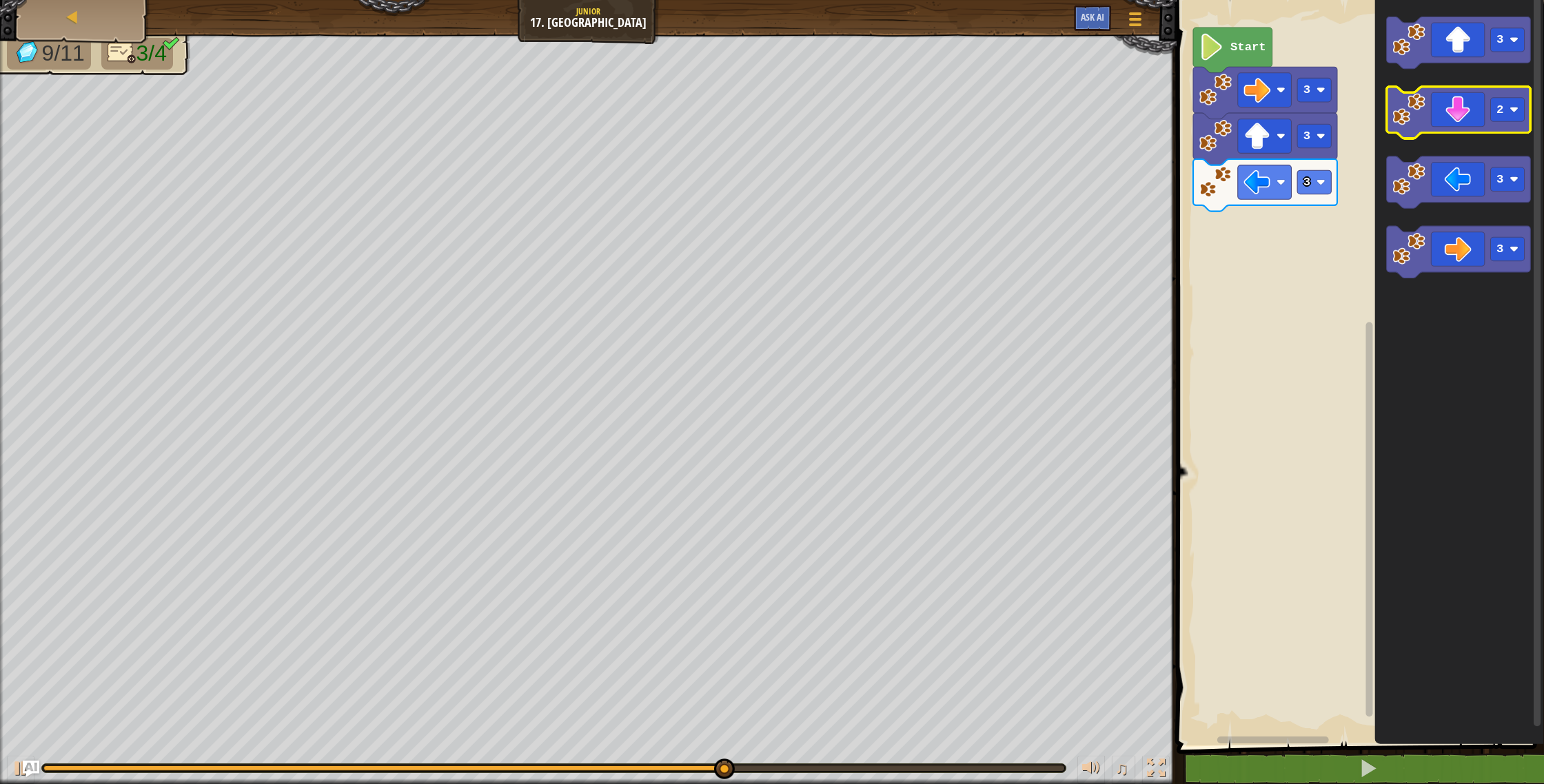
click at [1463, 118] on icon "Blockly Workspace" at bounding box center [1458, 113] width 144 height 52
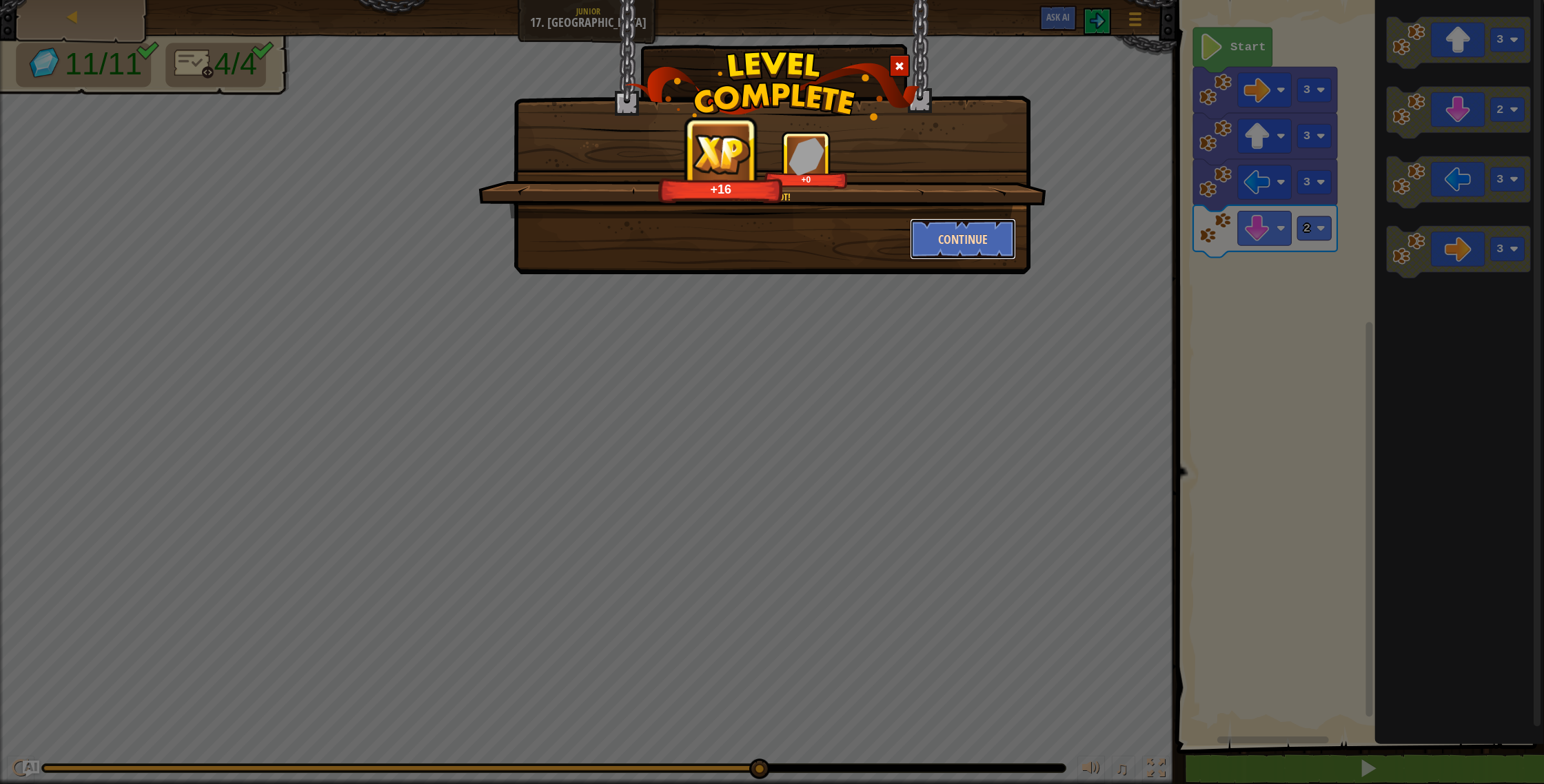
click at [989, 239] on button "Continue" at bounding box center [964, 239] width 107 height 41
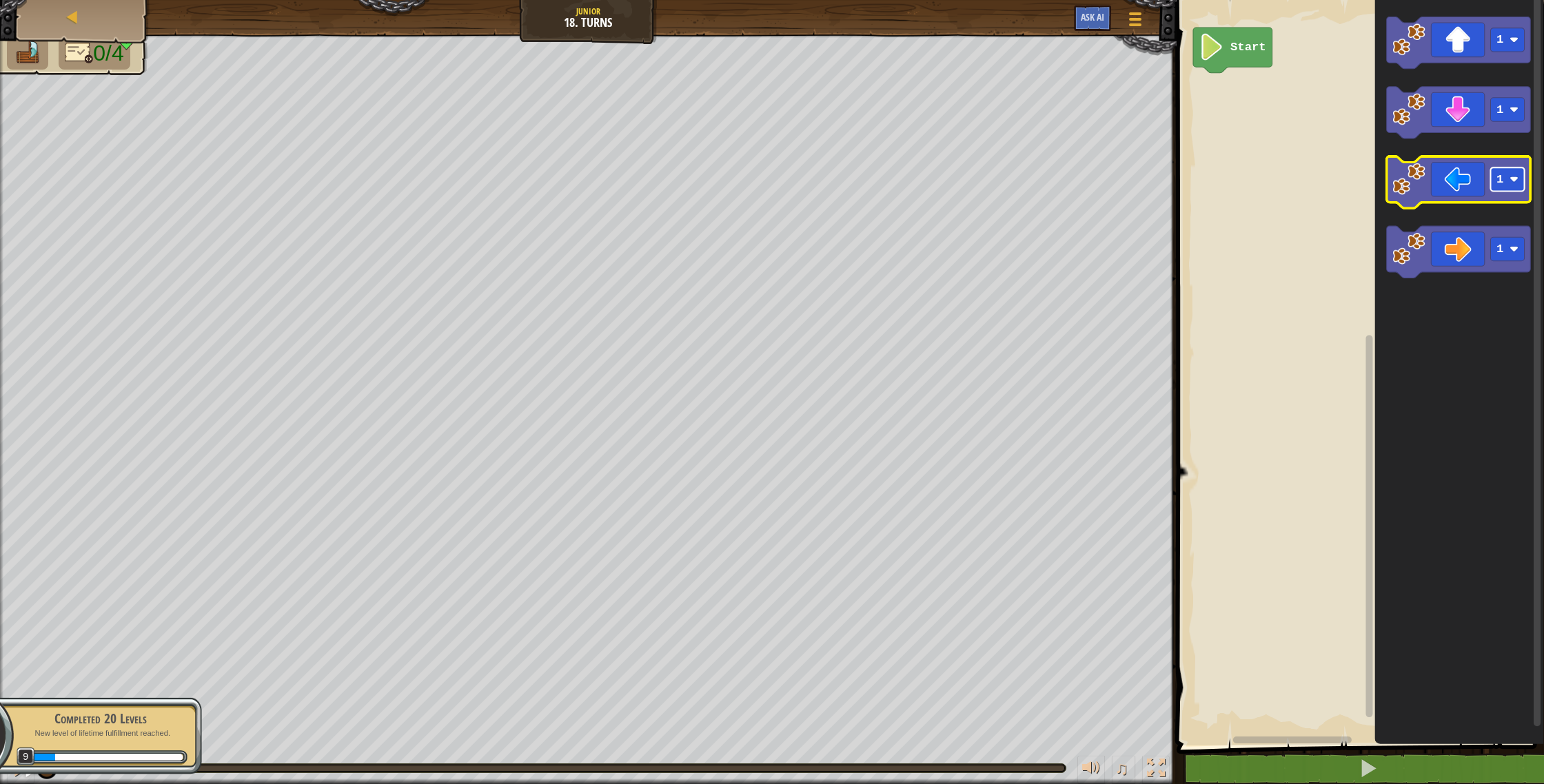
click at [1497, 176] on text "1" at bounding box center [1499, 180] width 7 height 13
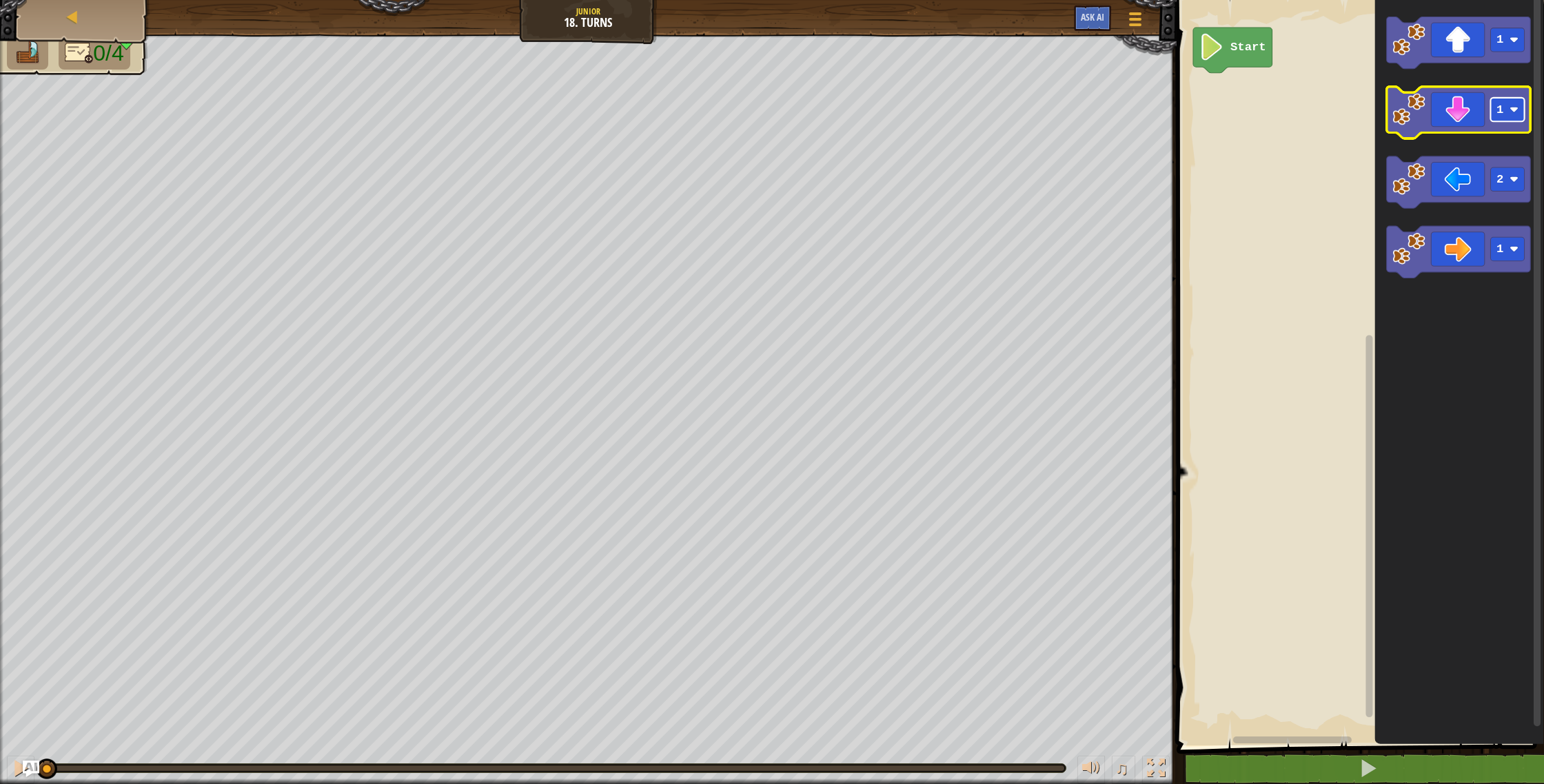
click at [1508, 109] on rect "Blockly Workspace" at bounding box center [1507, 110] width 34 height 24
click at [1472, 169] on icon "Blockly Workspace" at bounding box center [1458, 182] width 144 height 52
click at [1462, 122] on icon "Blockly Workspace" at bounding box center [1458, 113] width 144 height 52
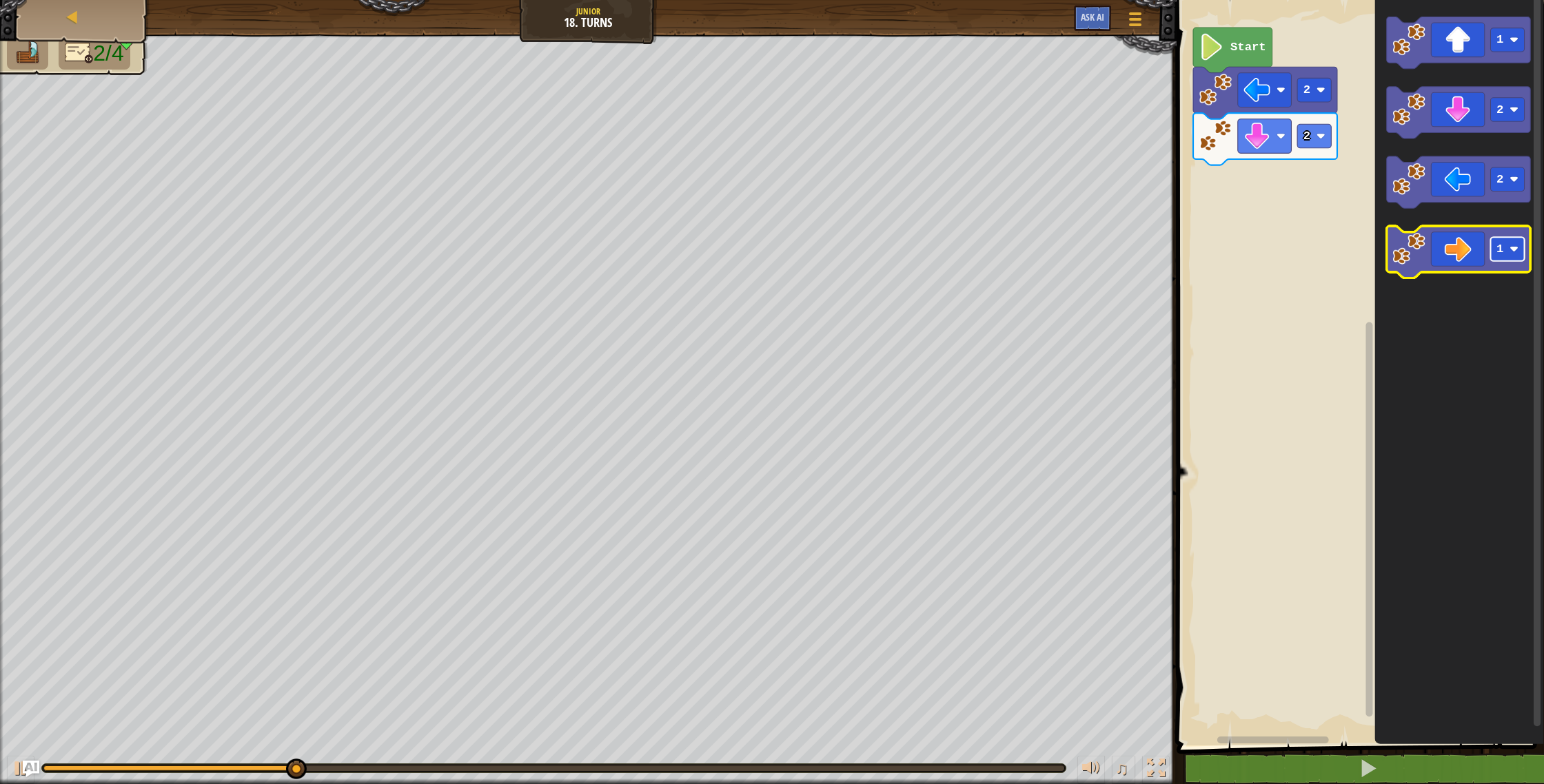
click at [1506, 252] on rect "Blockly Workspace" at bounding box center [1507, 249] width 34 height 24
click at [1460, 256] on icon "Blockly Workspace" at bounding box center [1458, 252] width 144 height 52
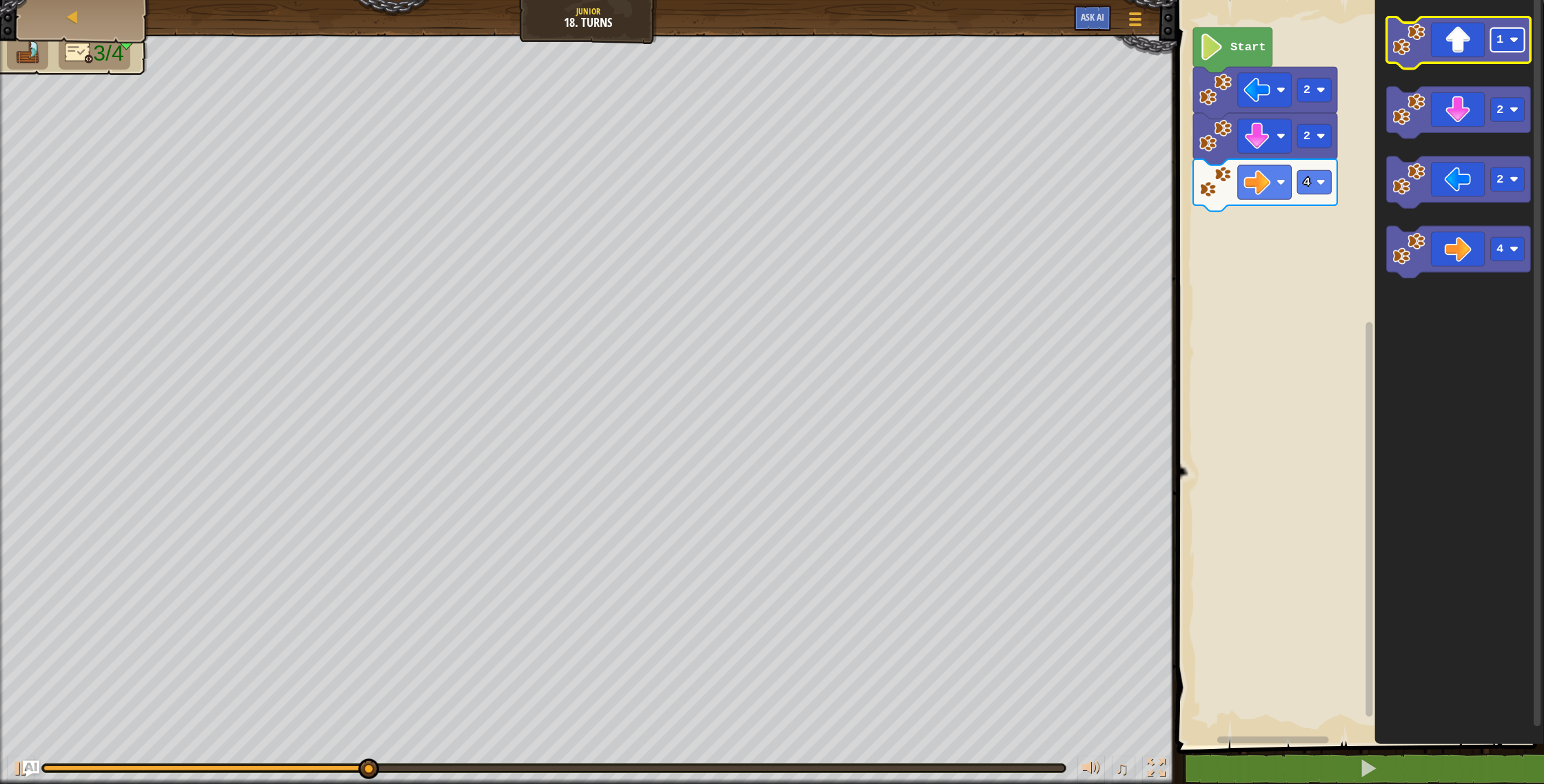
click at [1507, 49] on rect "Blockly Workspace" at bounding box center [1507, 40] width 34 height 24
click at [1466, 47] on icon "Blockly Workspace" at bounding box center [1458, 43] width 144 height 52
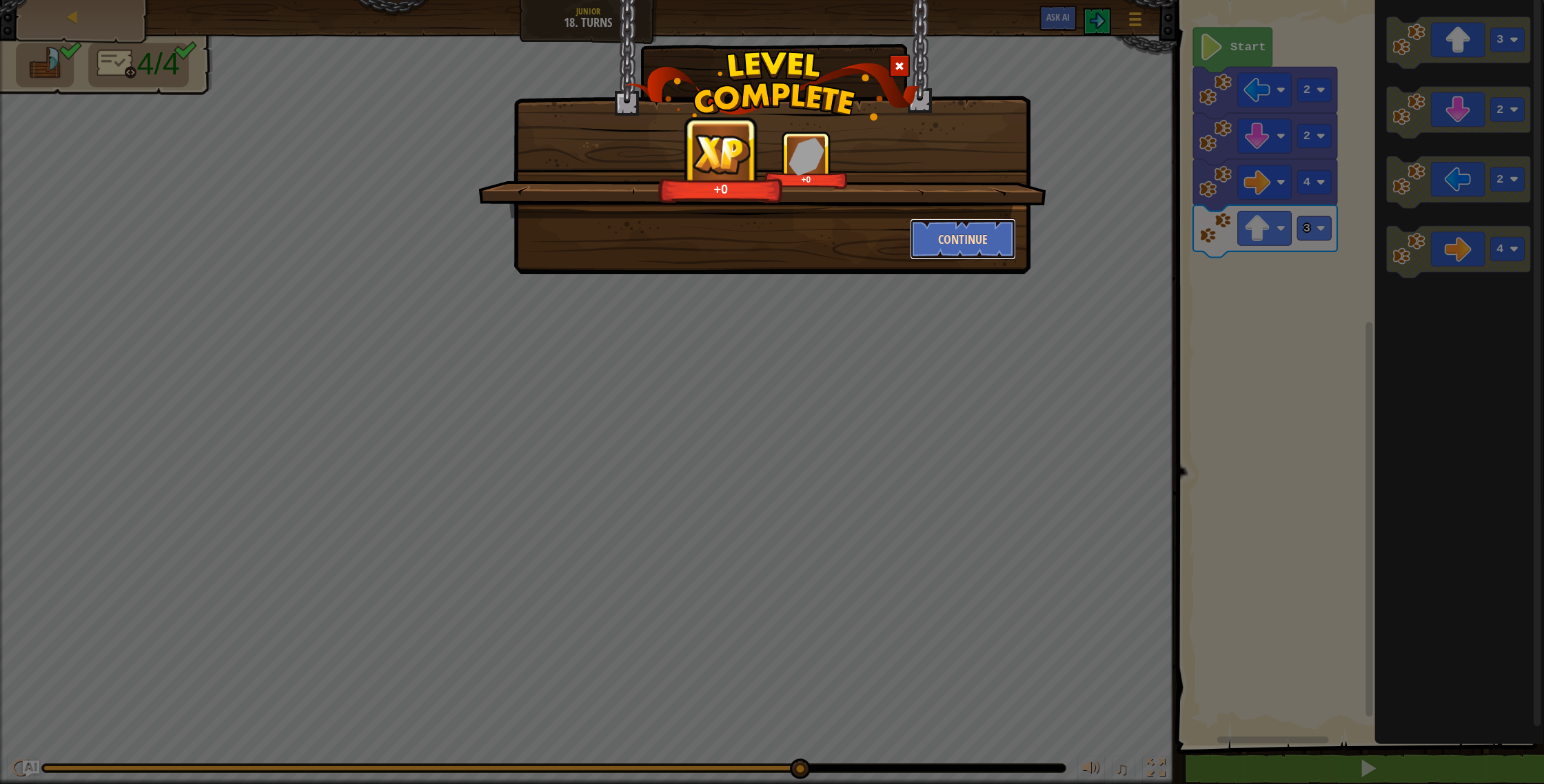
click at [966, 248] on button "Continue" at bounding box center [964, 239] width 107 height 41
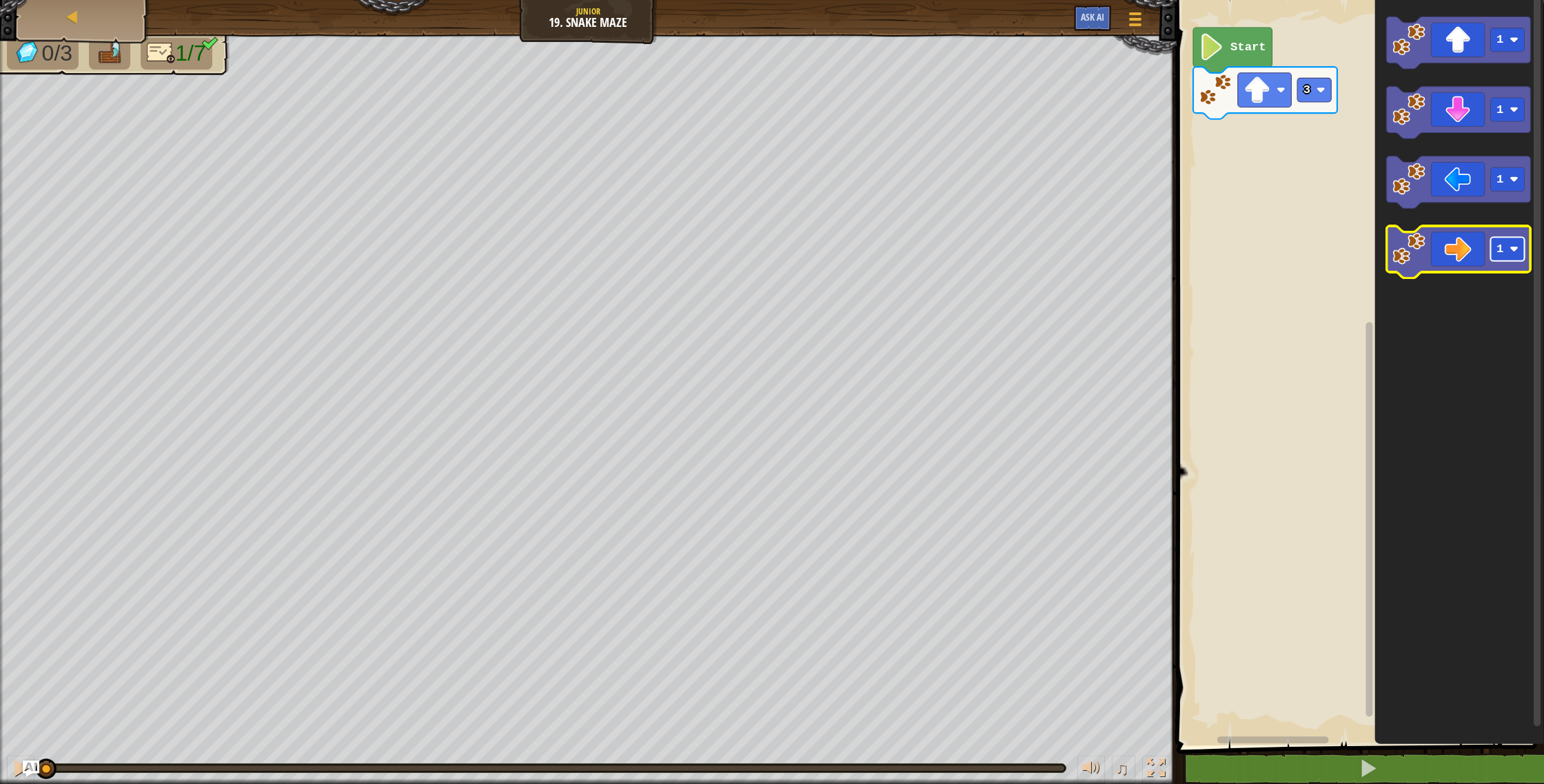
click at [1512, 258] on rect "Blockly Workspace" at bounding box center [1507, 249] width 34 height 24
click at [1444, 255] on icon "Blockly Workspace" at bounding box center [1458, 252] width 144 height 52
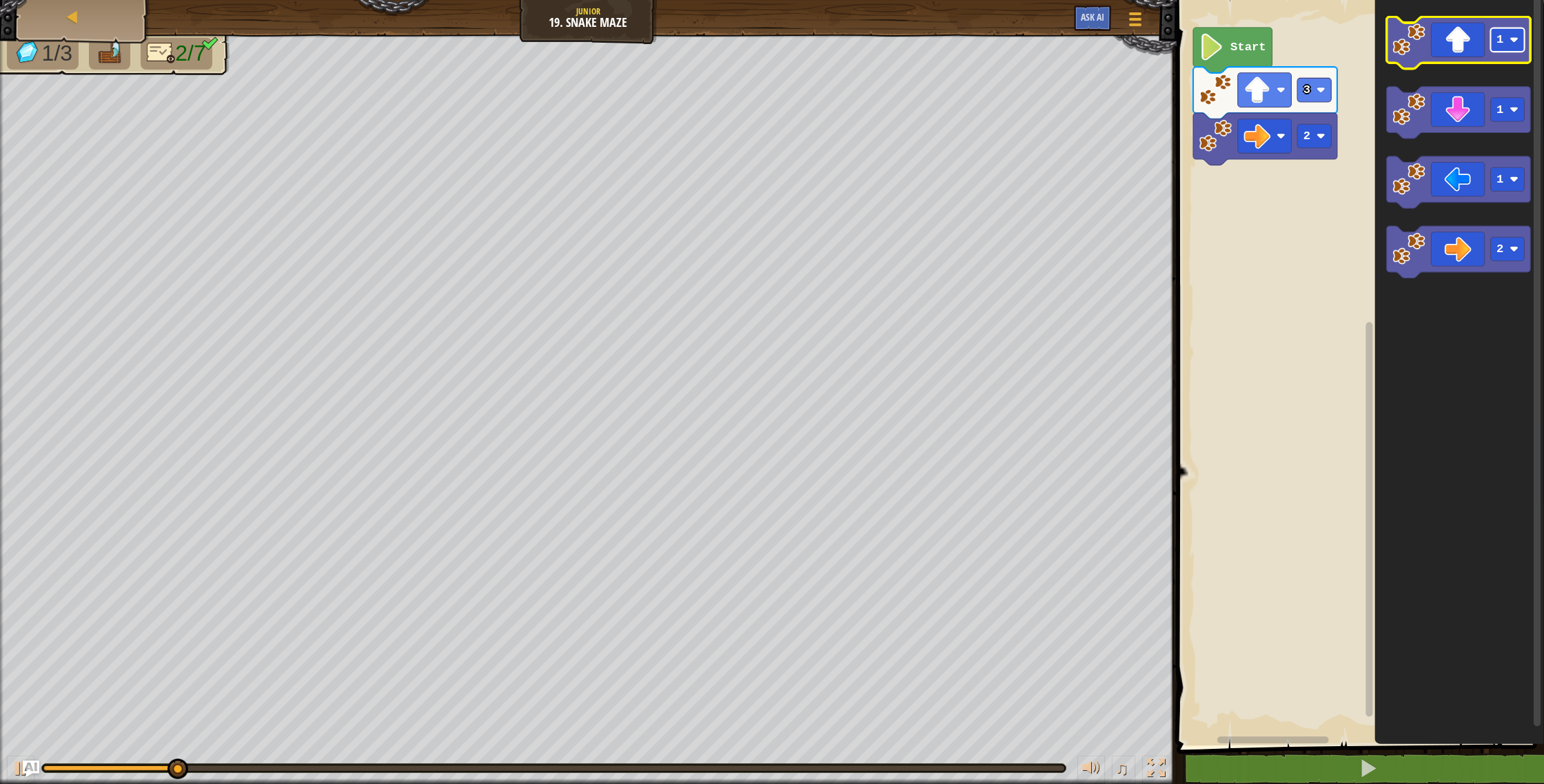
click at [1503, 42] on rect "Blockly Workspace" at bounding box center [1507, 40] width 34 height 24
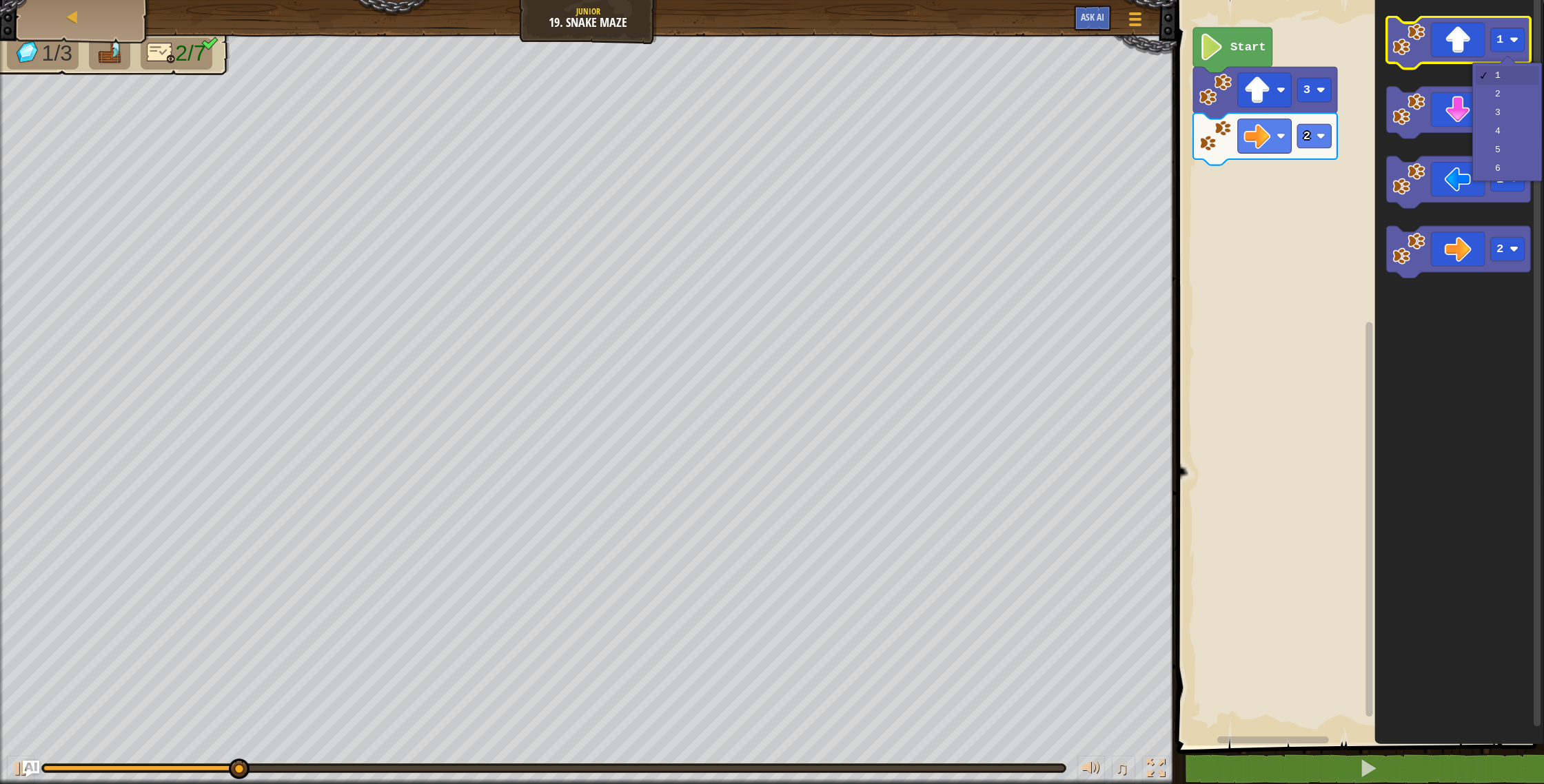
click at [1455, 33] on icon "Blockly Workspace" at bounding box center [1458, 43] width 144 height 52
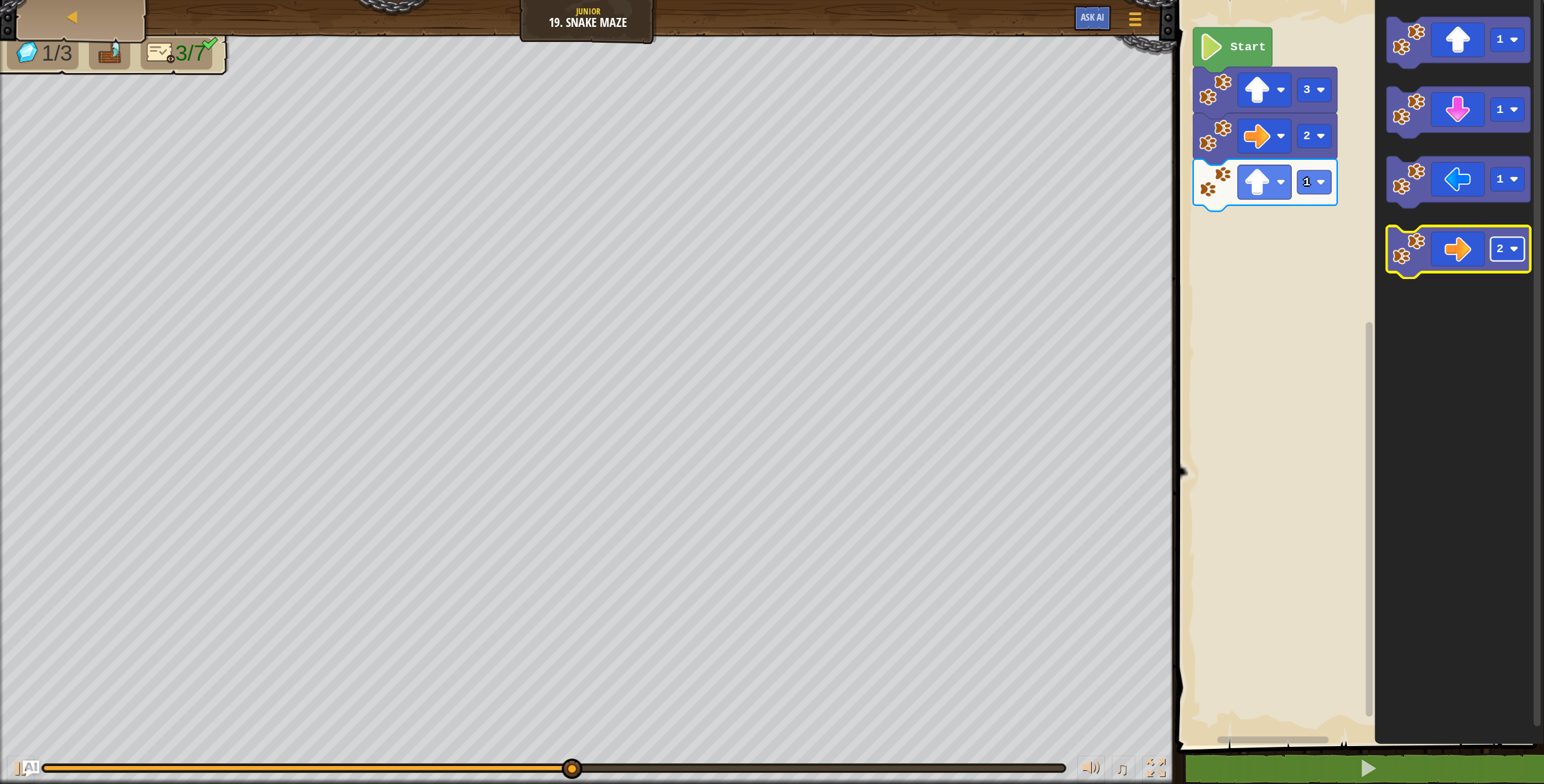
click at [1503, 245] on text "2" at bounding box center [1499, 250] width 7 height 13
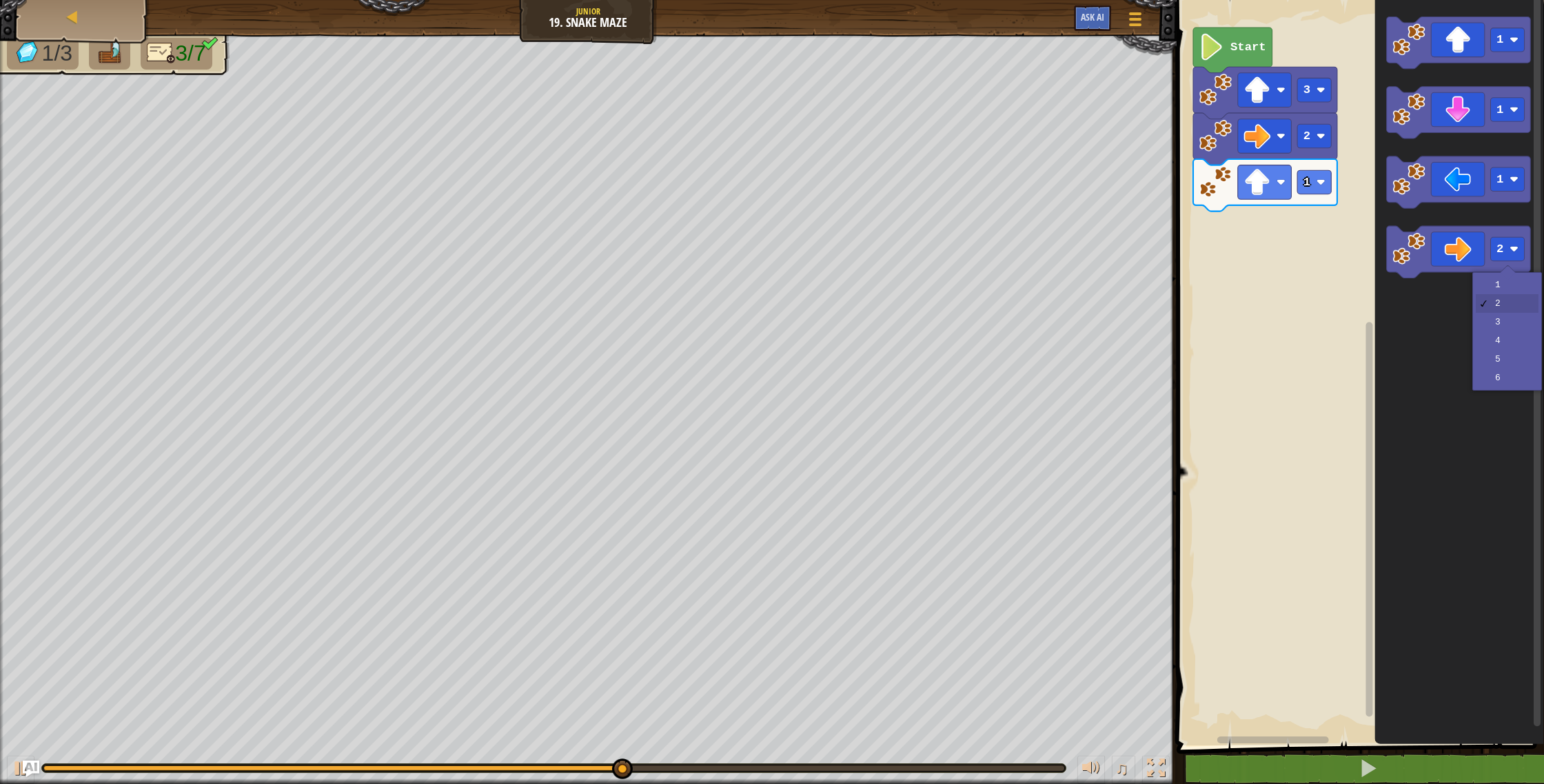
click at [1459, 294] on icon "Blockly Workspace" at bounding box center [1458, 369] width 169 height 752
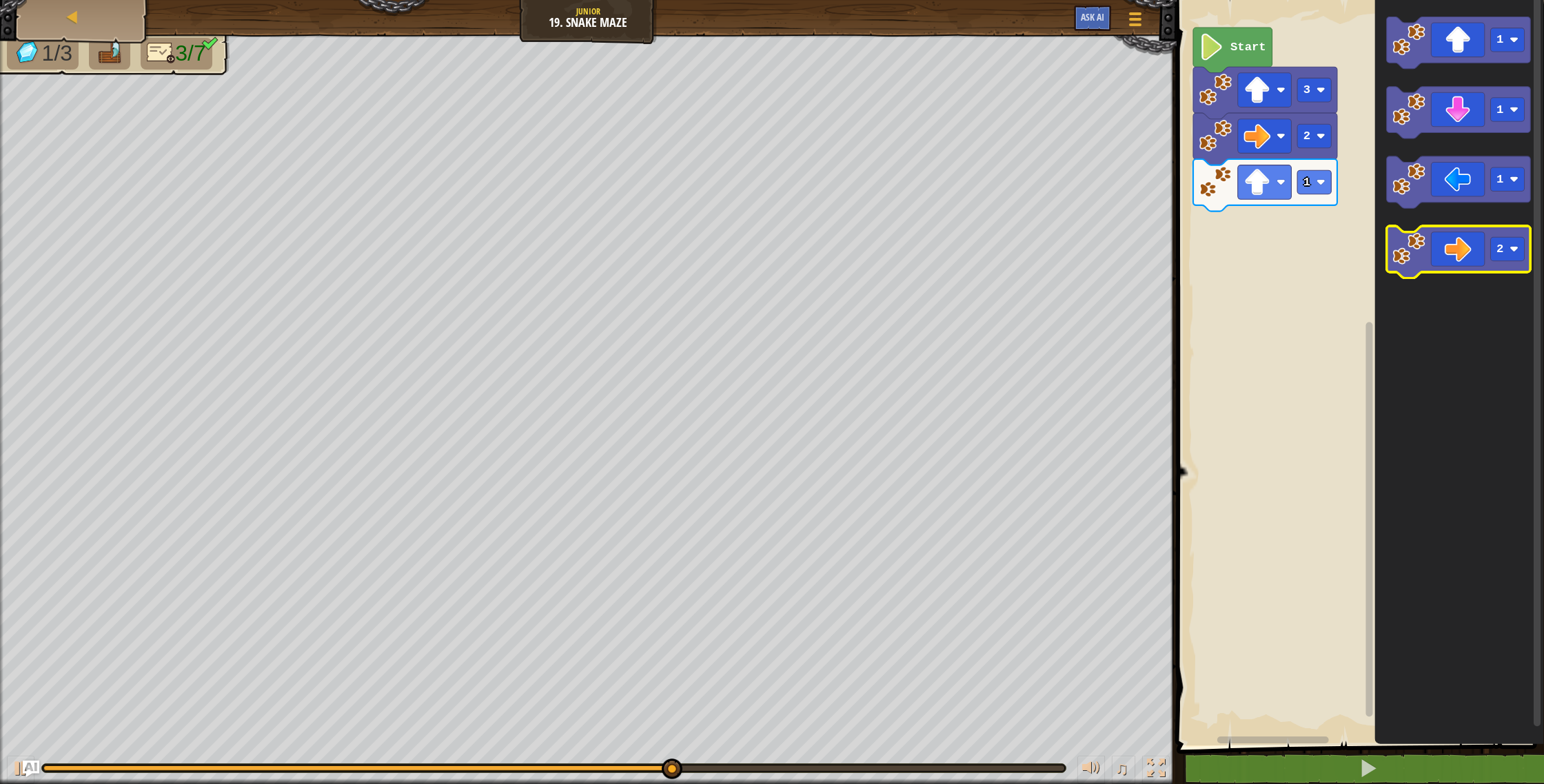
click at [1453, 259] on icon "Blockly Workspace" at bounding box center [1458, 252] width 144 height 52
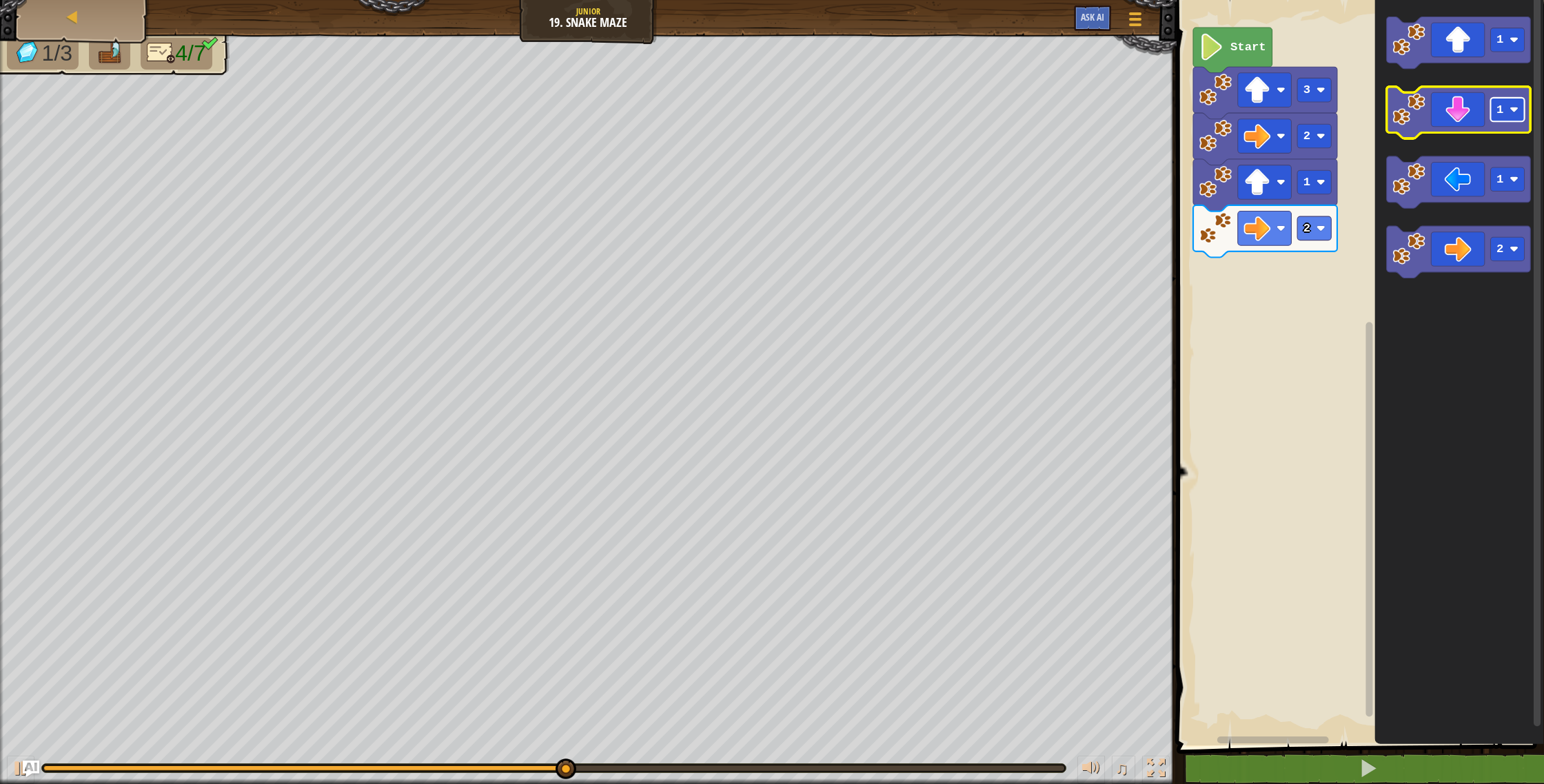
click at [1501, 118] on rect "Blockly Workspace" at bounding box center [1507, 110] width 34 height 24
click at [1457, 125] on icon "Blockly Workspace" at bounding box center [1458, 113] width 144 height 52
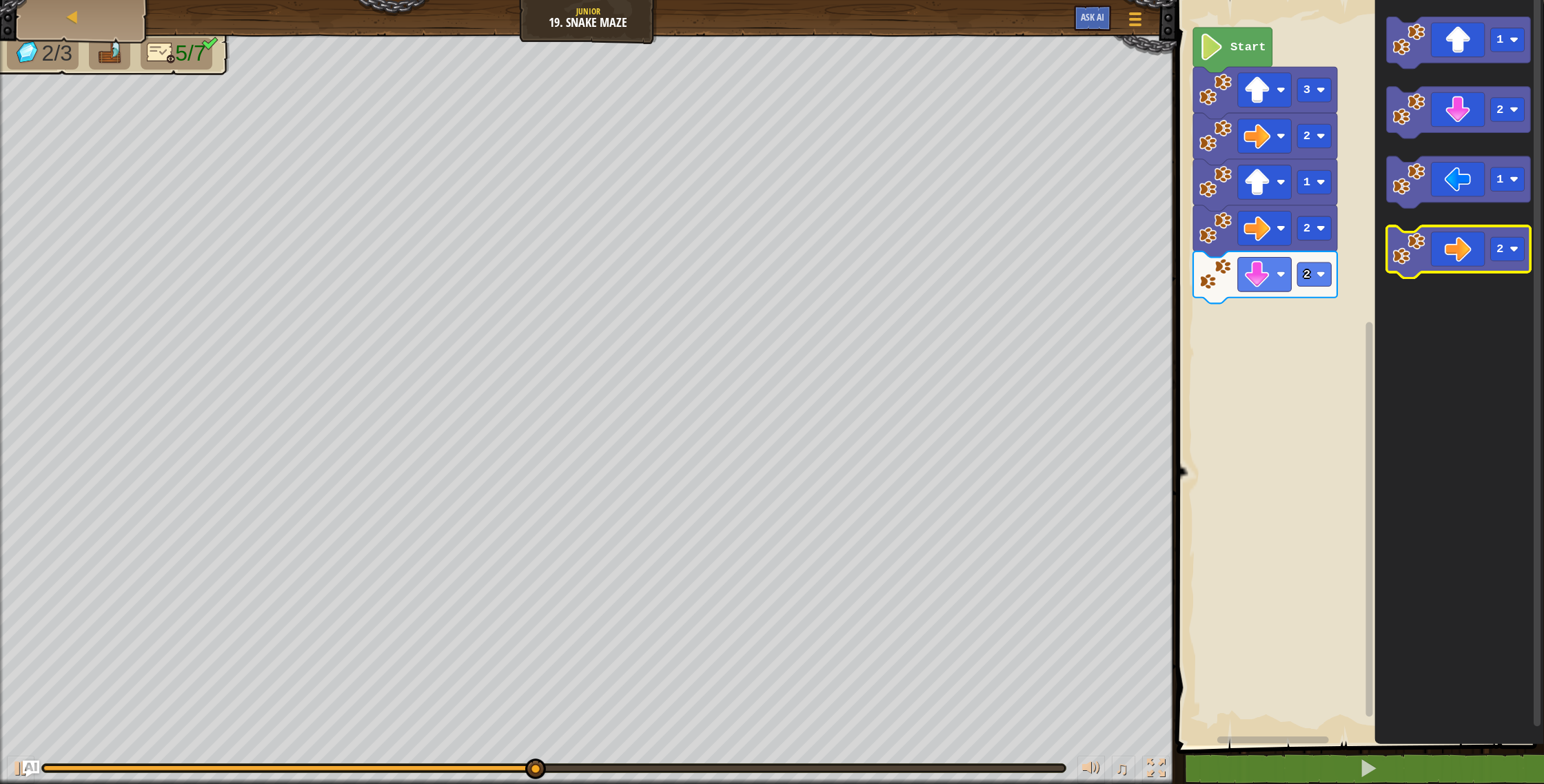
click at [1455, 241] on icon "Blockly Workspace" at bounding box center [1458, 252] width 144 height 52
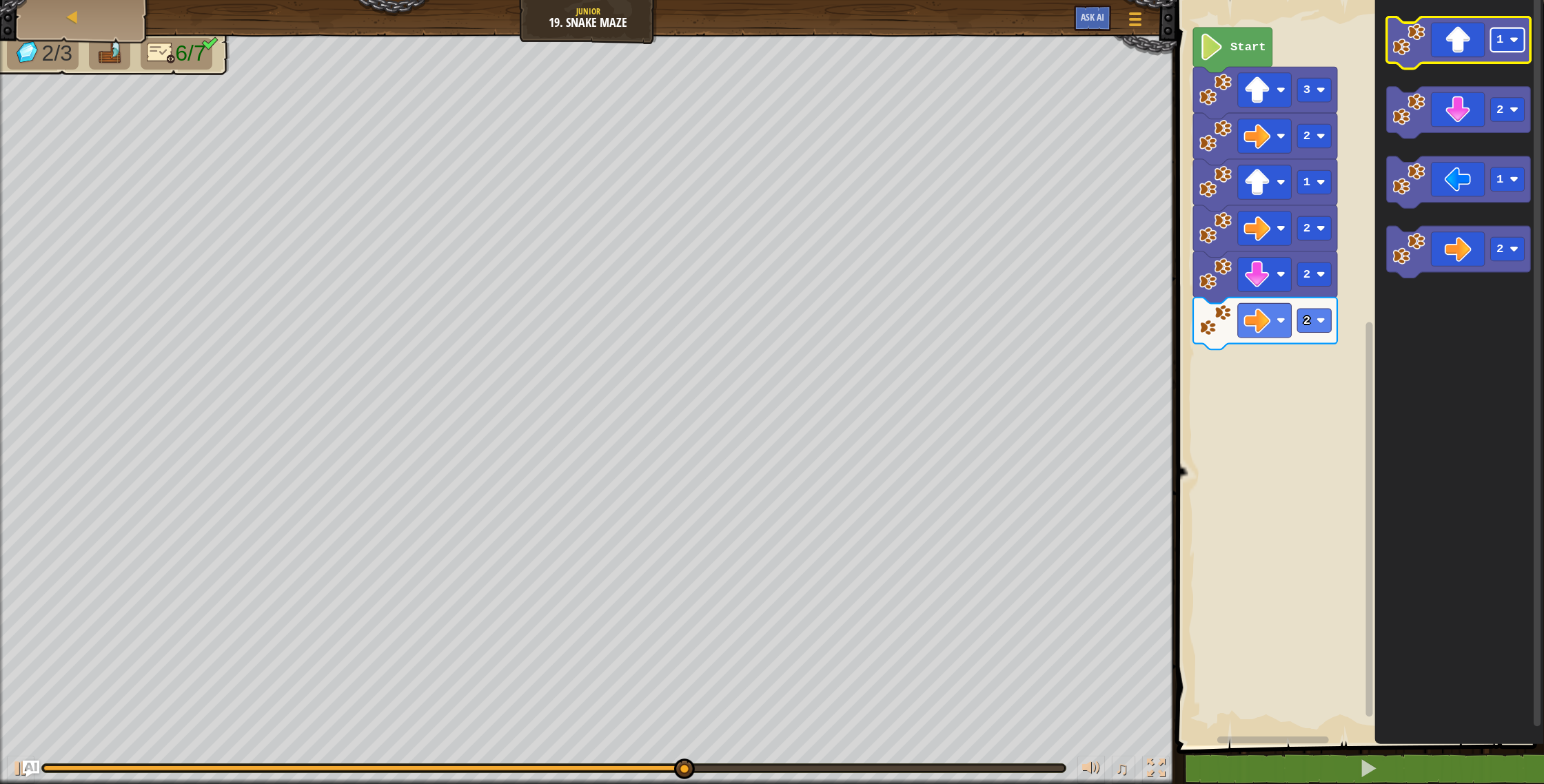
click at [1496, 43] on text "1" at bounding box center [1499, 40] width 7 height 13
click at [1466, 50] on icon "Blockly Workspace" at bounding box center [1458, 43] width 144 height 52
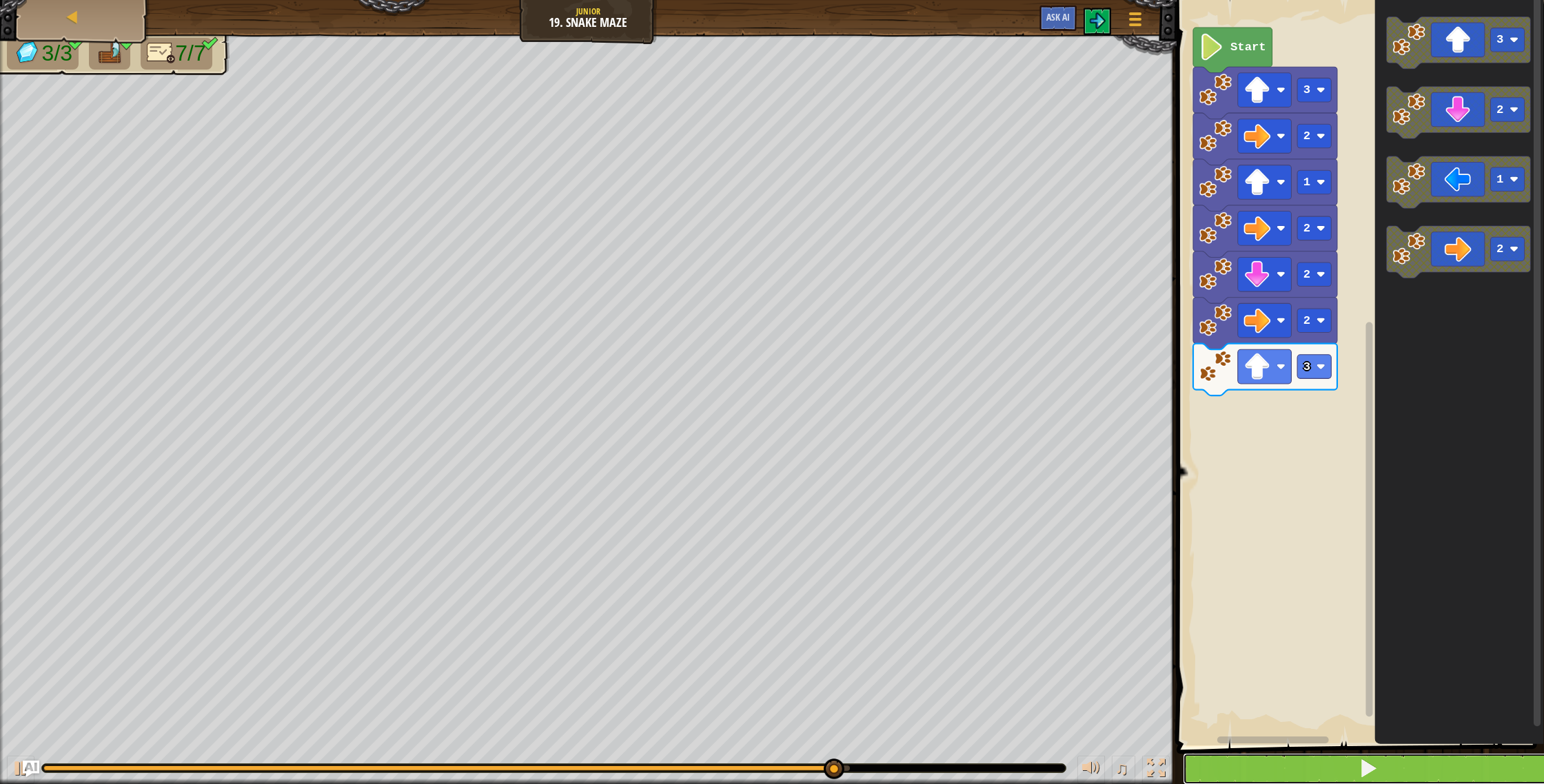
click at [1194, 761] on button at bounding box center [1368, 769] width 372 height 32
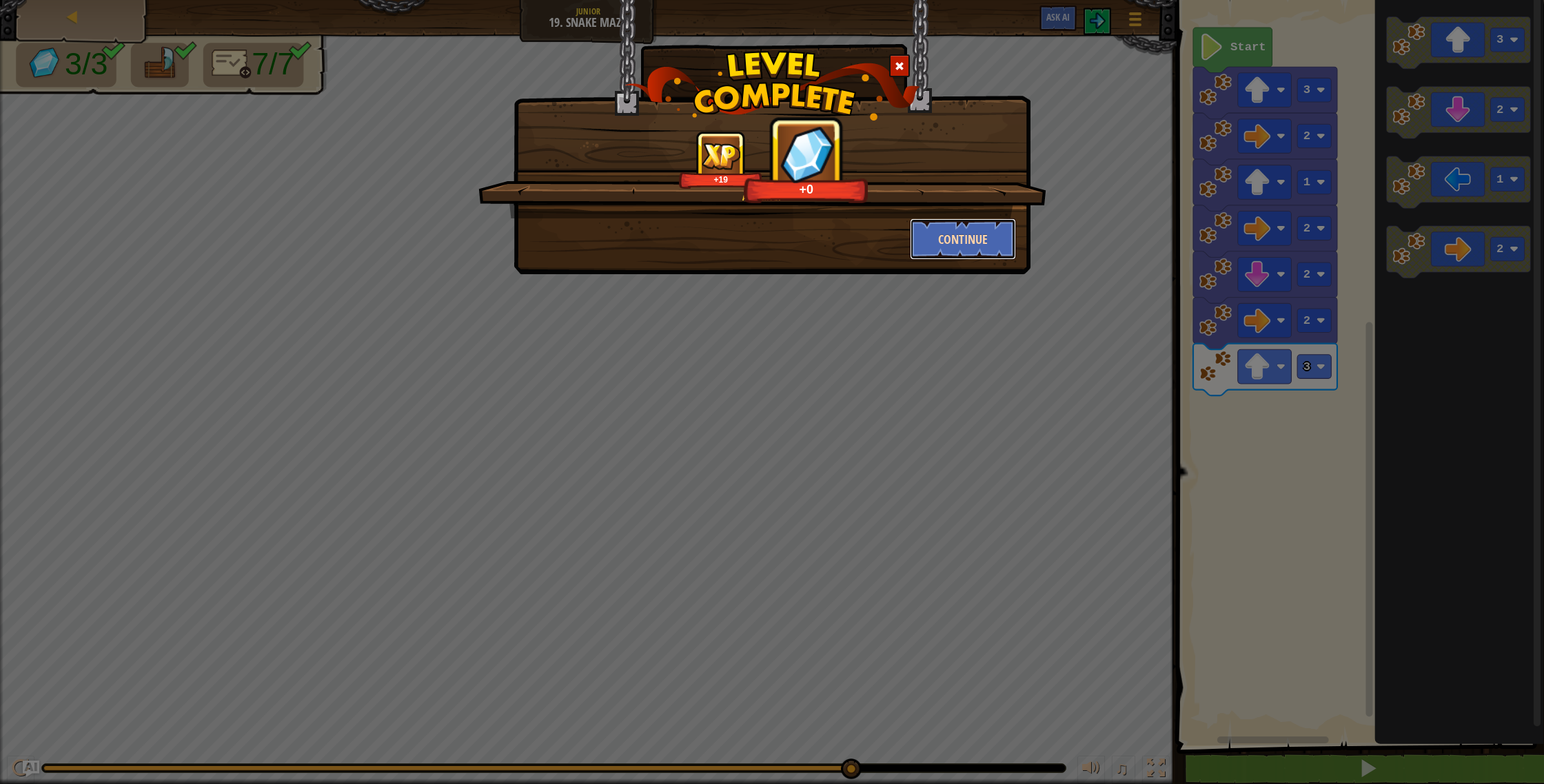
click at [931, 245] on button "Continue" at bounding box center [964, 239] width 107 height 41
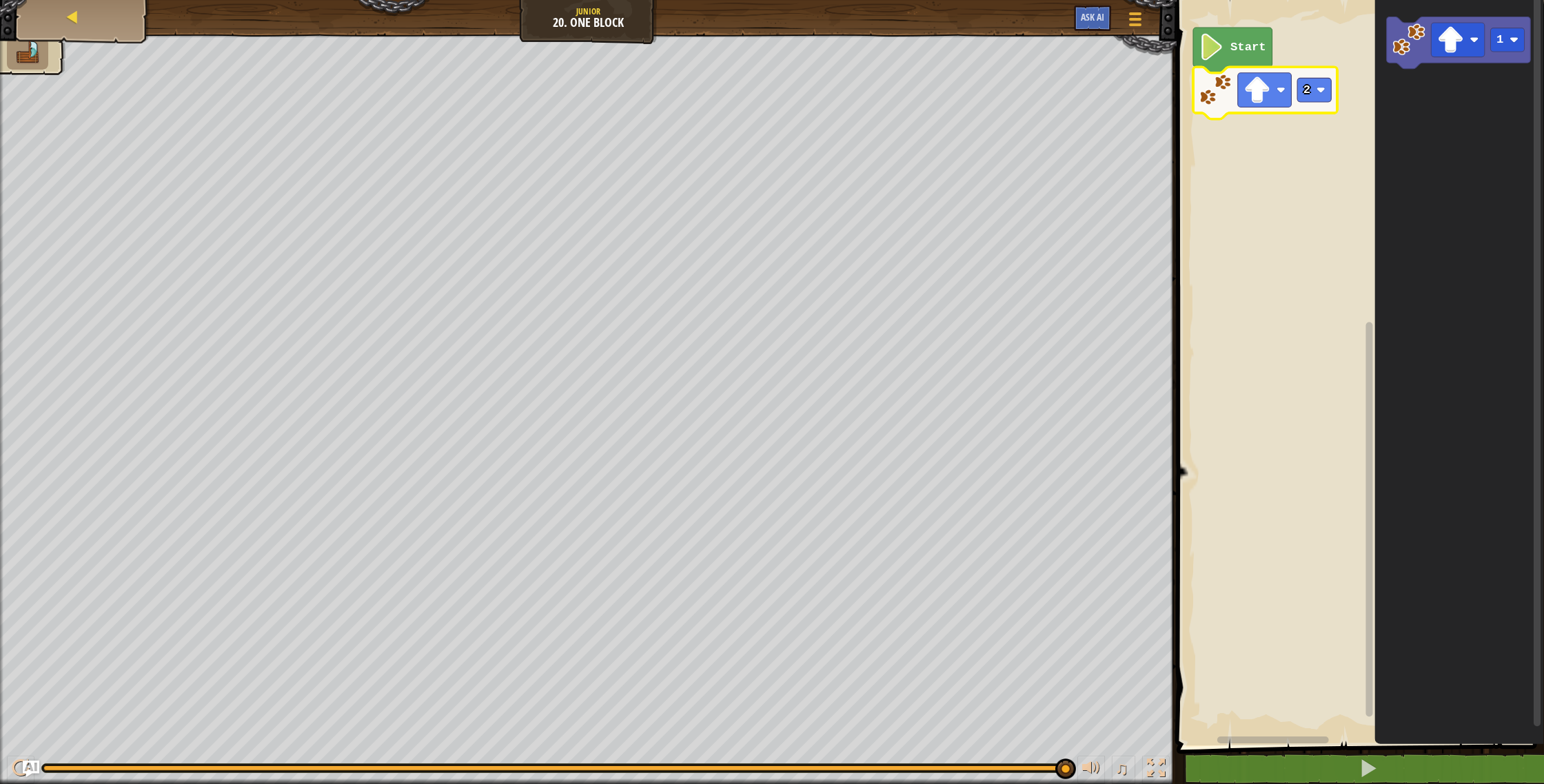
click at [68, 29] on div "Map" at bounding box center [83, 17] width 110 height 34
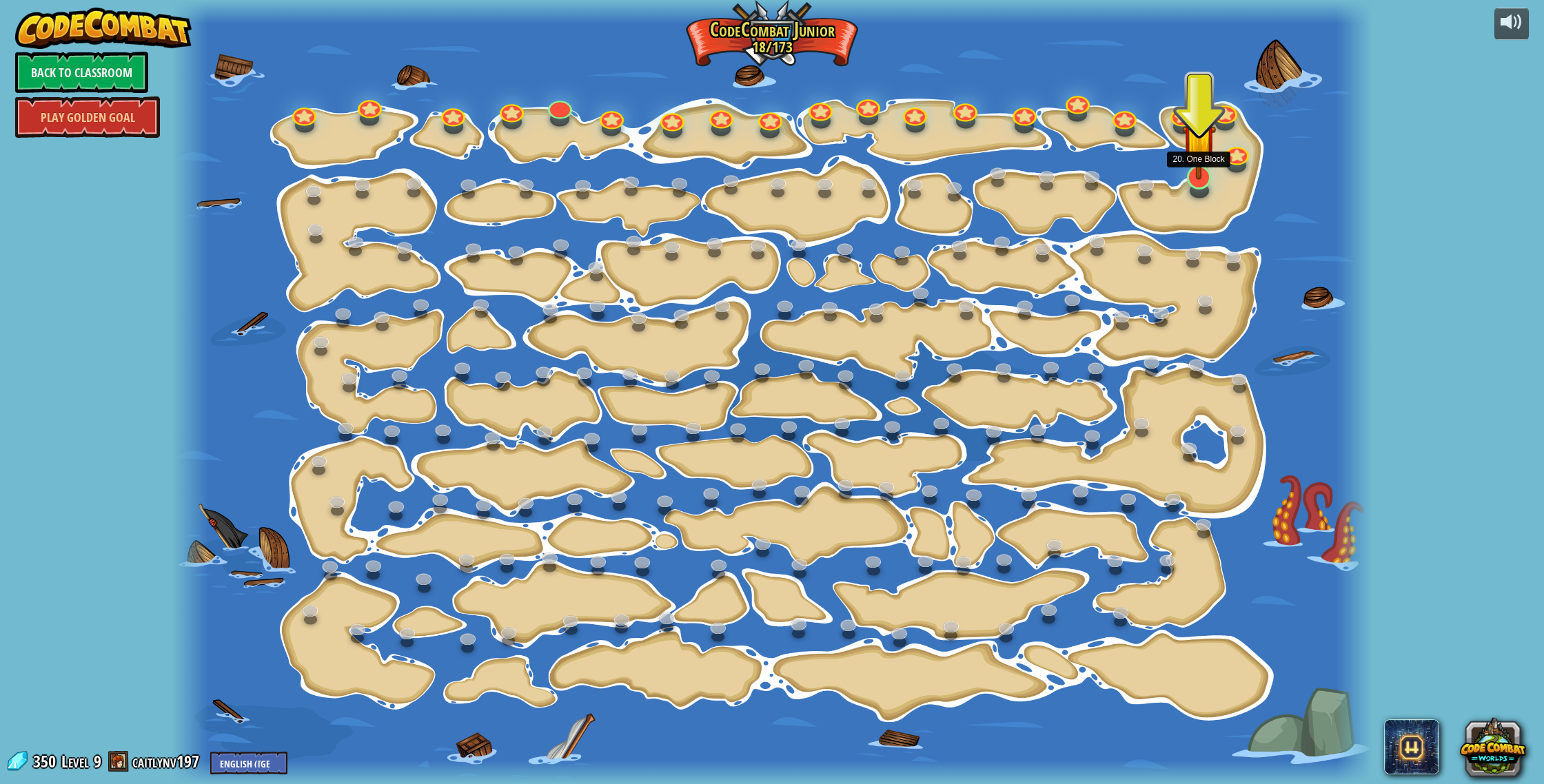
click at [1203, 167] on img at bounding box center [1199, 140] width 34 height 77
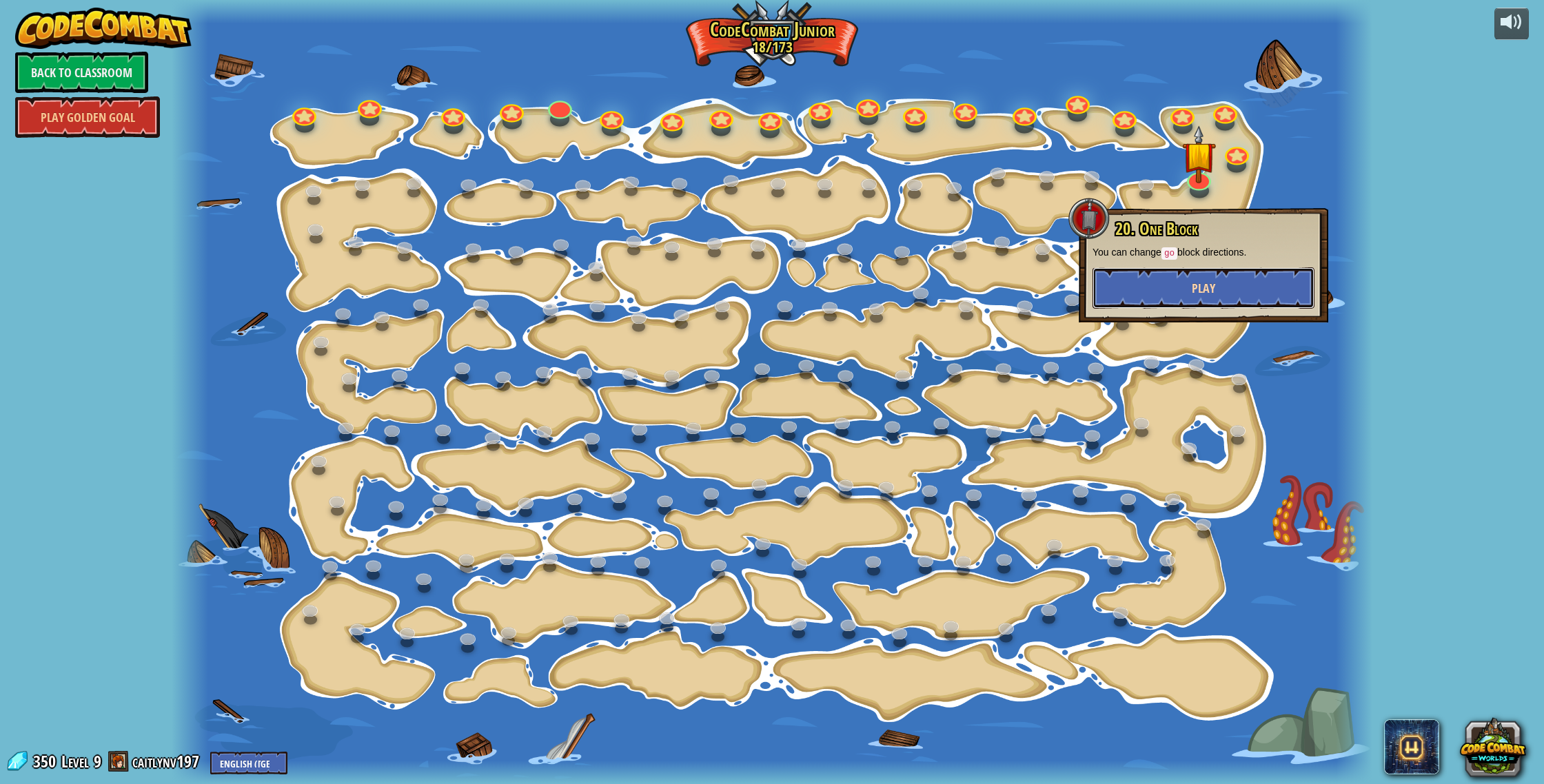
click at [1200, 274] on button "Play" at bounding box center [1203, 288] width 222 height 41
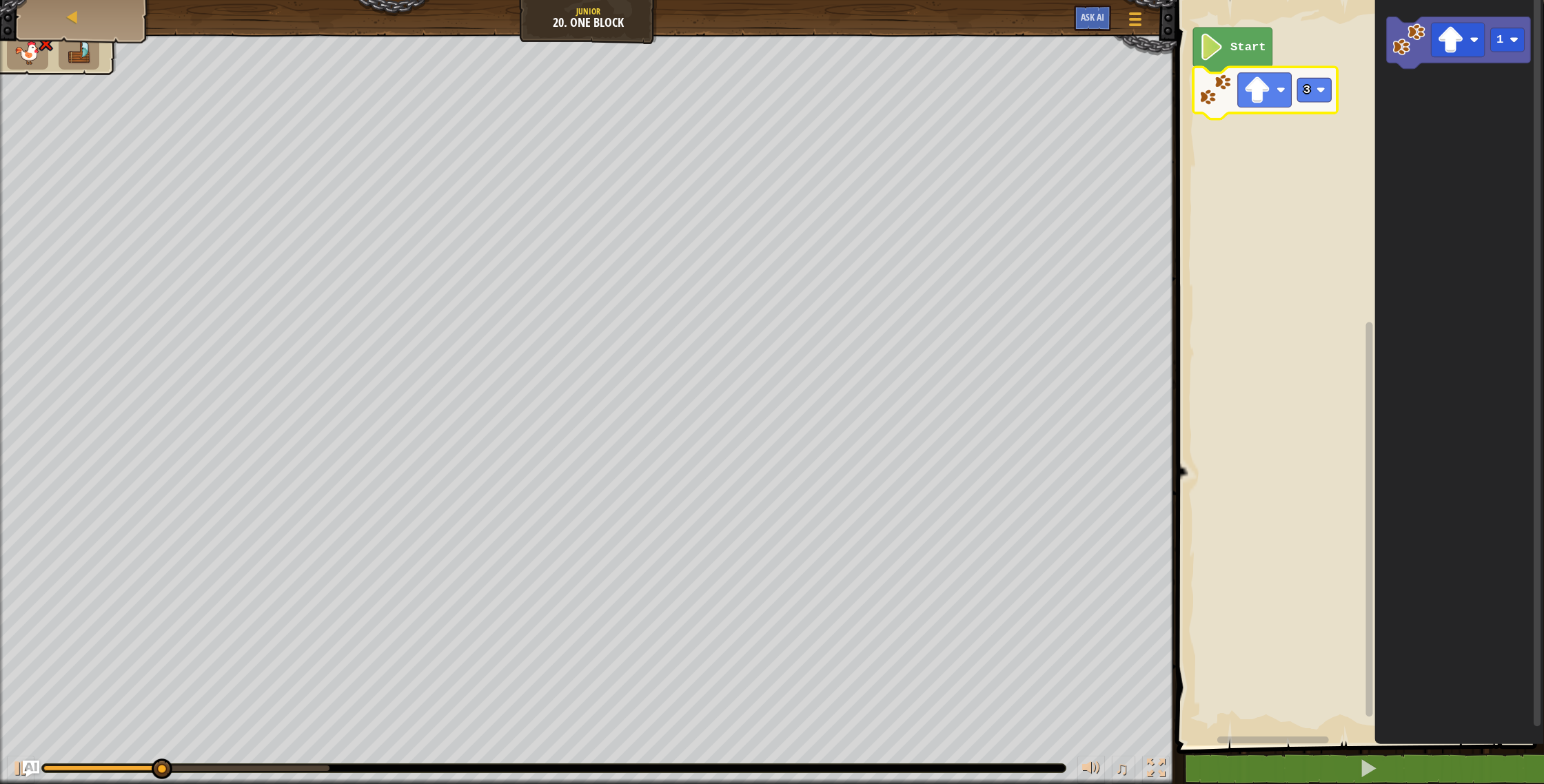
click at [1301, 90] on rect "Blockly Workspace" at bounding box center [1314, 89] width 34 height 24
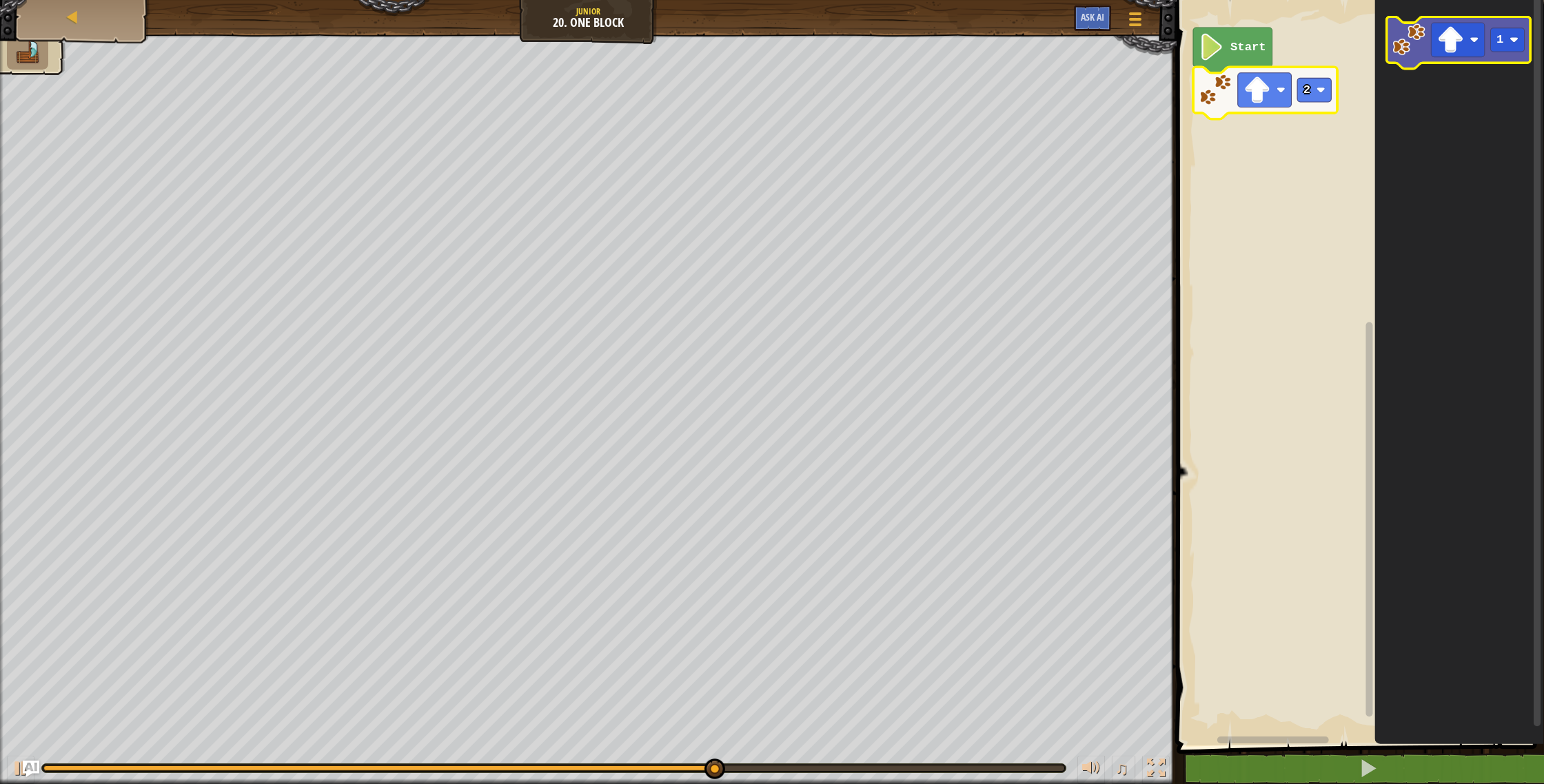
click at [1459, 57] on icon "Blockly Workspace" at bounding box center [1458, 43] width 144 height 52
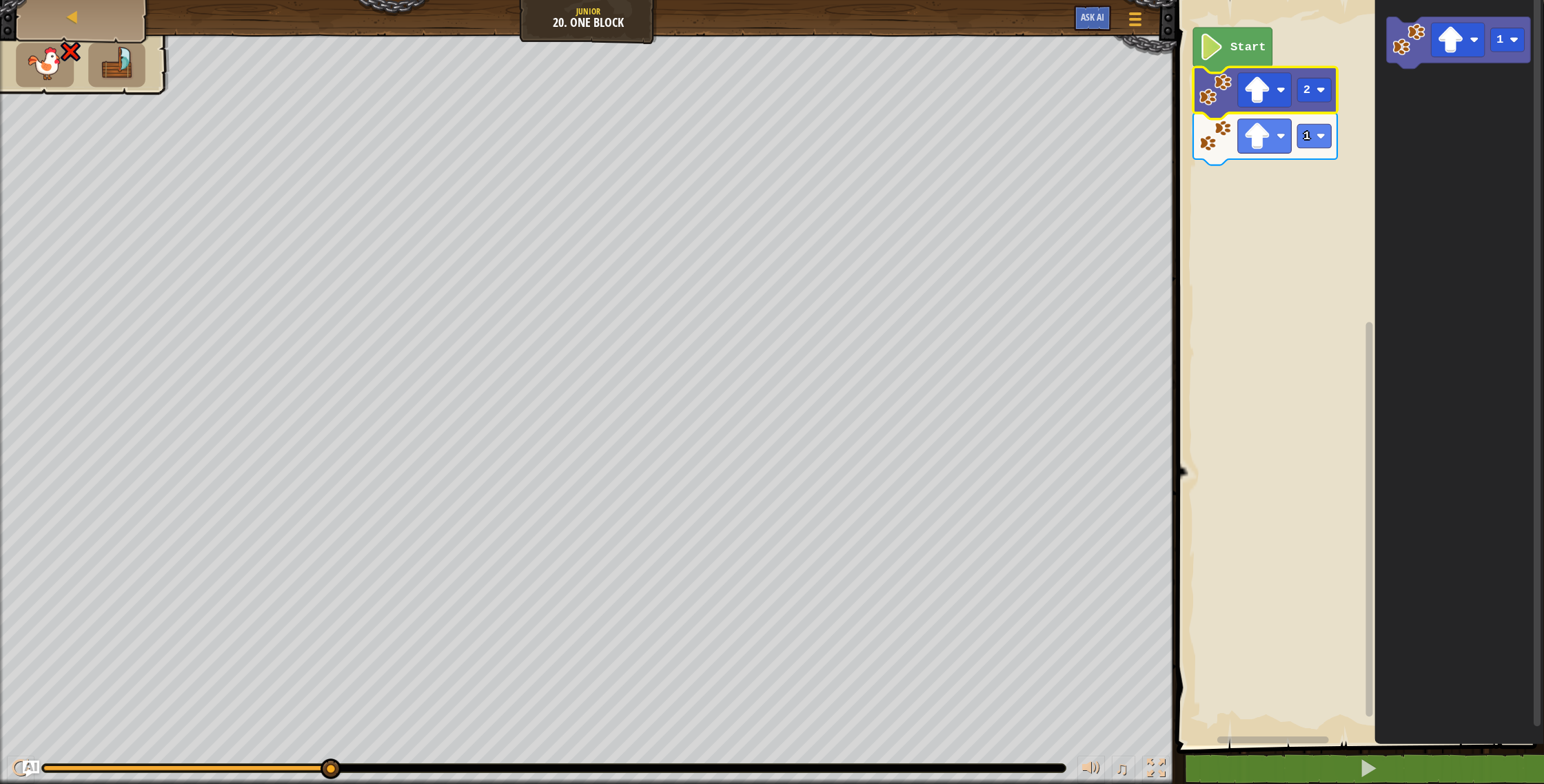
click at [1223, 81] on image "Blockly Workspace" at bounding box center [1215, 89] width 32 height 32
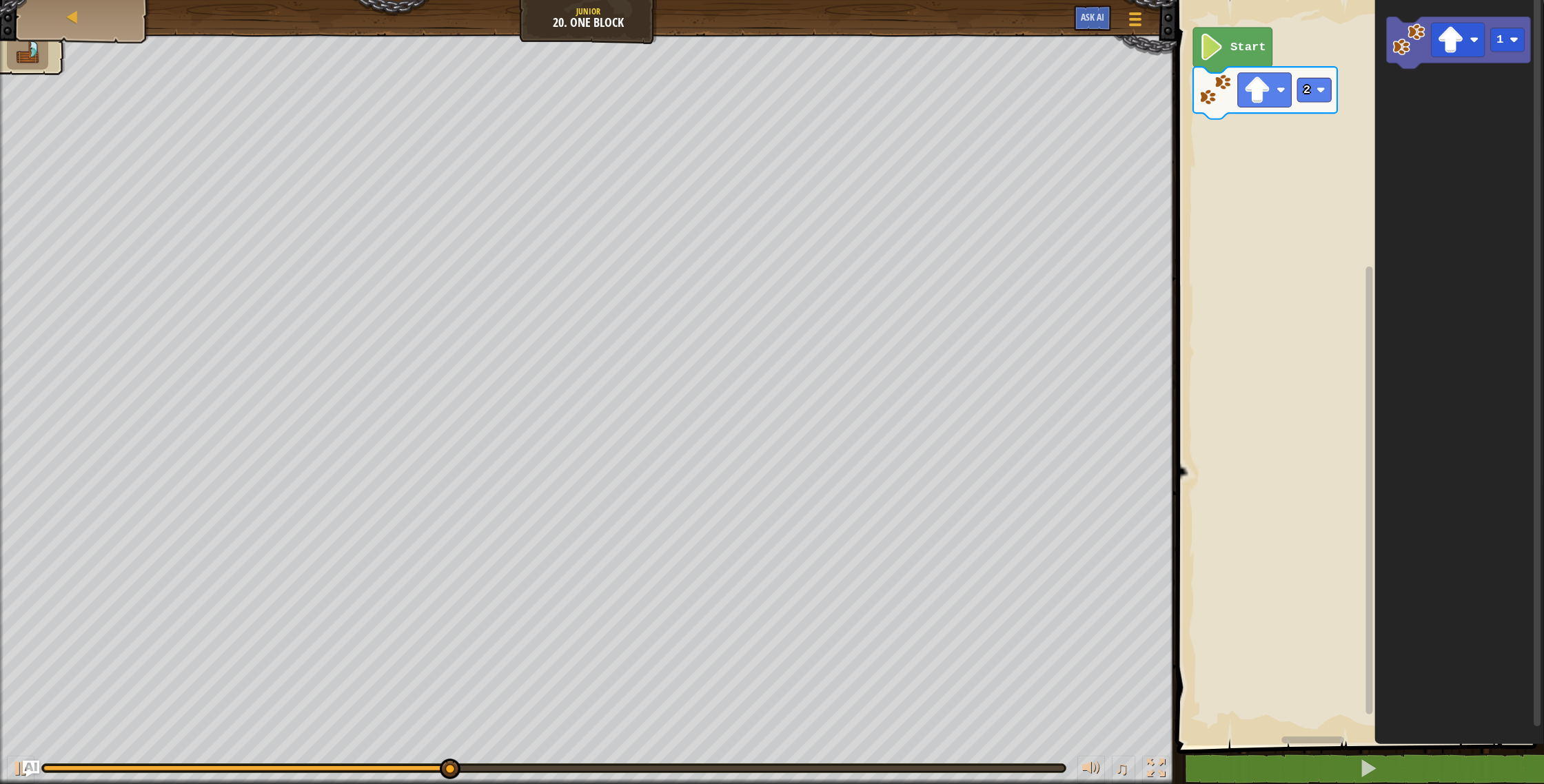
drag, startPoint x: 415, startPoint y: 761, endPoint x: 298, endPoint y: 753, distance: 117.3
click at [399, 762] on div "♫" at bounding box center [588, 765] width 1177 height 41
click at [34, 767] on img "Ask AI" at bounding box center [31, 769] width 18 height 18
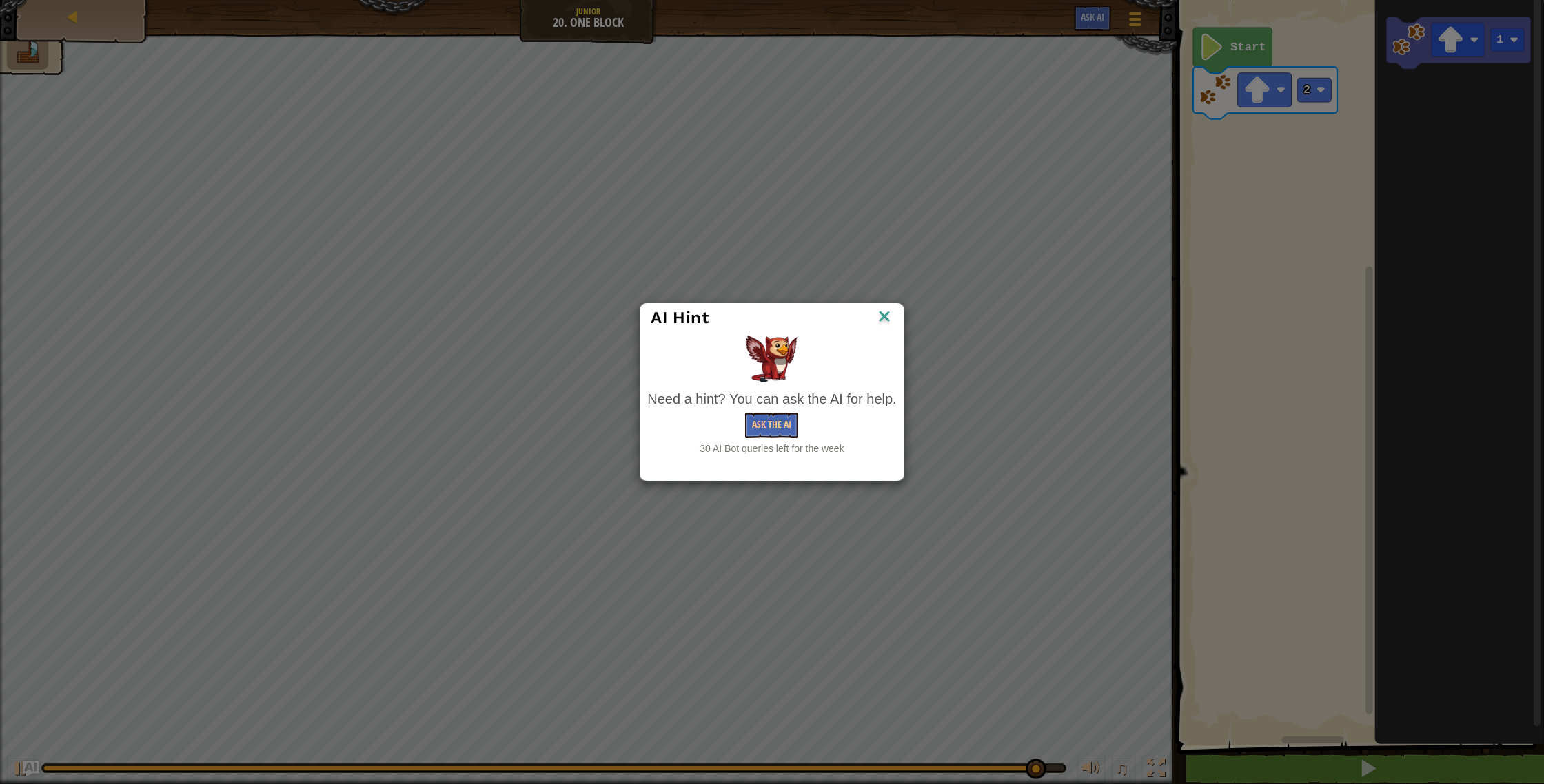
click at [890, 314] on img at bounding box center [884, 317] width 18 height 21
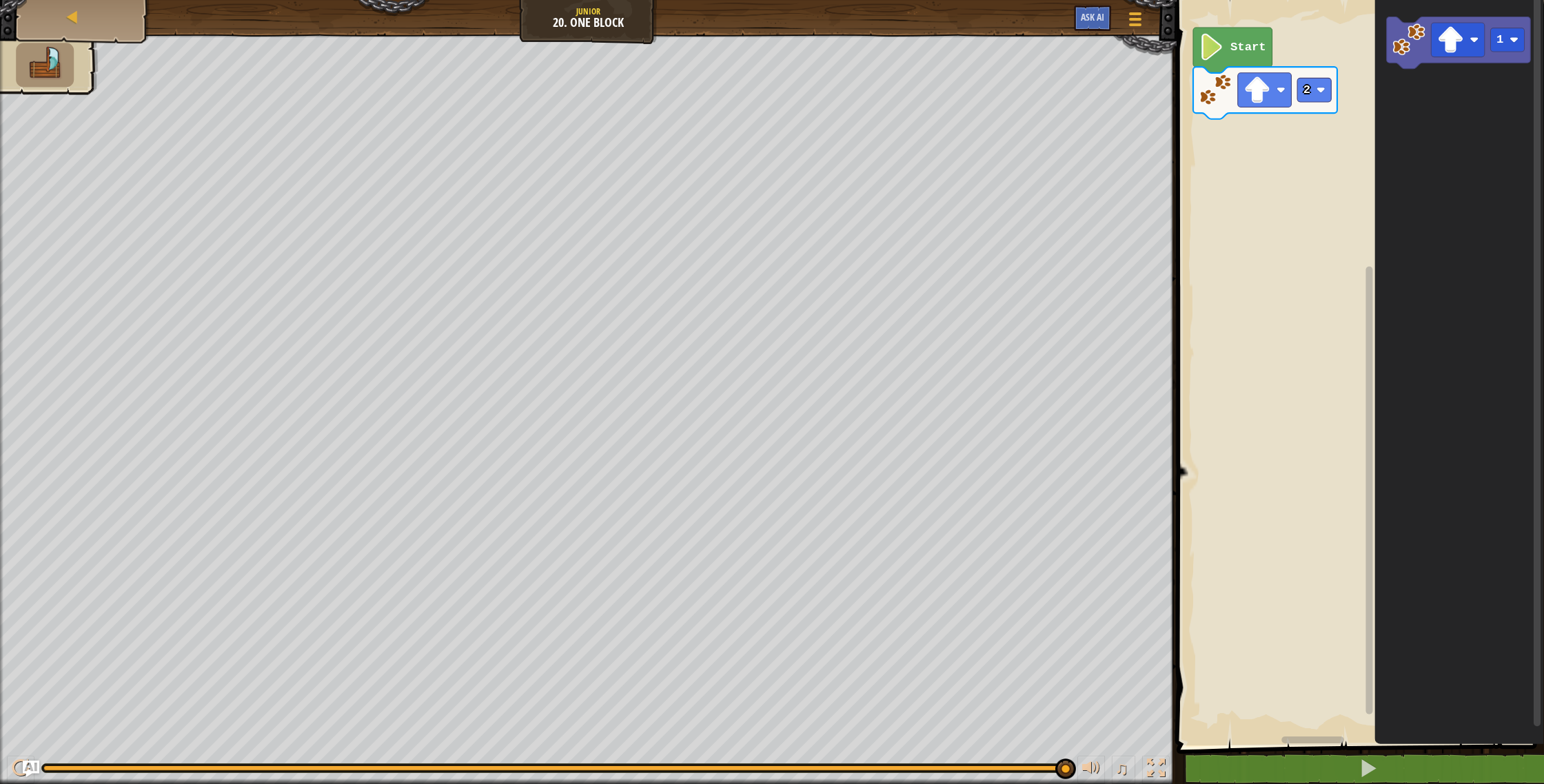
click at [1394, 82] on icon "Blockly Workspace" at bounding box center [1458, 369] width 169 height 752
click at [1365, 254] on rect "Blockly Workspace" at bounding box center [1369, 365] width 10 height 742
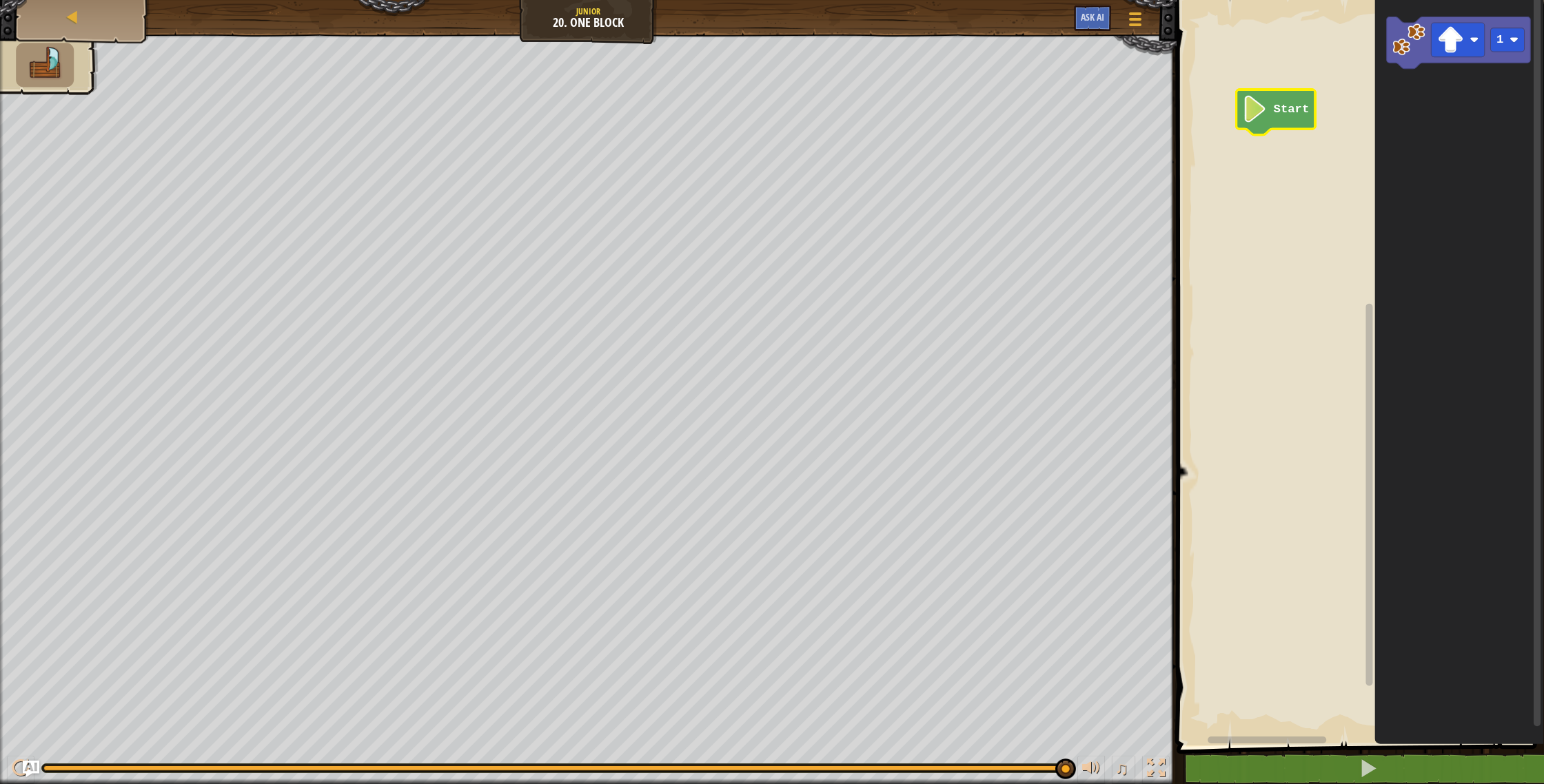
click at [1330, 386] on div "Start 1" at bounding box center [1358, 369] width 372 height 752
click at [95, 15] on div "Map" at bounding box center [83, 17] width 110 height 34
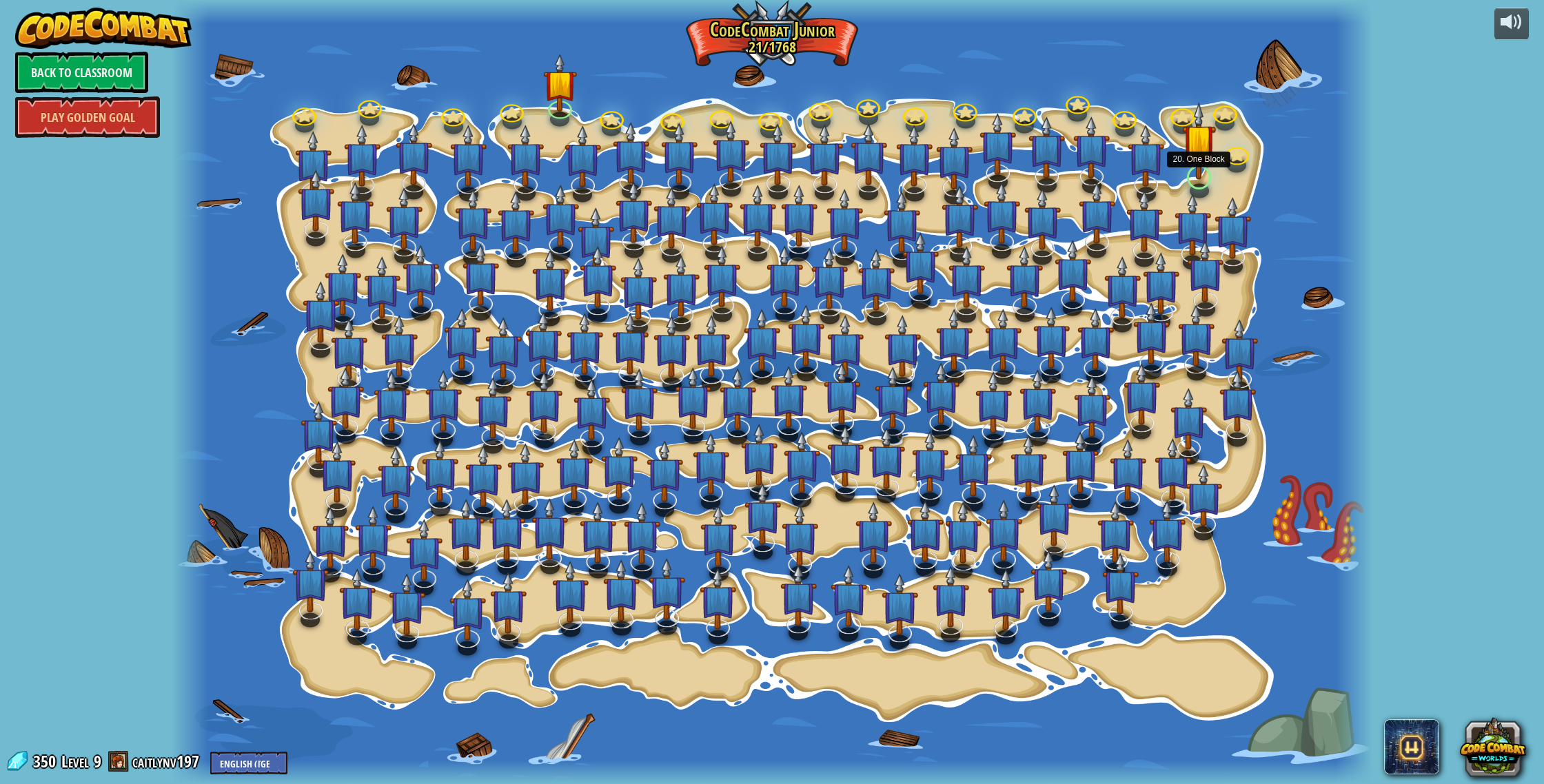
click at [1200, 175] on img at bounding box center [1199, 140] width 34 height 77
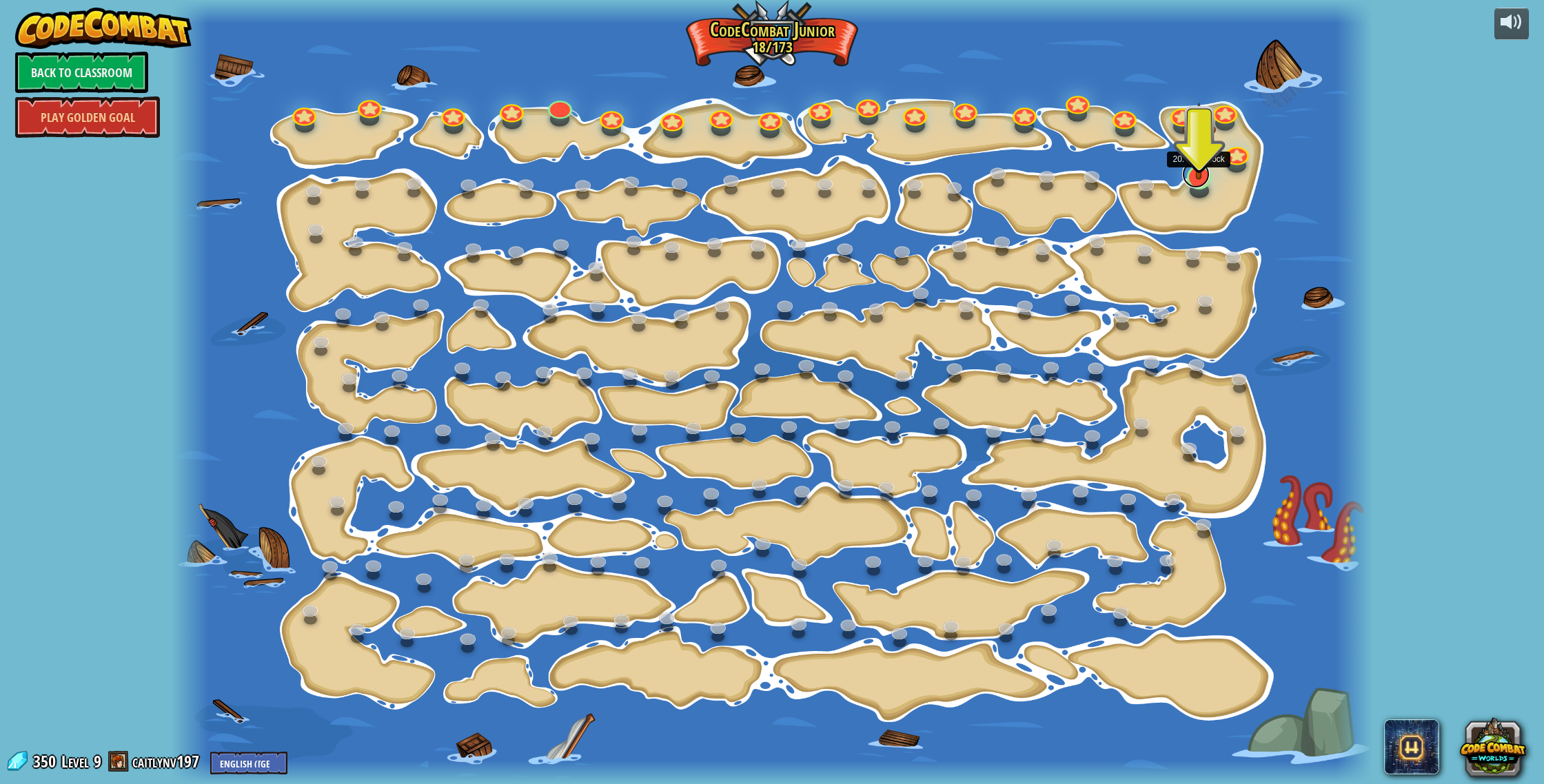
click at [1200, 180] on link at bounding box center [1196, 174] width 28 height 28
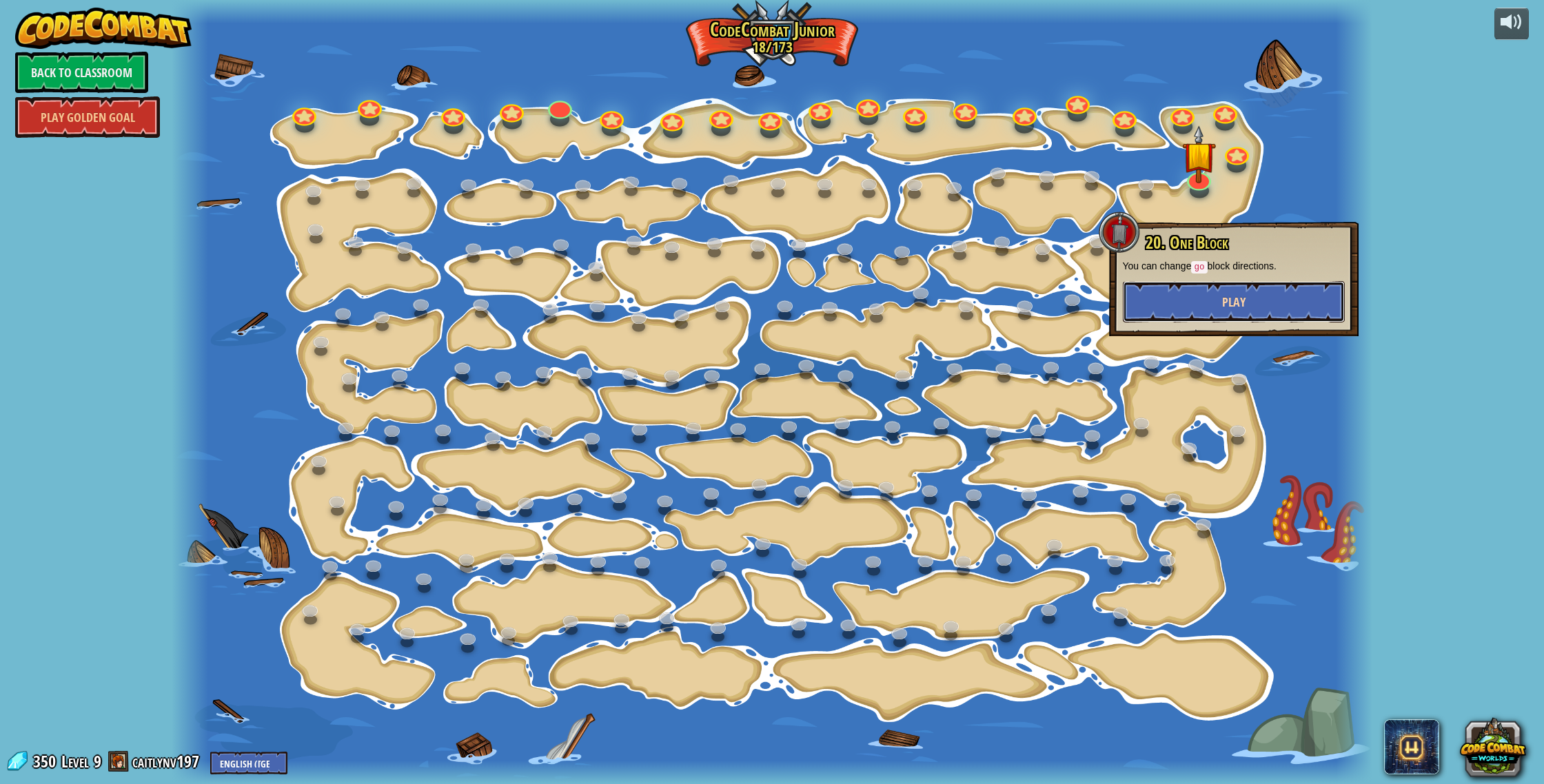
click at [1189, 287] on button "Play" at bounding box center [1233, 302] width 222 height 41
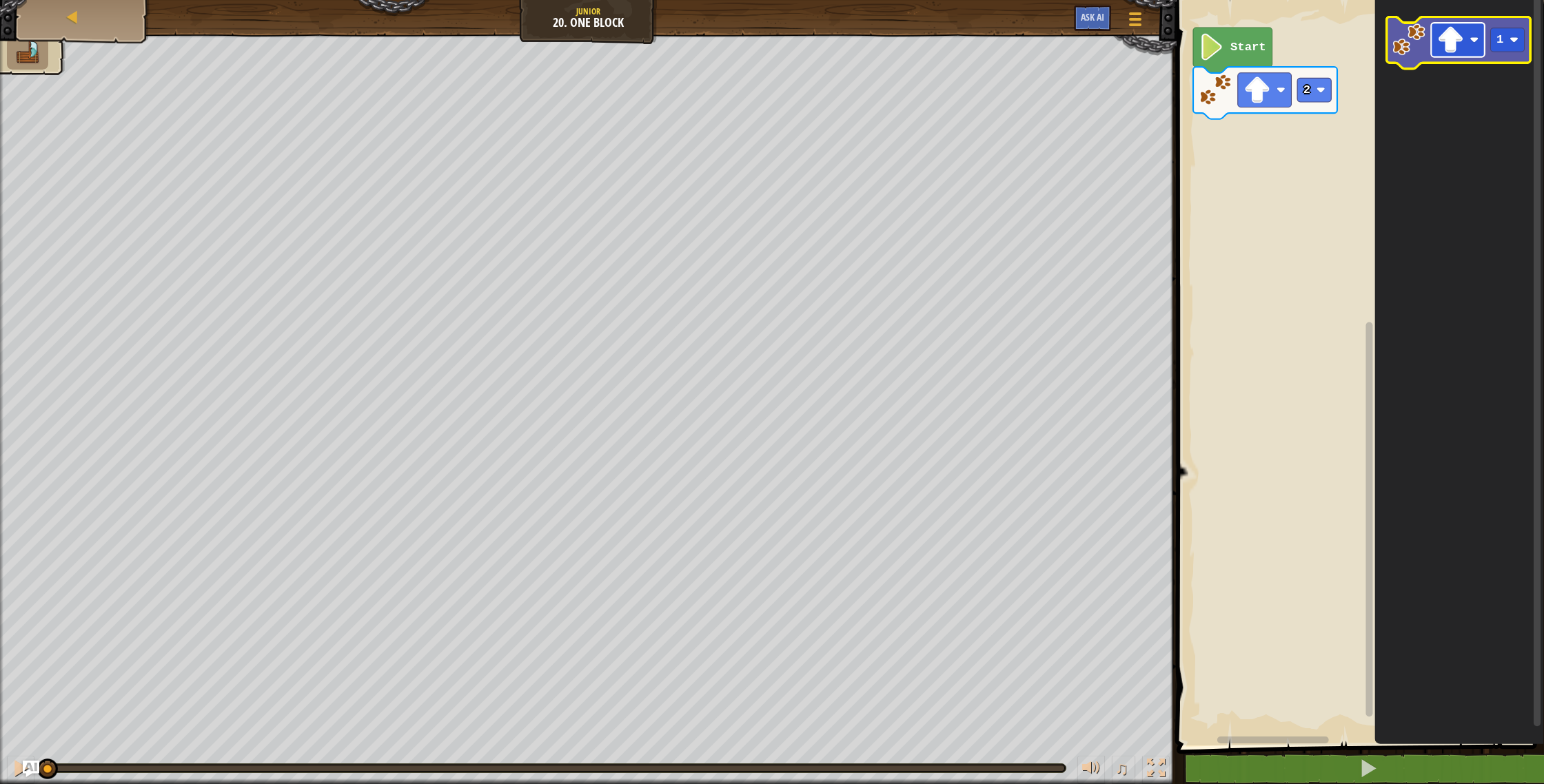
click at [1471, 51] on rect "Blockly Workspace" at bounding box center [1458, 40] width 53 height 34
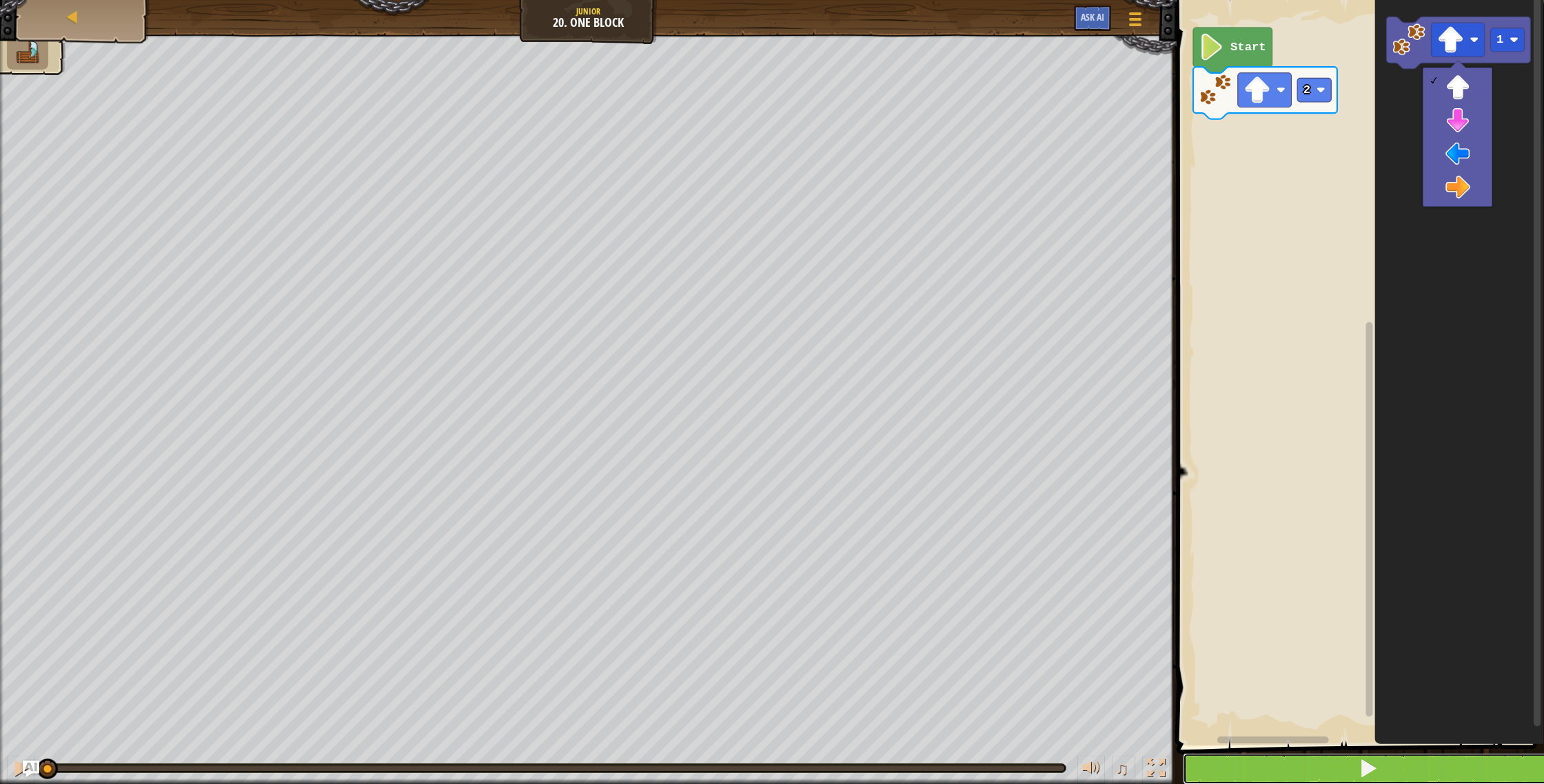
click at [1316, 771] on button at bounding box center [1368, 769] width 372 height 32
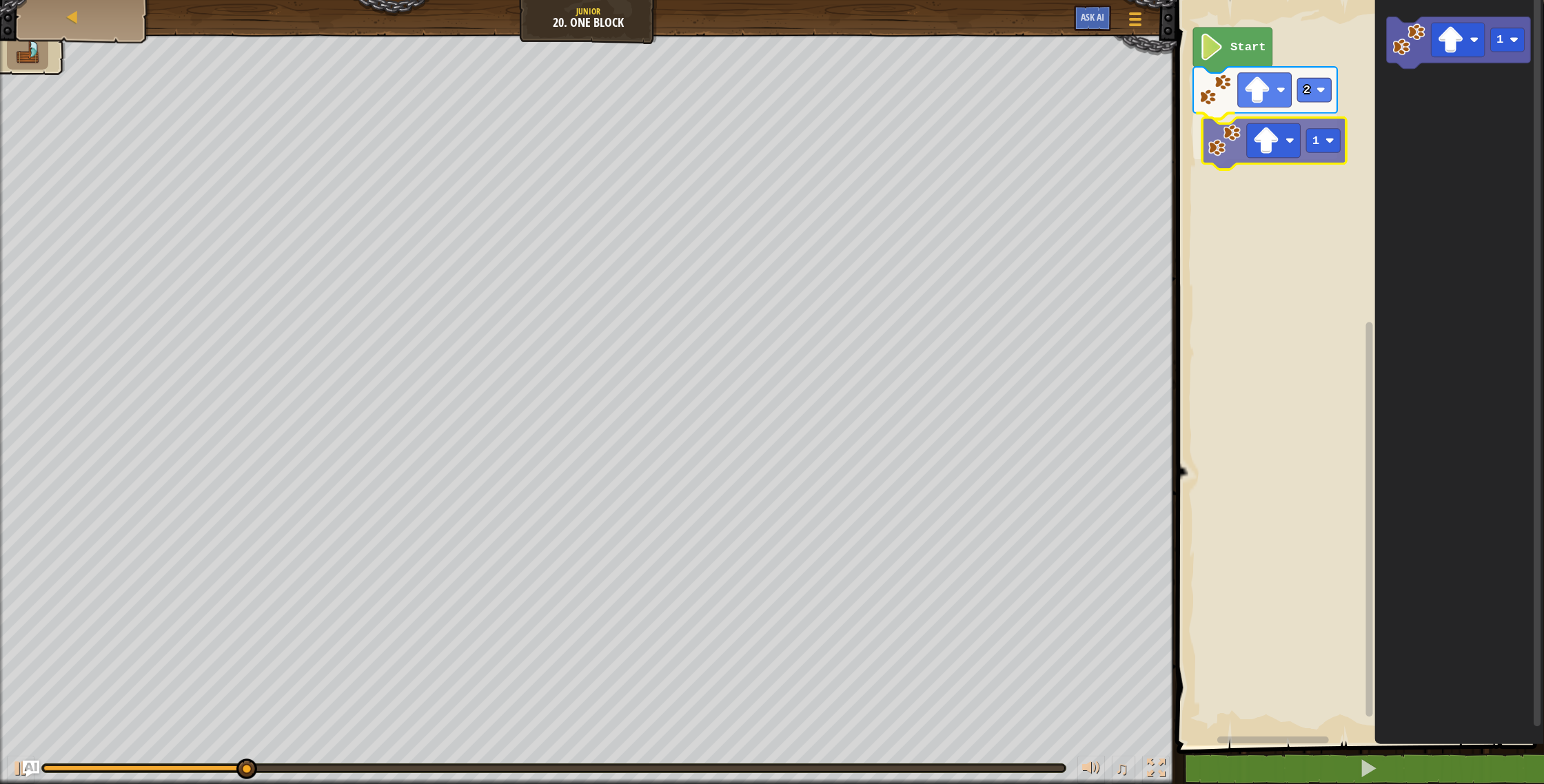
click at [1214, 158] on div "2 1 Start 1 1" at bounding box center [1358, 369] width 372 height 752
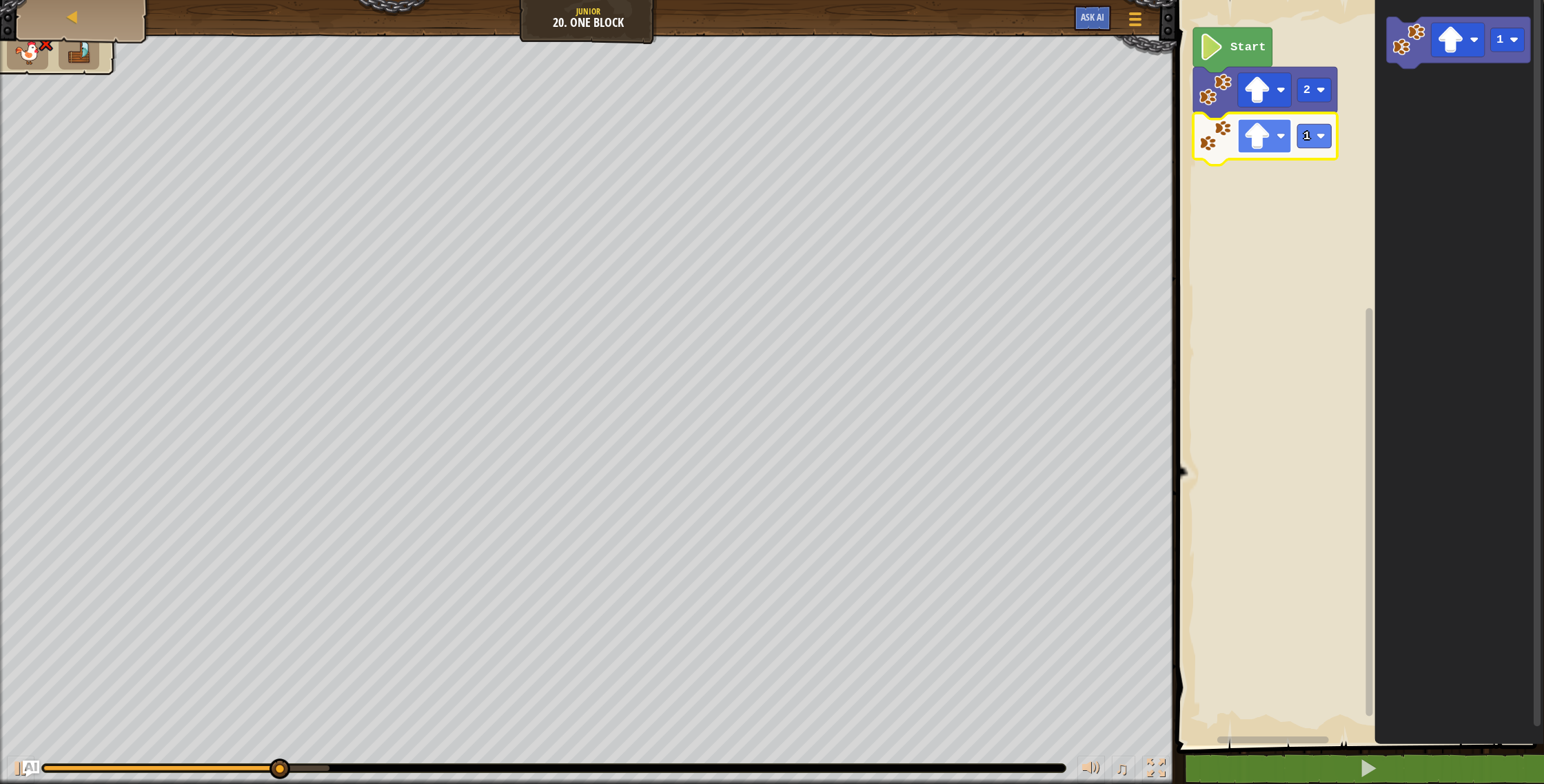
click at [1274, 149] on rect "Blockly Workspace" at bounding box center [1264, 136] width 53 height 34
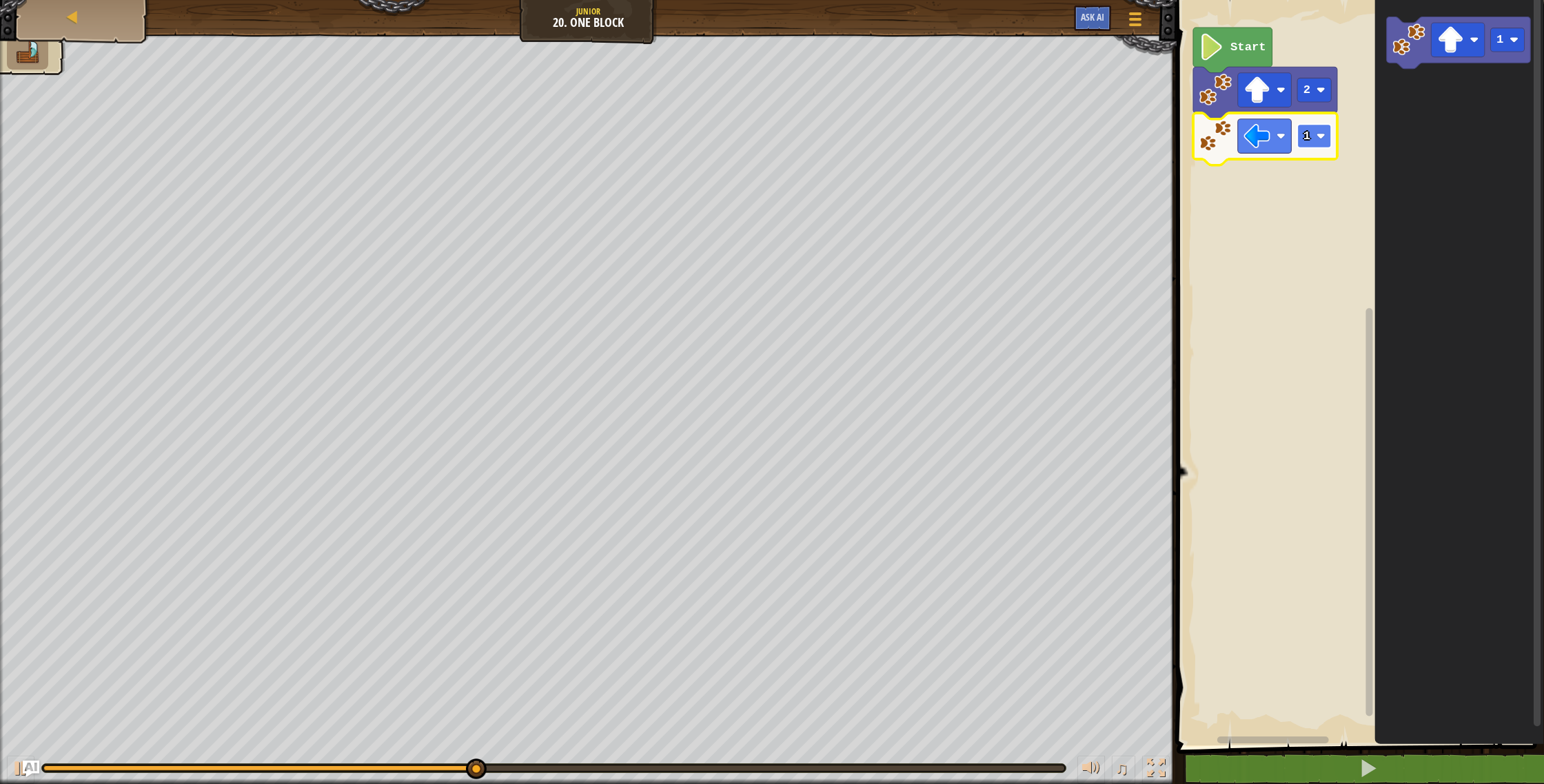
click at [1323, 141] on rect "Blockly Workspace" at bounding box center [1314, 136] width 34 height 24
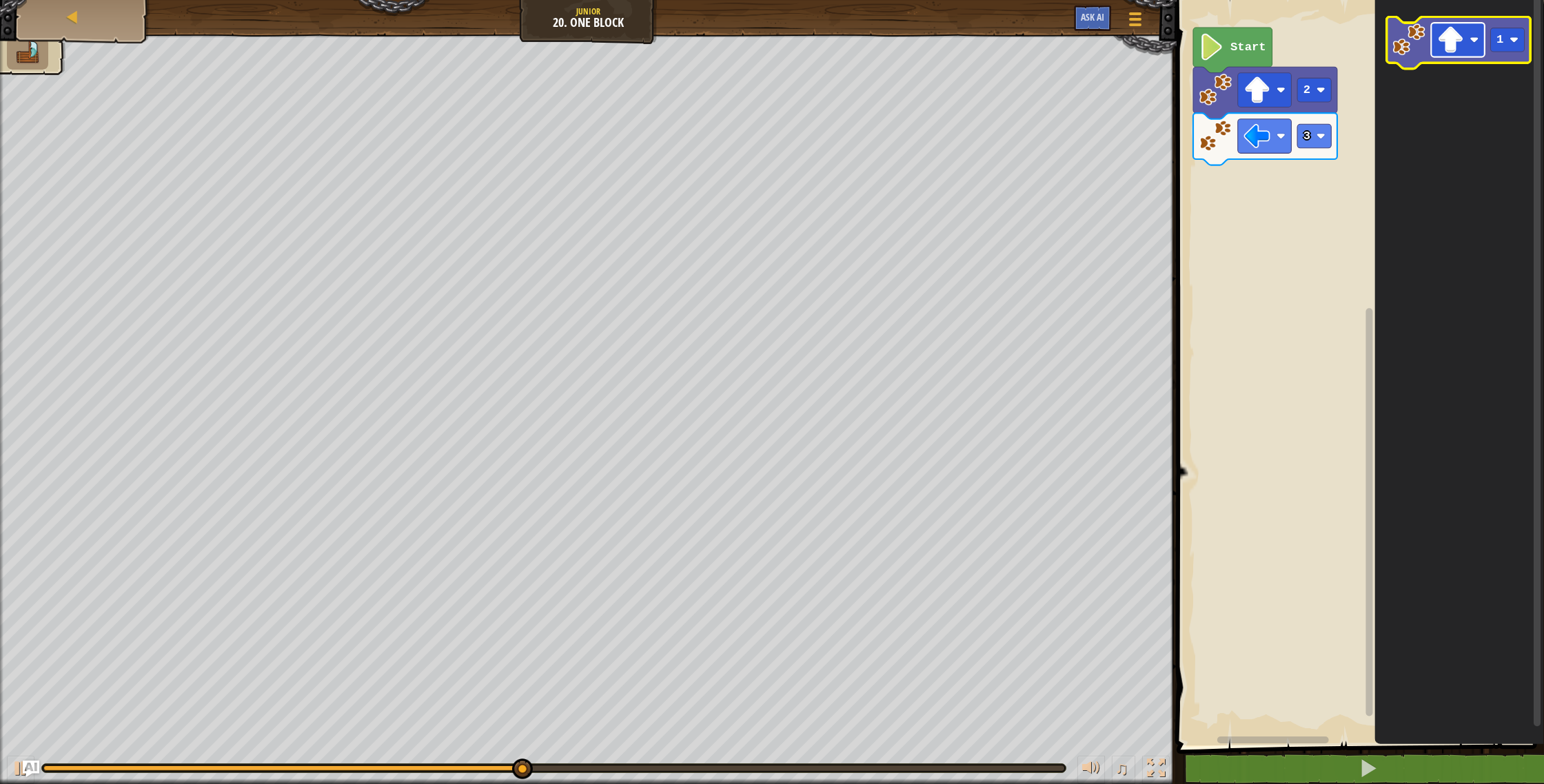
click at [1446, 40] on image "Blockly Workspace" at bounding box center [1450, 40] width 27 height 27
click at [1512, 55] on icon "Blockly Workspace" at bounding box center [1458, 43] width 144 height 52
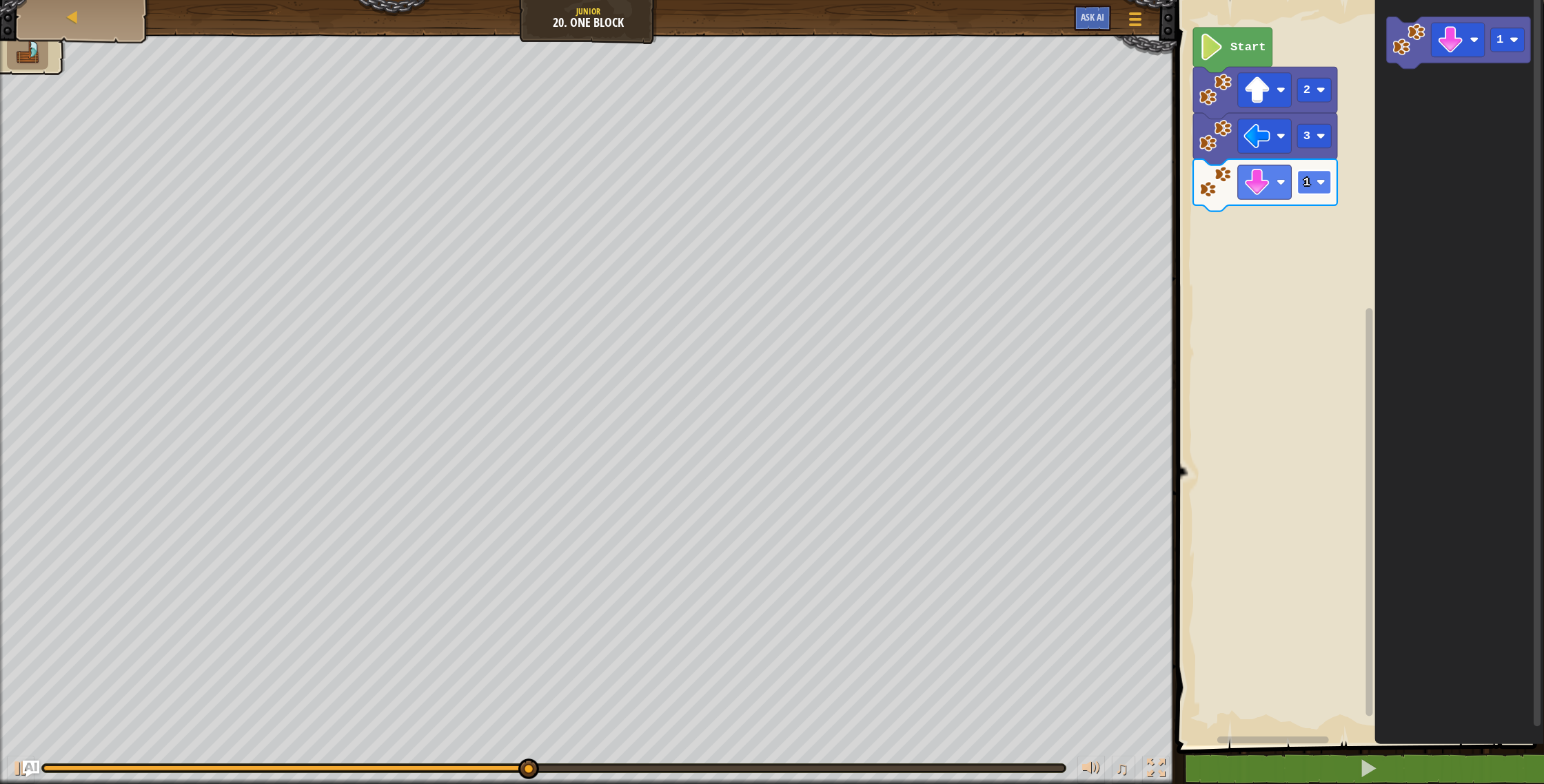
click at [1315, 185] on rect "Blockly Workspace" at bounding box center [1314, 182] width 34 height 24
click at [1464, 39] on rect "Blockly Workspace" at bounding box center [1458, 40] width 53 height 34
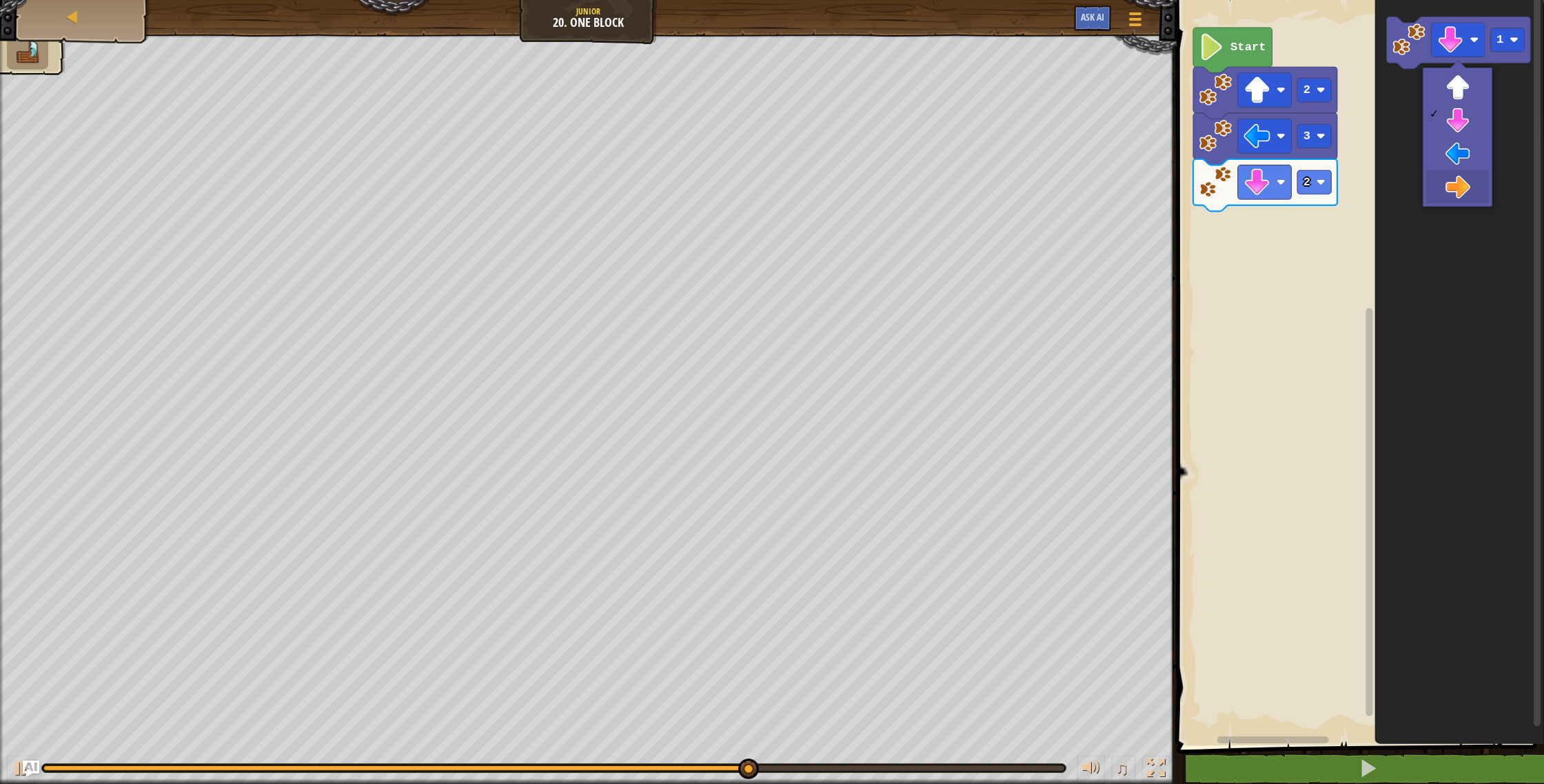
drag, startPoint x: 1445, startPoint y: 182, endPoint x: 1463, endPoint y: 143, distance: 43.0
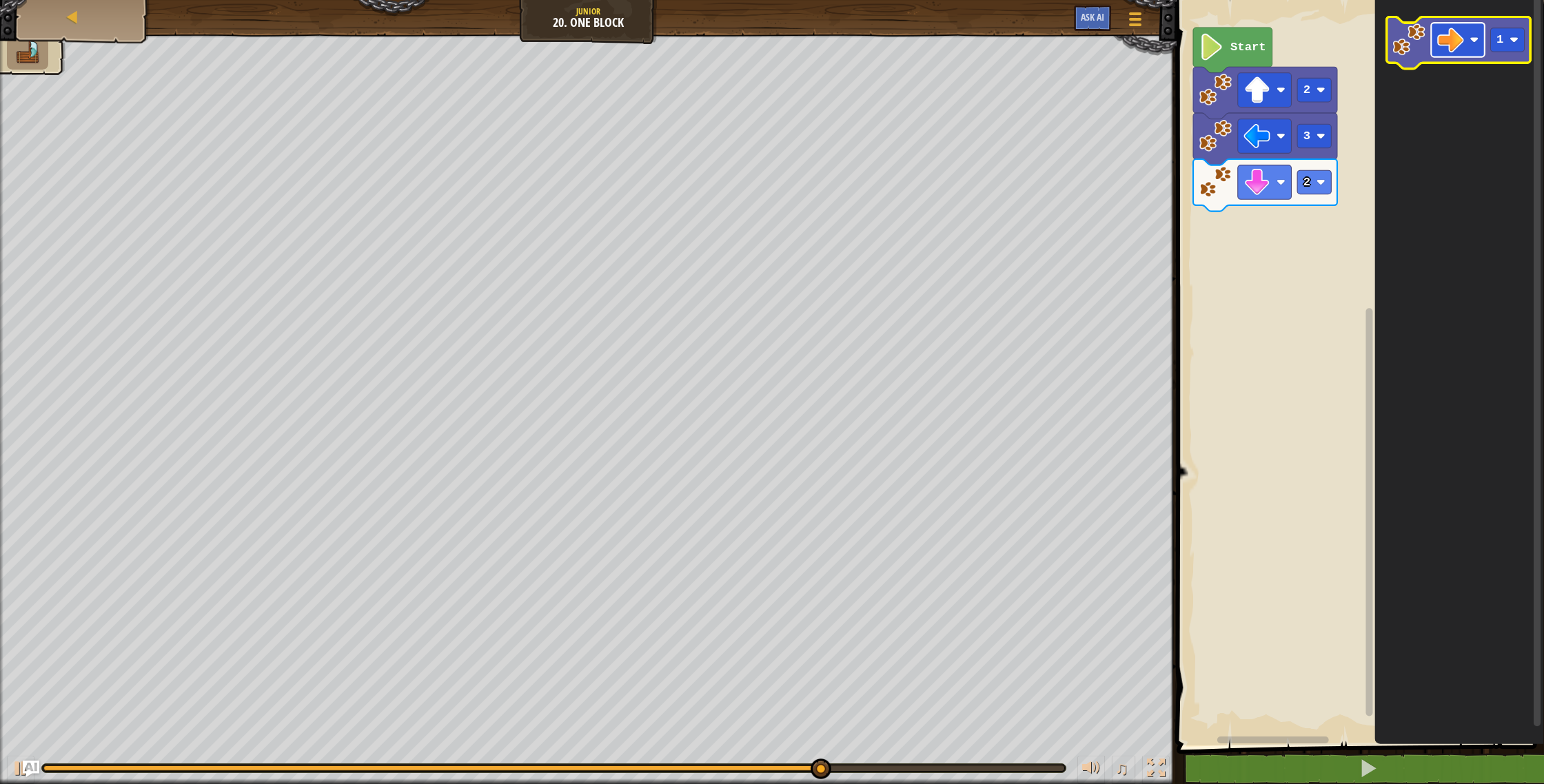
click at [1470, 49] on rect "Blockly Workspace" at bounding box center [1458, 40] width 53 height 34
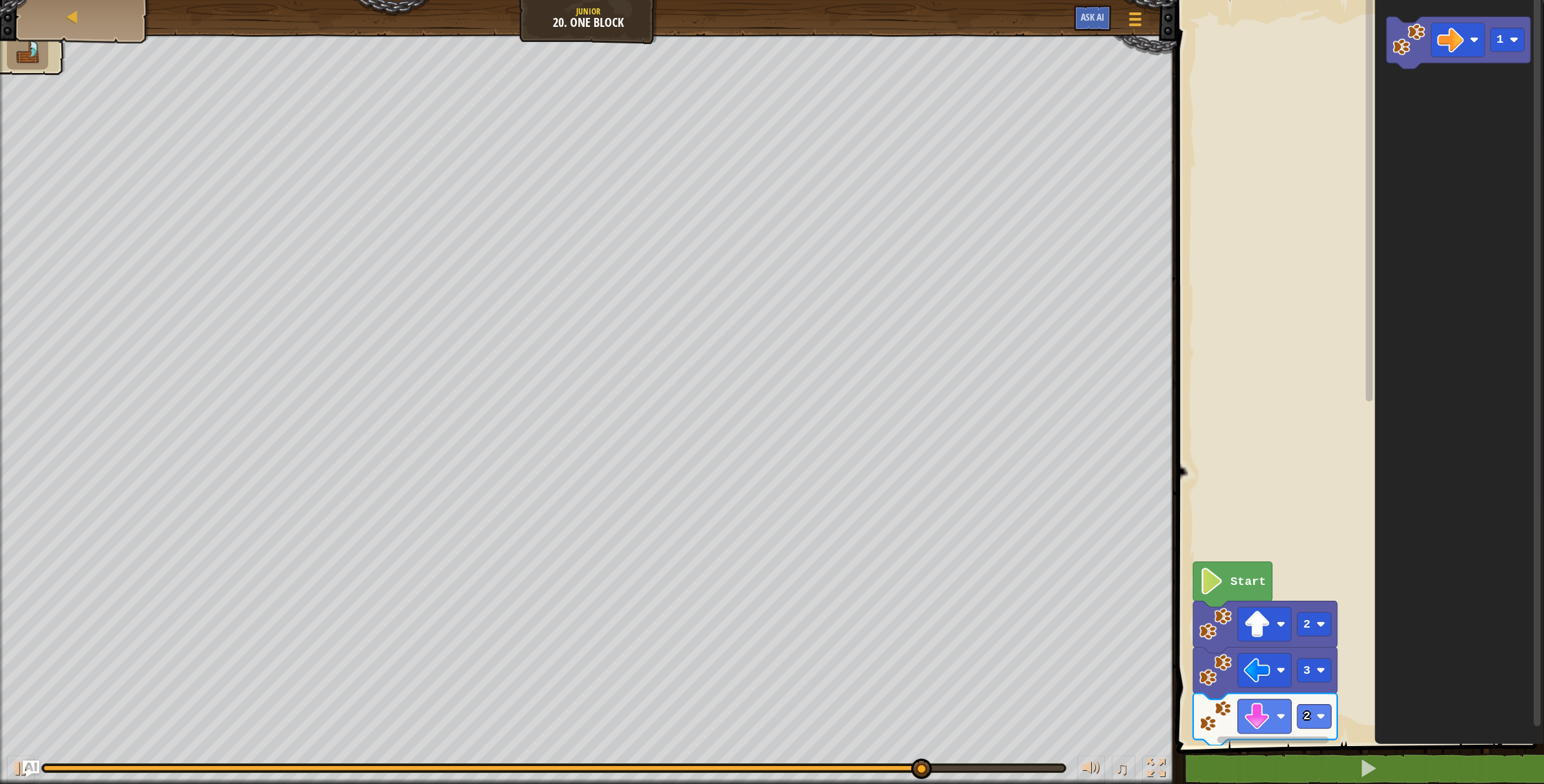
click at [1367, 119] on g "Blockly Workspace" at bounding box center [1369, 365] width 10 height 742
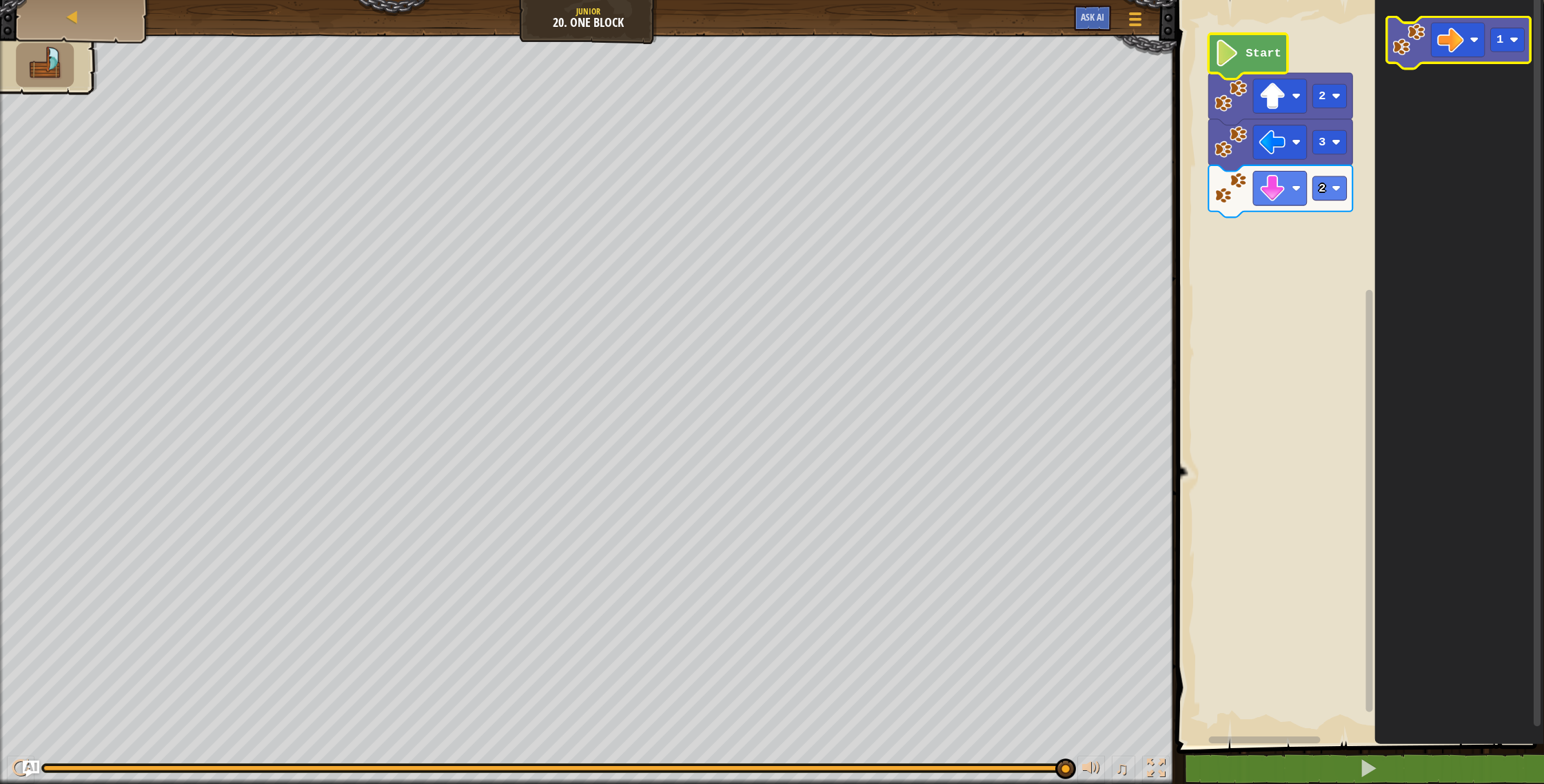
click at [1420, 57] on icon "Blockly Workspace" at bounding box center [1458, 43] width 144 height 52
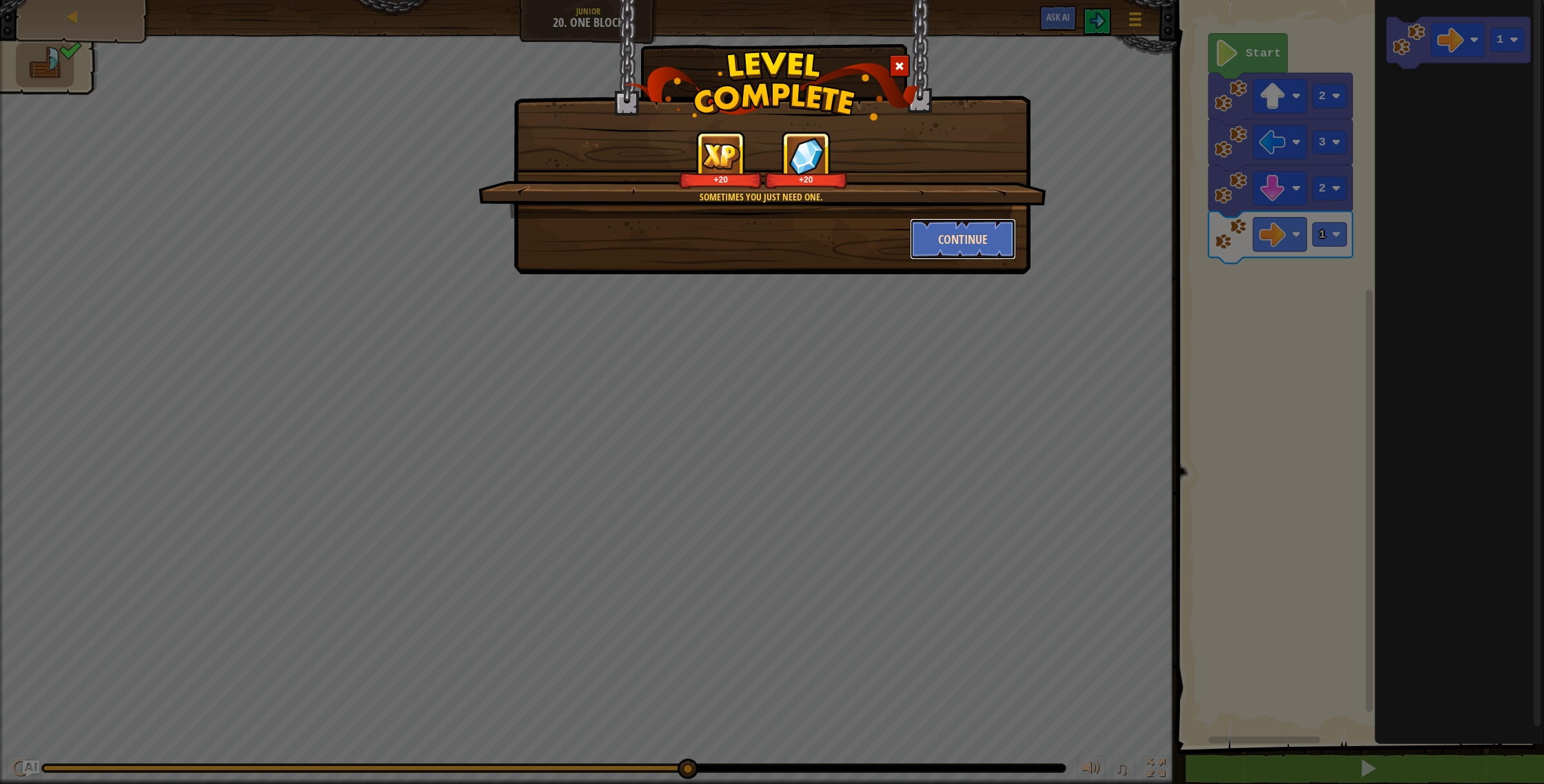
click at [942, 240] on button "Continue" at bounding box center [964, 239] width 107 height 41
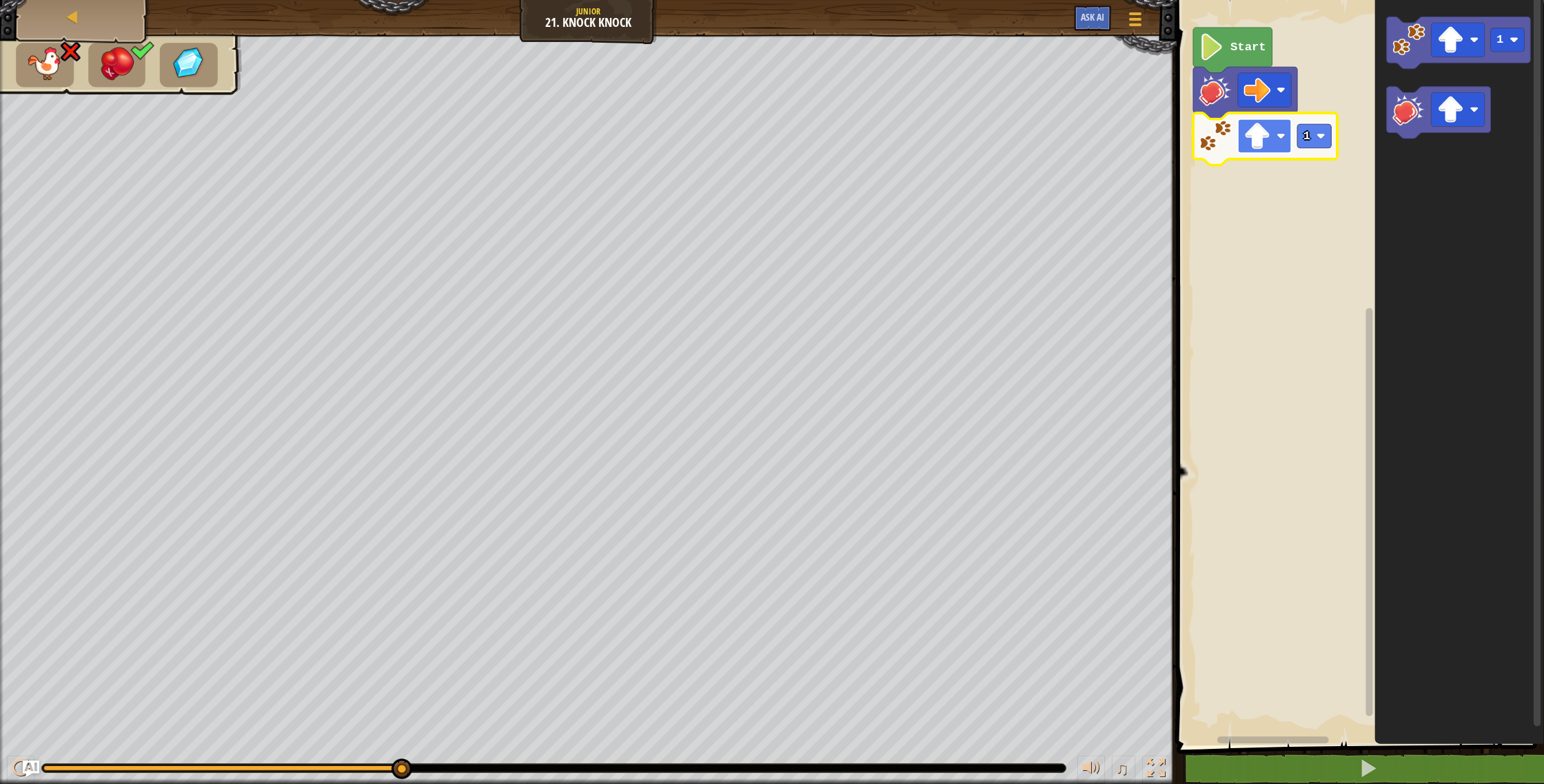
click at [1276, 143] on rect "Blockly Workspace" at bounding box center [1264, 136] width 53 height 34
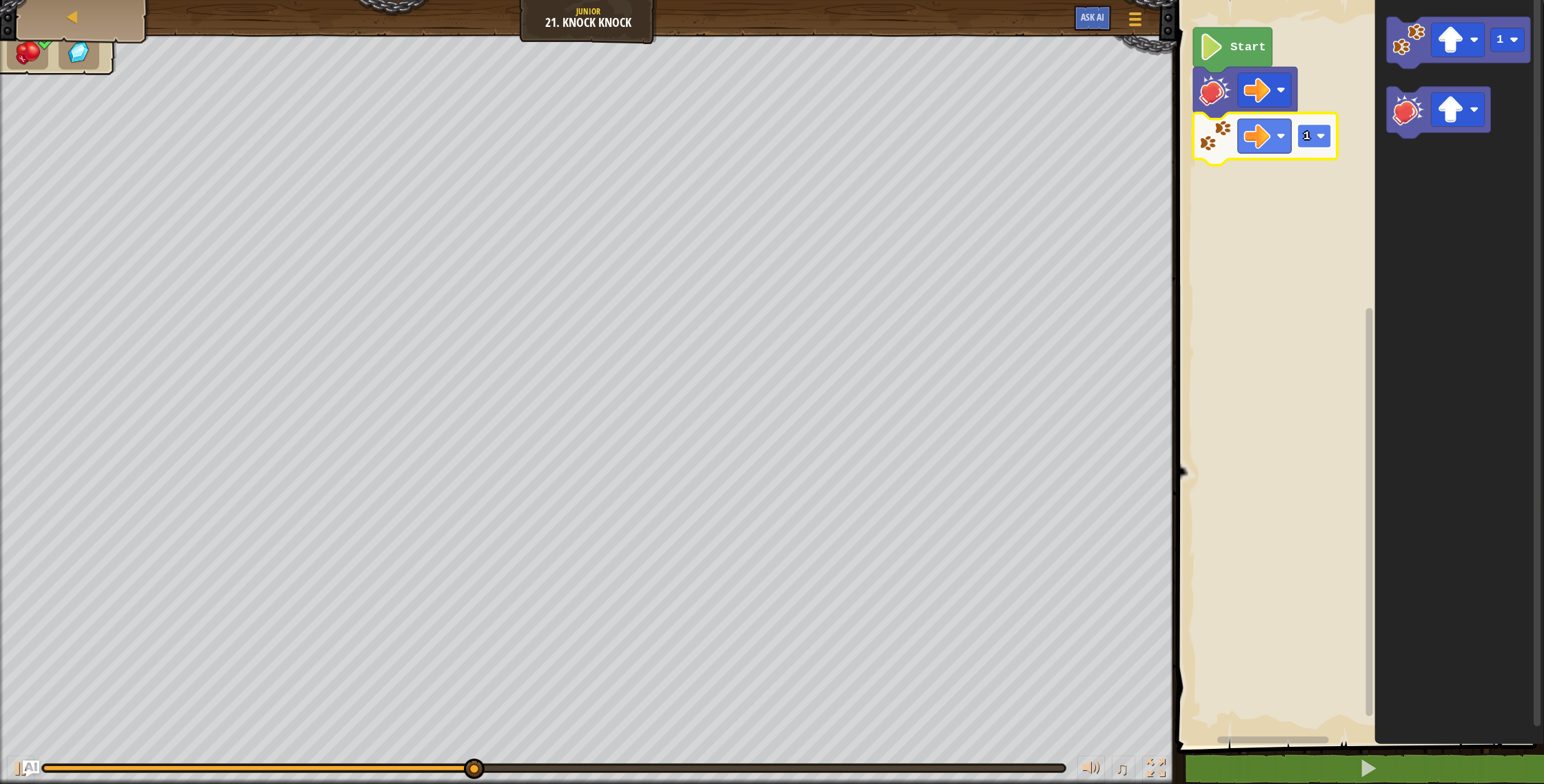
click at [1320, 139] on image "Blockly Workspace" at bounding box center [1320, 136] width 9 height 9
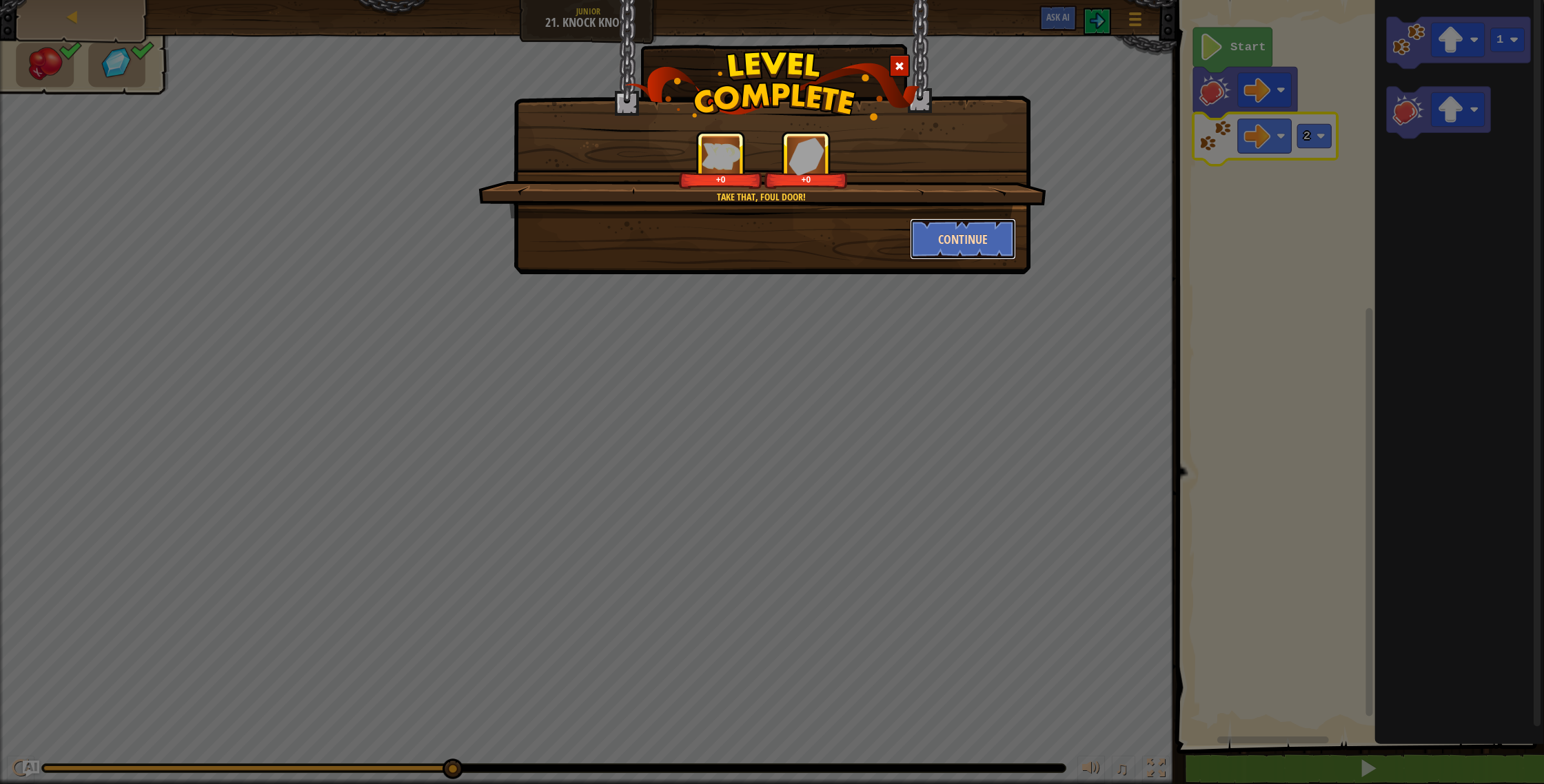
click at [942, 232] on button "Continue" at bounding box center [964, 239] width 107 height 41
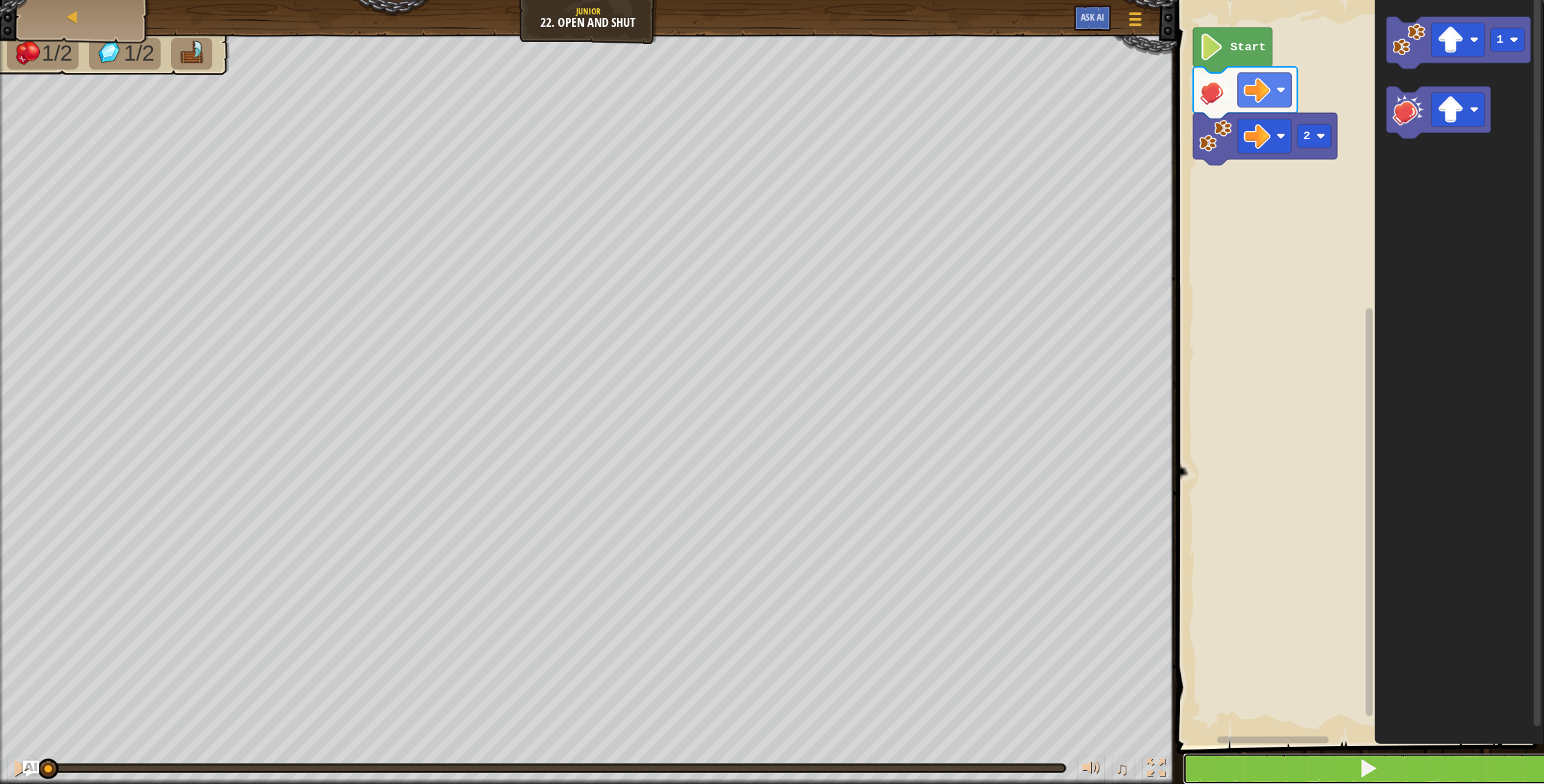
click at [1188, 770] on button at bounding box center [1368, 769] width 372 height 32
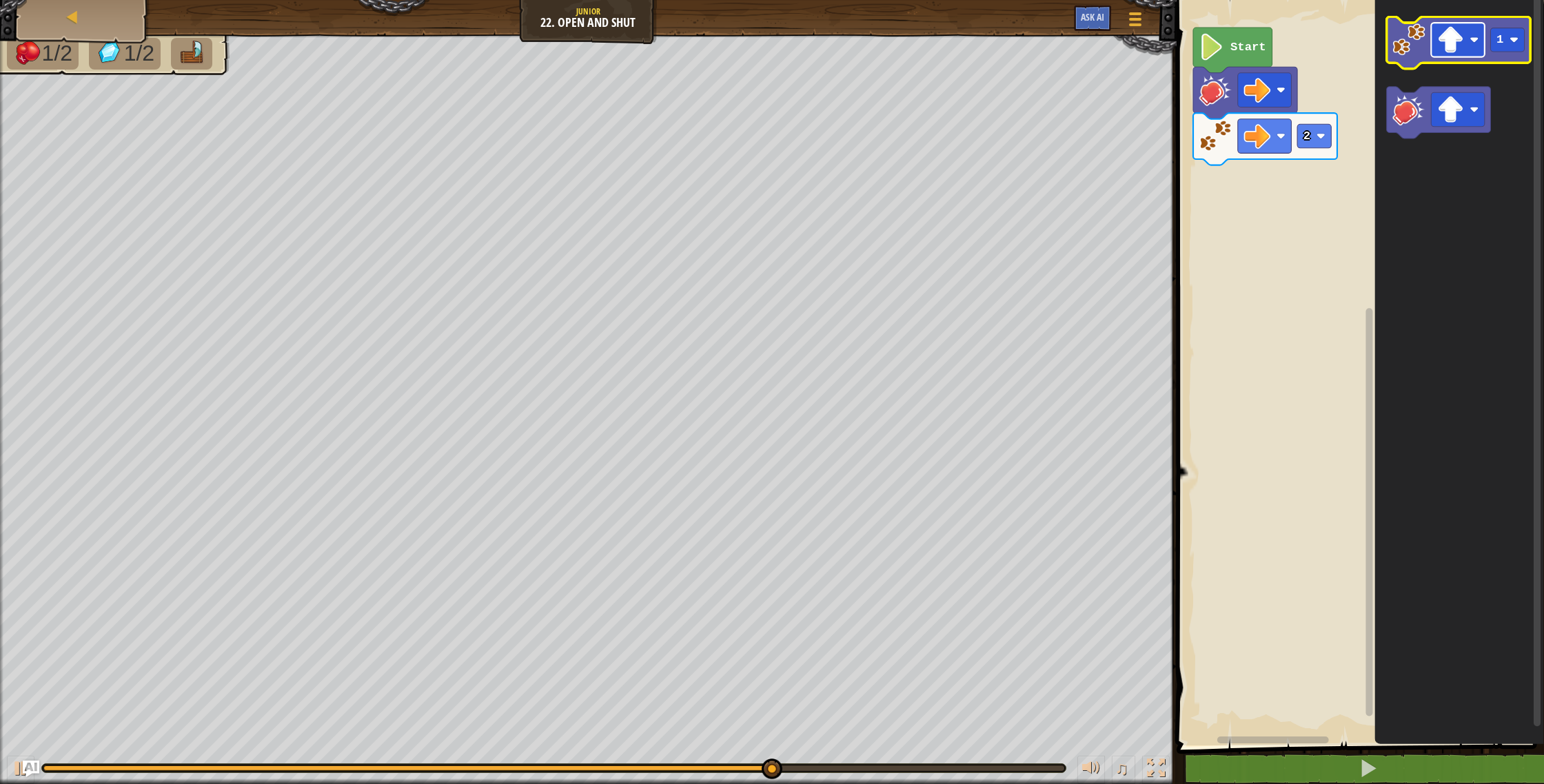
click at [1454, 32] on image "Blockly Workspace" at bounding box center [1450, 40] width 27 height 27
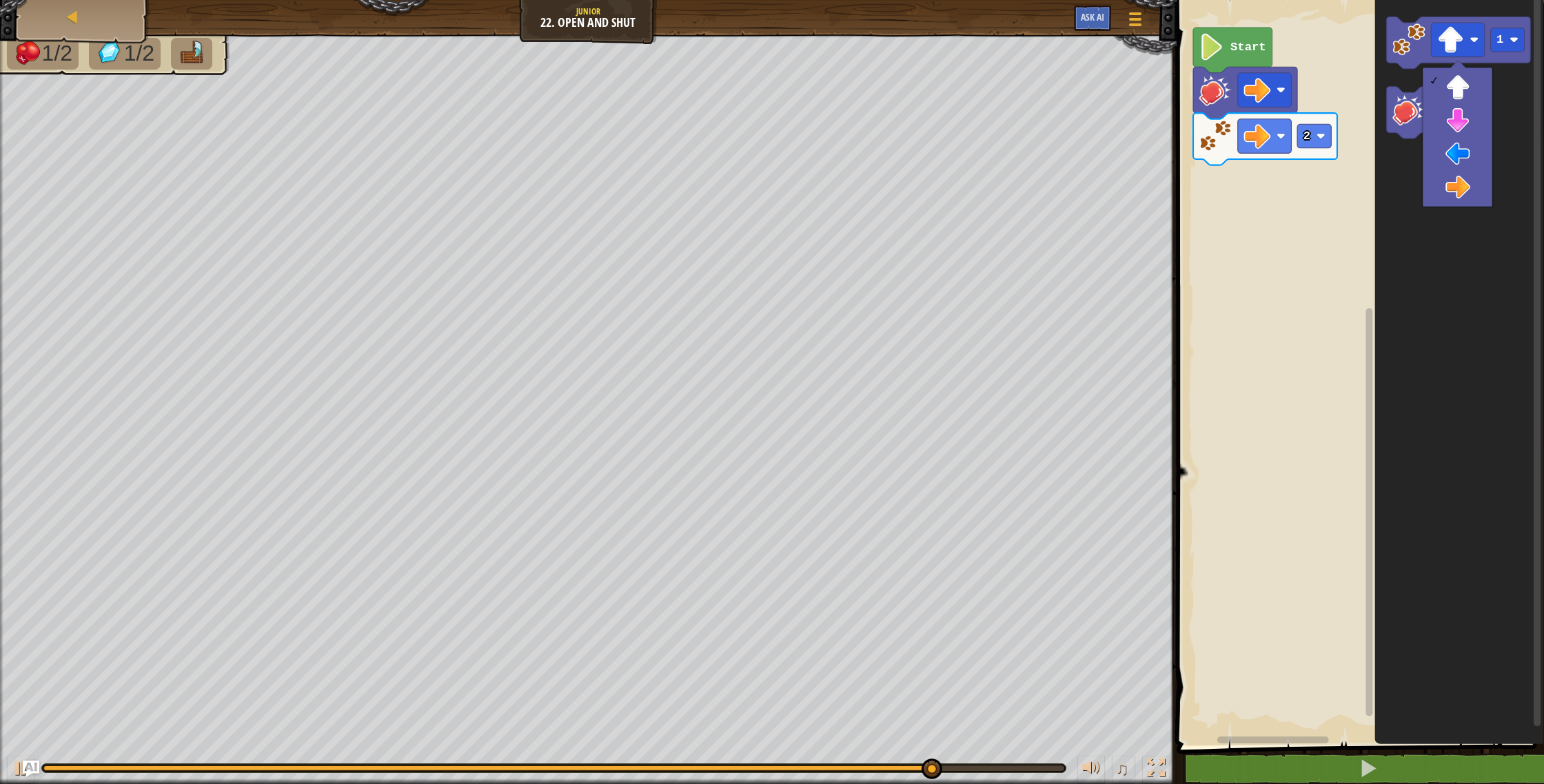
click at [1504, 118] on icon "Blockly Workspace" at bounding box center [1458, 369] width 169 height 752
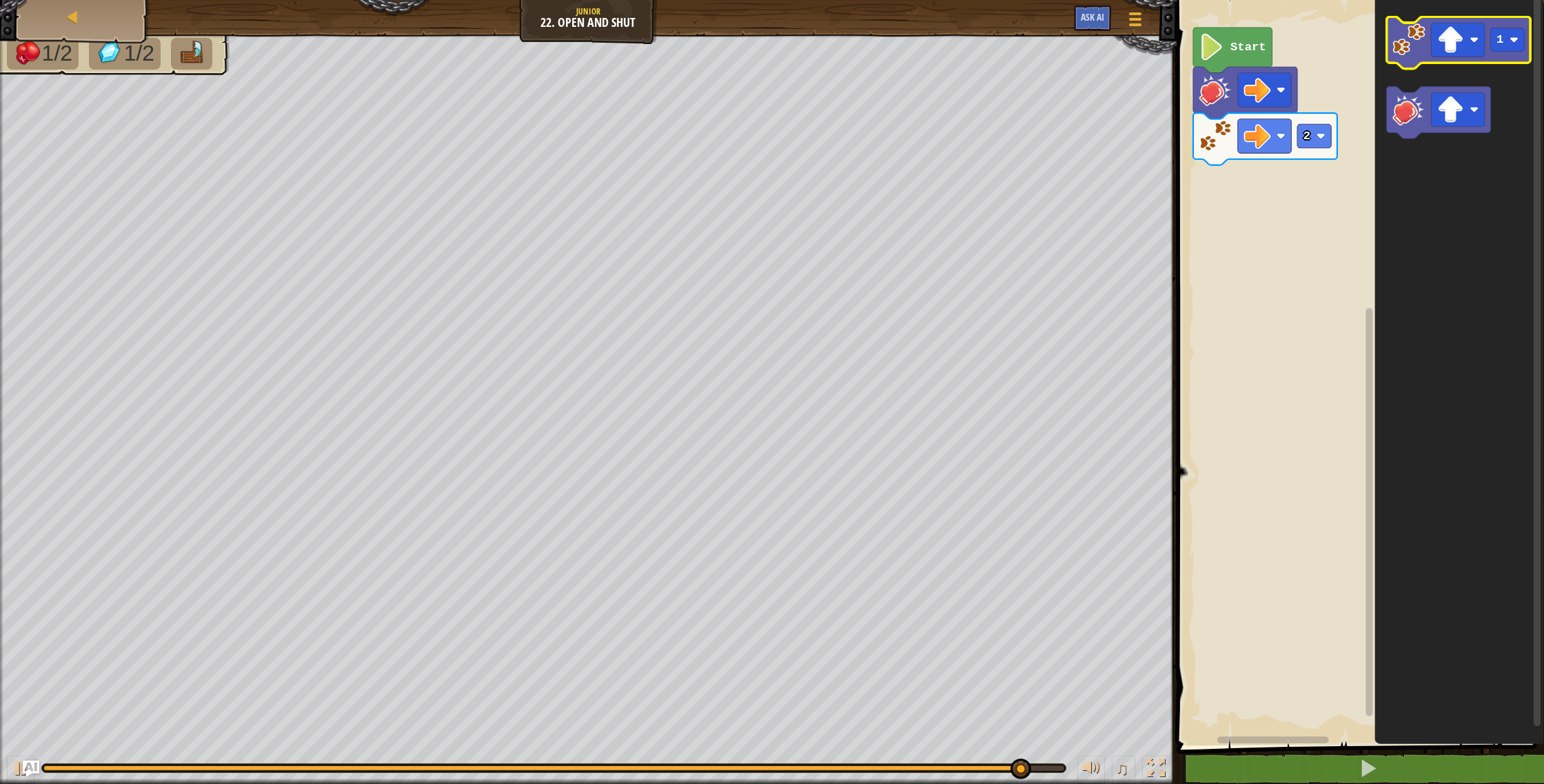
click at [1409, 46] on image "Blockly Workspace" at bounding box center [1408, 40] width 32 height 32
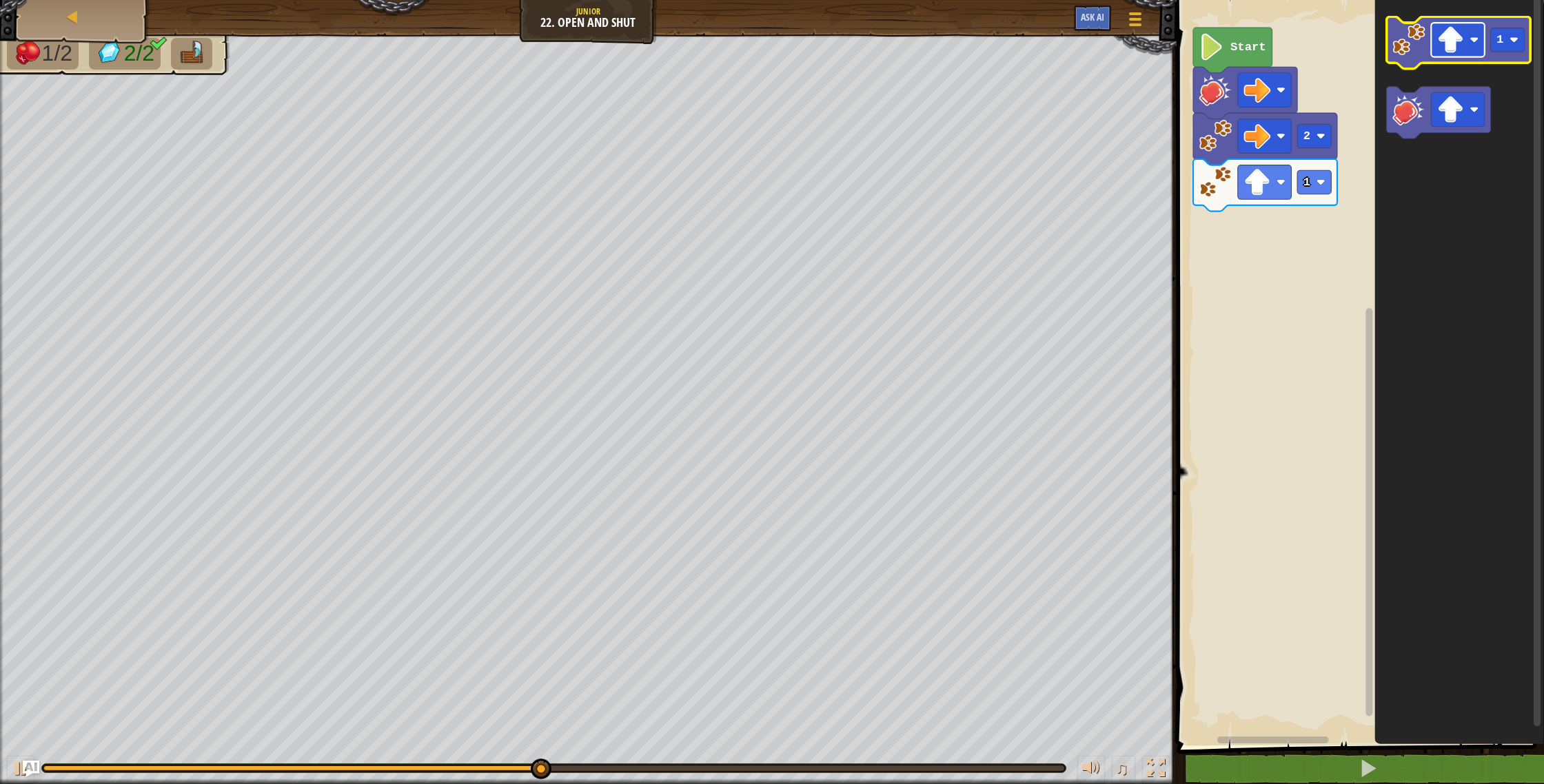
click at [1459, 49] on image "Blockly Workspace" at bounding box center [1450, 40] width 27 height 27
click at [1515, 56] on icon "Blockly Workspace" at bounding box center [1458, 43] width 144 height 52
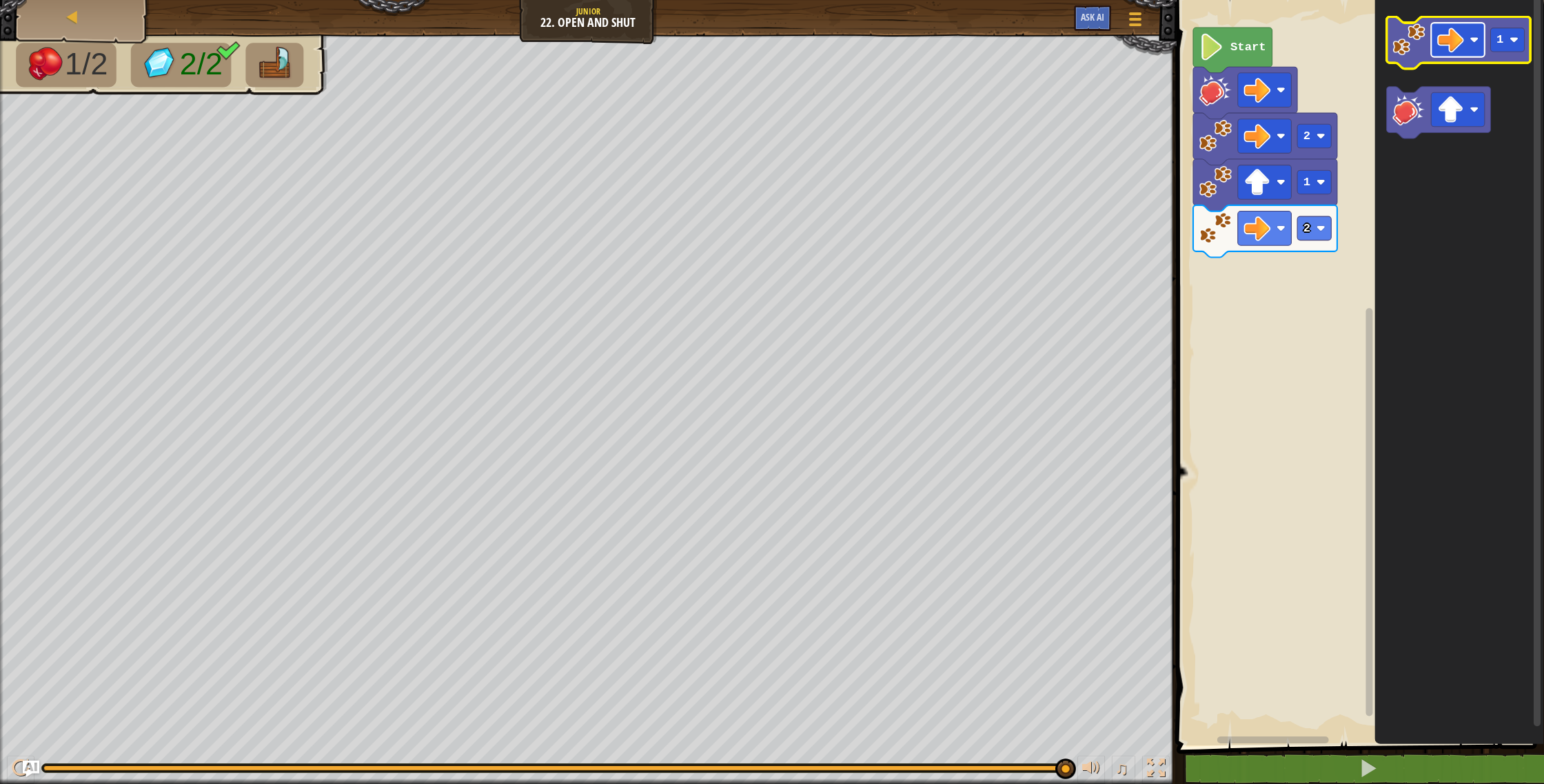
click at [1448, 38] on image "Blockly Workspace" at bounding box center [1450, 40] width 27 height 27
click at [1320, 328] on rect "Blockly Workspace" at bounding box center [1358, 369] width 372 height 752
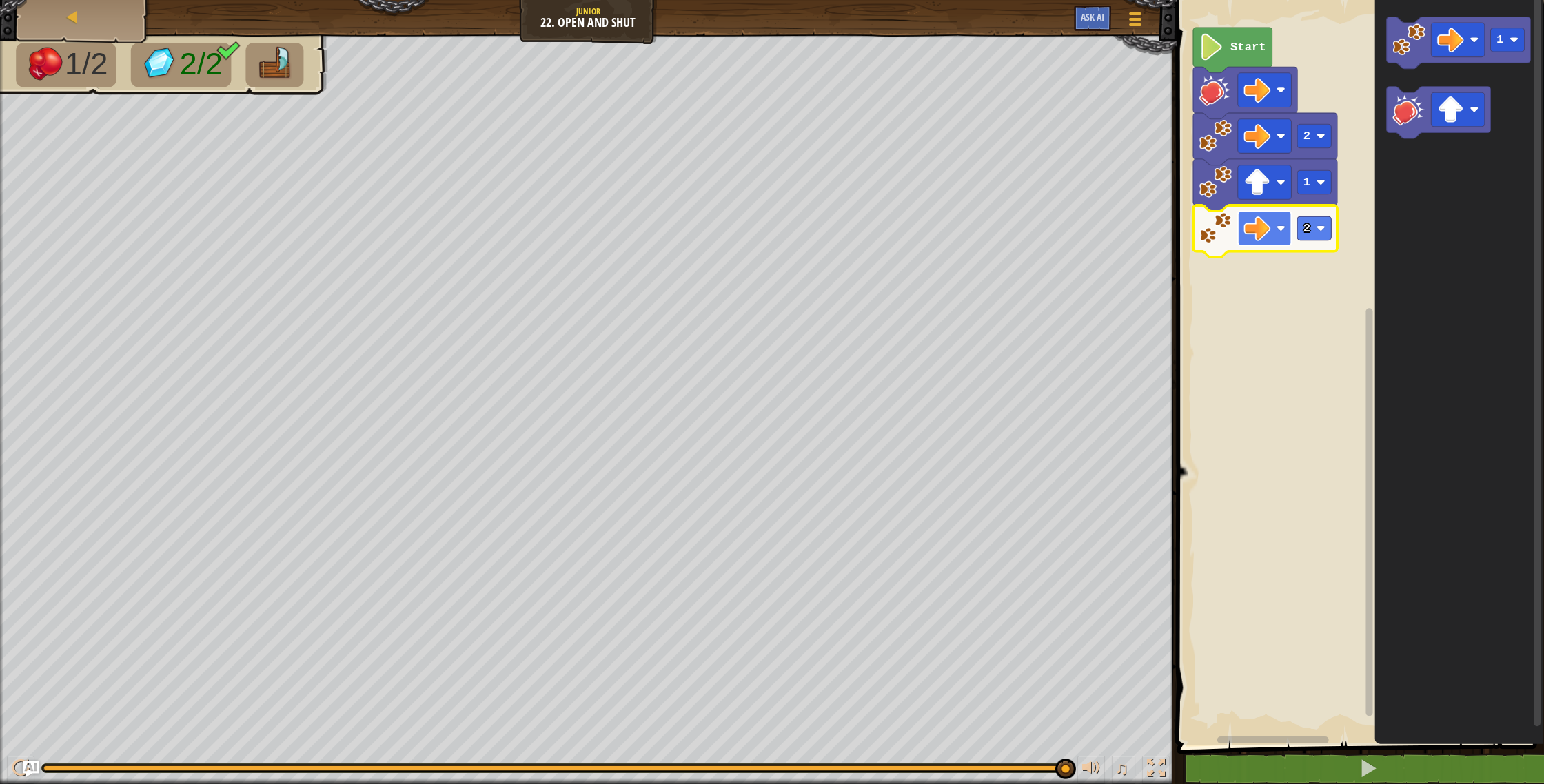
click at [1265, 230] on image "Blockly Workspace" at bounding box center [1257, 228] width 27 height 27
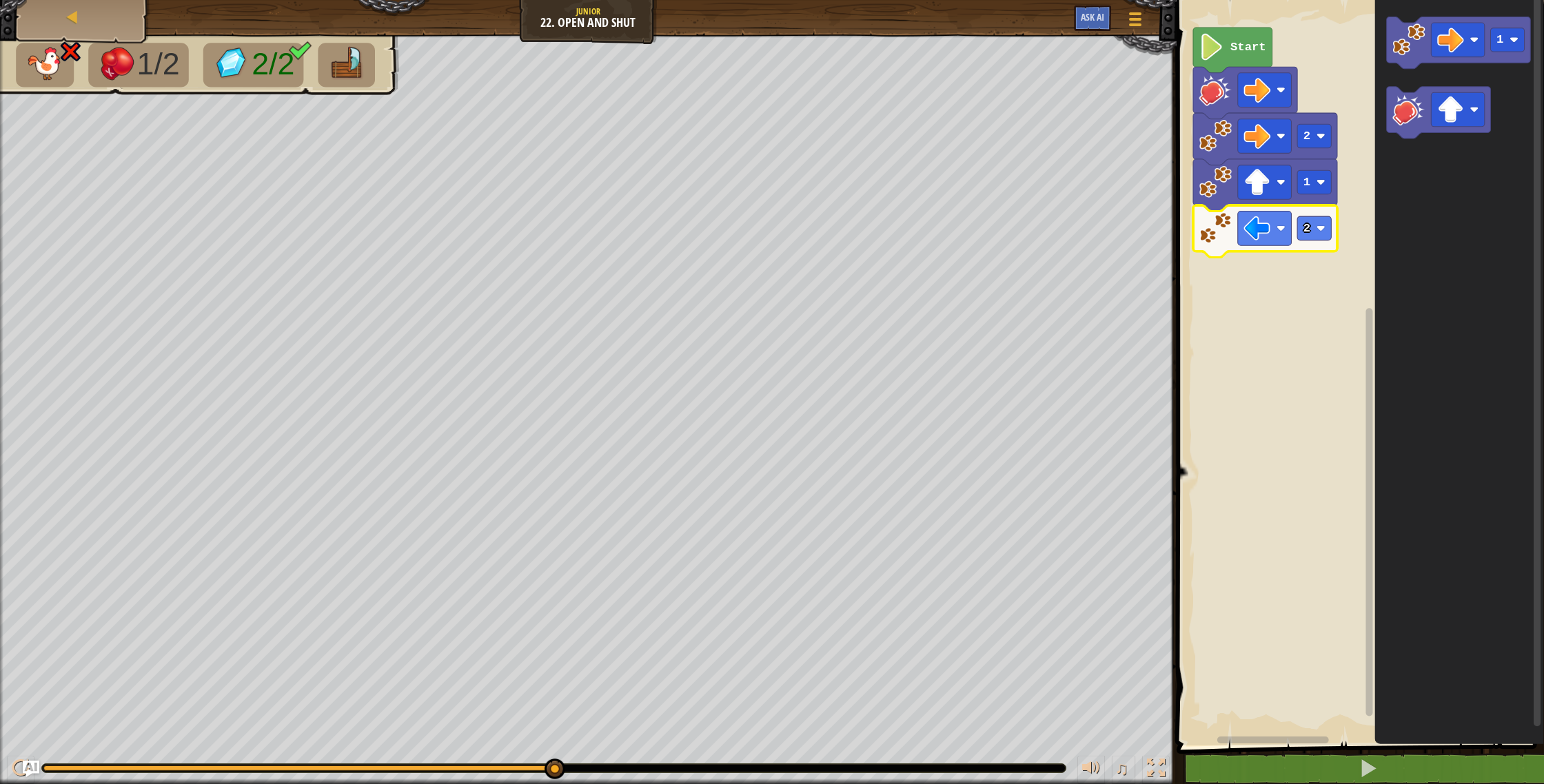
click at [1239, 205] on icon "Blockly Workspace" at bounding box center [1265, 231] width 144 height 52
click at [1255, 221] on image "Blockly Workspace" at bounding box center [1257, 228] width 27 height 27
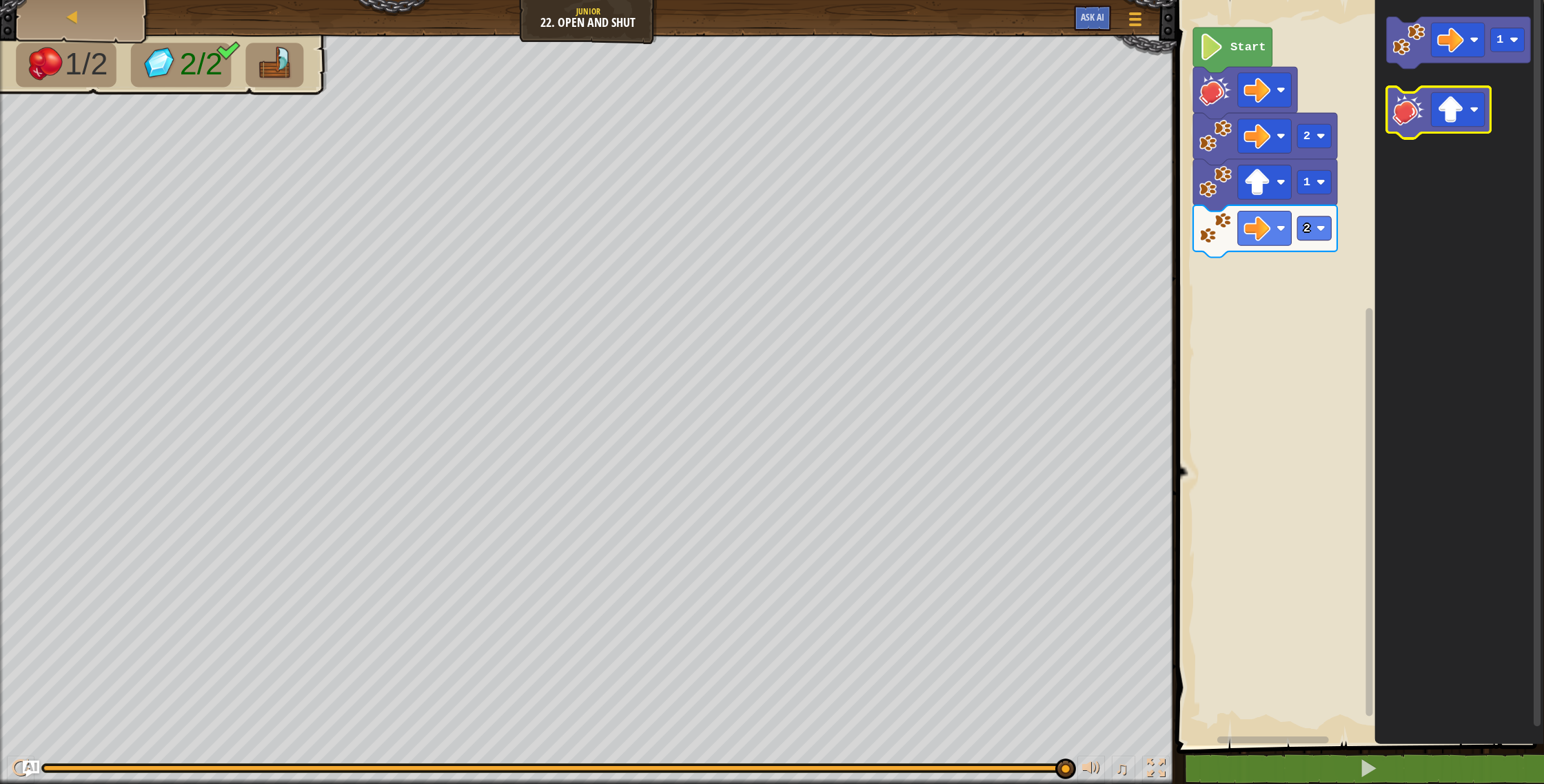
click at [1419, 117] on image "Blockly Workspace" at bounding box center [1408, 109] width 32 height 32
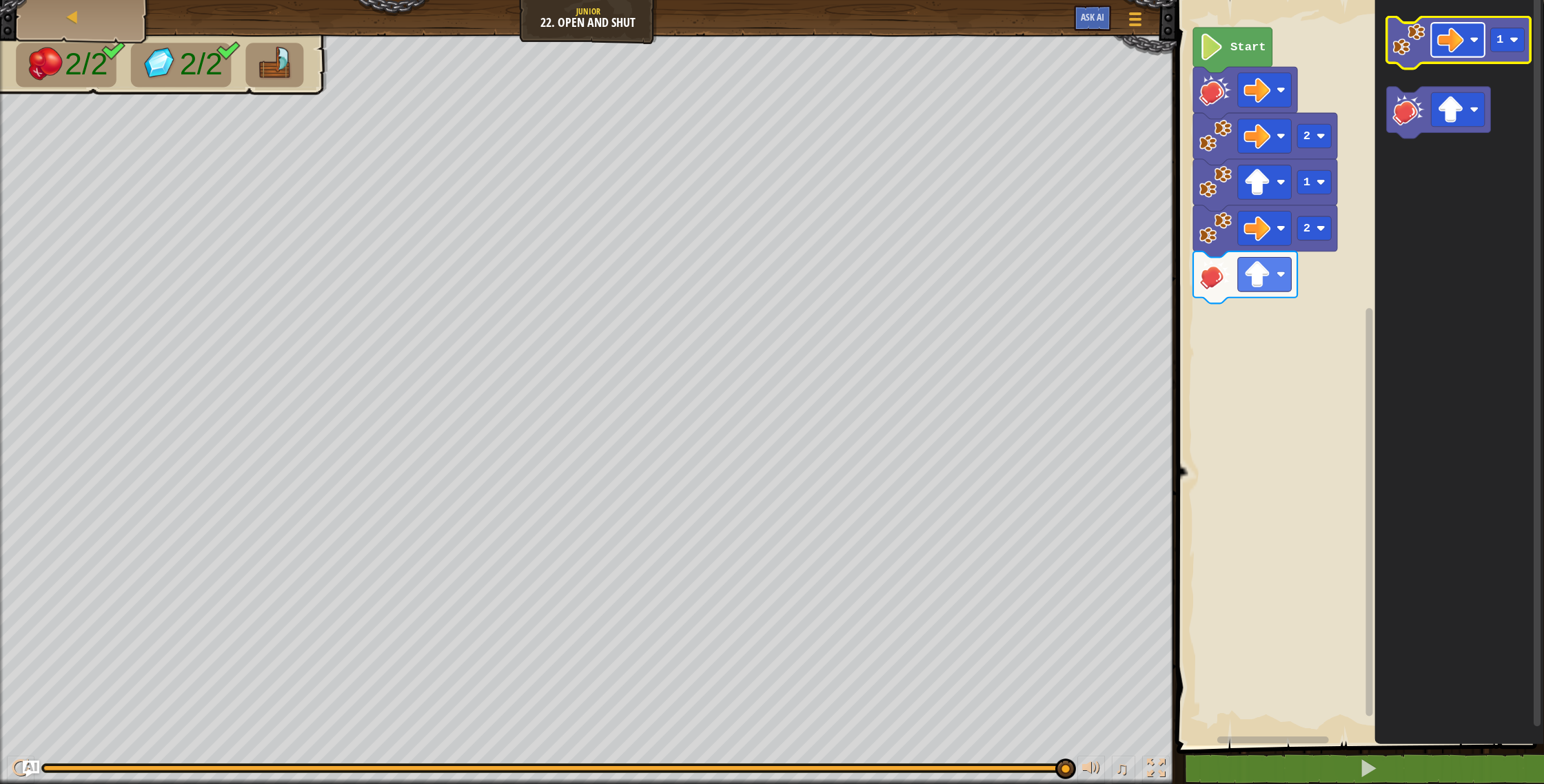
click at [1441, 51] on image "Blockly Workspace" at bounding box center [1450, 40] width 27 height 27
click at [1395, 284] on icon "Blockly Workspace" at bounding box center [1458, 369] width 169 height 752
click at [1408, 52] on image "Blockly Workspace" at bounding box center [1408, 40] width 32 height 32
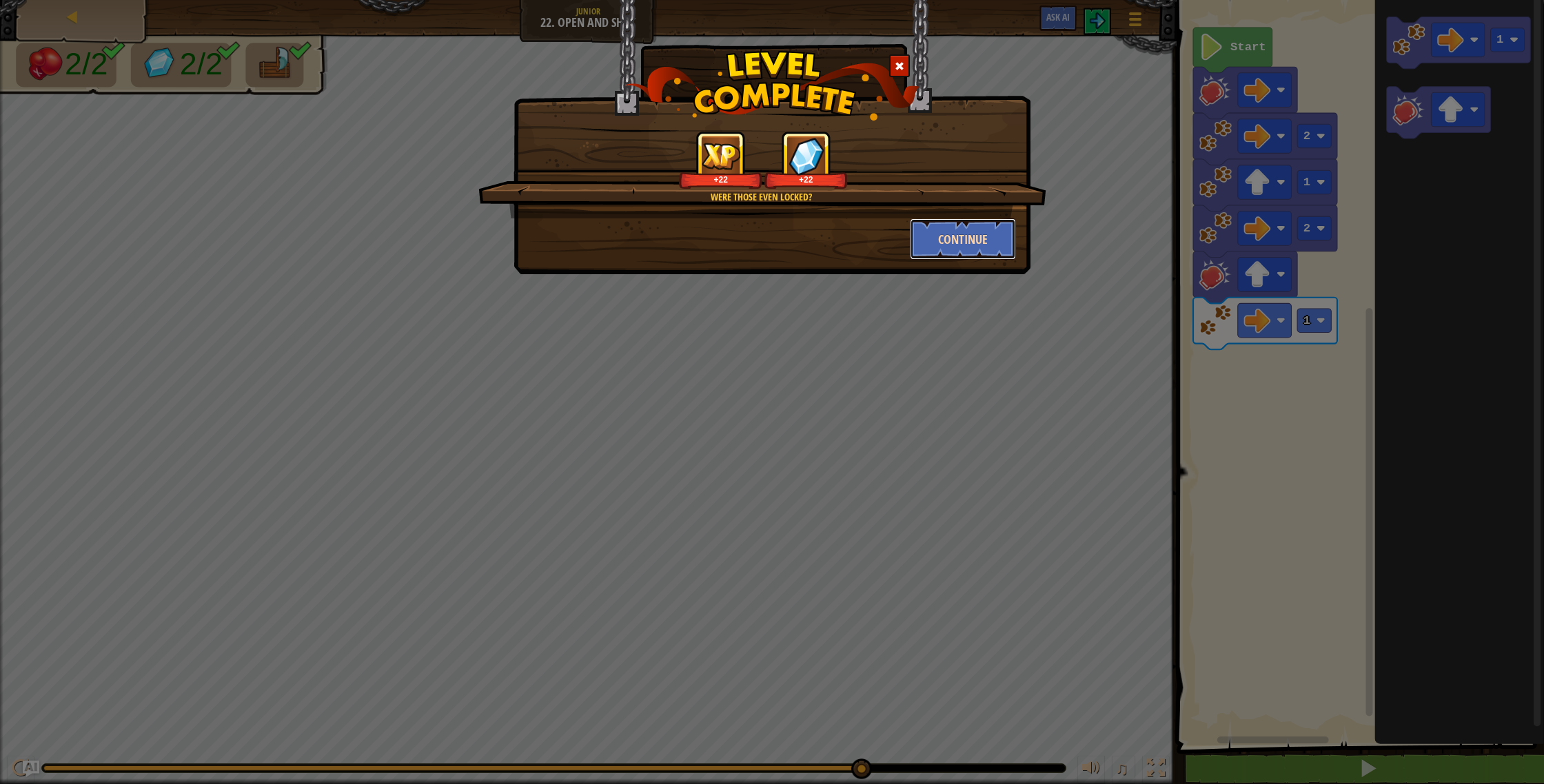
click at [958, 237] on button "Continue" at bounding box center [964, 239] width 107 height 41
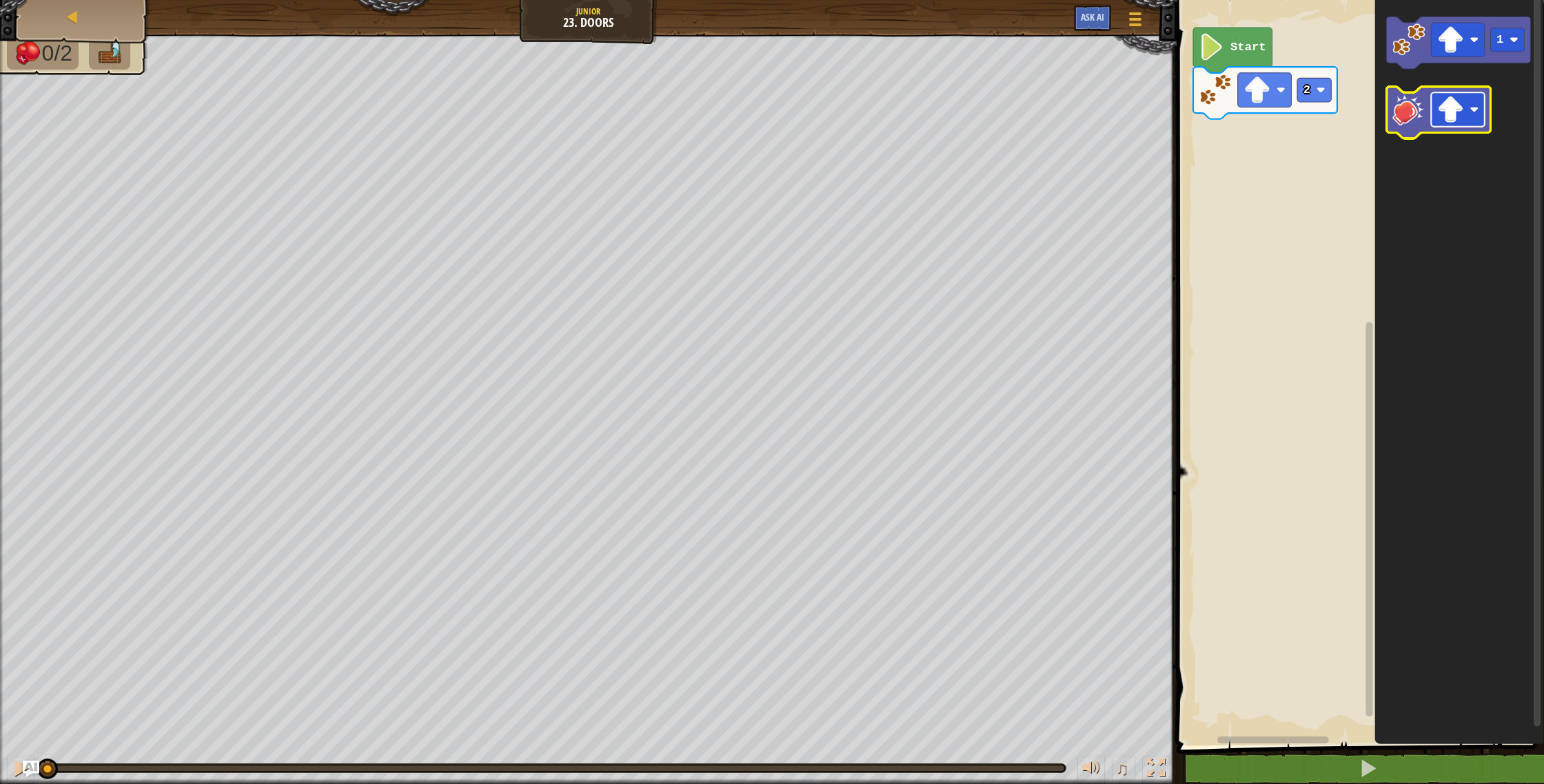
click at [1447, 100] on image "Blockly Workspace" at bounding box center [1450, 110] width 27 height 27
click at [1414, 114] on image "Blockly Workspace" at bounding box center [1408, 109] width 32 height 32
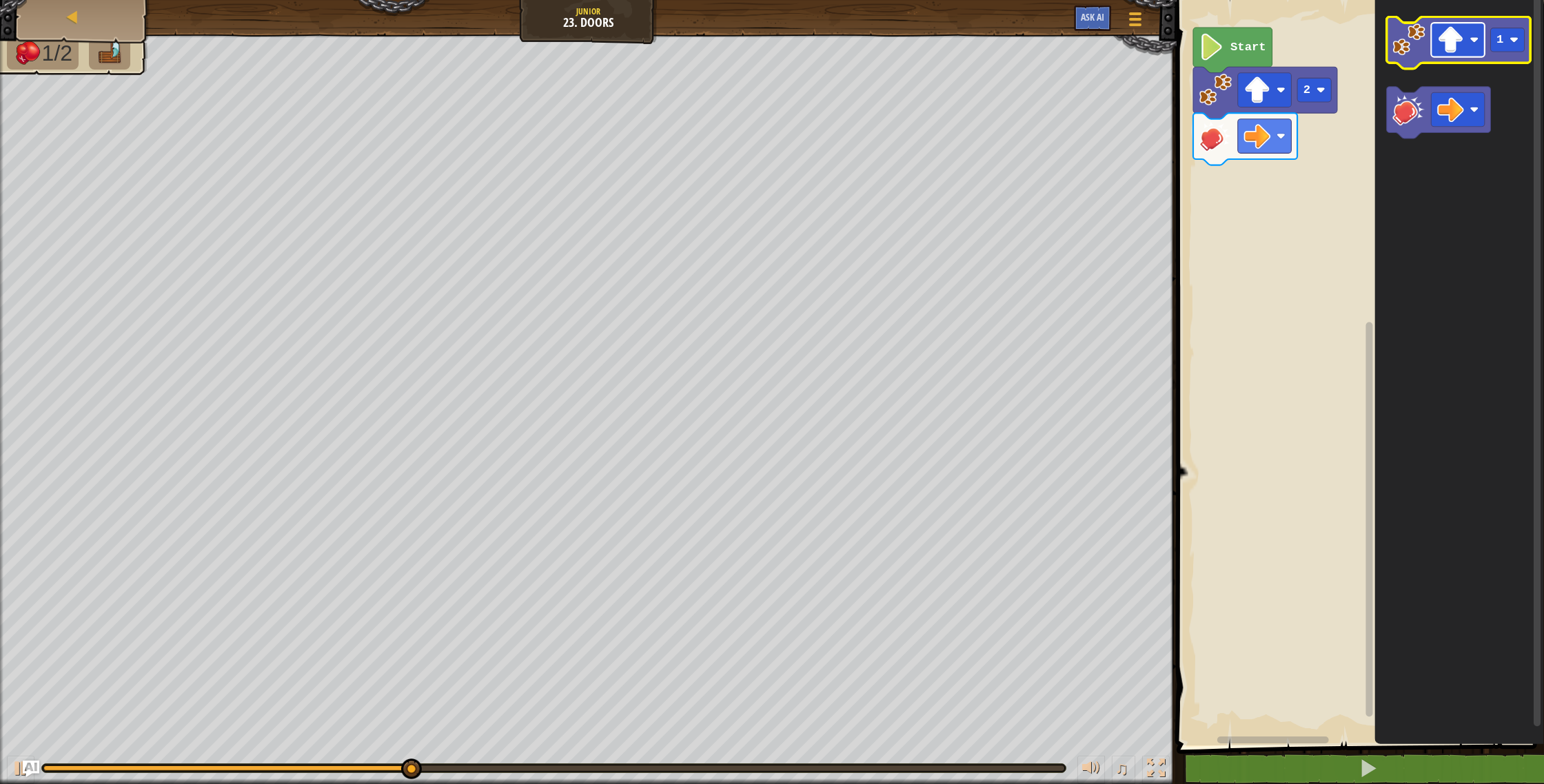
click at [1458, 40] on image "Blockly Workspace" at bounding box center [1450, 40] width 27 height 27
click at [1513, 45] on rect "Blockly Workspace" at bounding box center [1507, 40] width 34 height 24
click at [1452, 50] on image "Blockly Workspace" at bounding box center [1450, 40] width 27 height 27
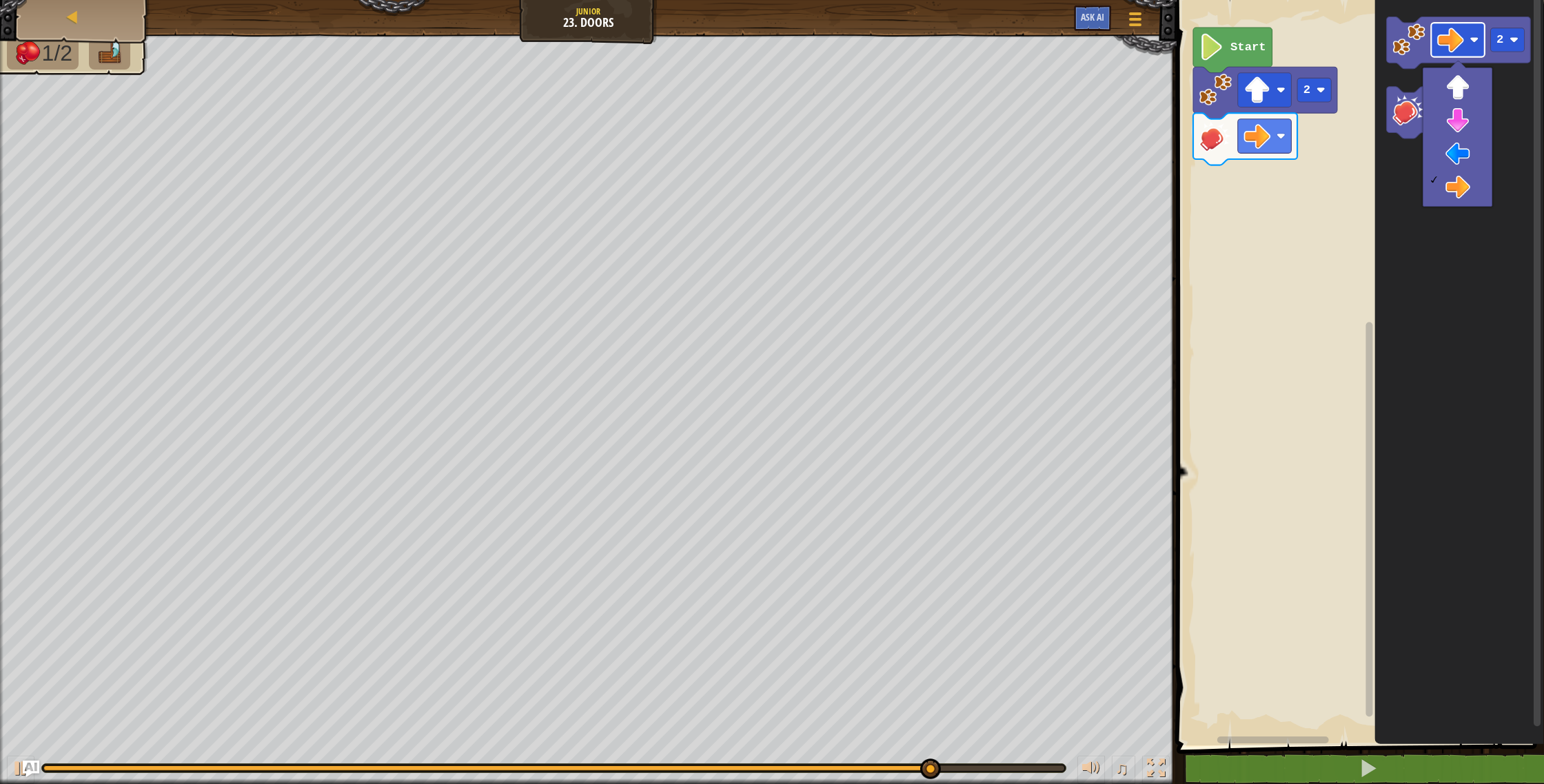
click at [1500, 102] on icon "Blockly Workspace" at bounding box center [1458, 369] width 169 height 752
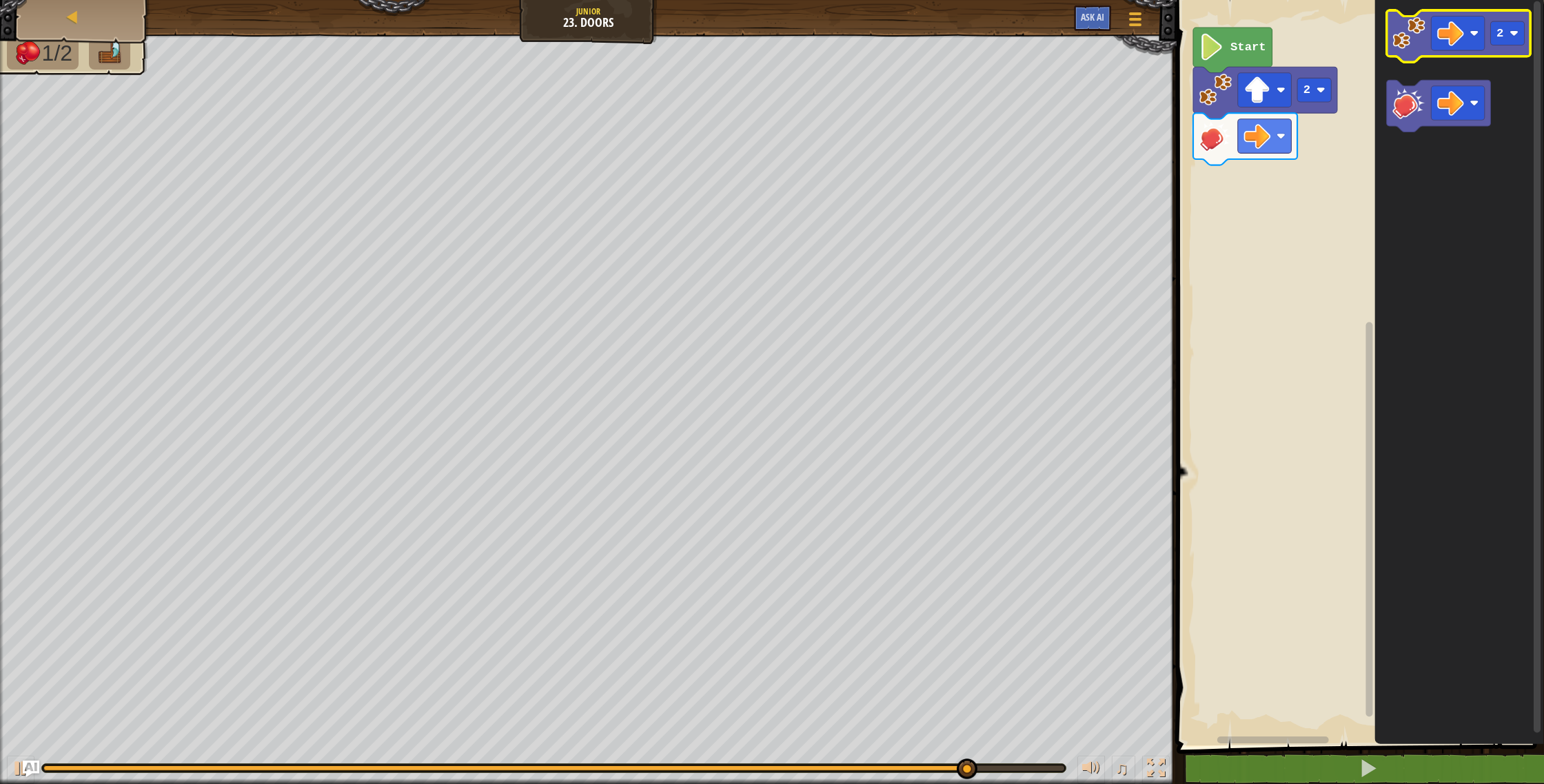
click at [1415, 41] on image "Blockly Workspace" at bounding box center [1408, 33] width 32 height 32
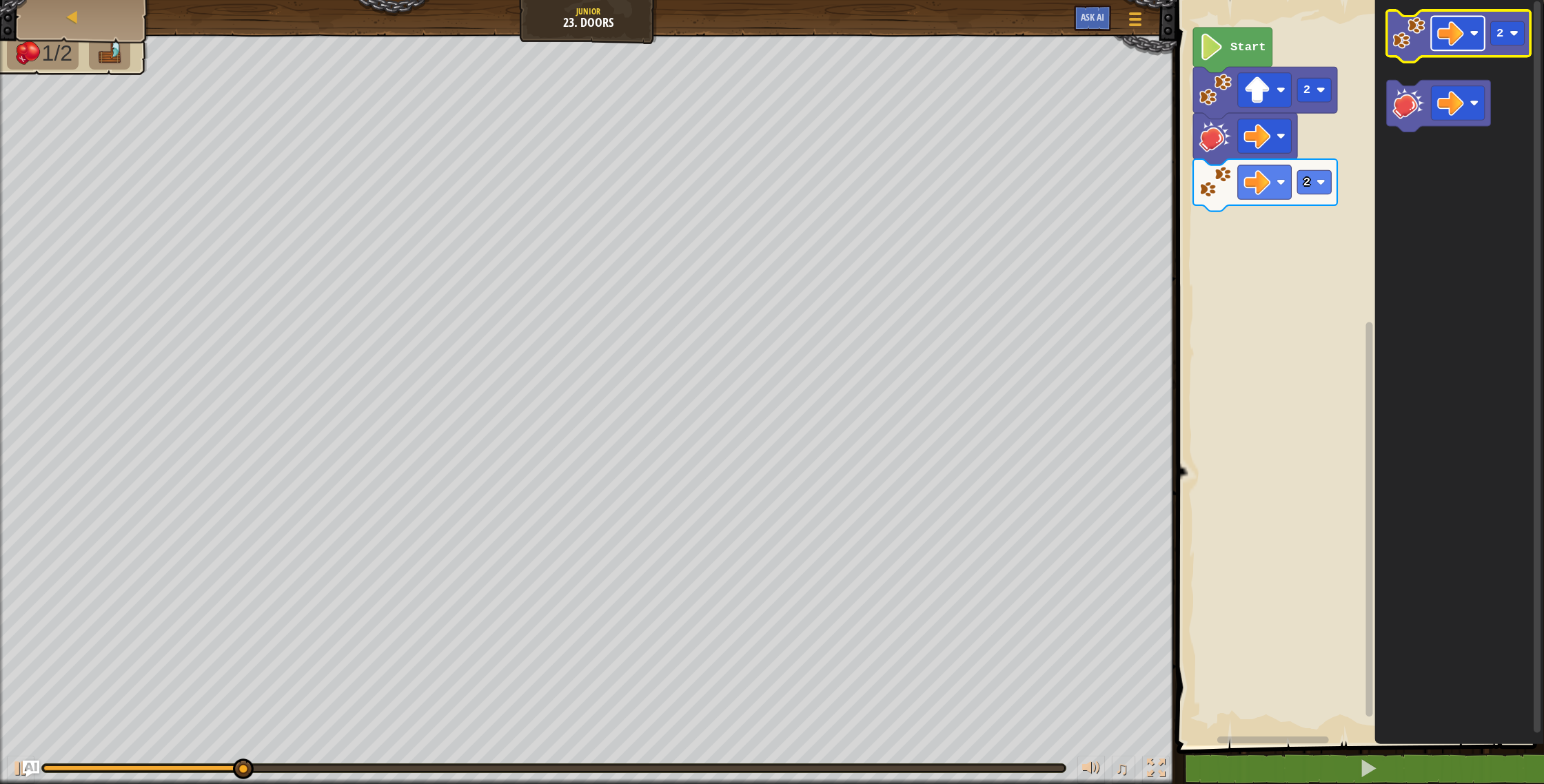
click at [1441, 40] on image "Blockly Workspace" at bounding box center [1450, 33] width 27 height 27
click at [1452, 45] on image "Blockly Workspace" at bounding box center [1450, 33] width 27 height 27
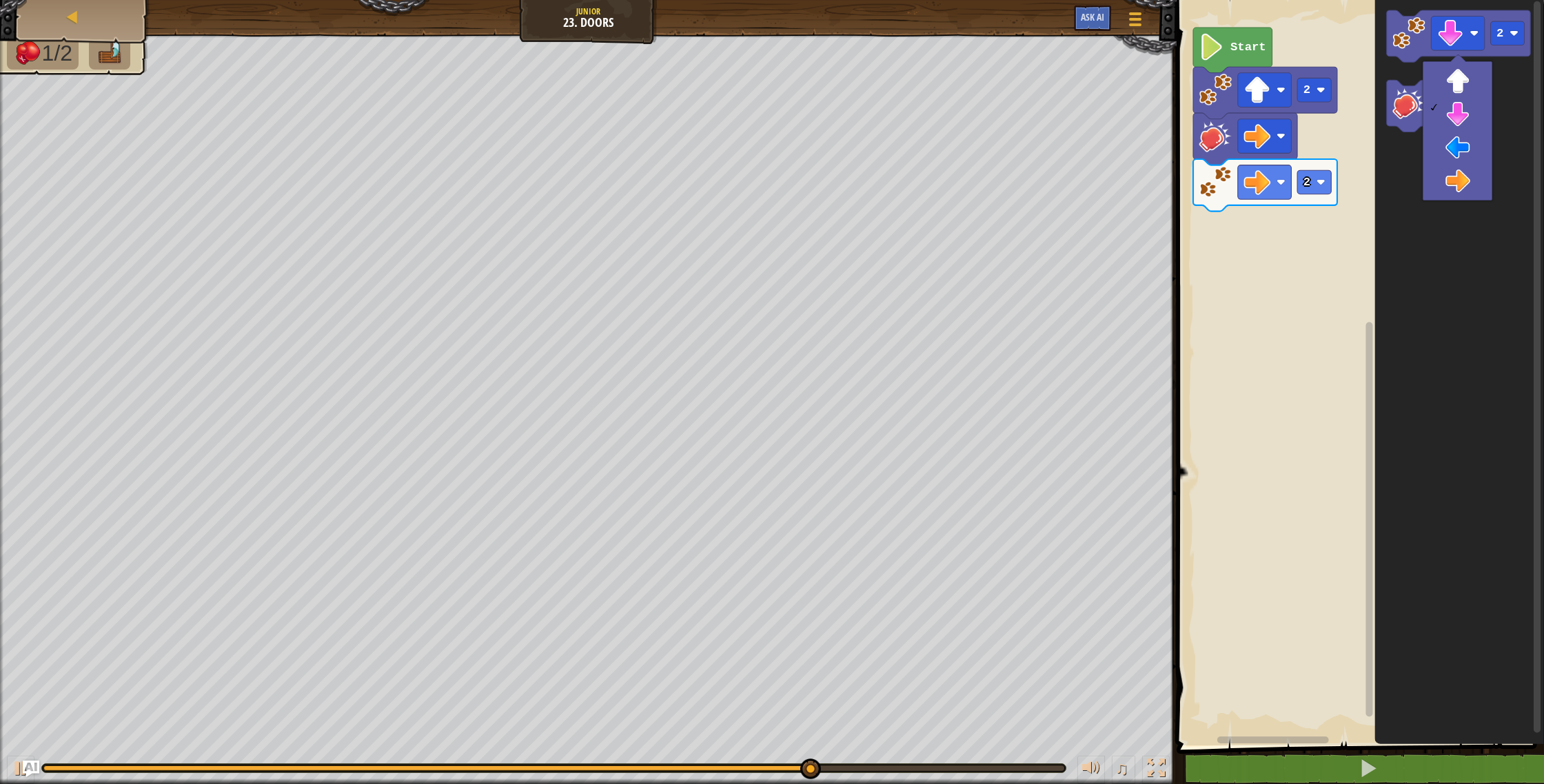
click at [1516, 92] on icon "Blockly Workspace" at bounding box center [1458, 369] width 169 height 752
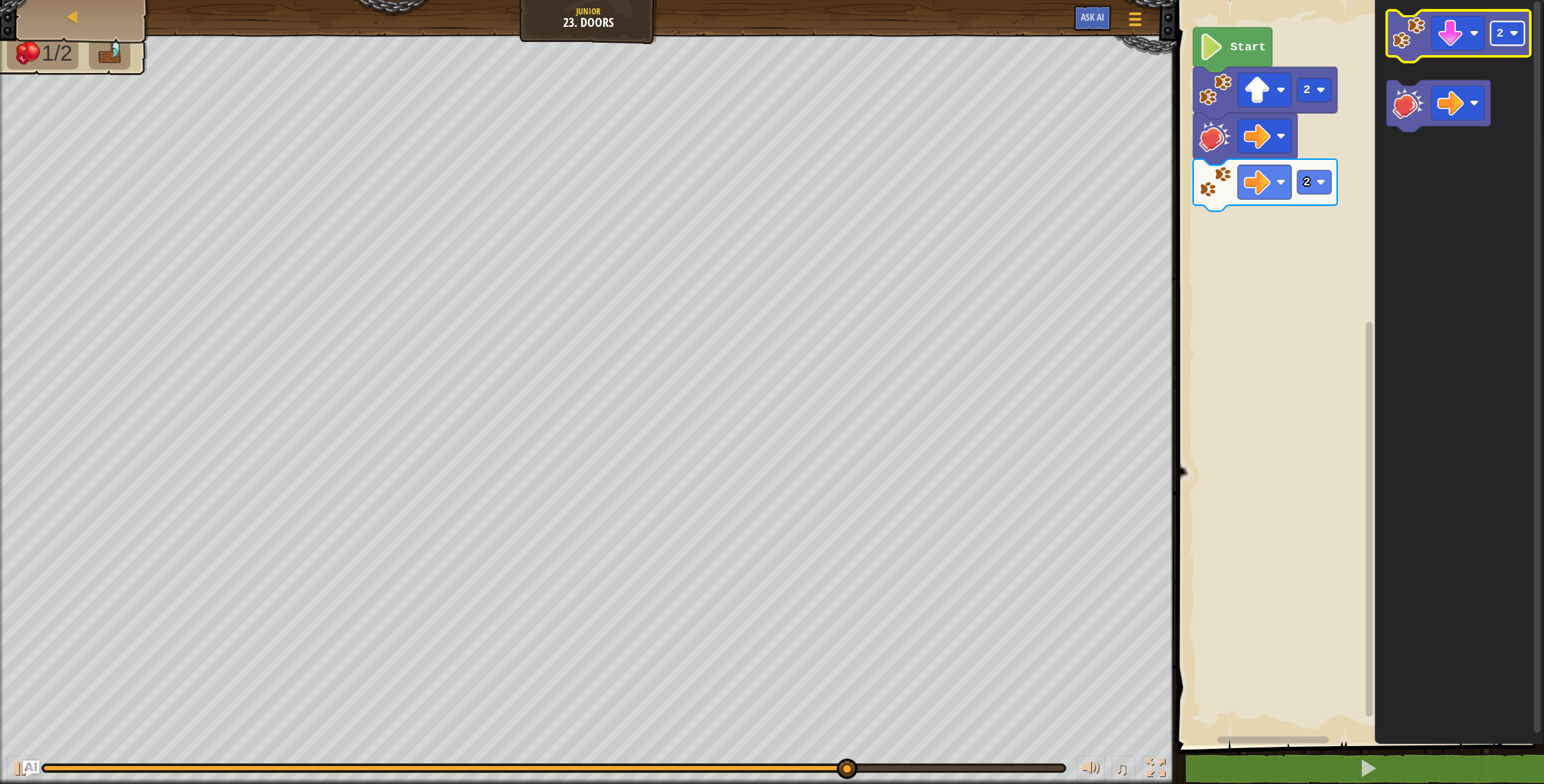
click at [1511, 37] on image "Blockly Workspace" at bounding box center [1514, 34] width 9 height 9
click at [1400, 51] on icon "Blockly Workspace" at bounding box center [1458, 36] width 144 height 52
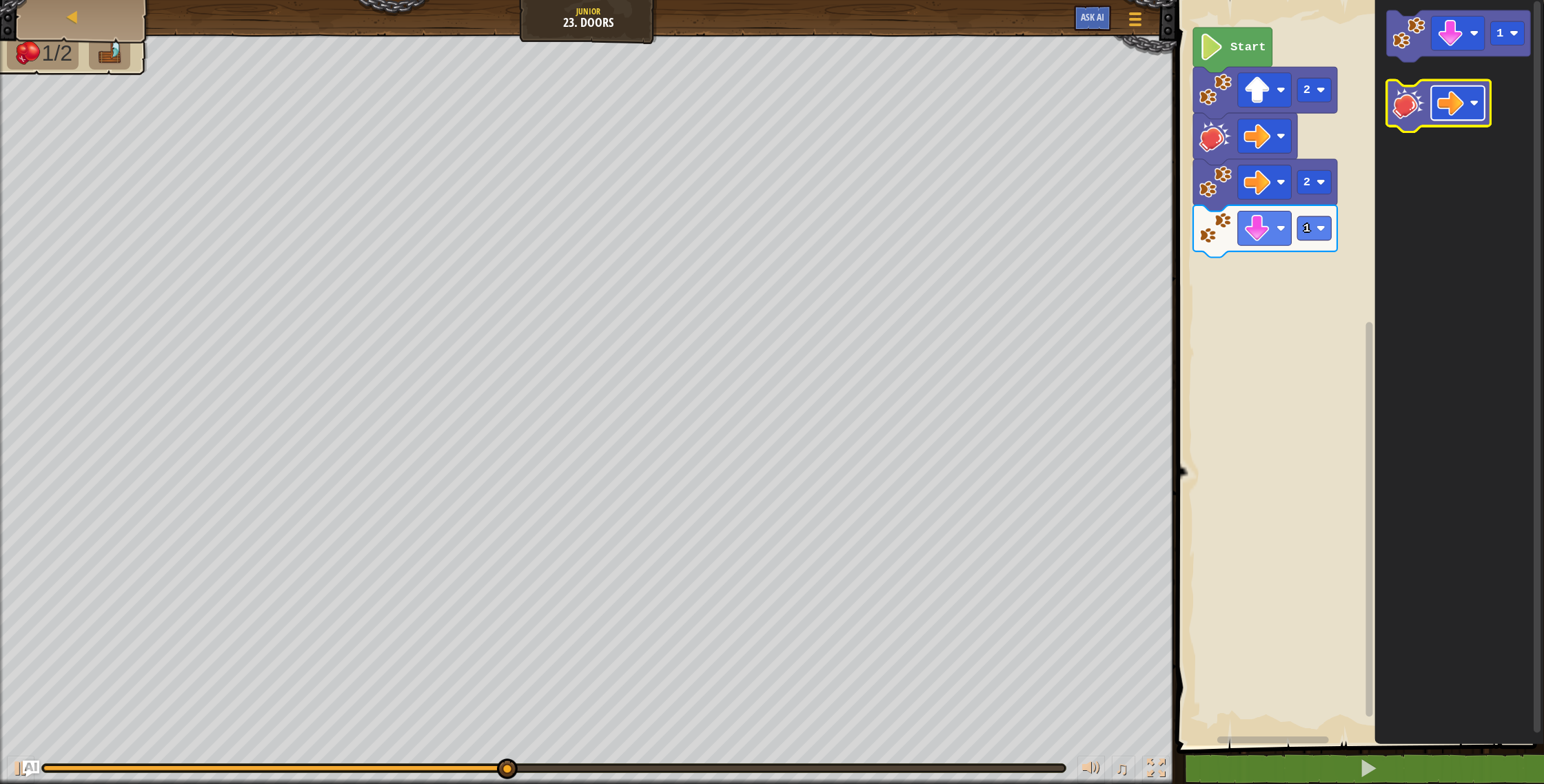
click at [1444, 103] on image "Blockly Workspace" at bounding box center [1450, 103] width 27 height 27
click at [1507, 180] on icon "Blockly Workspace" at bounding box center [1458, 369] width 169 height 752
click at [1399, 111] on image "Blockly Workspace" at bounding box center [1408, 103] width 32 height 32
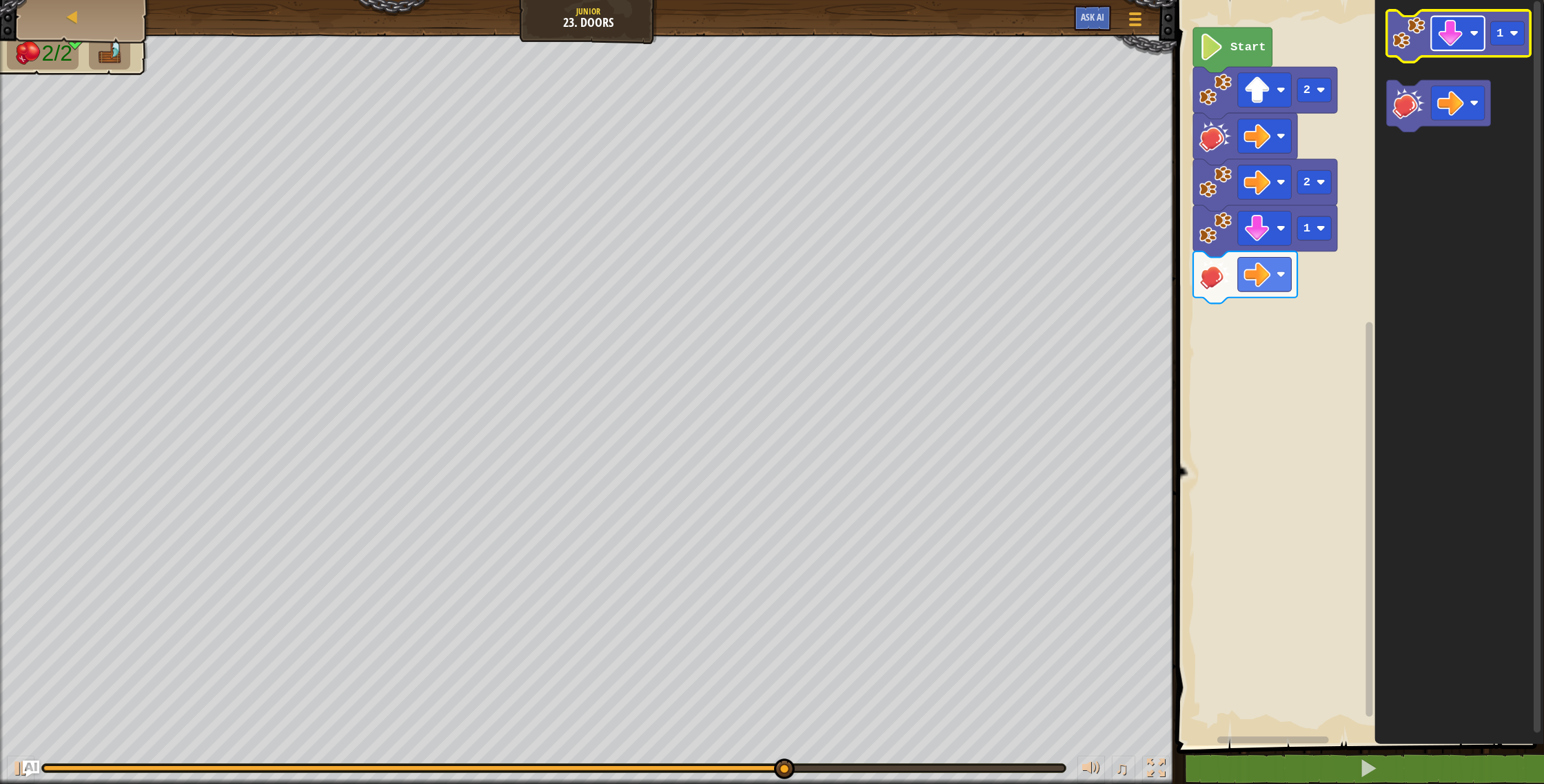
click at [1459, 31] on image "Blockly Workspace" at bounding box center [1450, 33] width 27 height 27
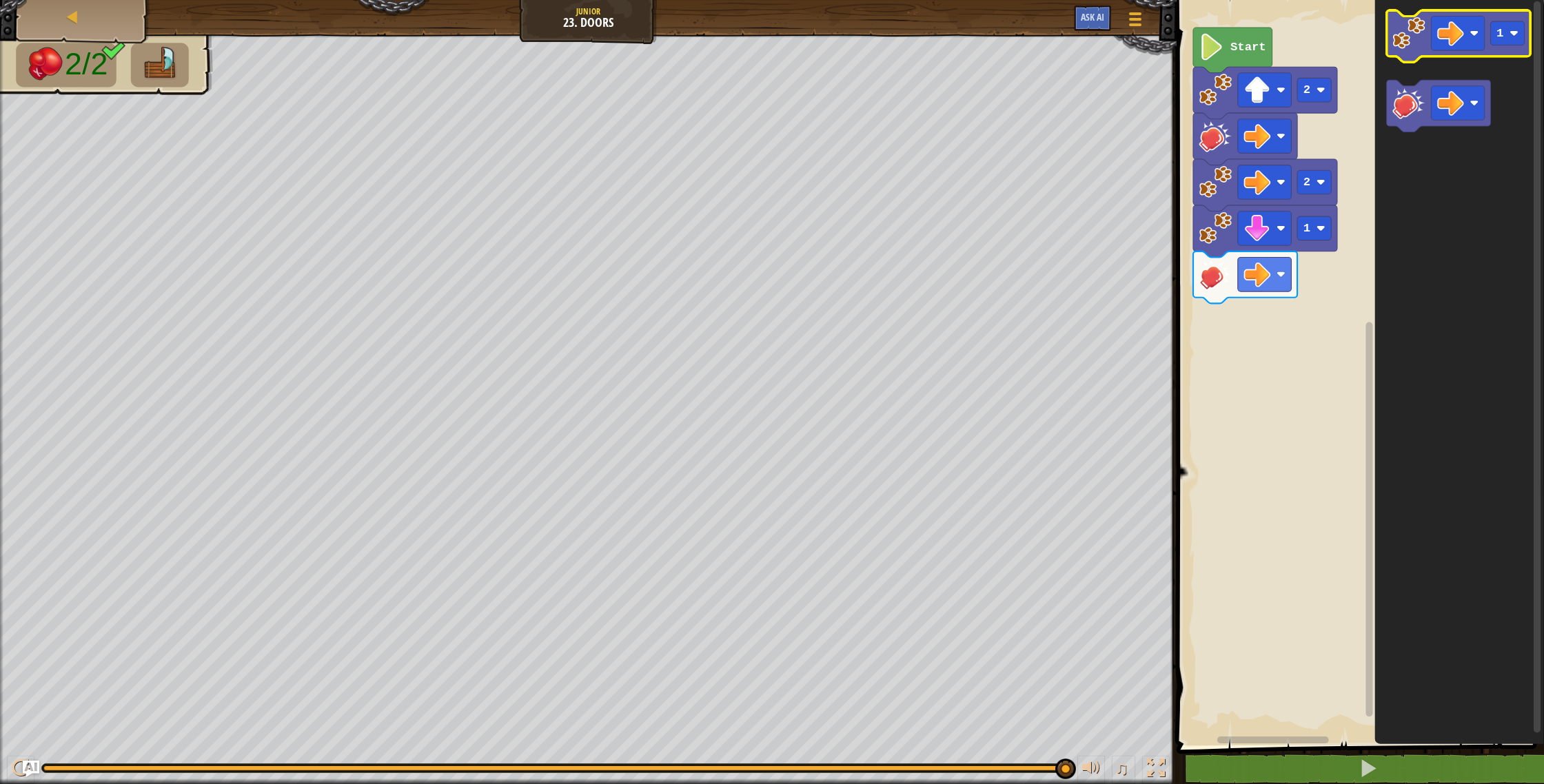
click at [1502, 43] on g "1" at bounding box center [1458, 36] width 144 height 52
click at [1501, 41] on rect "Blockly Workspace" at bounding box center [1507, 33] width 34 height 24
click at [1442, 40] on rect "Blockly Workspace" at bounding box center [1458, 34] width 53 height 34
click at [1447, 39] on image "Blockly Workspace" at bounding box center [1450, 26] width 27 height 27
click at [1501, 21] on text "2" at bounding box center [1499, 26] width 7 height 13
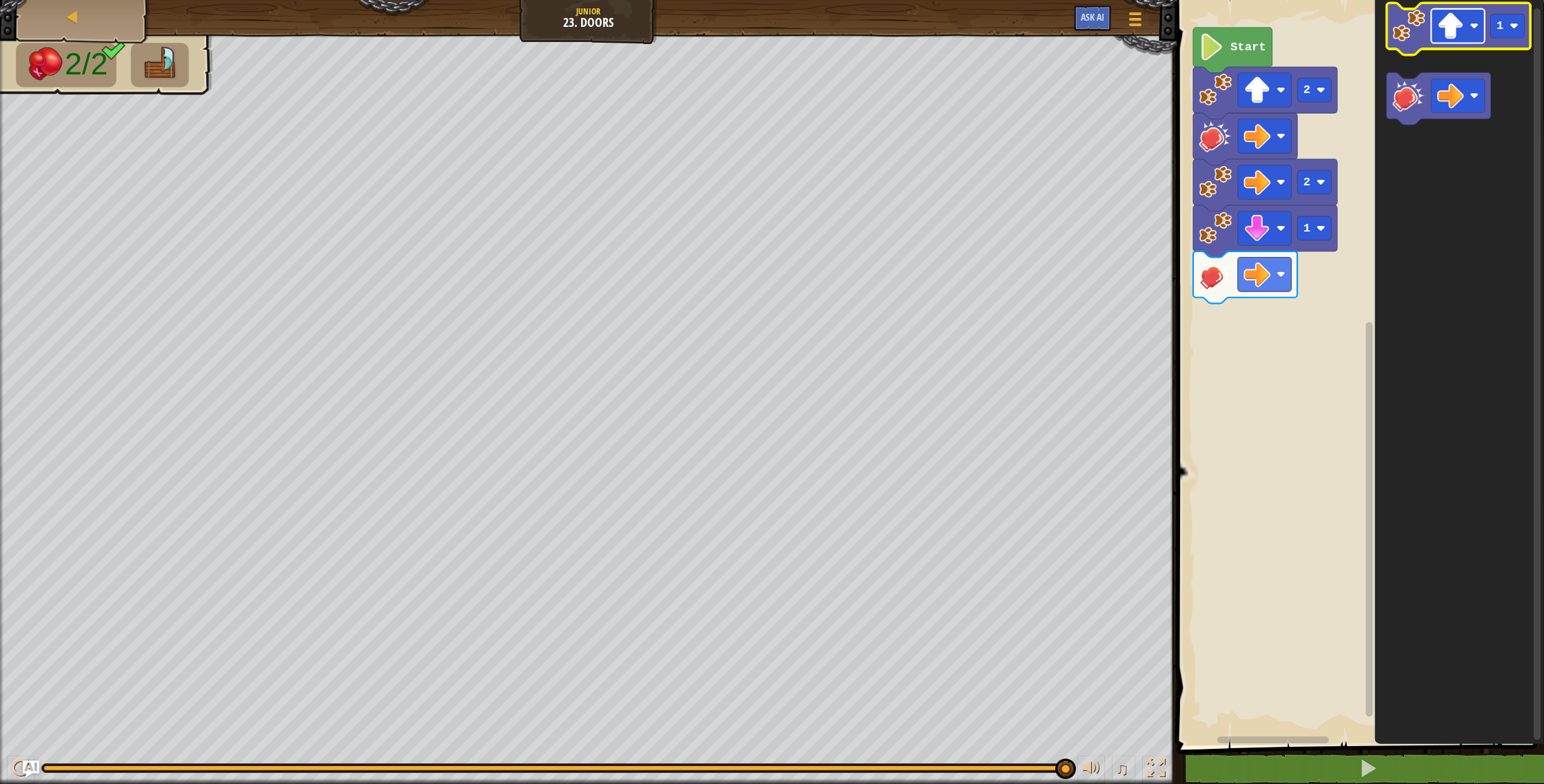
click at [1469, 32] on rect "Blockly Workspace" at bounding box center [1458, 26] width 53 height 34
click at [1456, 23] on image "Blockly Workspace" at bounding box center [1450, 26] width 27 height 27
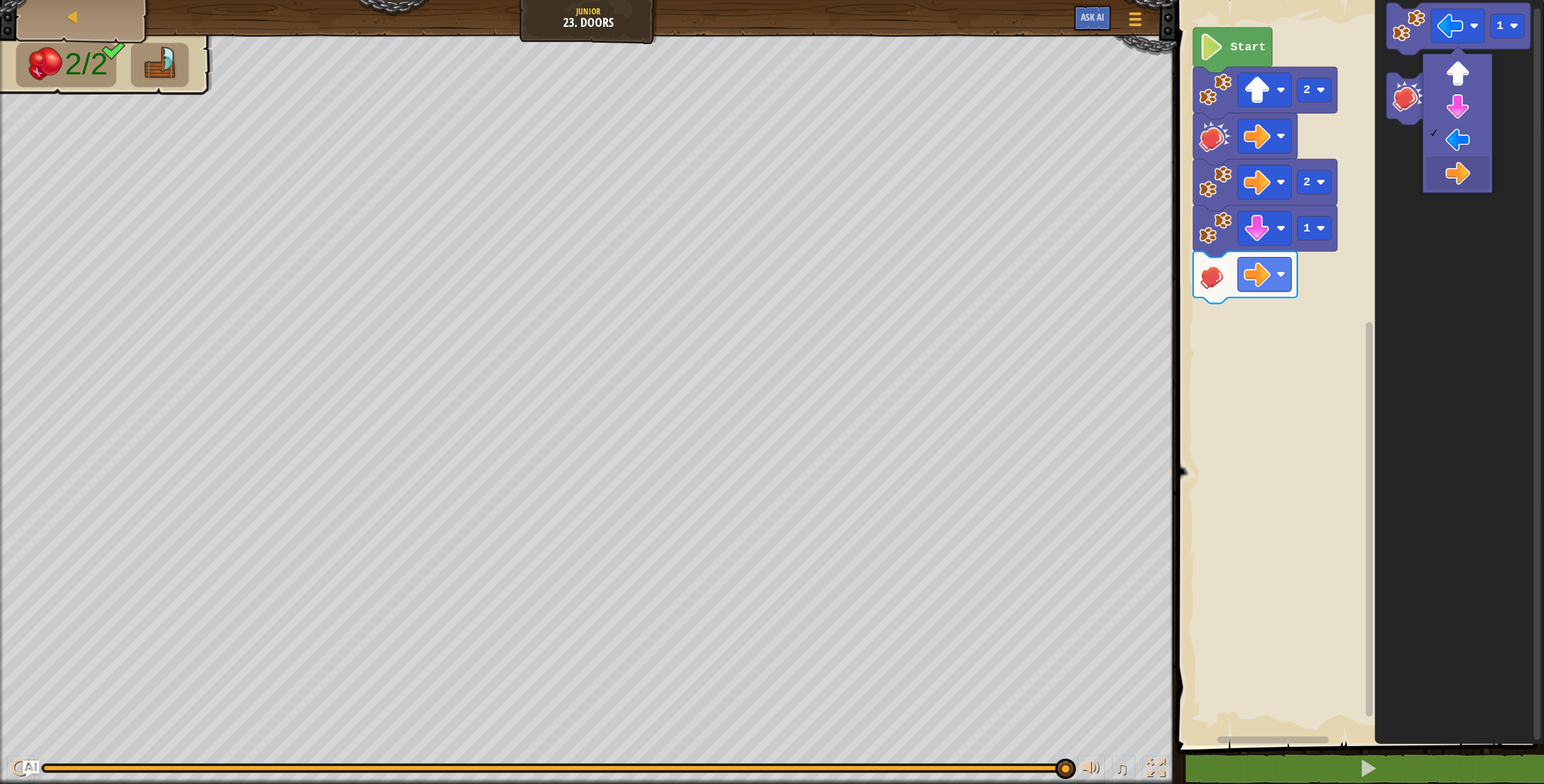
drag, startPoint x: 1469, startPoint y: 158, endPoint x: 1470, endPoint y: 131, distance: 27.0
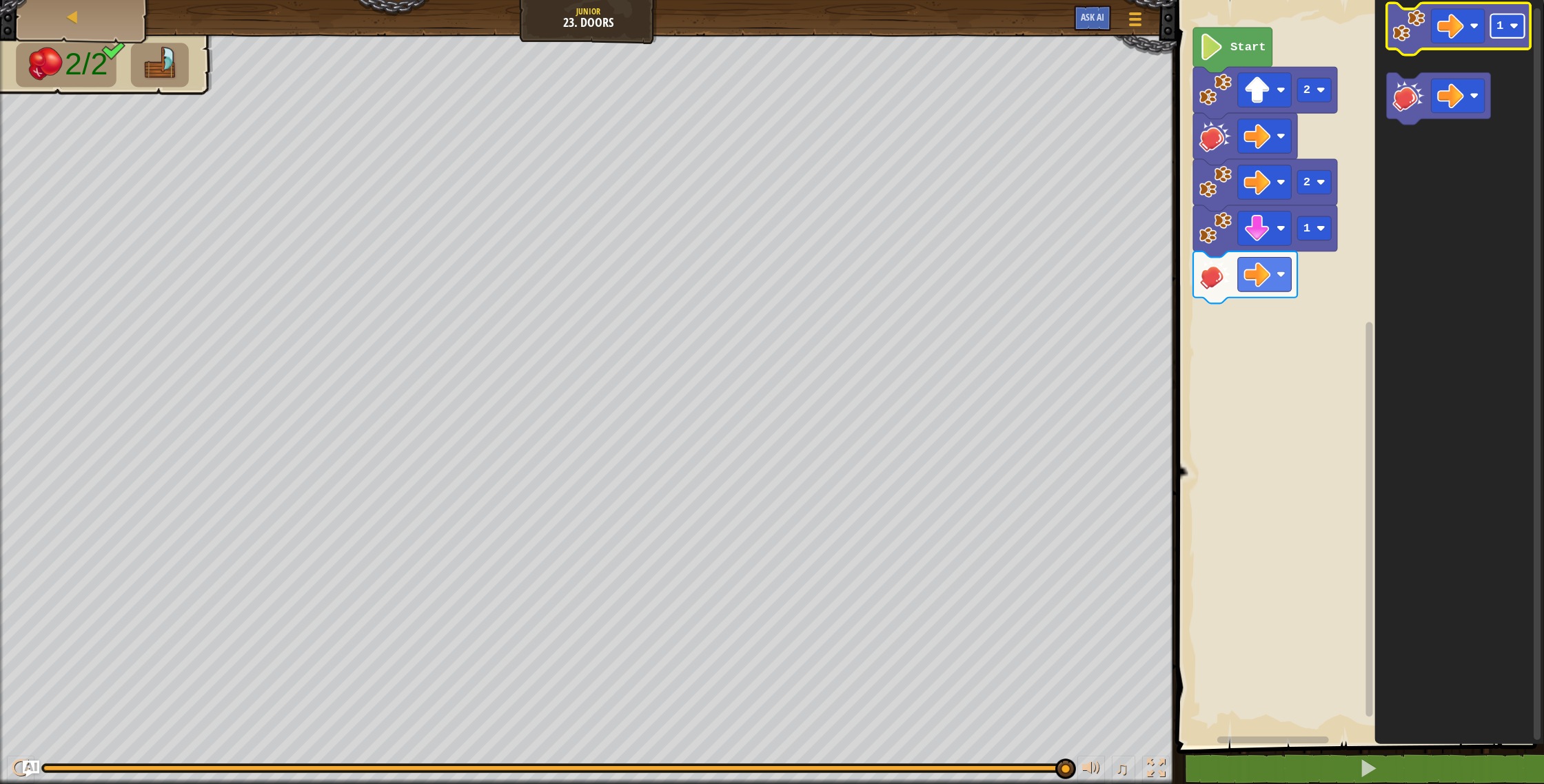
click at [1513, 29] on image "Blockly Workspace" at bounding box center [1514, 26] width 9 height 9
click at [1444, 34] on image "Blockly Workspace" at bounding box center [1450, 26] width 27 height 27
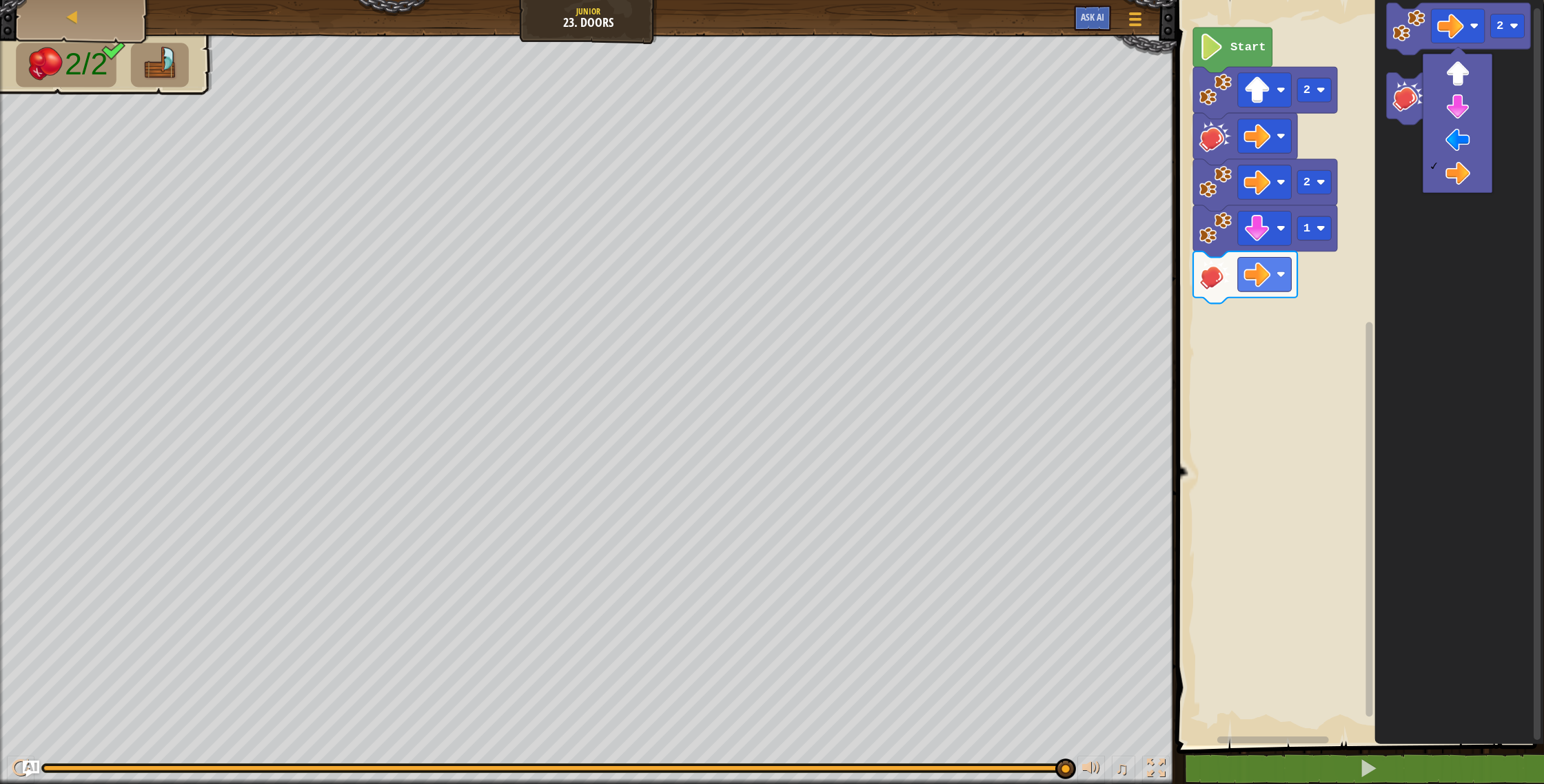
click at [1504, 114] on icon "Blockly Workspace" at bounding box center [1458, 369] width 169 height 752
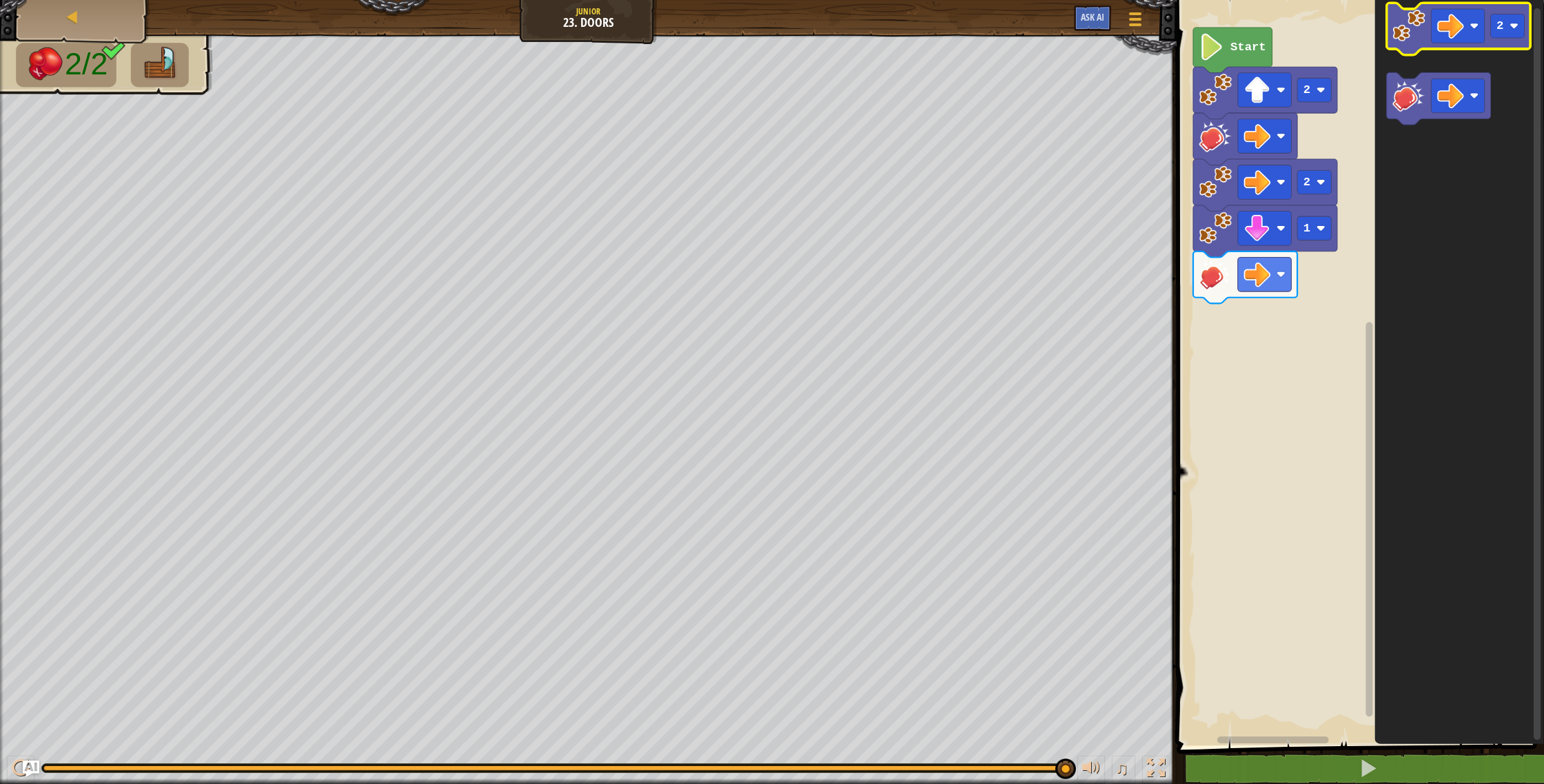
click at [1407, 42] on icon "Blockly Workspace" at bounding box center [1458, 29] width 144 height 52
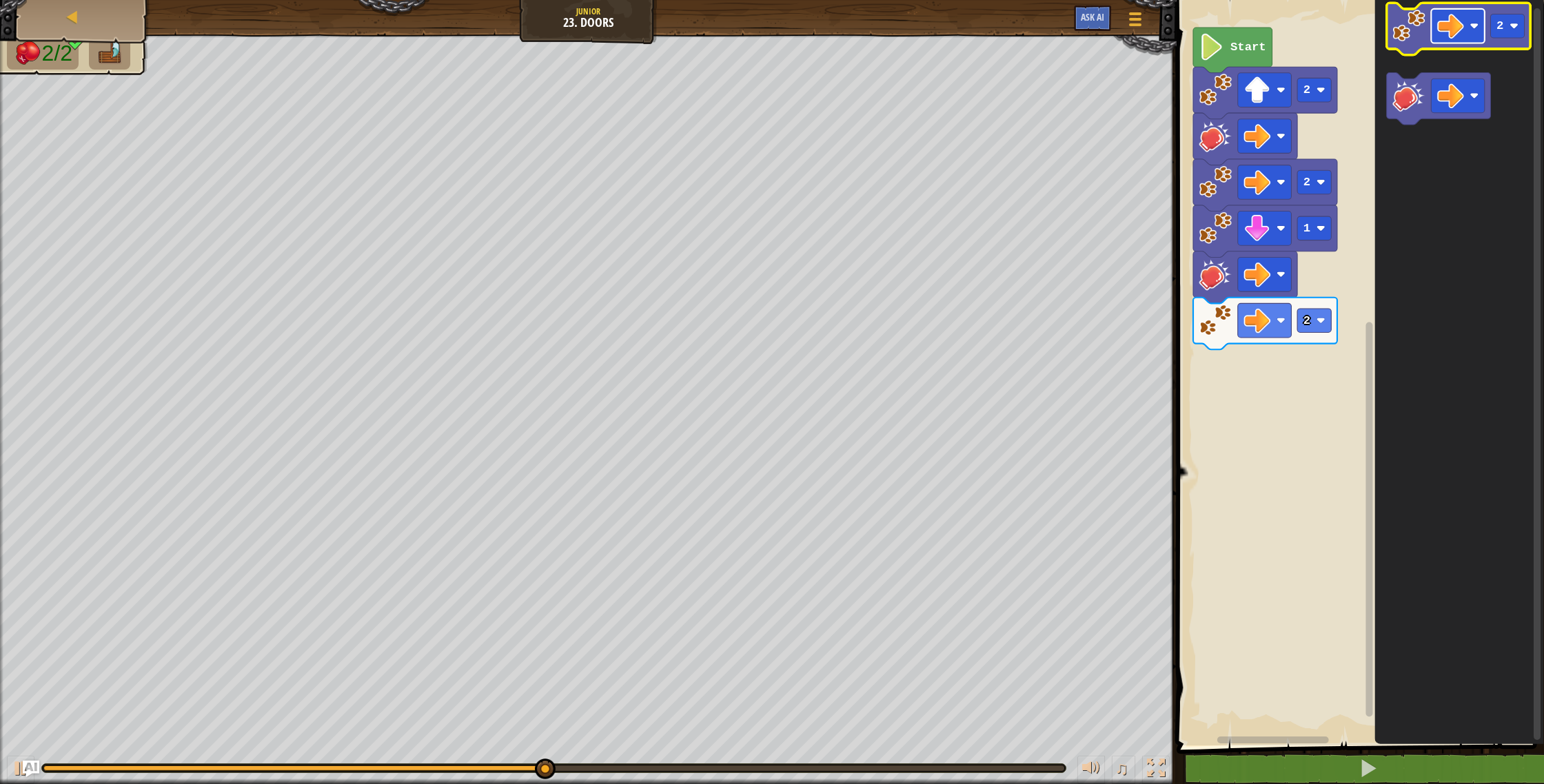
click at [1452, 38] on image "Blockly Workspace" at bounding box center [1450, 26] width 27 height 27
click at [1500, 35] on rect "Blockly Workspace" at bounding box center [1507, 26] width 34 height 24
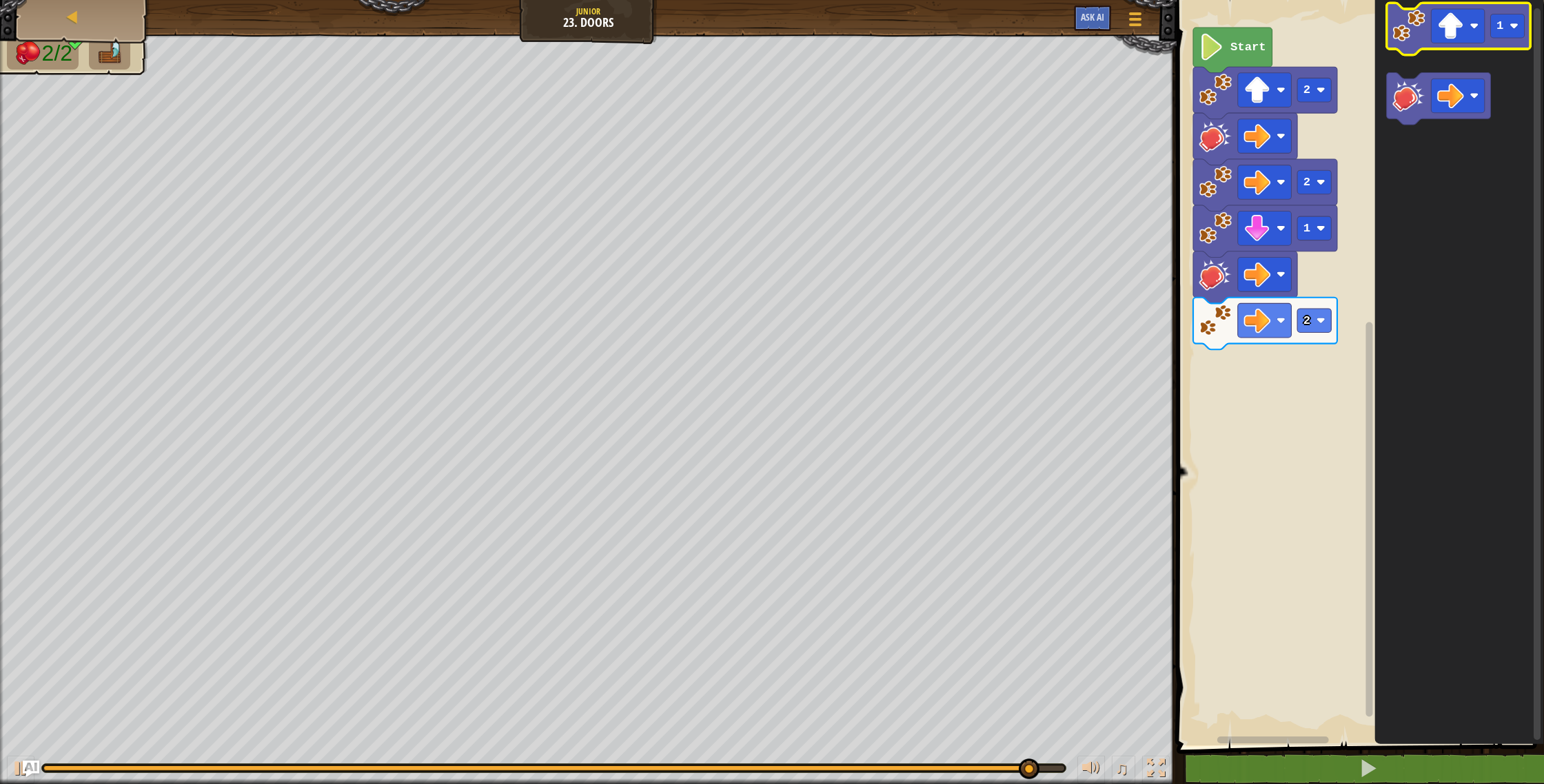
click at [1395, 16] on image "Blockly Workspace" at bounding box center [1408, 26] width 32 height 32
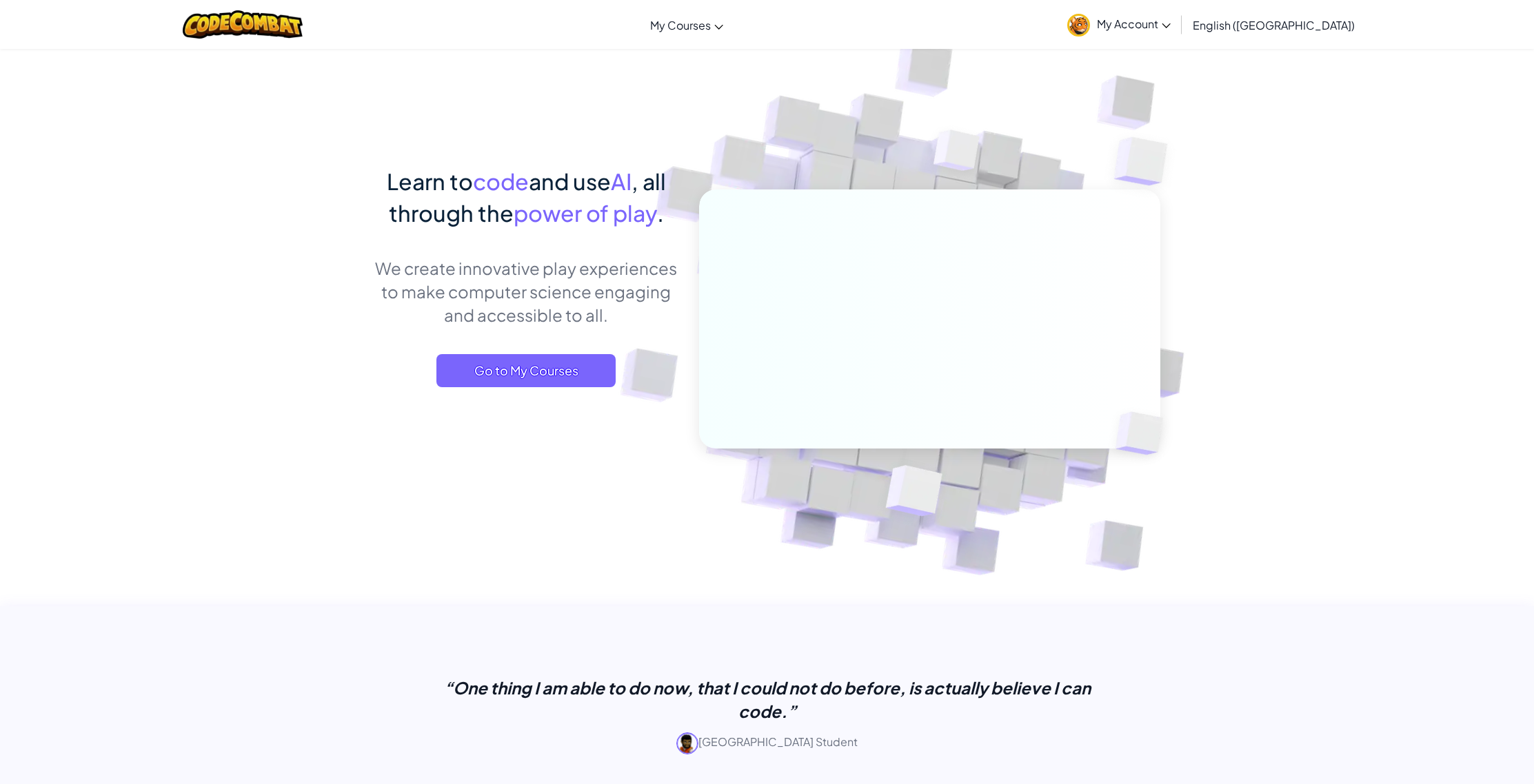
click at [1177, 26] on link "My Account" at bounding box center [1119, 24] width 117 height 43
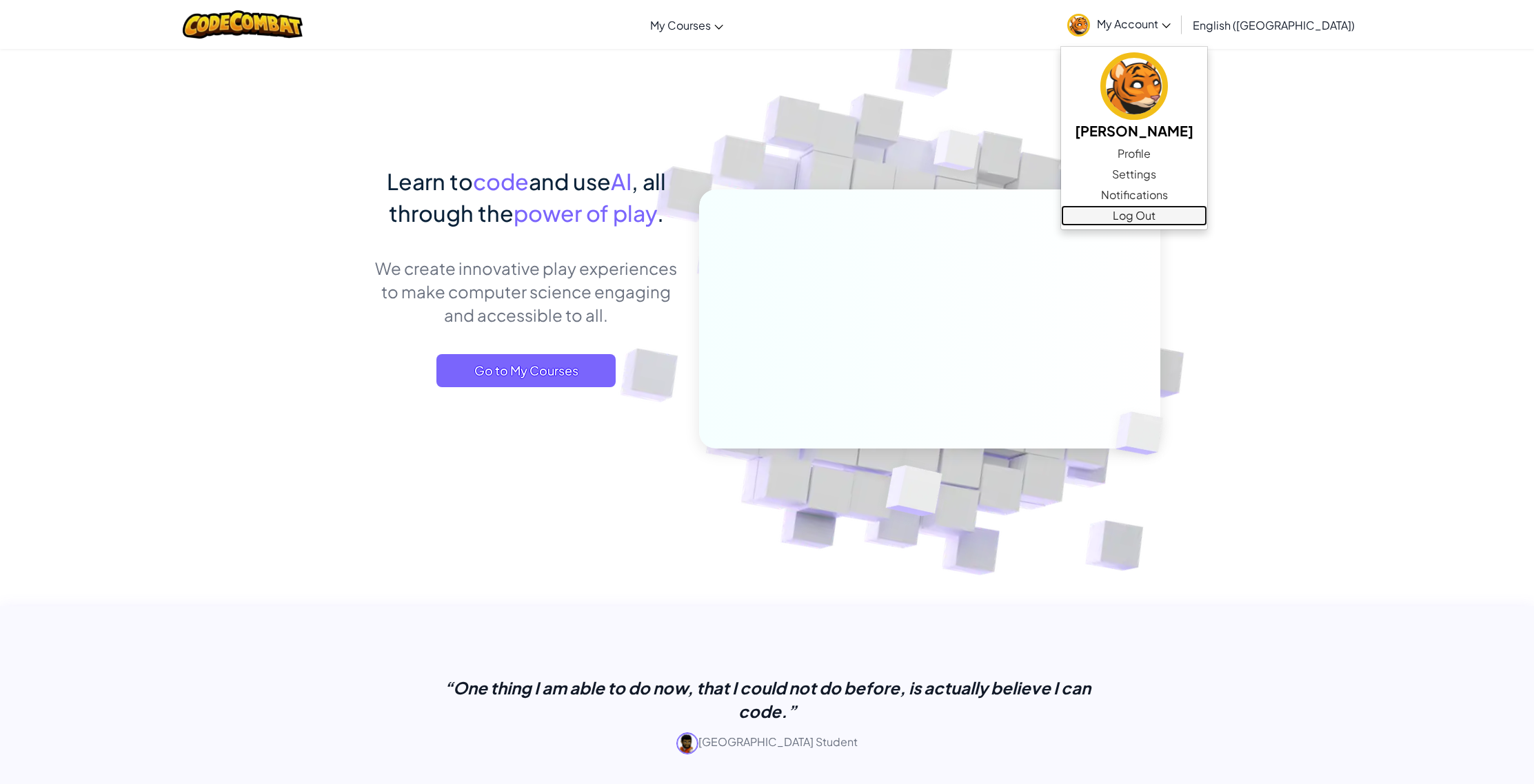
click at [1190, 223] on link "Log Out" at bounding box center [1134, 215] width 146 height 21
